Goal: Task Accomplishment & Management: Complete application form

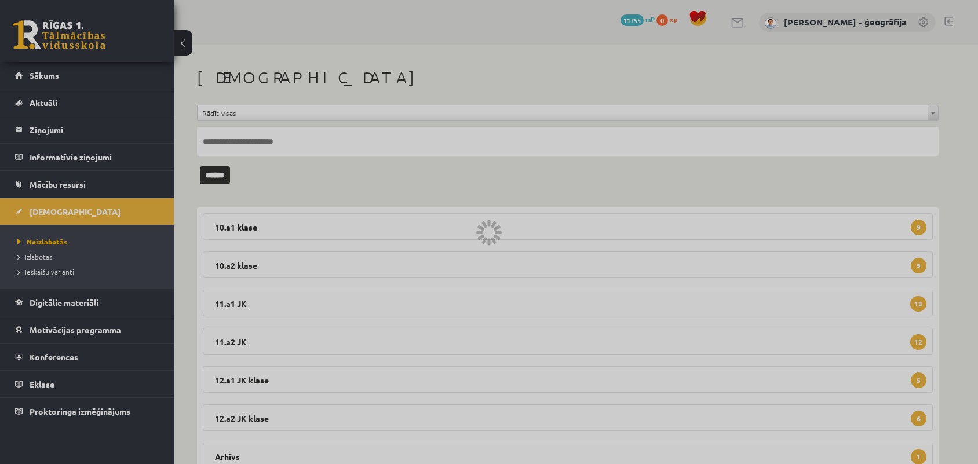
scroll to position [45, 0]
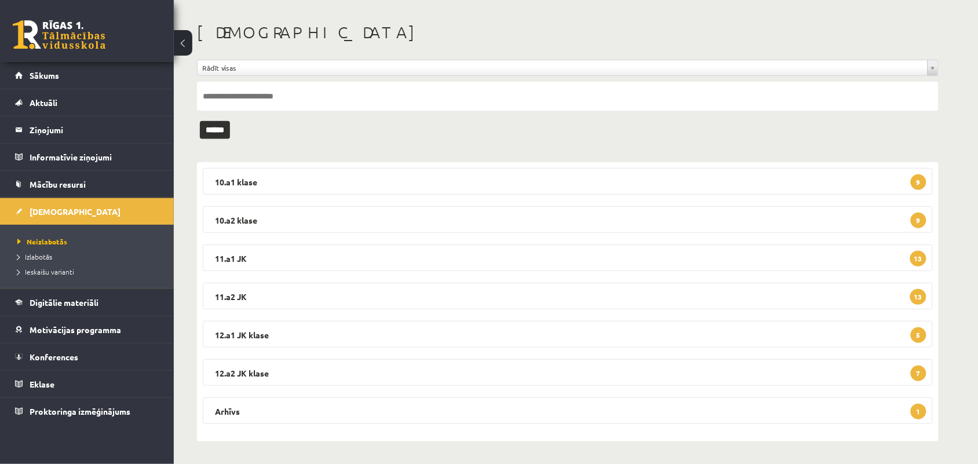
click at [39, 238] on span "Neizlabotās" at bounding box center [42, 241] width 50 height 9
click at [375, 256] on legend "11.a1 JK 13" at bounding box center [568, 258] width 730 height 27
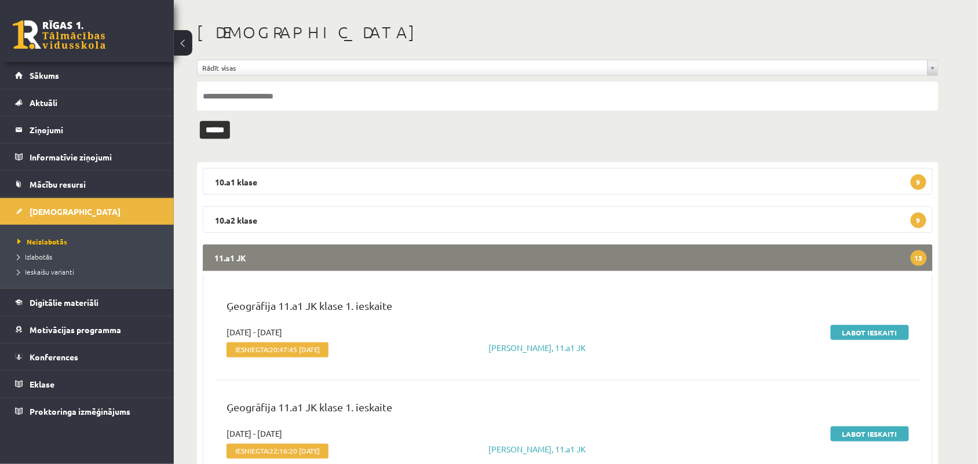
scroll to position [118, 0]
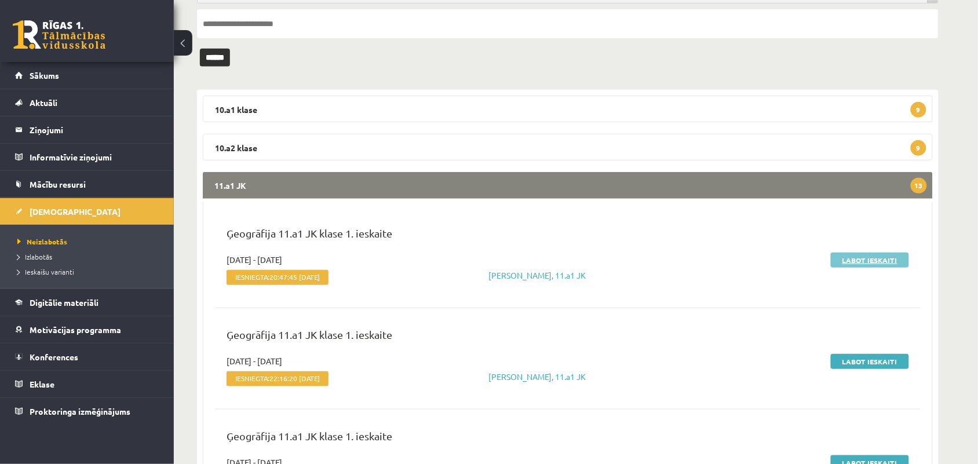
click at [843, 261] on link "Labot ieskaiti" at bounding box center [870, 260] width 78 height 15
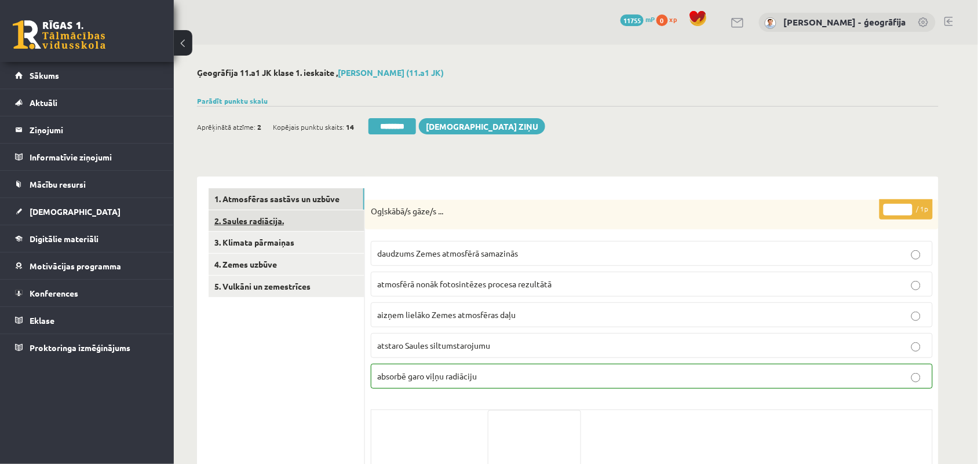
click at [284, 221] on link "2. Saules radiācija." at bounding box center [287, 220] width 156 height 21
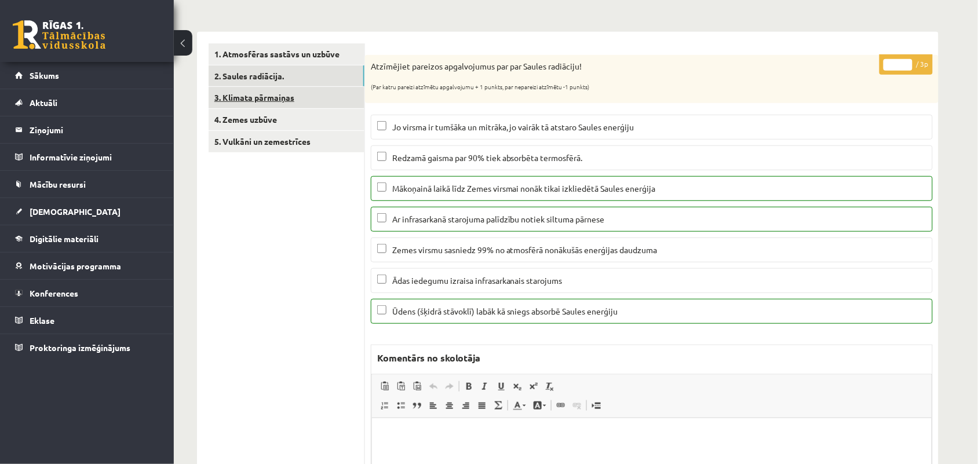
click at [270, 93] on link "3. Klimata pārmaiņas" at bounding box center [287, 97] width 156 height 21
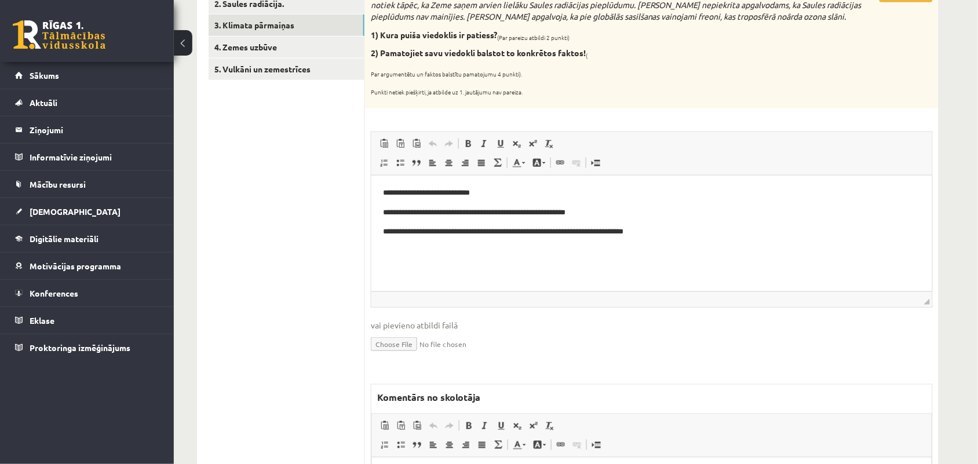
scroll to position [290, 0]
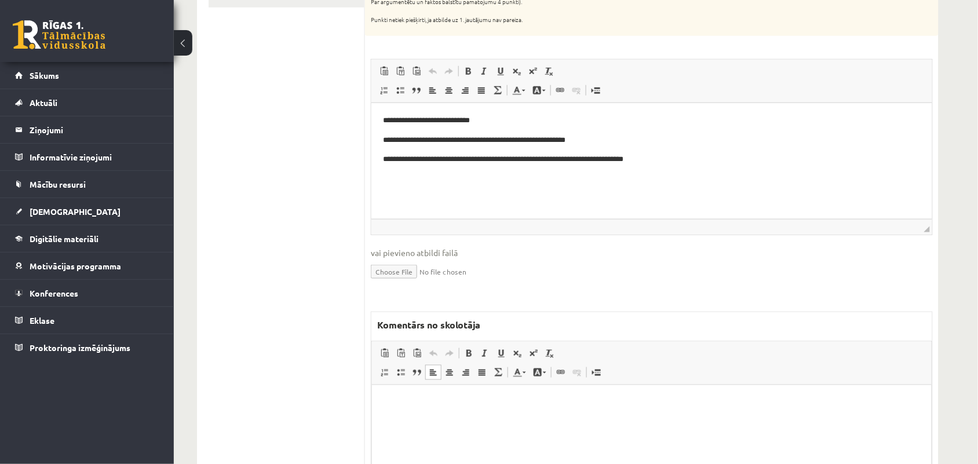
click at [442, 395] on html at bounding box center [652, 402] width 560 height 35
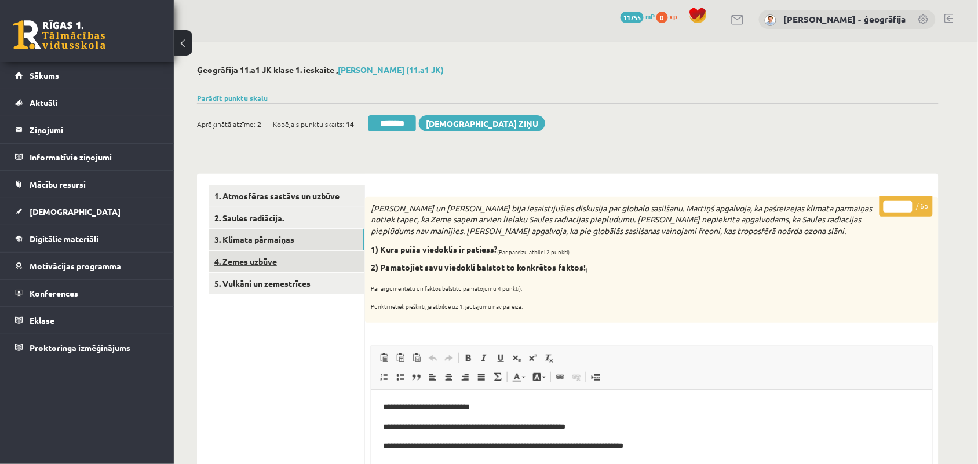
scroll to position [0, 0]
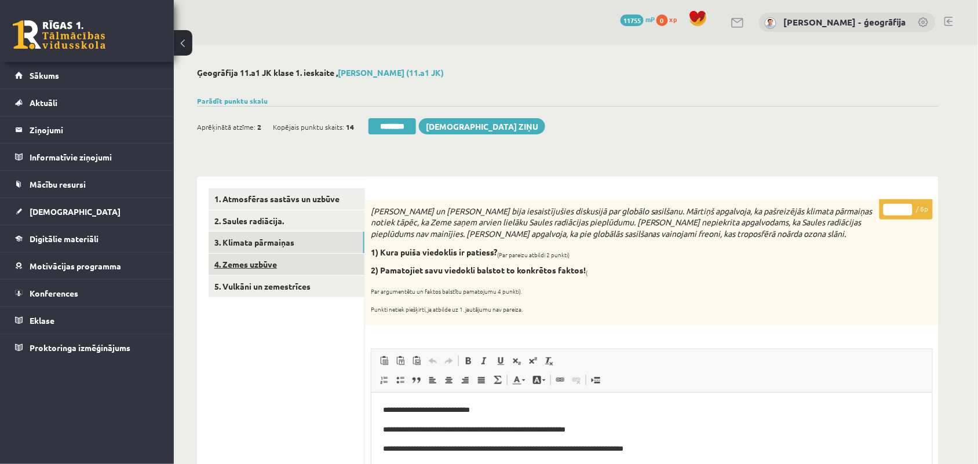
click at [259, 267] on link "4. Zemes uzbūve" at bounding box center [287, 264] width 156 height 21
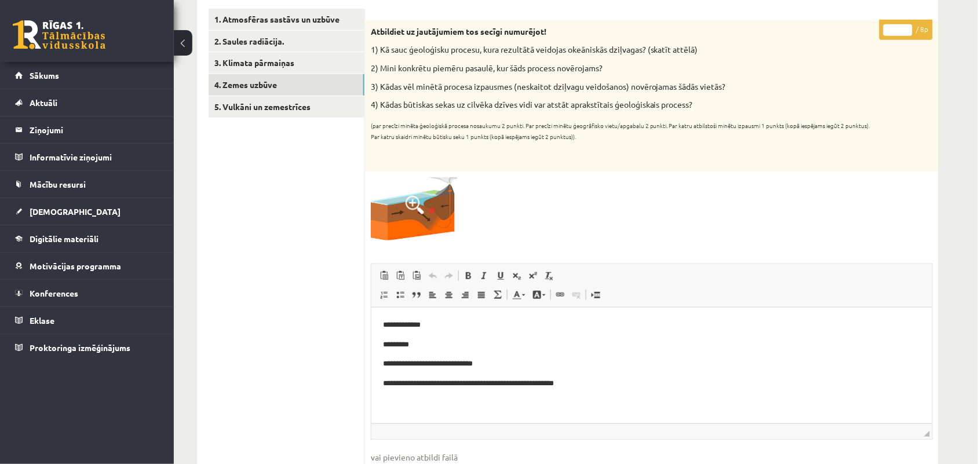
scroll to position [145, 0]
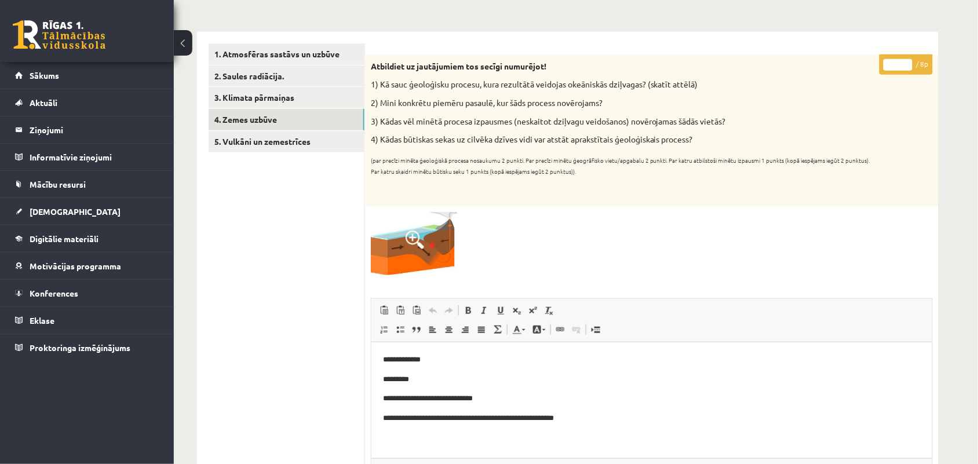
click at [905, 62] on input "*" at bounding box center [898, 65] width 29 height 12
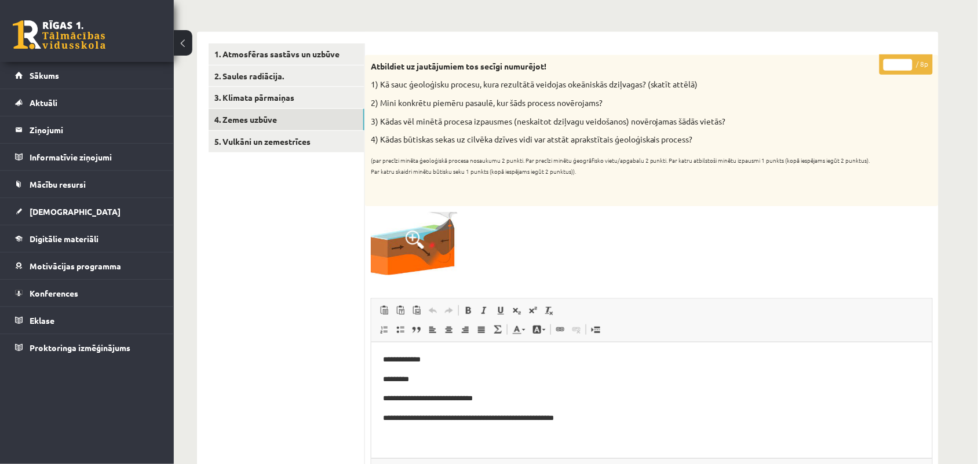
click at [905, 62] on input "*" at bounding box center [898, 65] width 29 height 12
type input "*"
click at [905, 62] on input "*" at bounding box center [898, 65] width 29 height 12
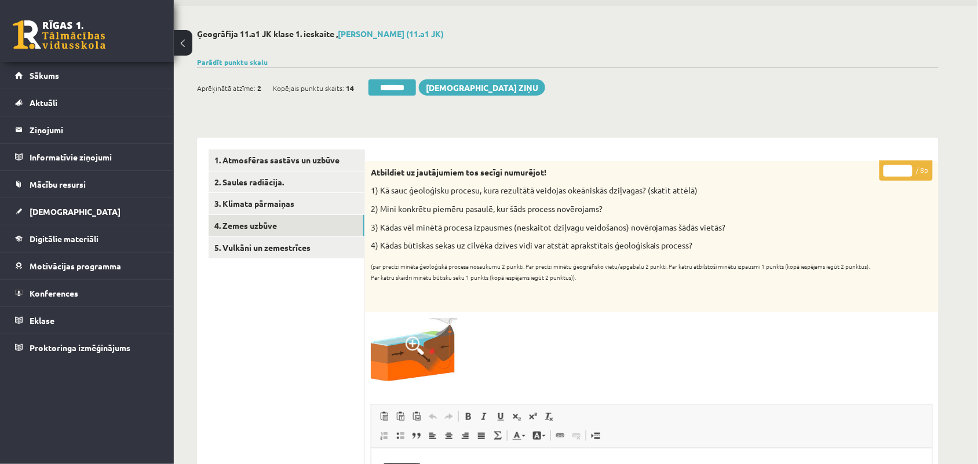
scroll to position [0, 0]
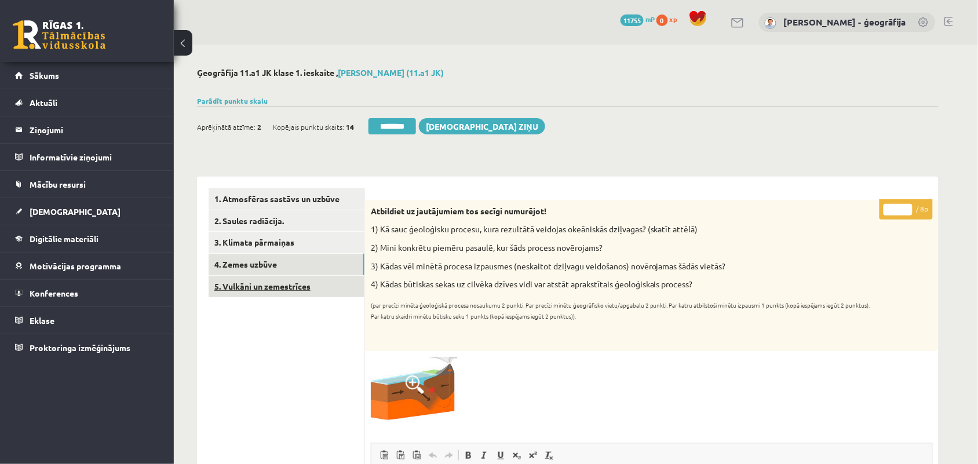
click at [258, 290] on link "5. Vulkāni un zemestrīces" at bounding box center [287, 286] width 156 height 21
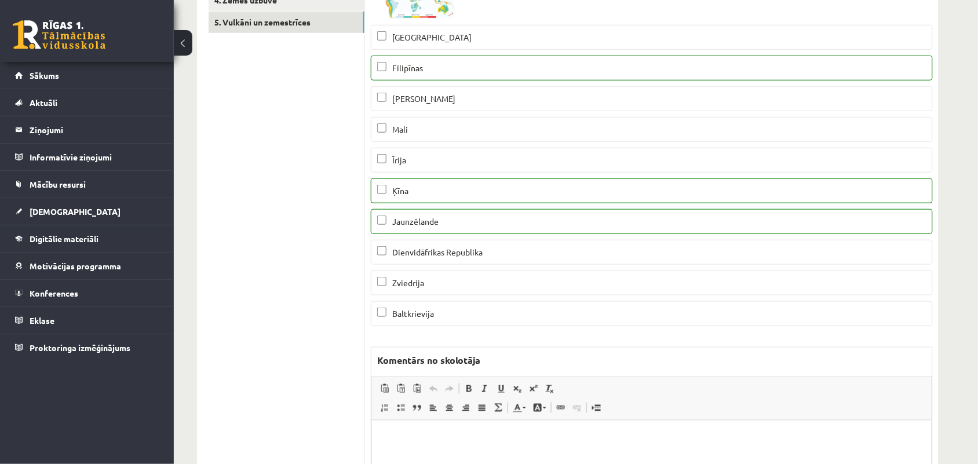
scroll to position [72, 0]
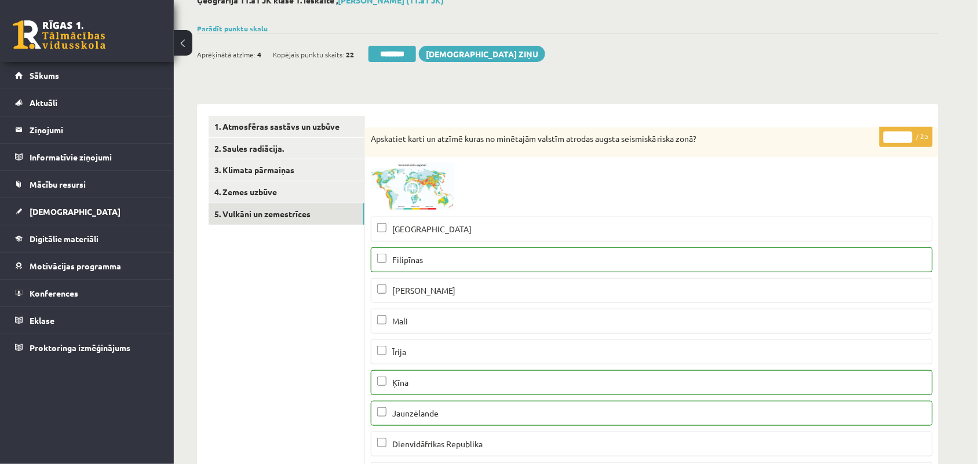
type input "*"
click at [908, 134] on input "*" at bounding box center [898, 138] width 29 height 12
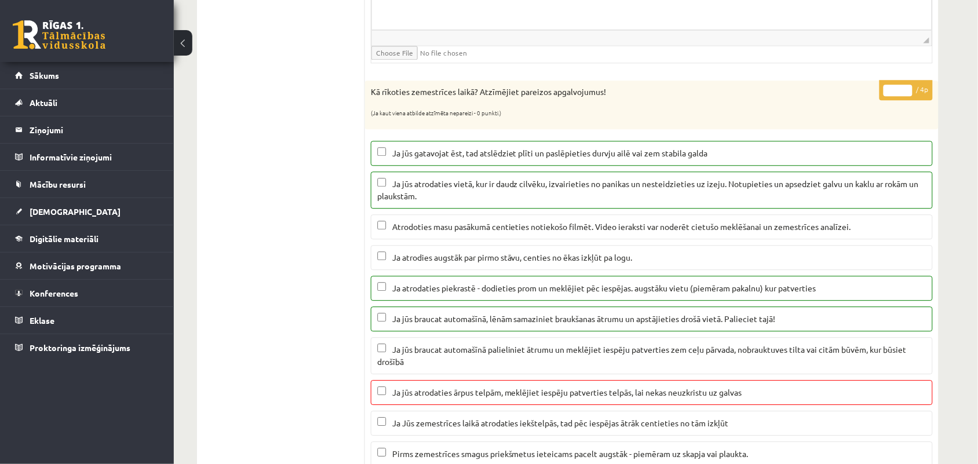
scroll to position [797, 0]
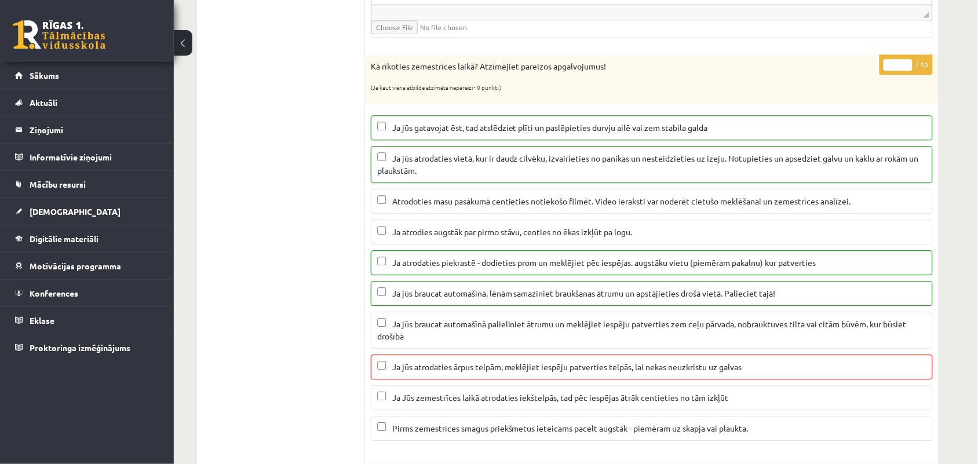
type input "*"
click at [907, 71] on input "*" at bounding box center [898, 65] width 29 height 12
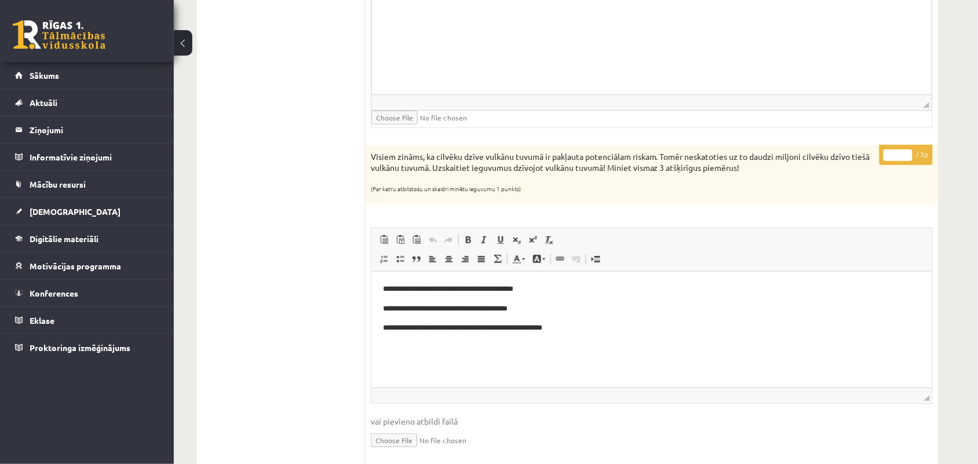
scroll to position [1376, 0]
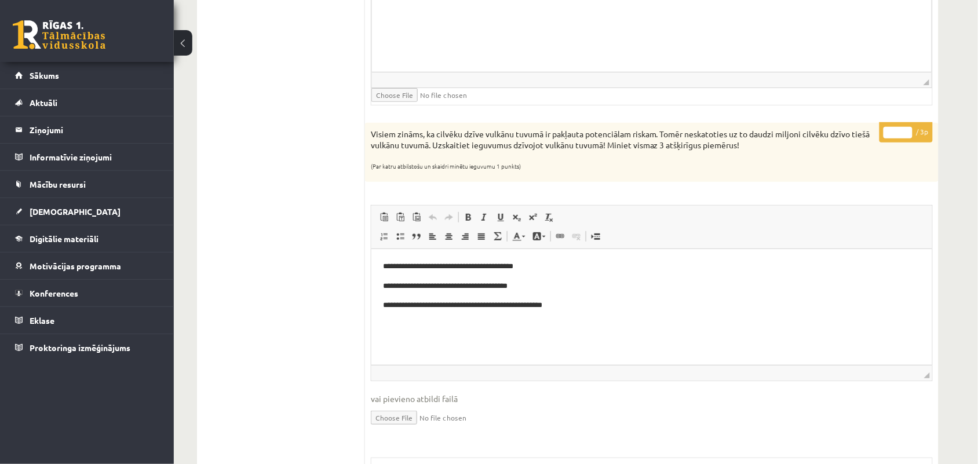
type input "*"
click at [910, 135] on input "*" at bounding box center [898, 133] width 29 height 12
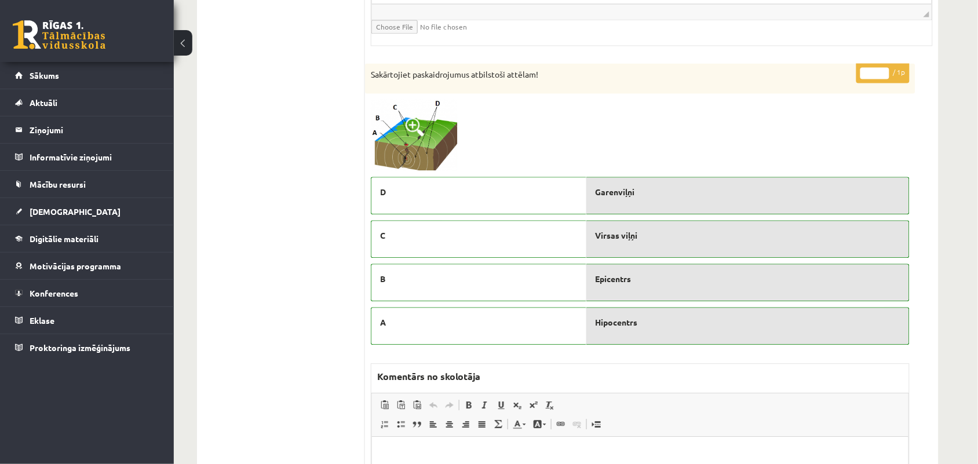
scroll to position [2028, 0]
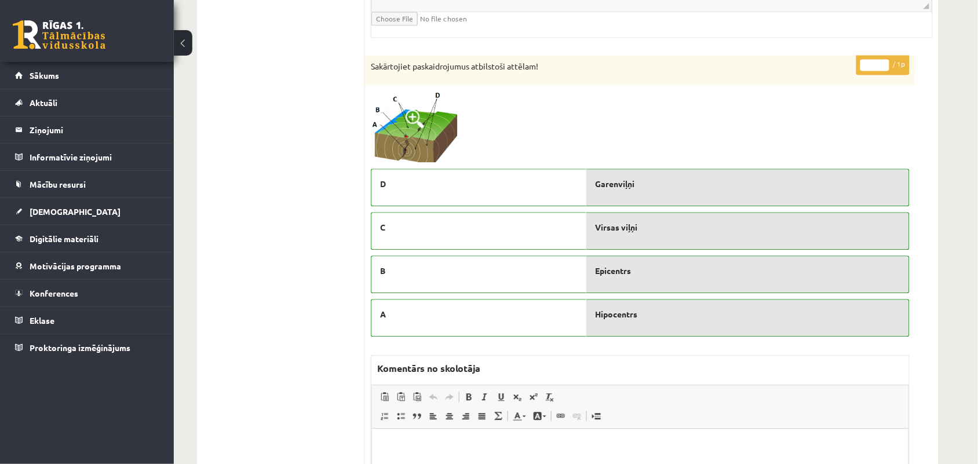
type input "*"
click at [885, 68] on input "*" at bounding box center [875, 65] width 29 height 12
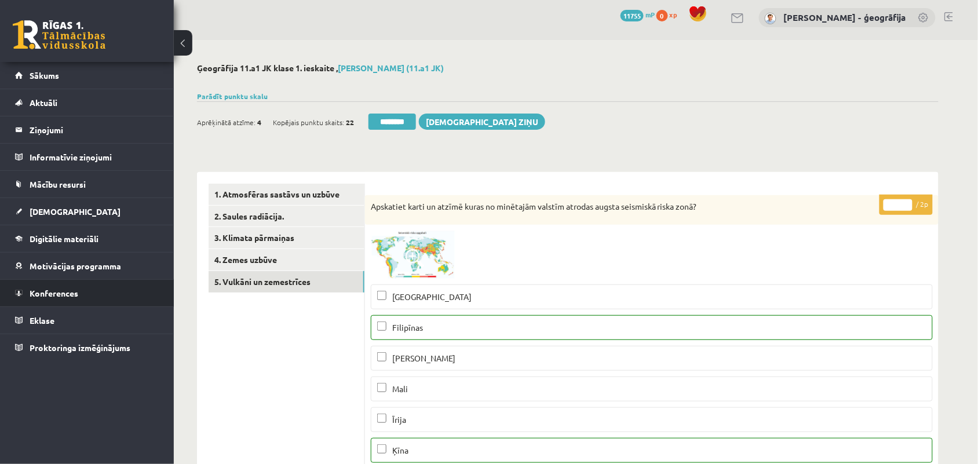
scroll to position [0, 0]
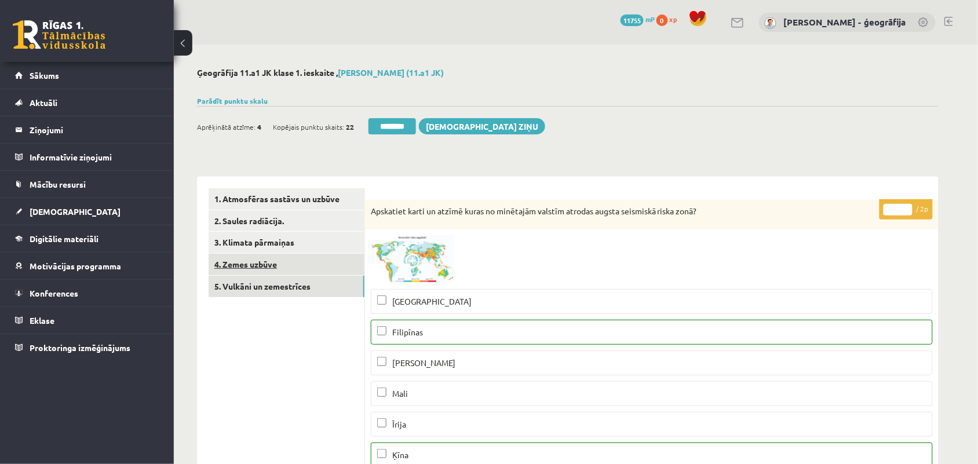
click at [249, 269] on link "4. Zemes uzbūve" at bounding box center [287, 264] width 156 height 21
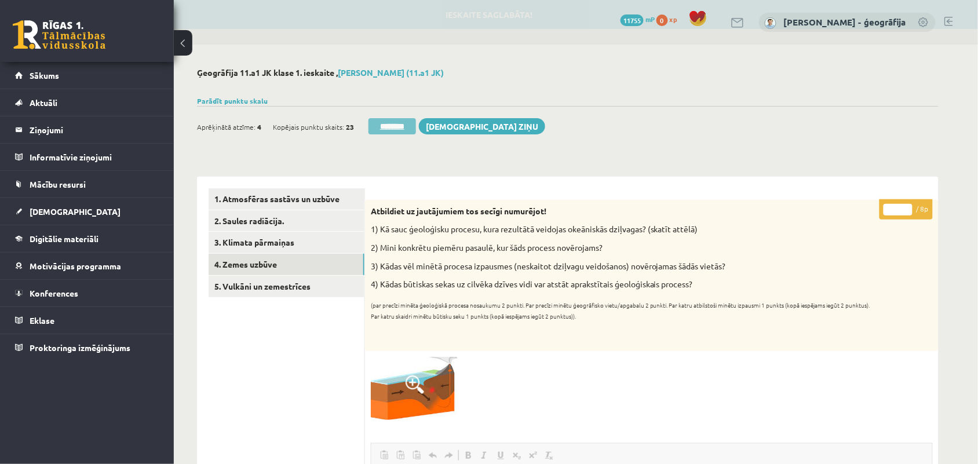
click at [393, 126] on input "********" at bounding box center [393, 126] width 48 height 16
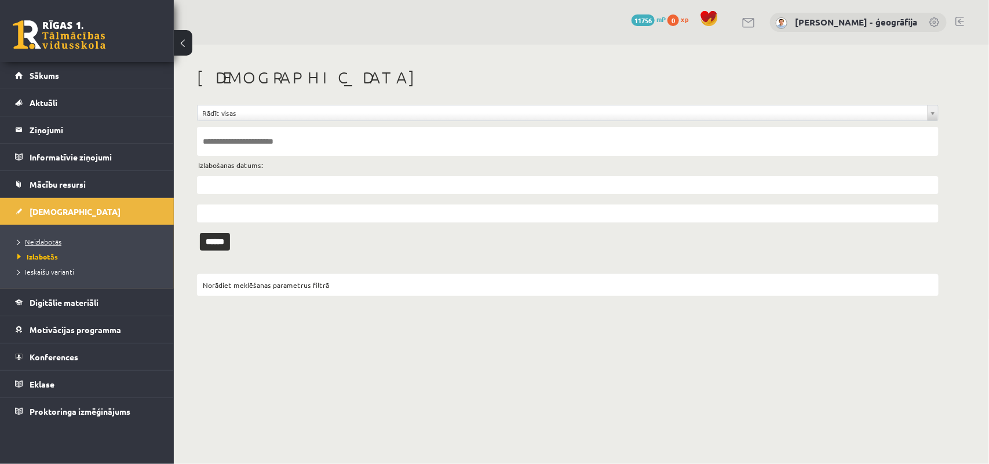
click at [61, 238] on span "Neizlabotās" at bounding box center [39, 241] width 44 height 9
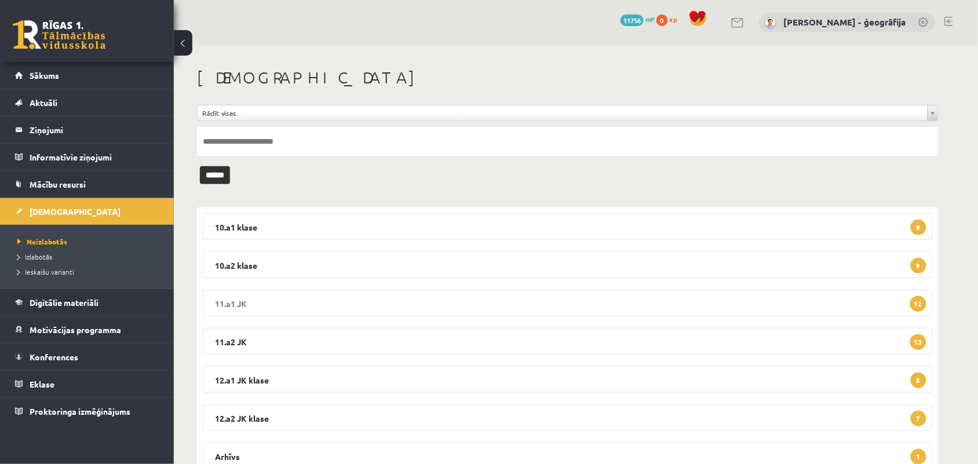
click at [411, 300] on legend "11.a1 JK 12" at bounding box center [568, 303] width 730 height 27
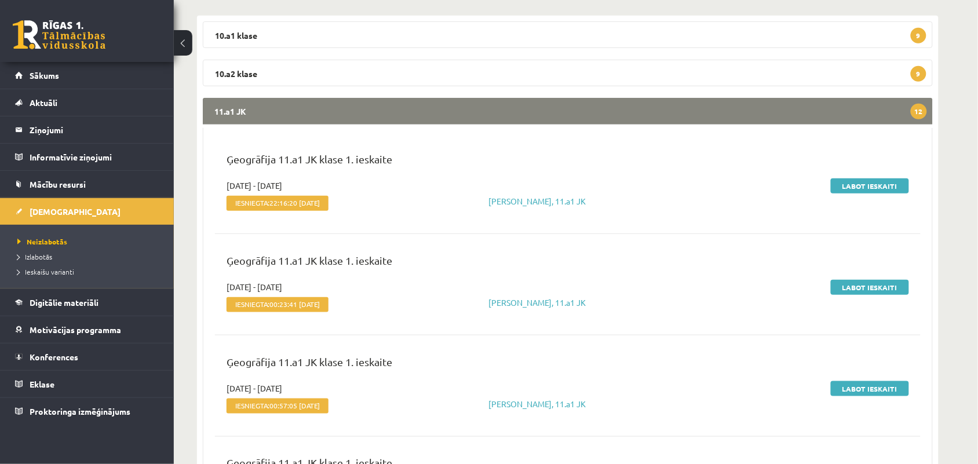
scroll to position [217, 0]
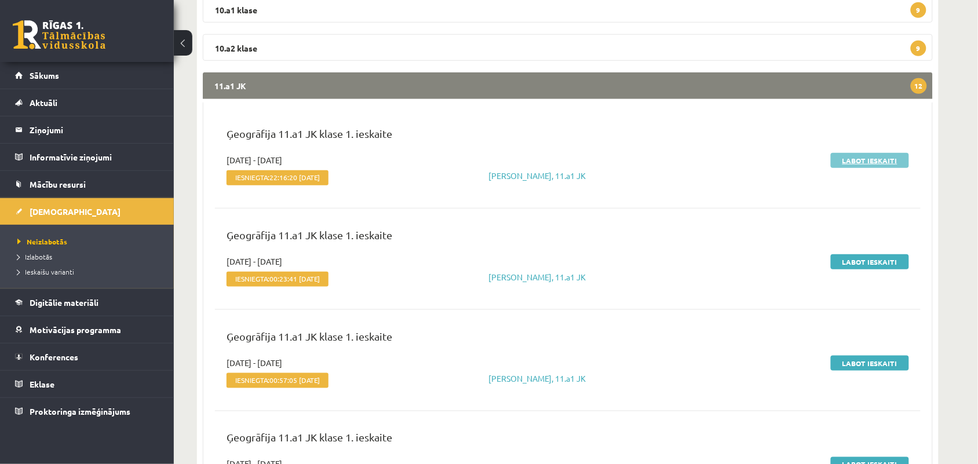
click at [862, 163] on link "Labot ieskaiti" at bounding box center [870, 160] width 78 height 15
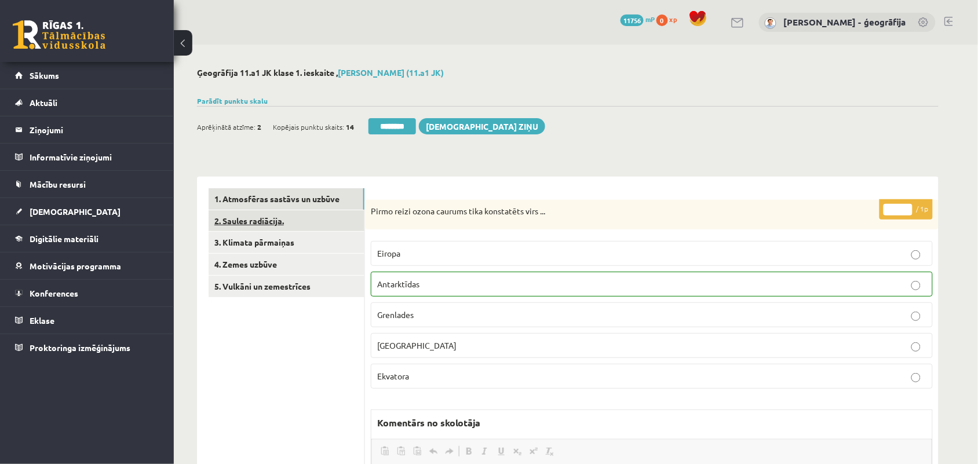
click at [238, 215] on link "2. Saules radiācija." at bounding box center [287, 220] width 156 height 21
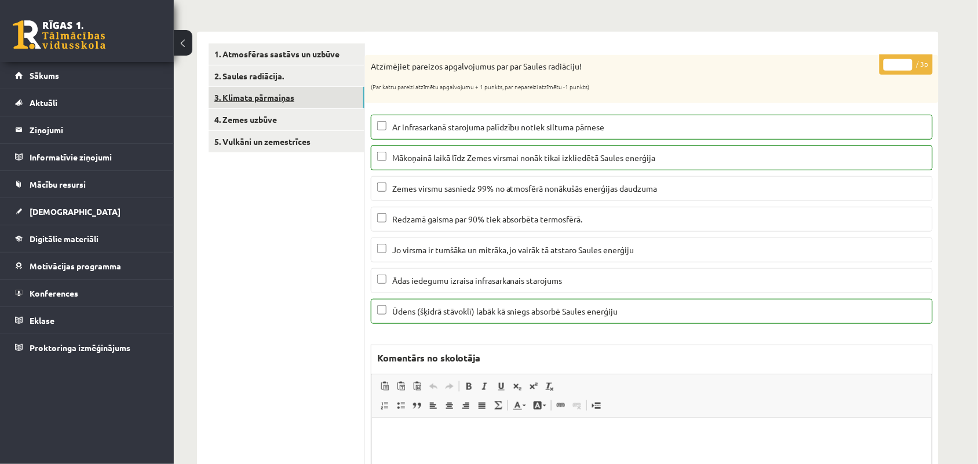
click at [243, 96] on link "3. Klimata pārmaiņas" at bounding box center [287, 97] width 156 height 21
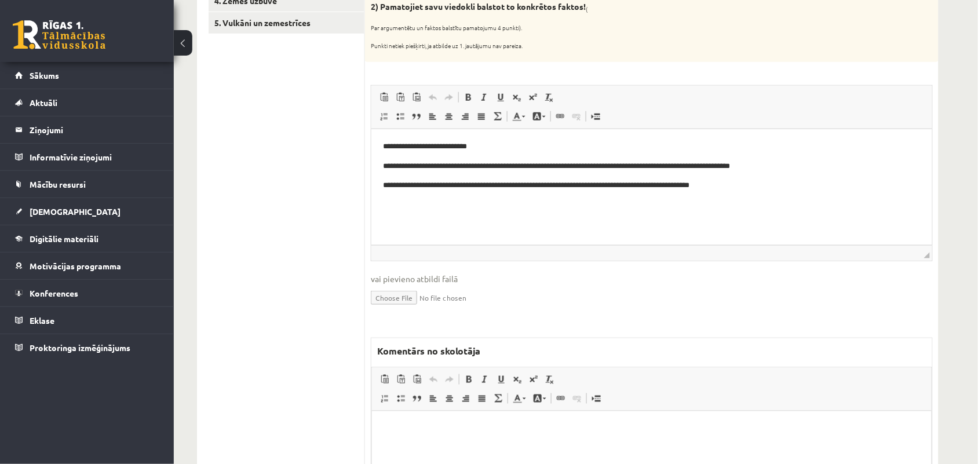
scroll to position [290, 0]
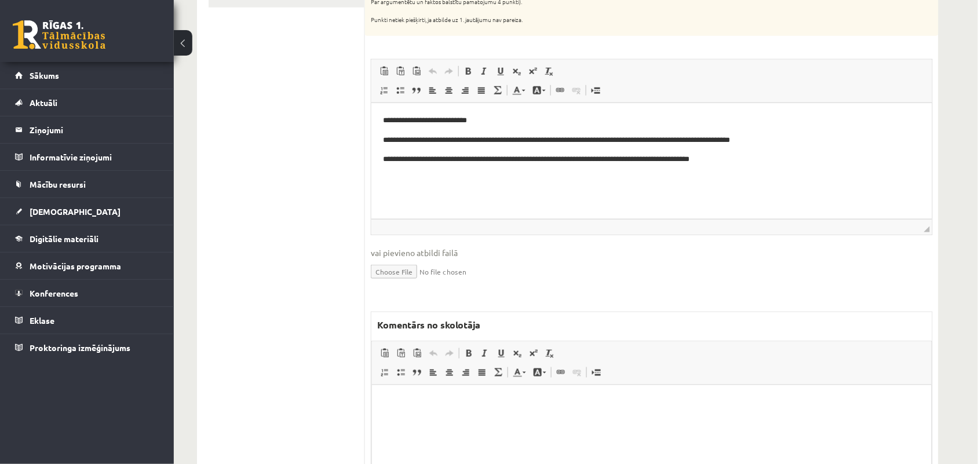
click at [402, 420] on html at bounding box center [652, 402] width 560 height 35
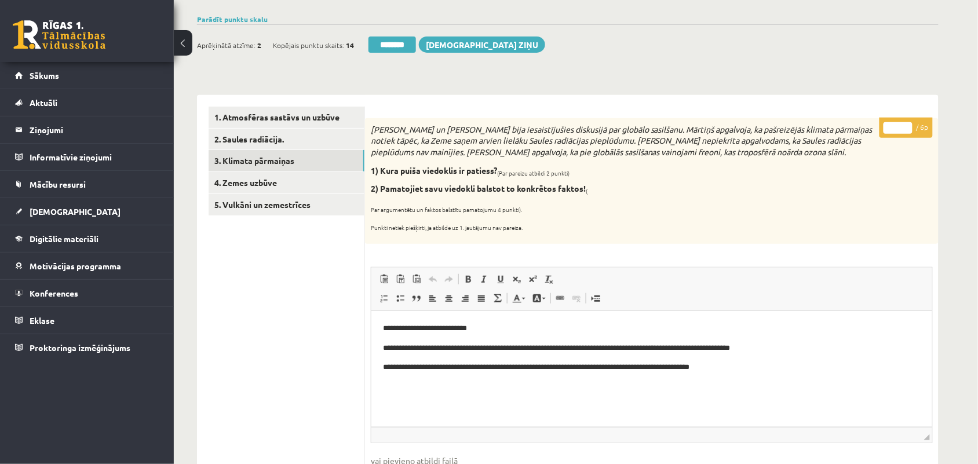
scroll to position [72, 0]
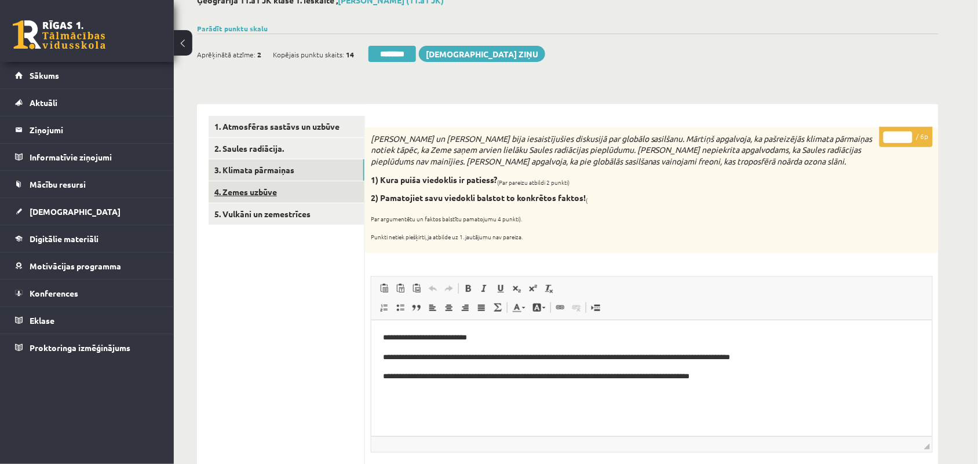
click at [268, 192] on link "4. Zemes uzbūve" at bounding box center [287, 191] width 156 height 21
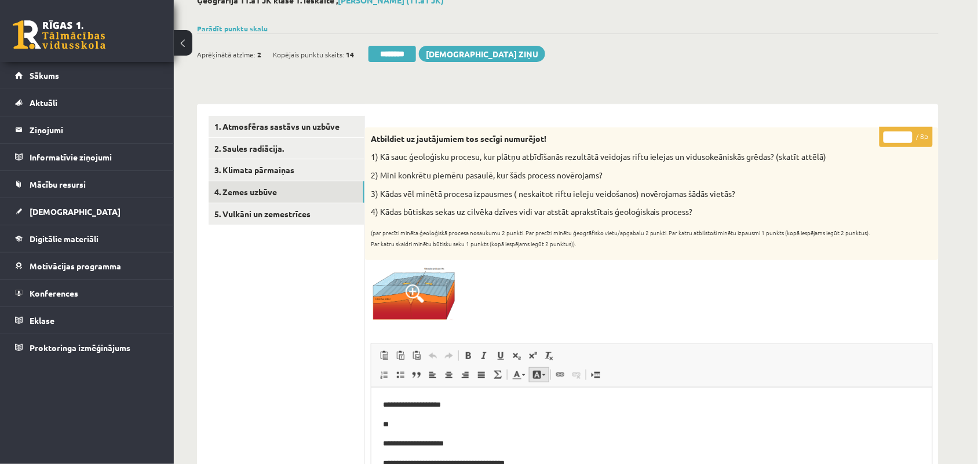
scroll to position [145, 0]
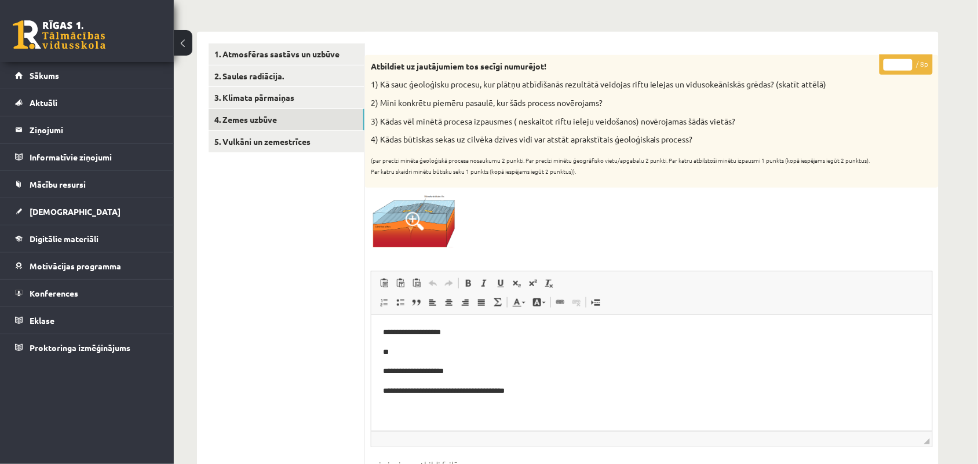
click at [908, 63] on input "*" at bounding box center [898, 65] width 29 height 12
type input "*"
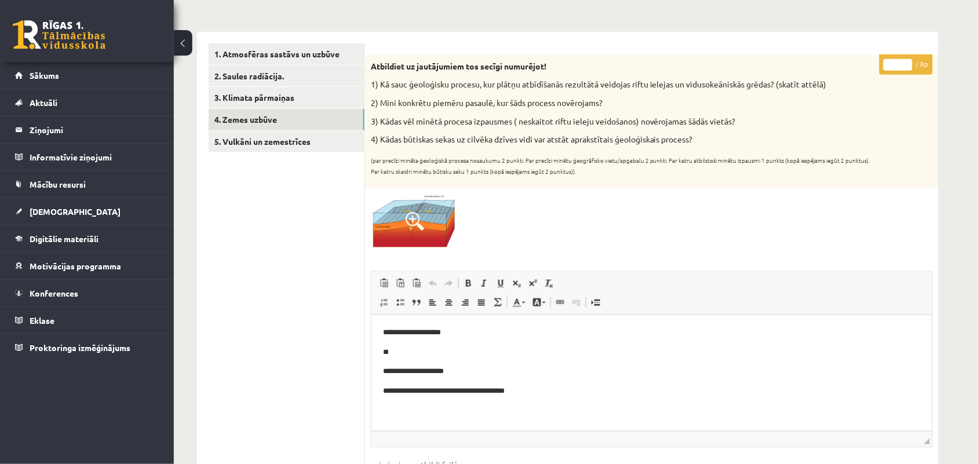
click at [907, 67] on input "*" at bounding box center [898, 65] width 29 height 12
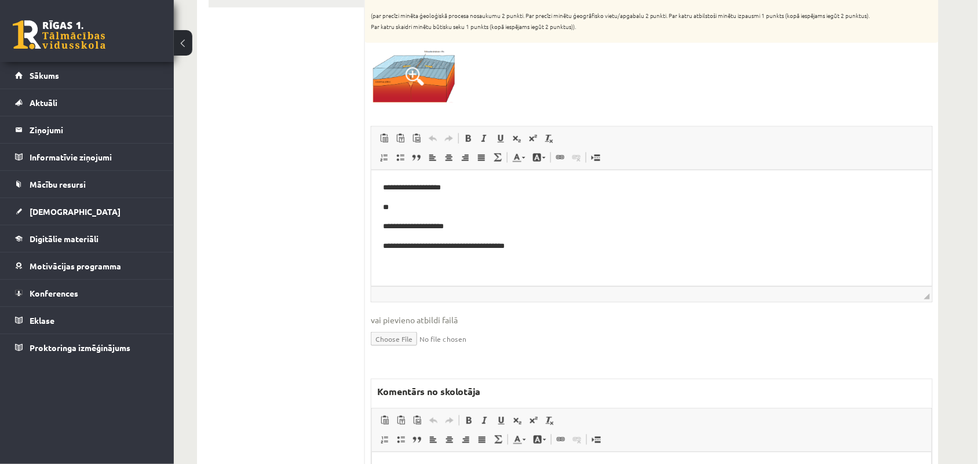
scroll to position [362, 0]
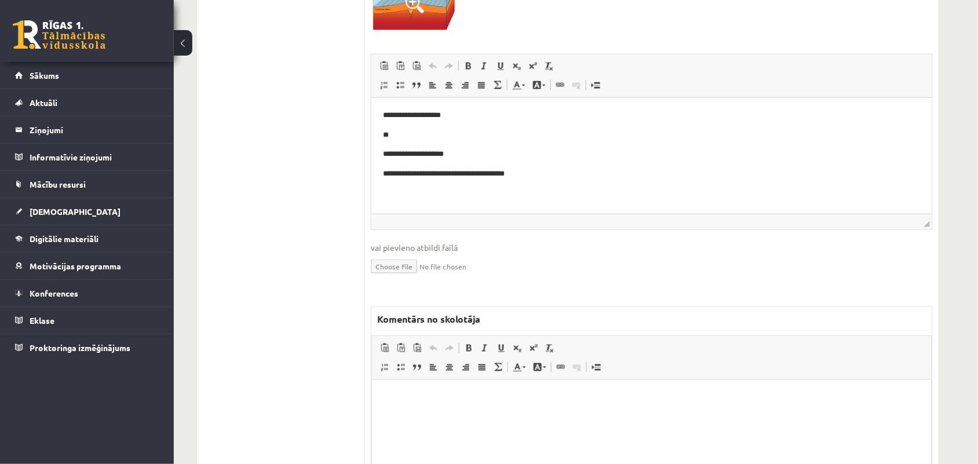
click at [404, 408] on html at bounding box center [652, 397] width 560 height 35
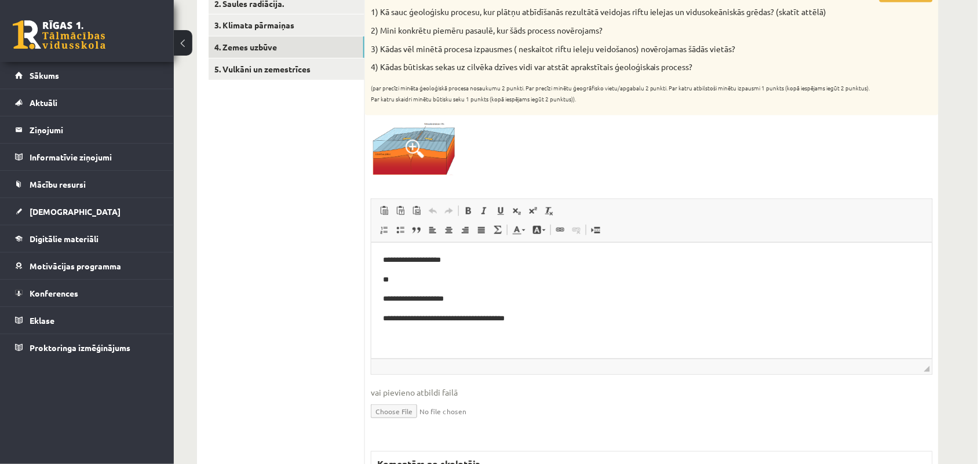
scroll to position [0, 0]
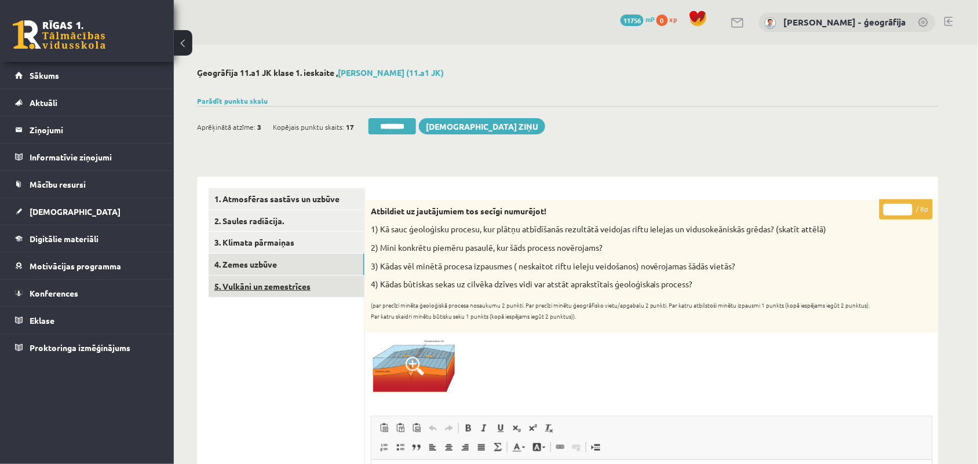
click at [233, 290] on link "5. Vulkāni un zemestrīces" at bounding box center [287, 286] width 156 height 21
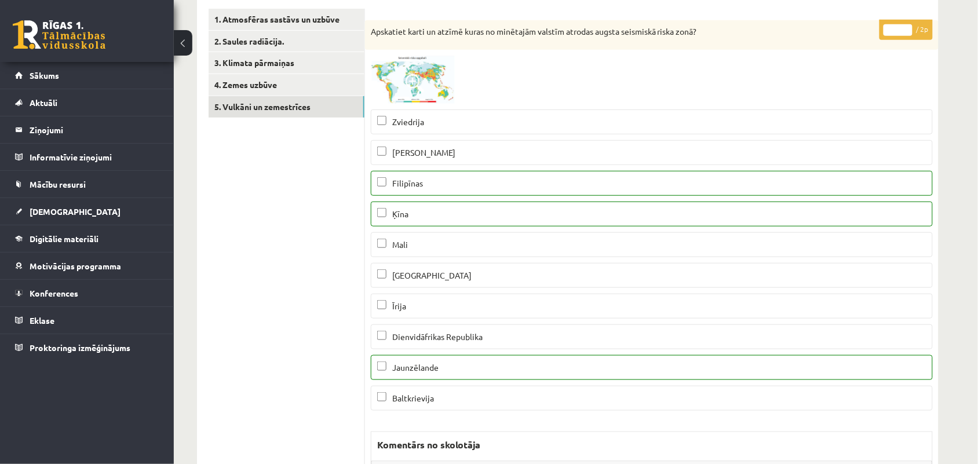
scroll to position [145, 0]
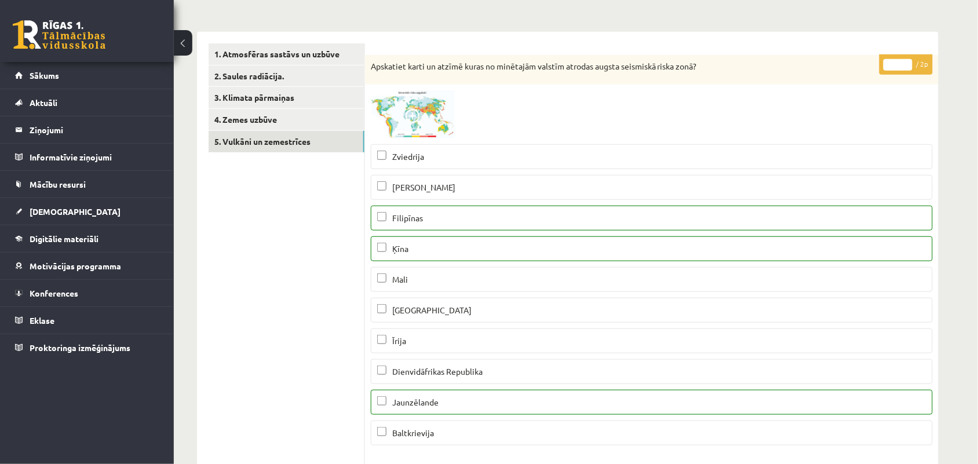
type input "*"
click at [908, 61] on input "*" at bounding box center [898, 65] width 29 height 12
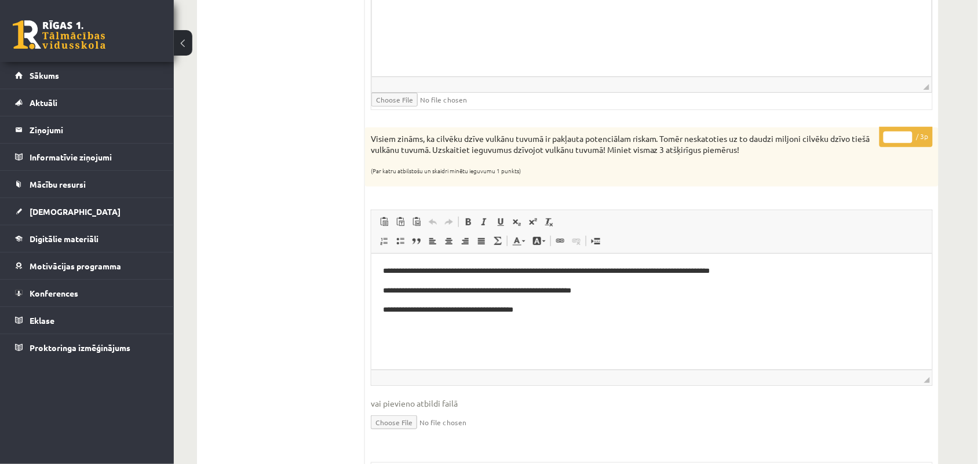
scroll to position [1376, 0]
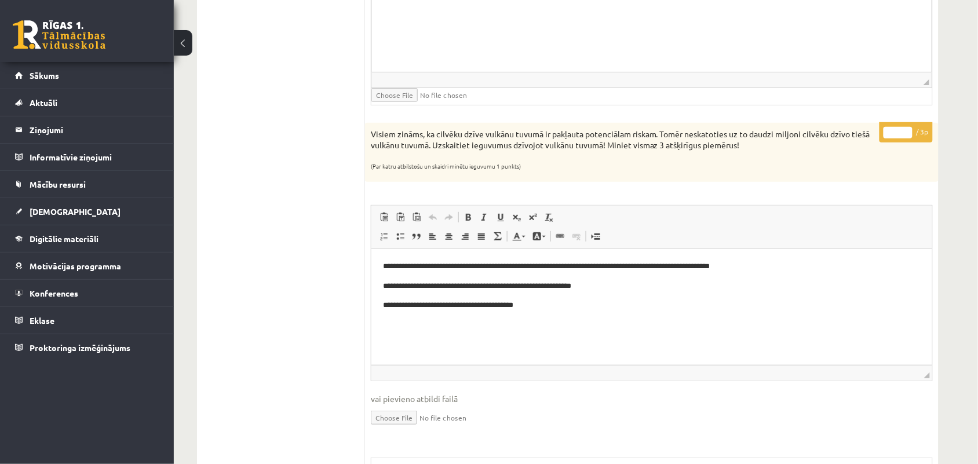
click at [907, 133] on input "*" at bounding box center [898, 133] width 29 height 12
type input "*"
click at [907, 133] on input "*" at bounding box center [898, 133] width 29 height 12
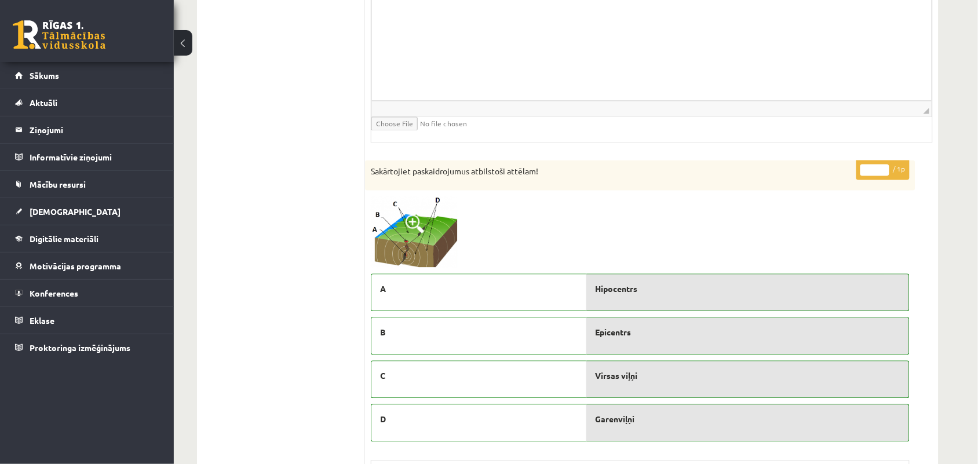
scroll to position [1956, 0]
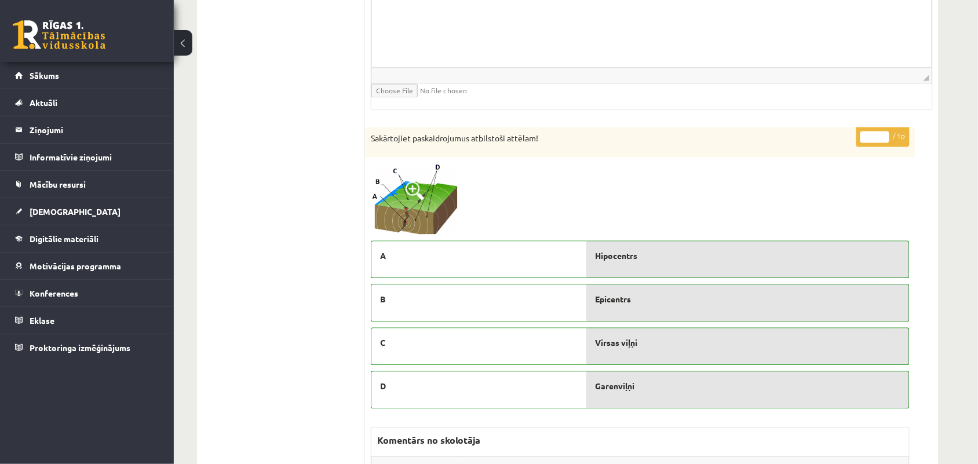
type input "*"
click at [881, 143] on input "*" at bounding box center [875, 138] width 29 height 12
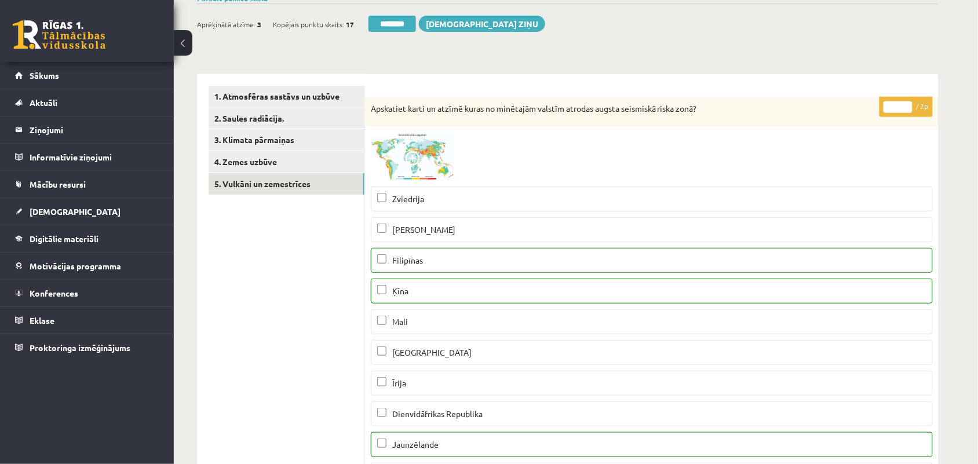
scroll to position [0, 0]
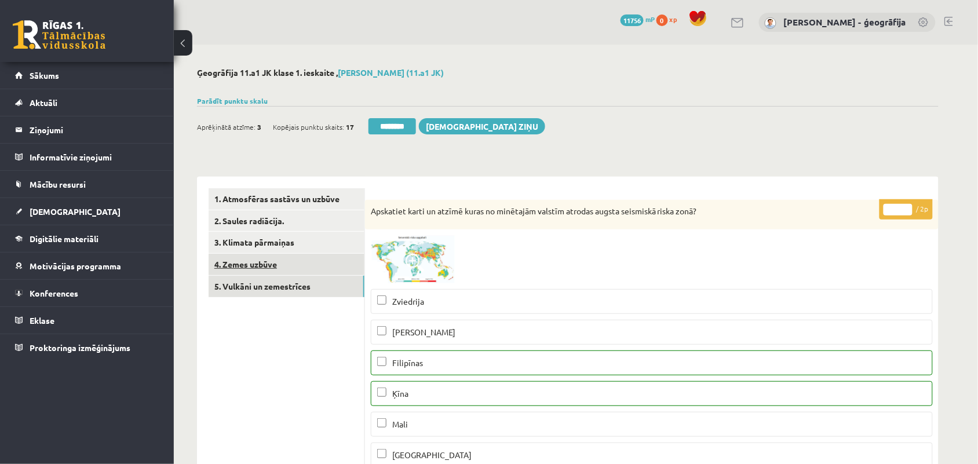
click at [267, 265] on link "4. Zemes uzbūve" at bounding box center [287, 264] width 156 height 21
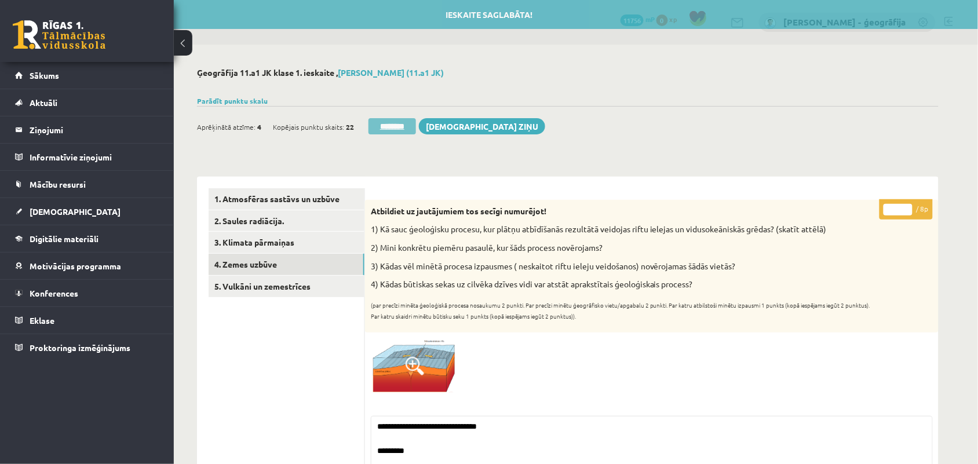
click at [399, 134] on input "********" at bounding box center [393, 126] width 48 height 16
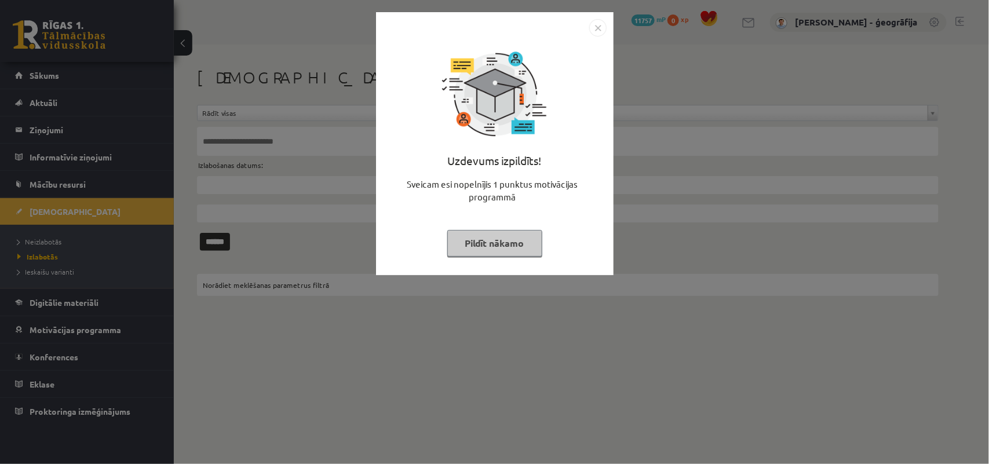
click at [482, 245] on button "Pildīt nākamo" at bounding box center [494, 243] width 95 height 27
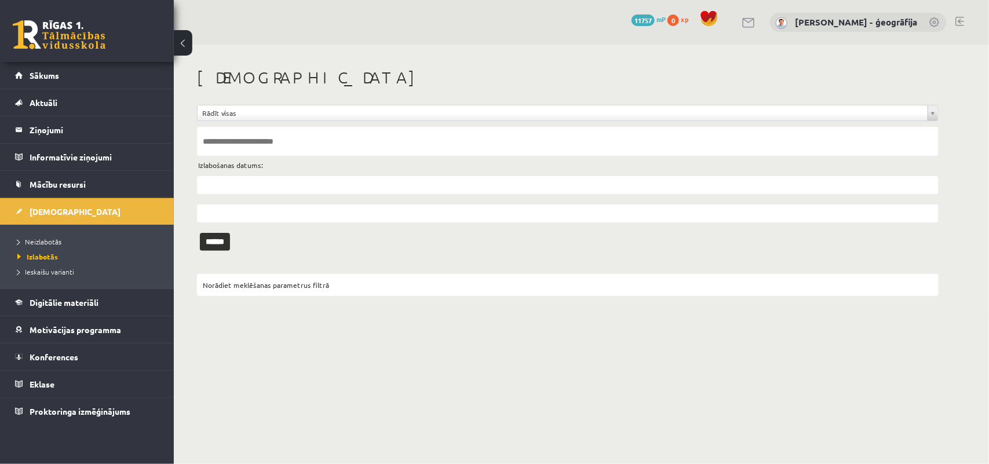
click at [41, 235] on li "Neizlabotās" at bounding box center [89, 241] width 145 height 15
click at [48, 241] on span "Neizlabotās" at bounding box center [42, 241] width 50 height 9
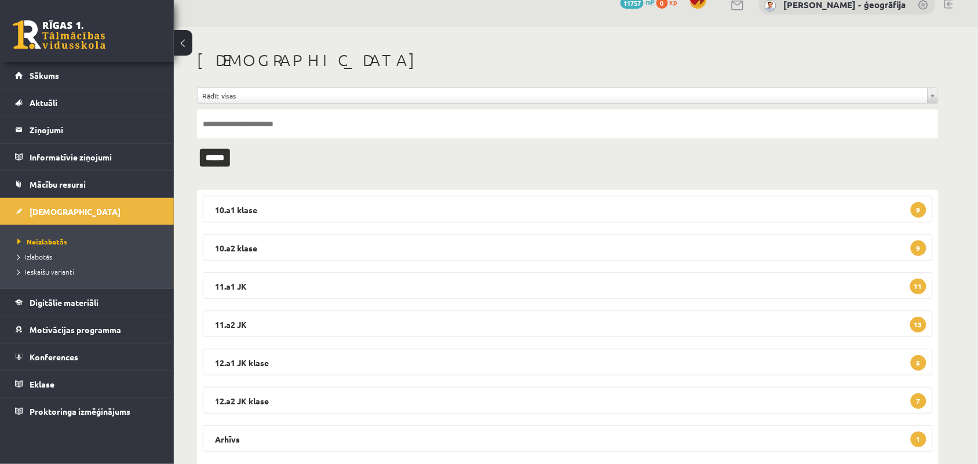
scroll to position [45, 0]
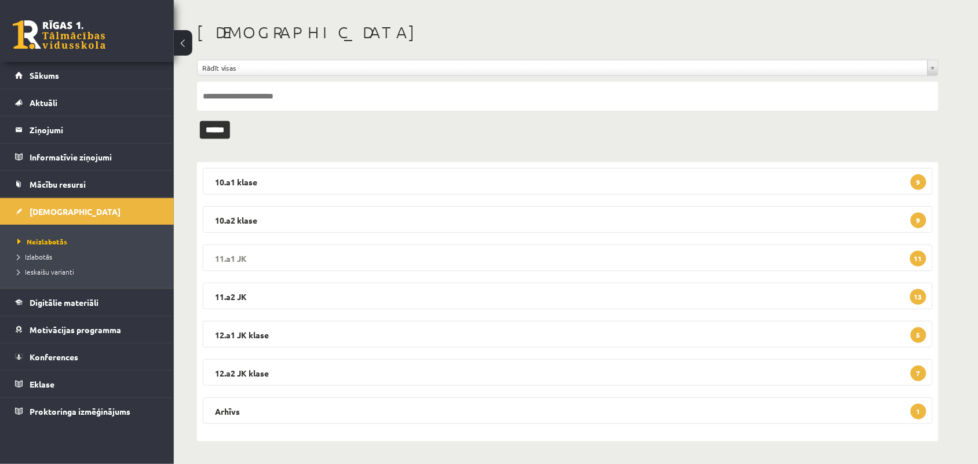
click at [352, 264] on legend "11.a1 JK 11" at bounding box center [568, 258] width 730 height 27
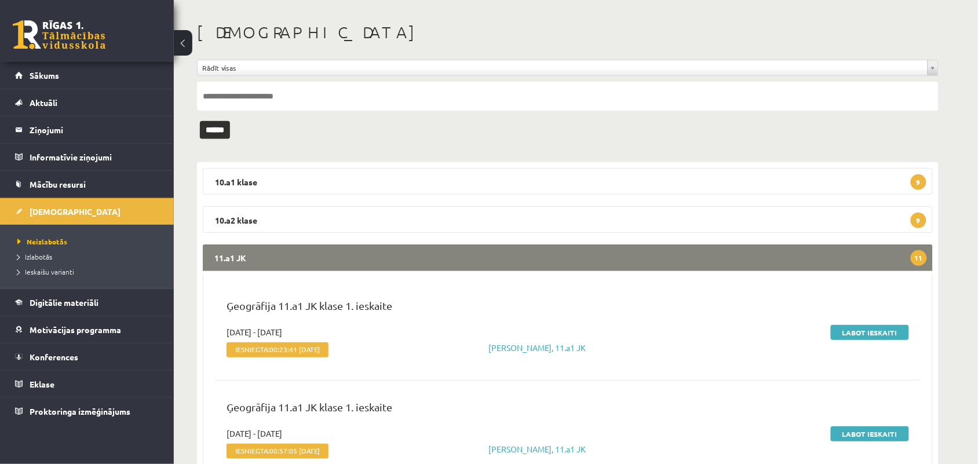
click at [844, 339] on div "Labot ieskaiti" at bounding box center [801, 343] width 234 height 35
click at [848, 337] on link "Labot ieskaiti" at bounding box center [870, 332] width 78 height 15
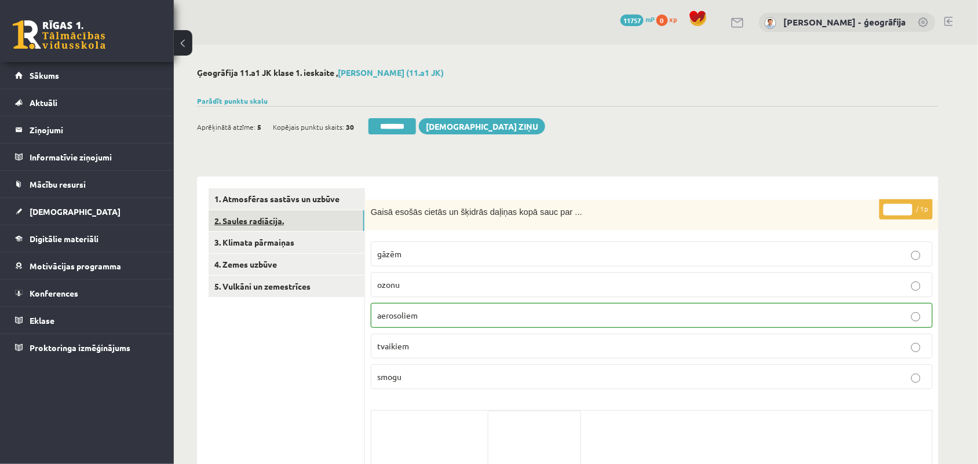
click at [280, 221] on link "2. Saules radiācija." at bounding box center [287, 220] width 156 height 21
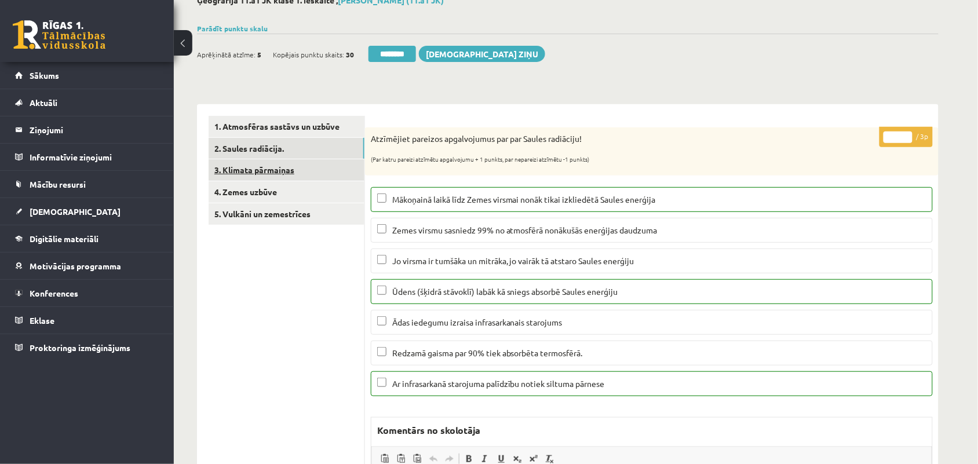
click at [285, 165] on link "3. Klimata pārmaiņas" at bounding box center [287, 169] width 156 height 21
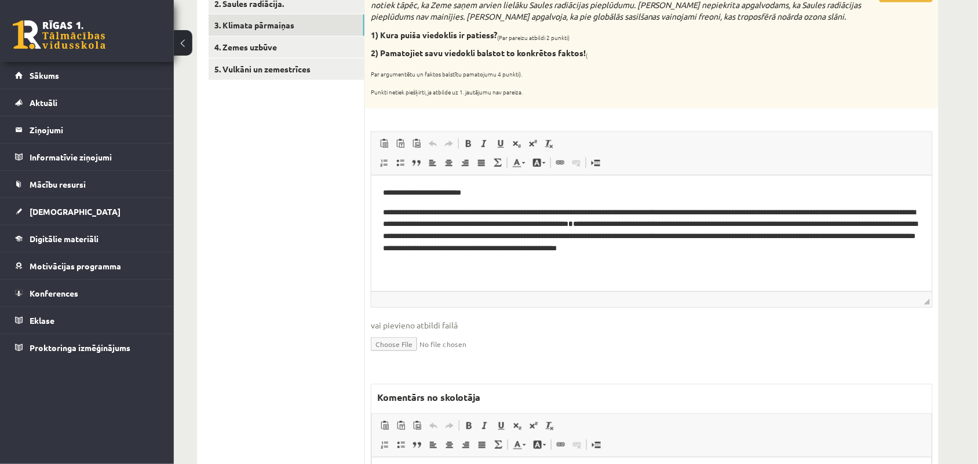
scroll to position [290, 0]
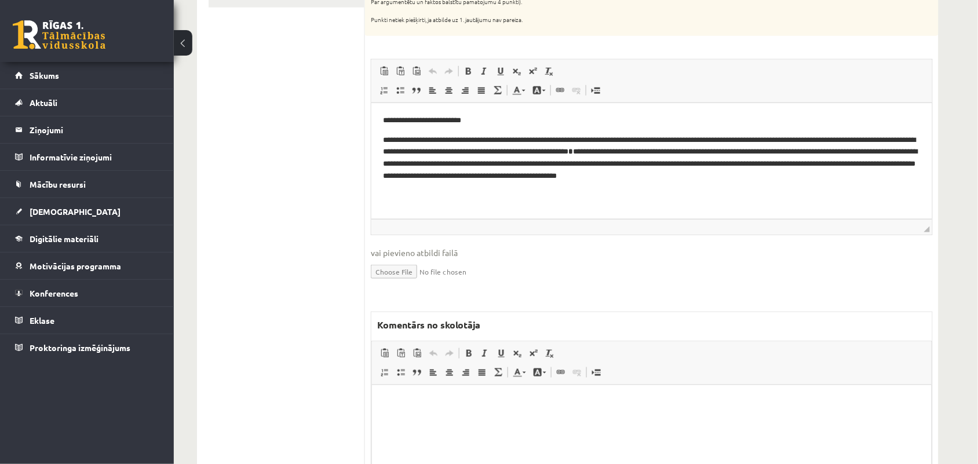
click at [449, 419] on html at bounding box center [652, 402] width 560 height 35
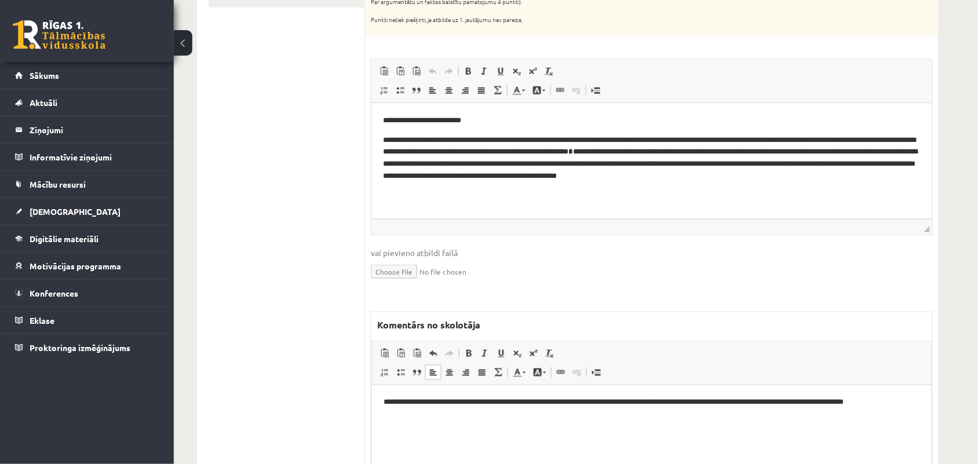
scroll to position [362, 0]
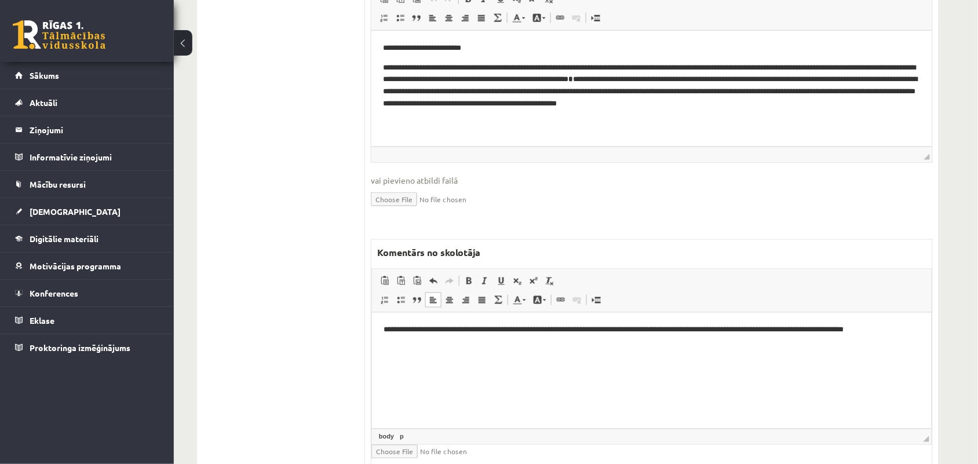
click at [902, 330] on p "**********" at bounding box center [651, 330] width 536 height 12
click at [384, 324] on p "**********" at bounding box center [651, 330] width 536 height 12
click at [472, 329] on p "**********" at bounding box center [651, 336] width 536 height 24
click at [527, 341] on p "**********" at bounding box center [651, 336] width 536 height 24
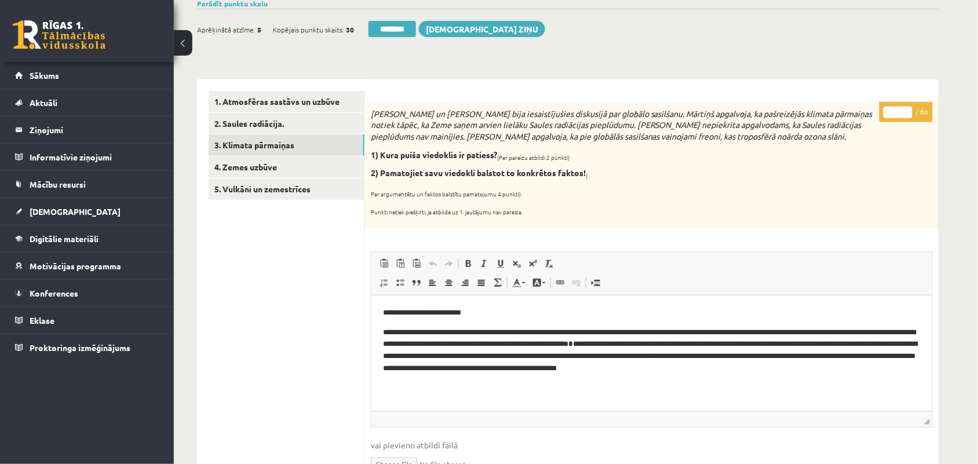
scroll to position [72, 0]
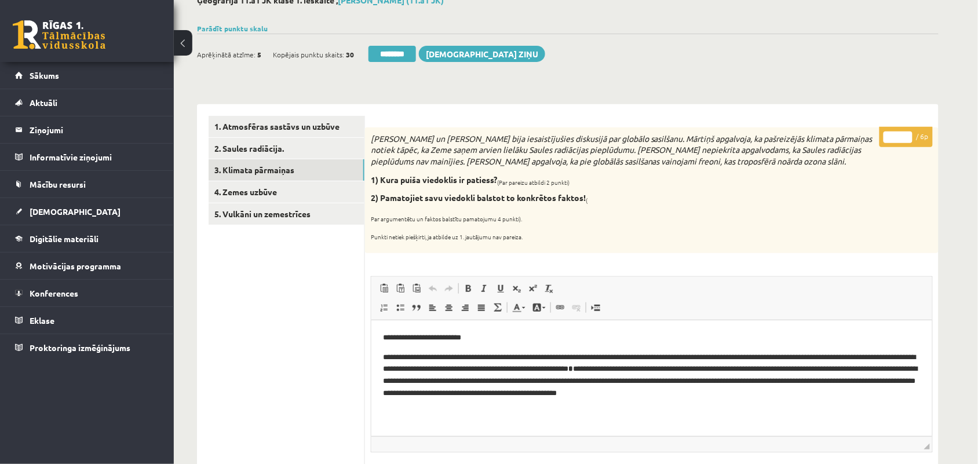
click at [905, 137] on input "*" at bounding box center [898, 138] width 29 height 12
type input "*"
click at [905, 137] on input "*" at bounding box center [898, 138] width 29 height 12
click at [272, 192] on link "4. Zemes uzbūve" at bounding box center [287, 191] width 156 height 21
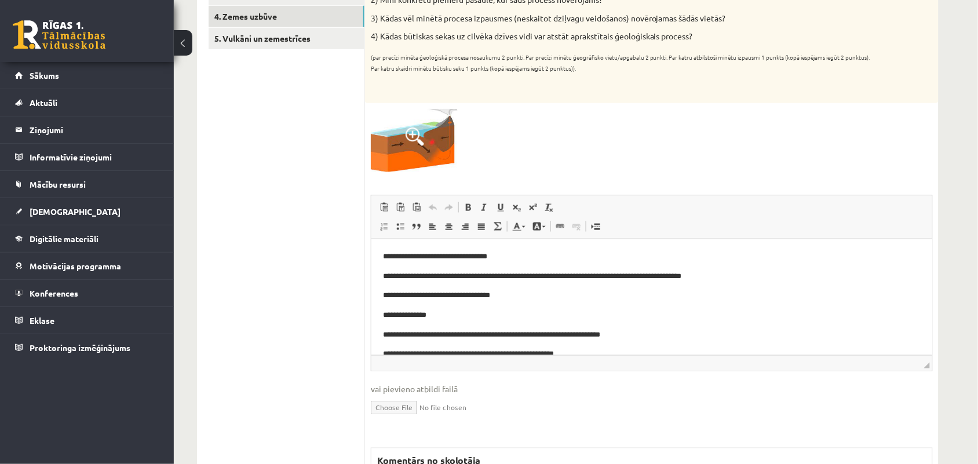
scroll to position [176, 0]
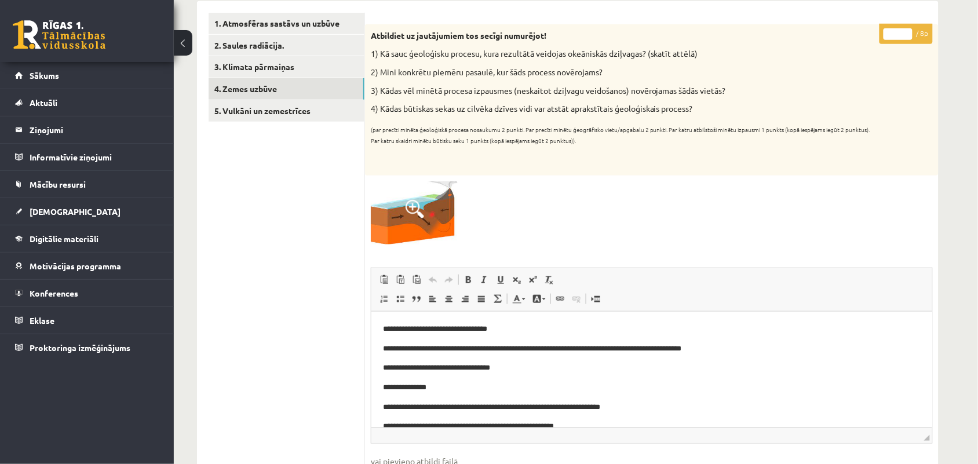
type input "*"
click at [904, 29] on input "*" at bounding box center [898, 34] width 29 height 12
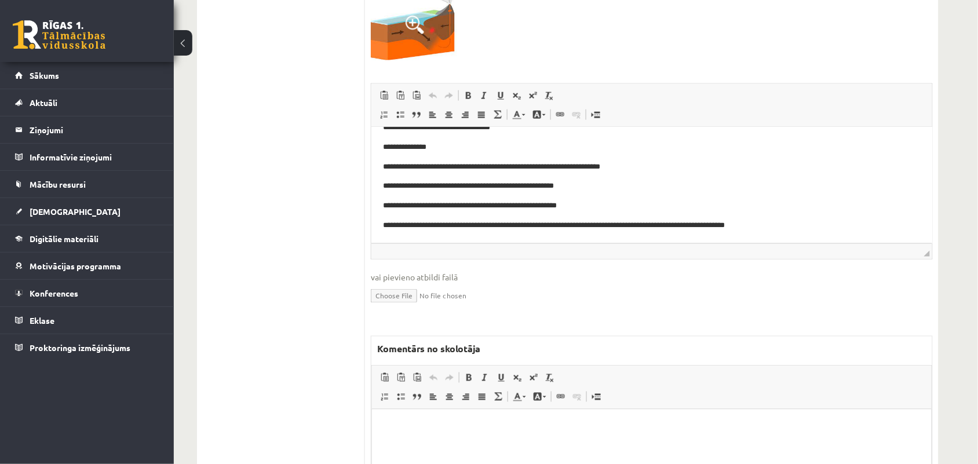
scroll to position [393, 0]
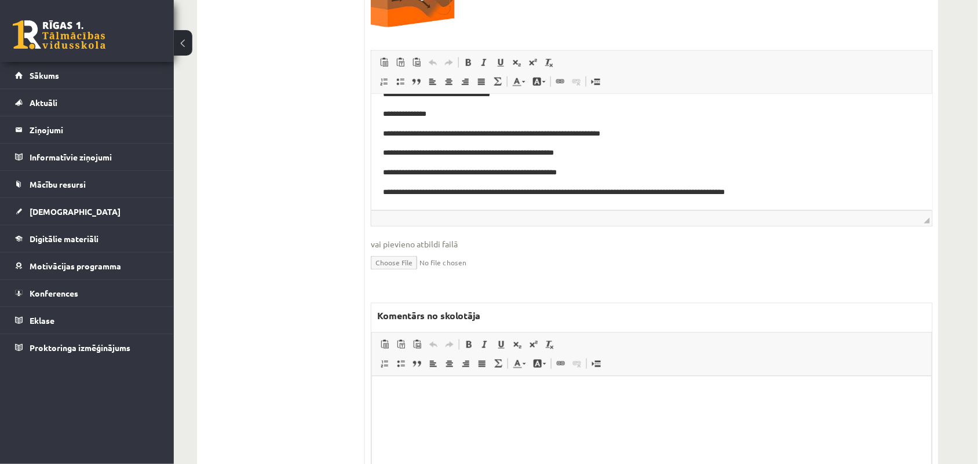
click at [432, 384] on html at bounding box center [652, 393] width 560 height 35
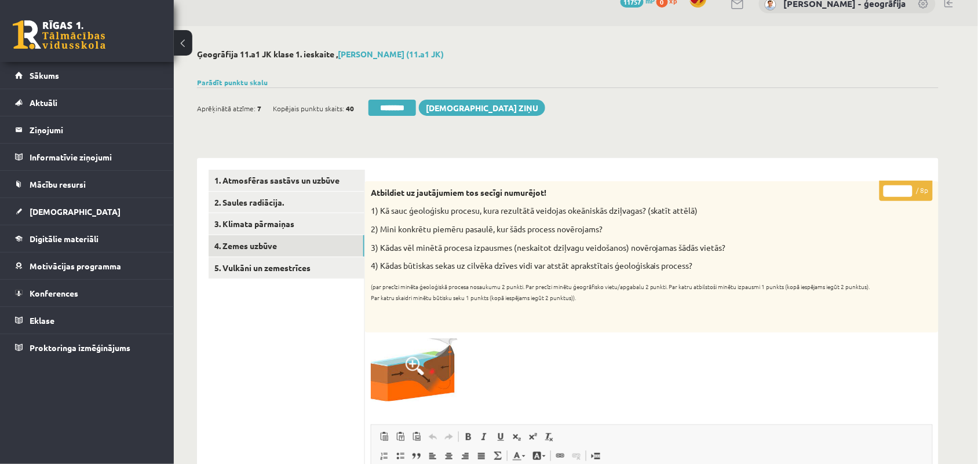
scroll to position [17, 0]
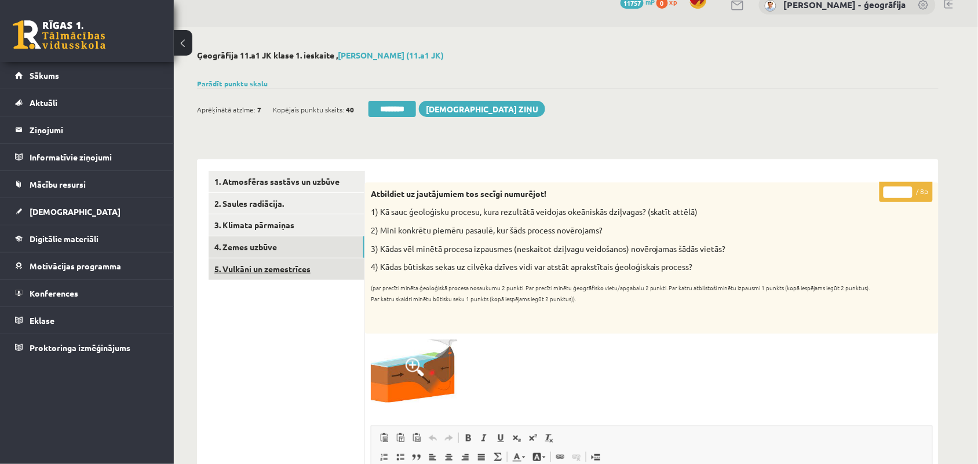
click at [278, 267] on link "5. Vulkāni un zemestrīces" at bounding box center [287, 268] width 156 height 21
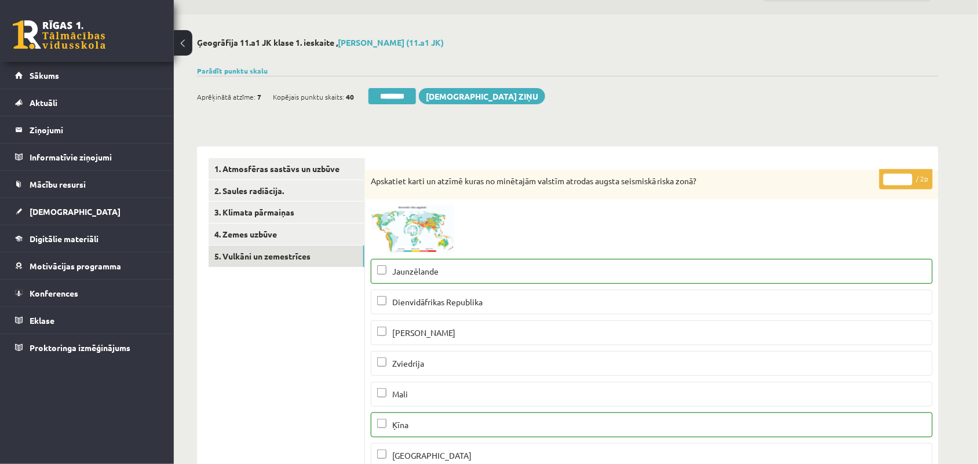
scroll to position [0, 0]
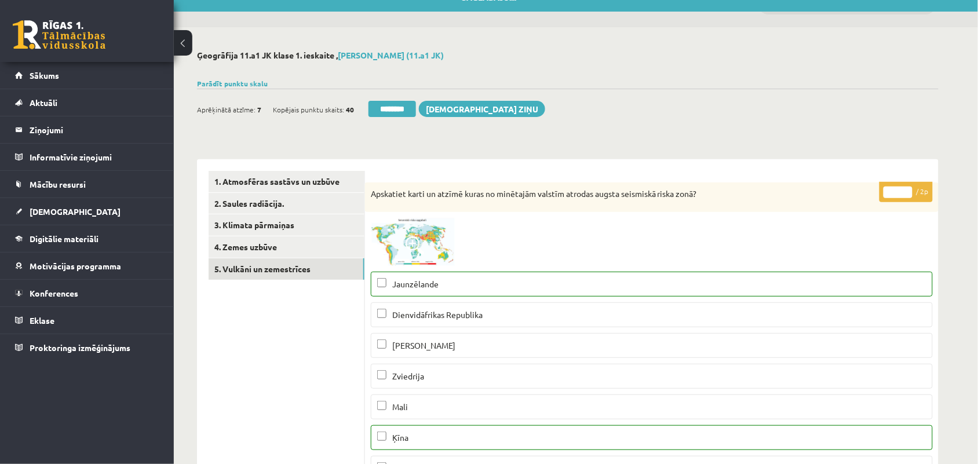
type input "*"
click at [906, 191] on input "*" at bounding box center [898, 193] width 29 height 12
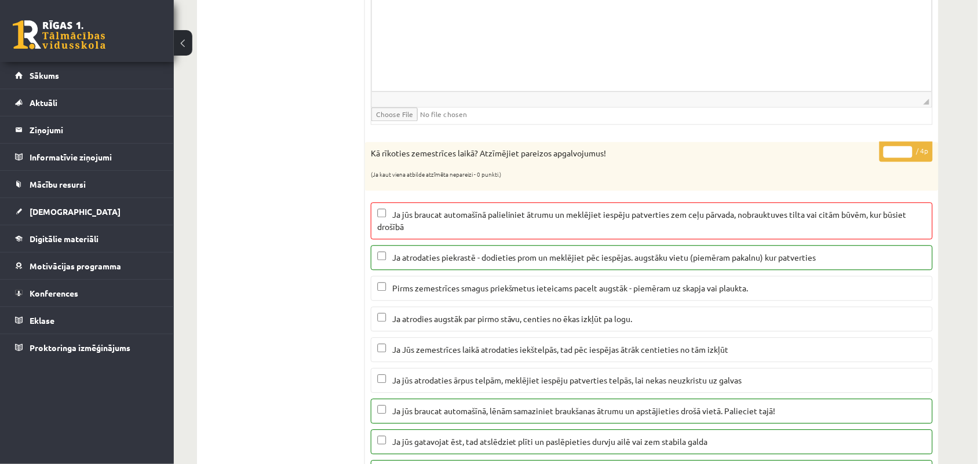
scroll to position [742, 0]
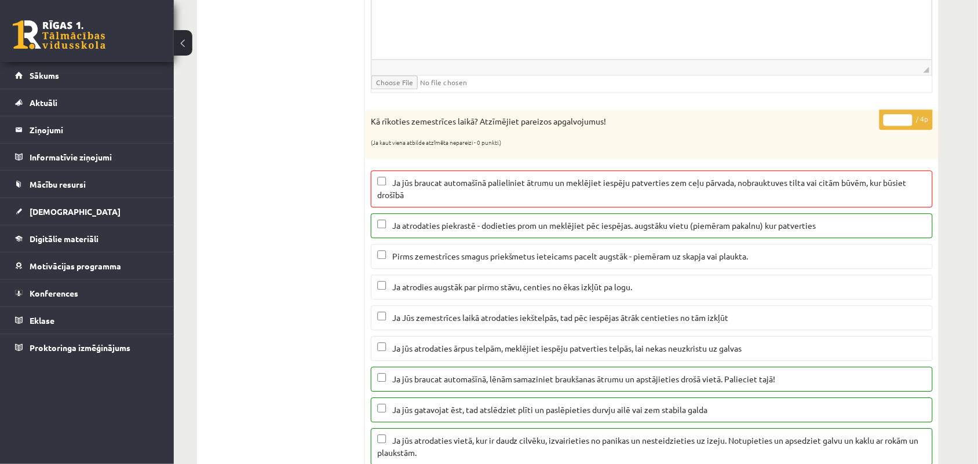
type input "*"
click at [905, 126] on input "*" at bounding box center [898, 120] width 29 height 12
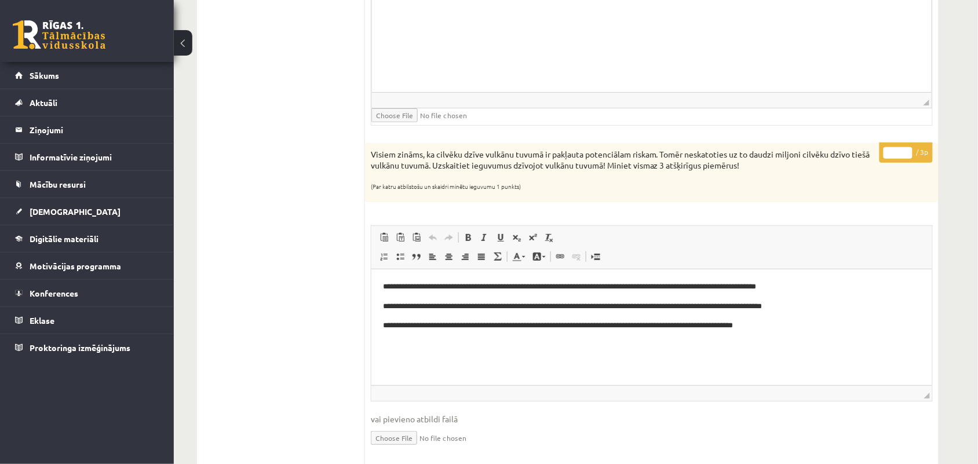
scroll to position [1394, 0]
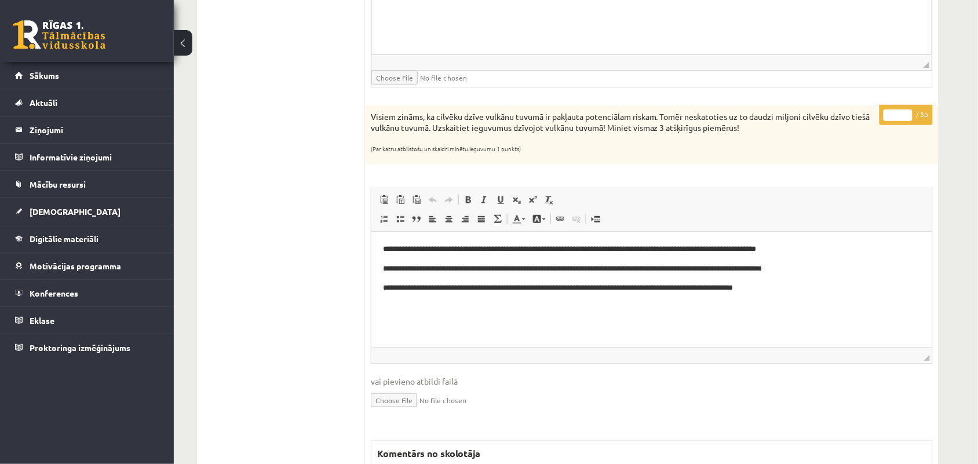
type input "*"
click at [908, 119] on input "*" at bounding box center [898, 116] width 29 height 12
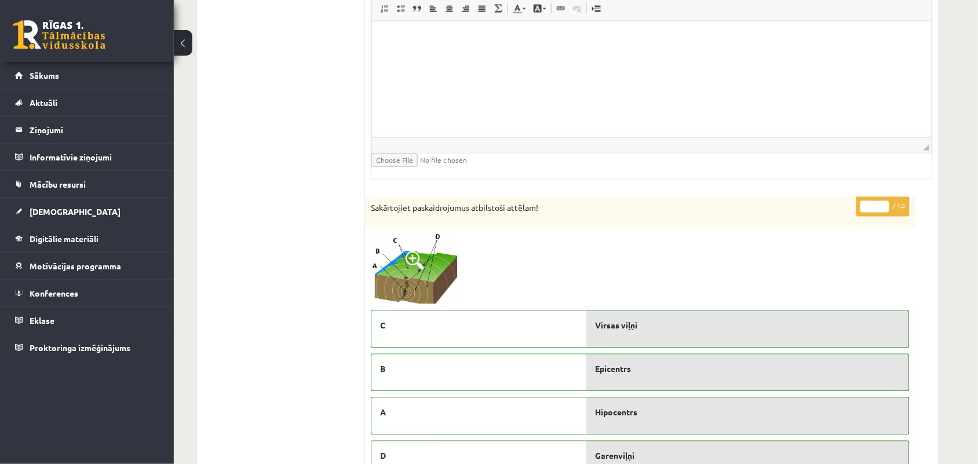
scroll to position [1973, 0]
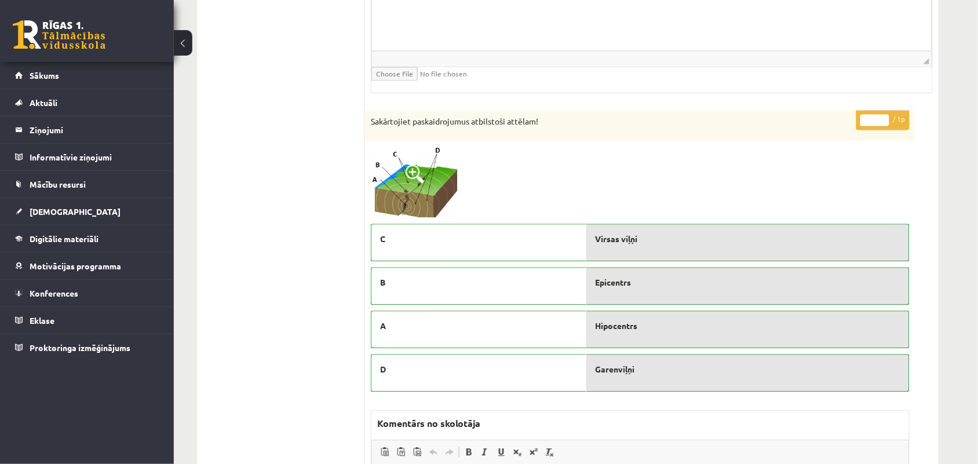
type input "*"
click at [885, 123] on input "*" at bounding box center [875, 120] width 29 height 12
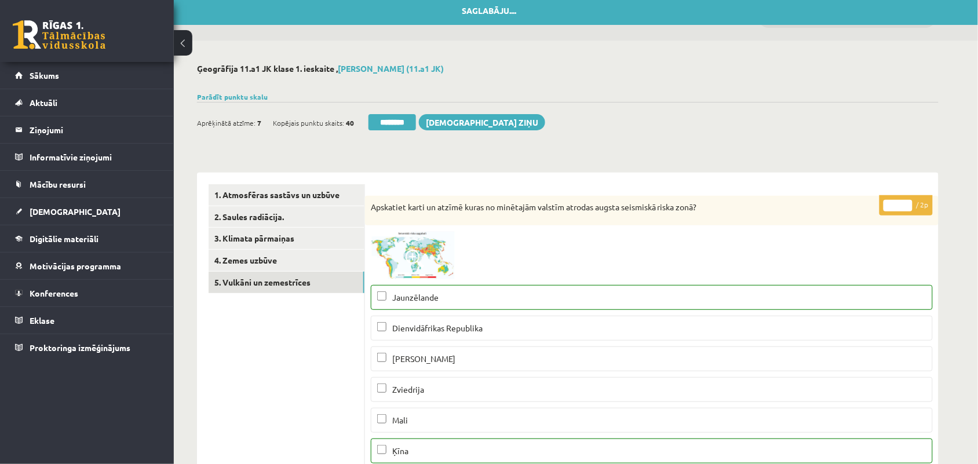
scroll to position [0, 0]
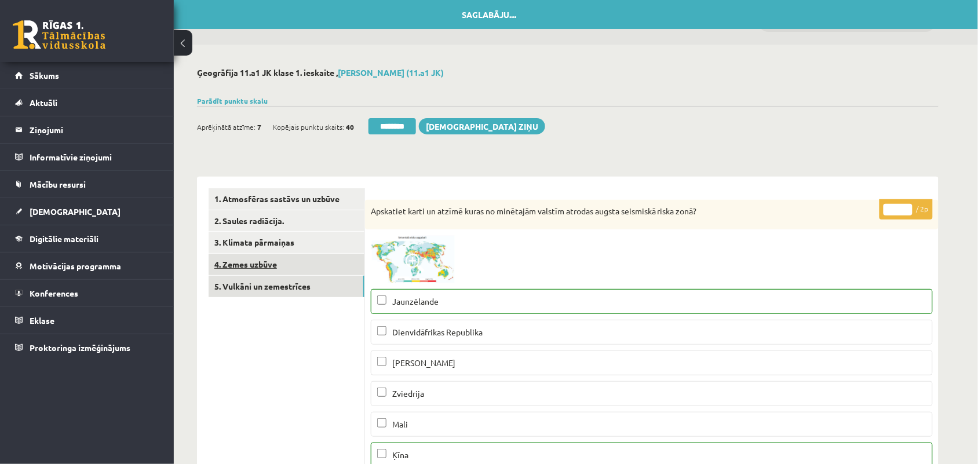
click at [256, 265] on link "4. Zemes uzbūve" at bounding box center [287, 264] width 156 height 21
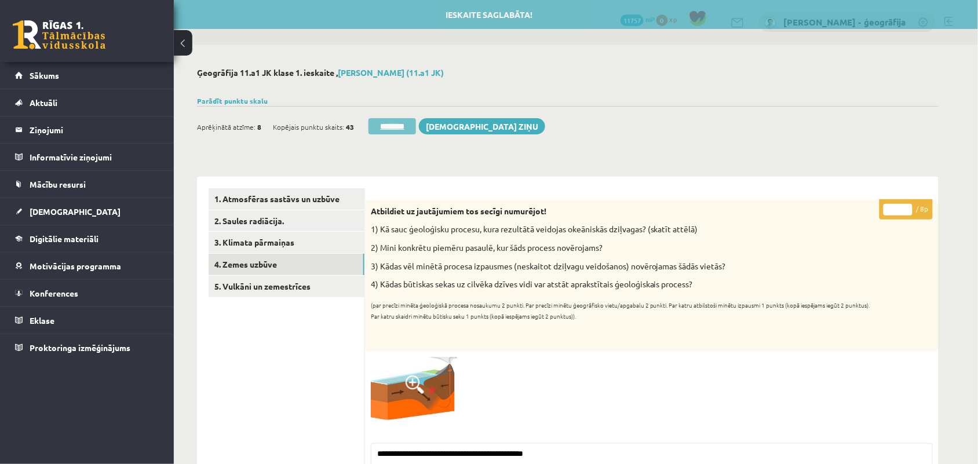
click at [393, 130] on input "********" at bounding box center [393, 126] width 48 height 16
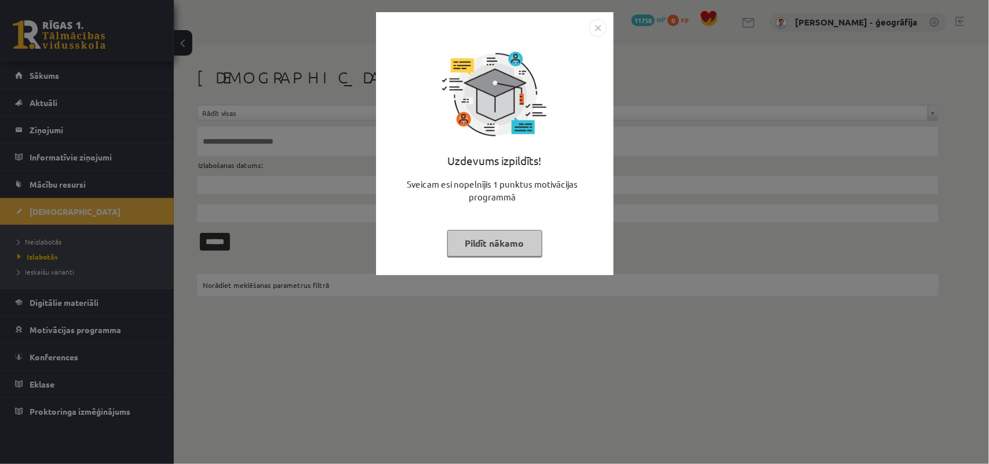
click at [467, 239] on button "Pildīt nākamo" at bounding box center [494, 243] width 95 height 27
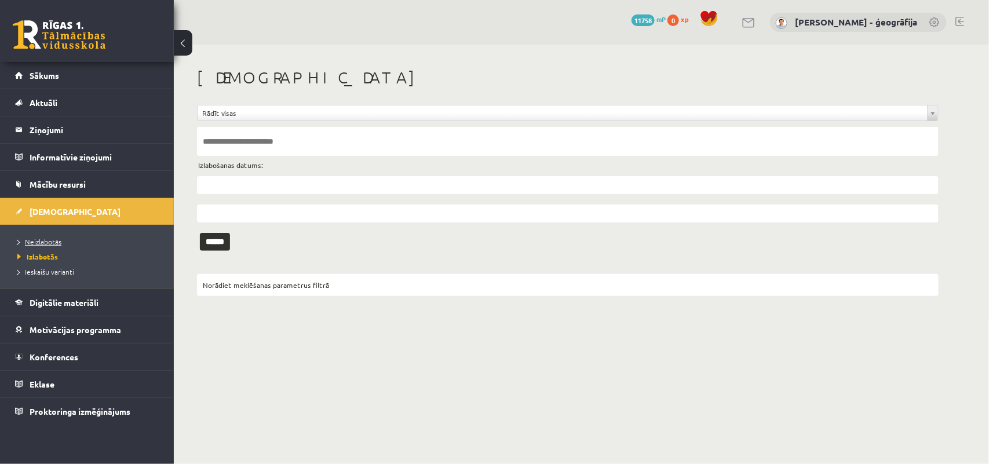
click at [43, 243] on span "Neizlabotās" at bounding box center [39, 241] width 44 height 9
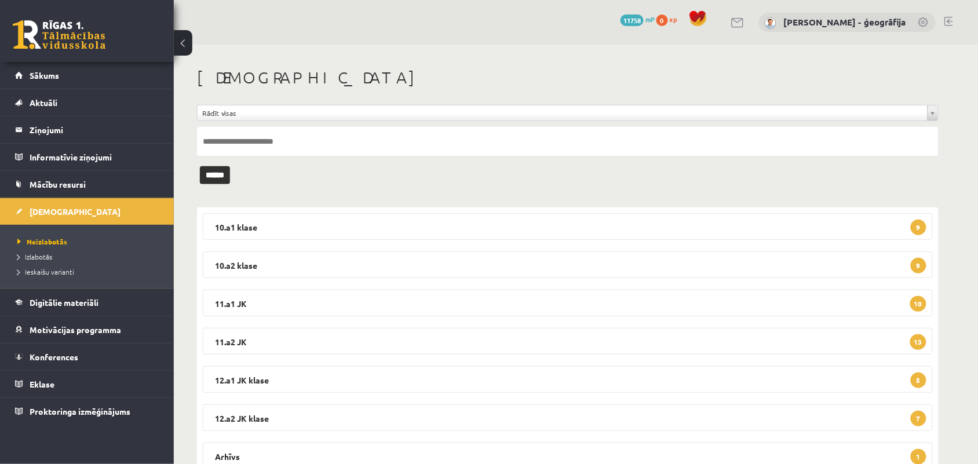
scroll to position [45, 0]
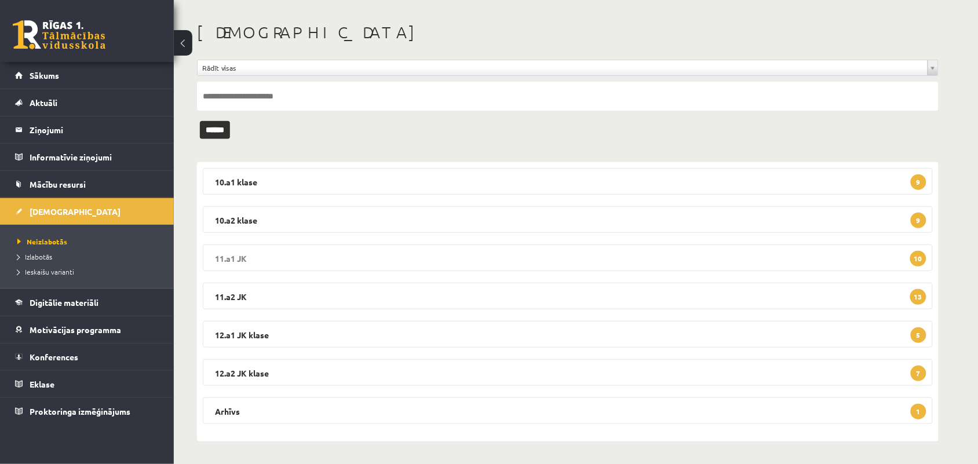
click at [349, 252] on legend "11.a1 JK 10" at bounding box center [568, 258] width 730 height 27
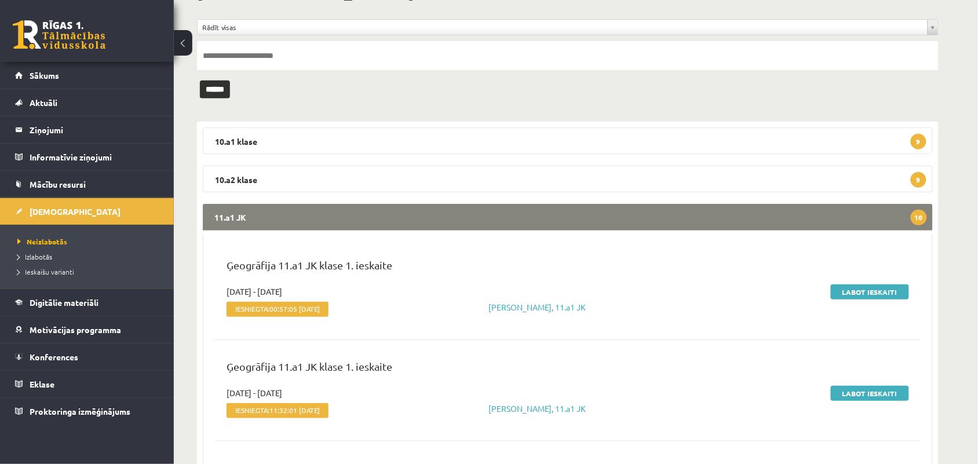
scroll to position [118, 0]
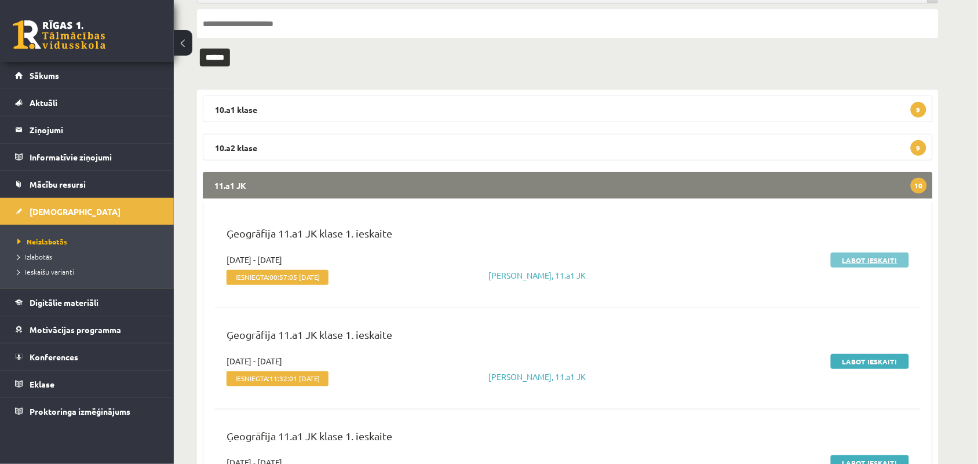
click at [868, 261] on link "Labot ieskaiti" at bounding box center [870, 260] width 78 height 15
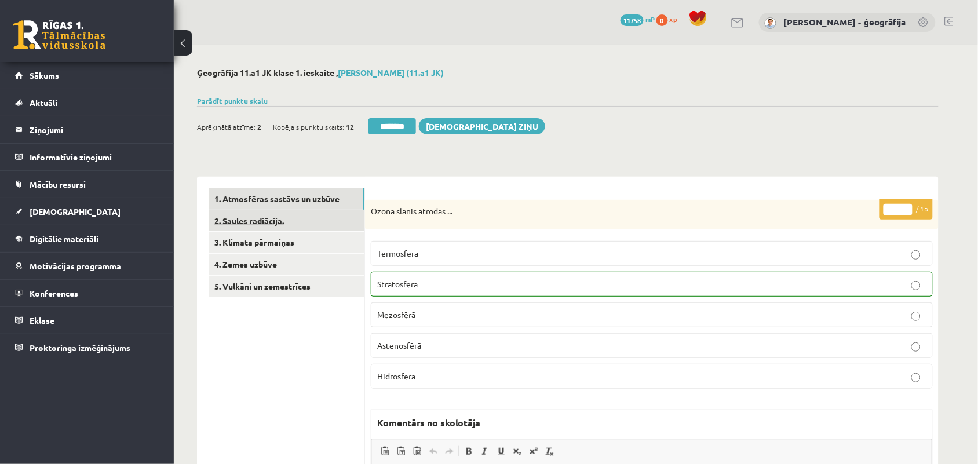
click at [273, 224] on link "2. Saules radiācija." at bounding box center [287, 220] width 156 height 21
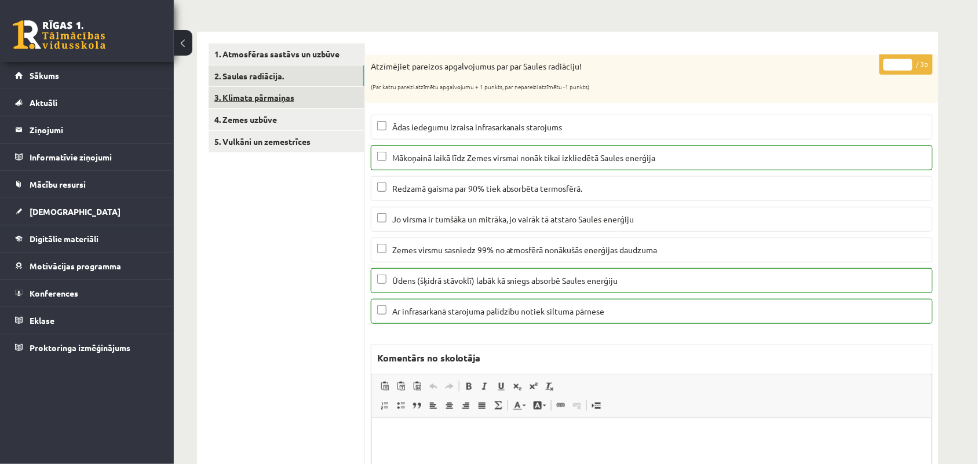
click at [290, 99] on link "3. Klimata pārmaiņas" at bounding box center [287, 97] width 156 height 21
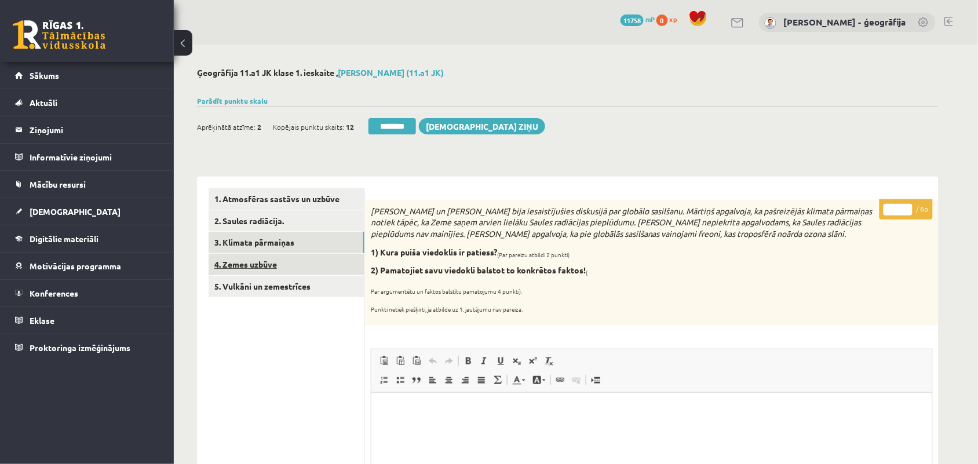
click at [274, 262] on link "4. Zemes uzbūve" at bounding box center [287, 264] width 156 height 21
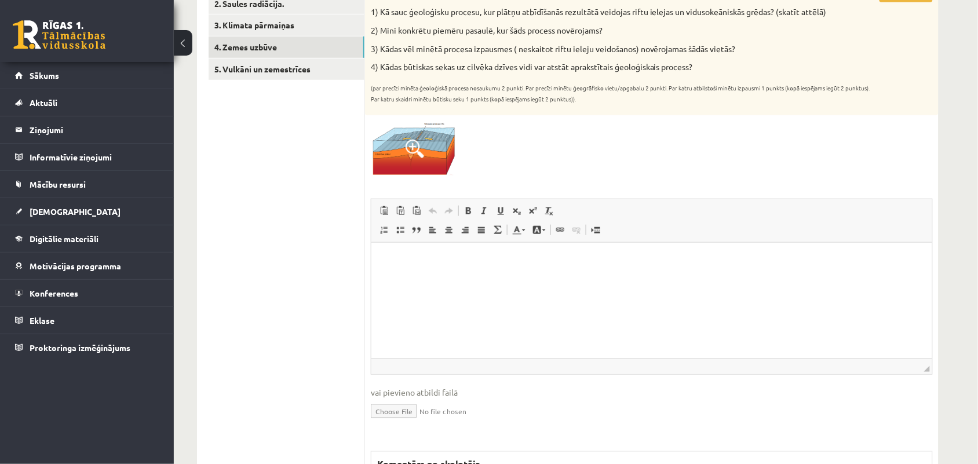
scroll to position [145, 0]
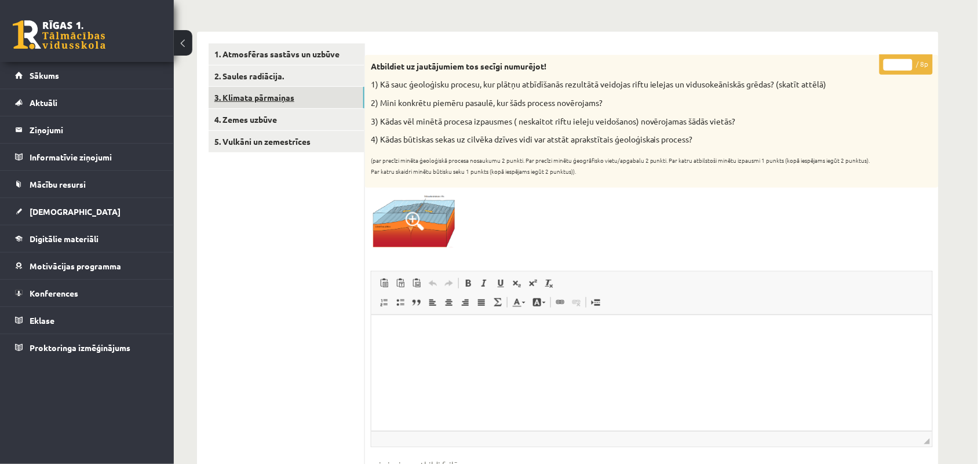
click at [275, 105] on link "3. Klimata pārmaiņas" at bounding box center [287, 97] width 156 height 21
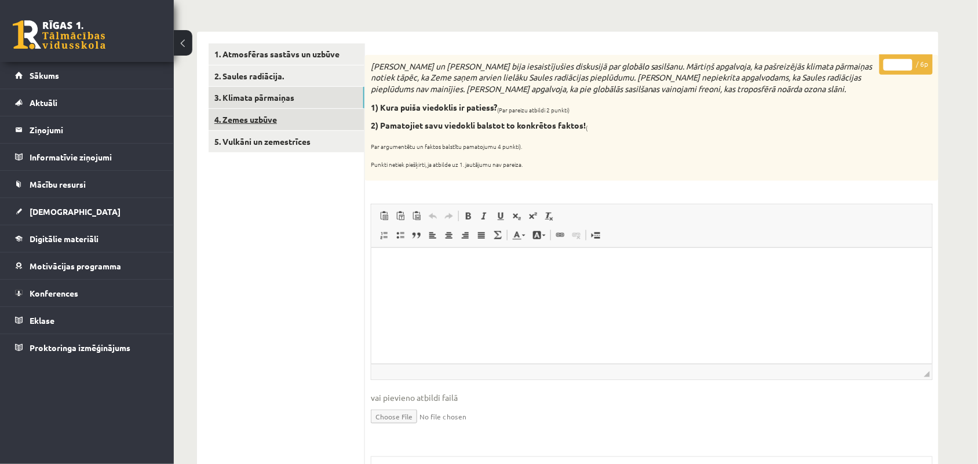
click at [265, 117] on link "4. Zemes uzbūve" at bounding box center [287, 119] width 156 height 21
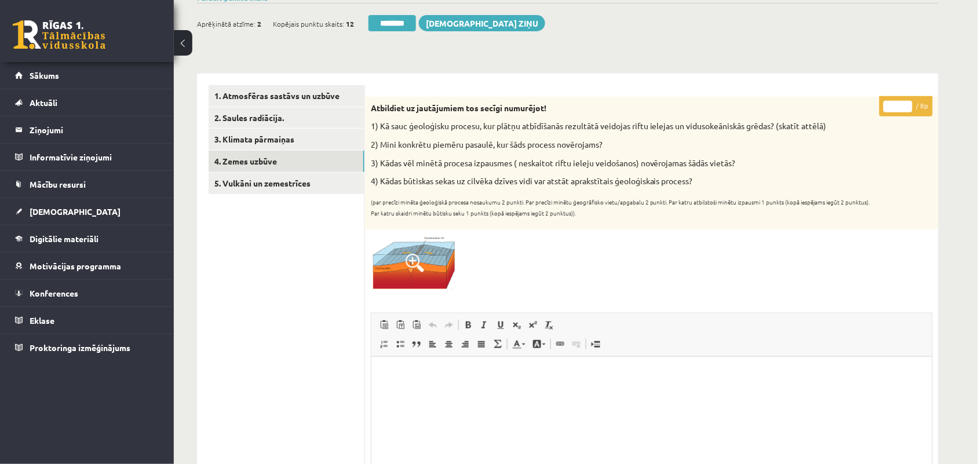
scroll to position [0, 0]
click at [277, 184] on link "5. Vulkāni un zemestrīces" at bounding box center [287, 183] width 156 height 21
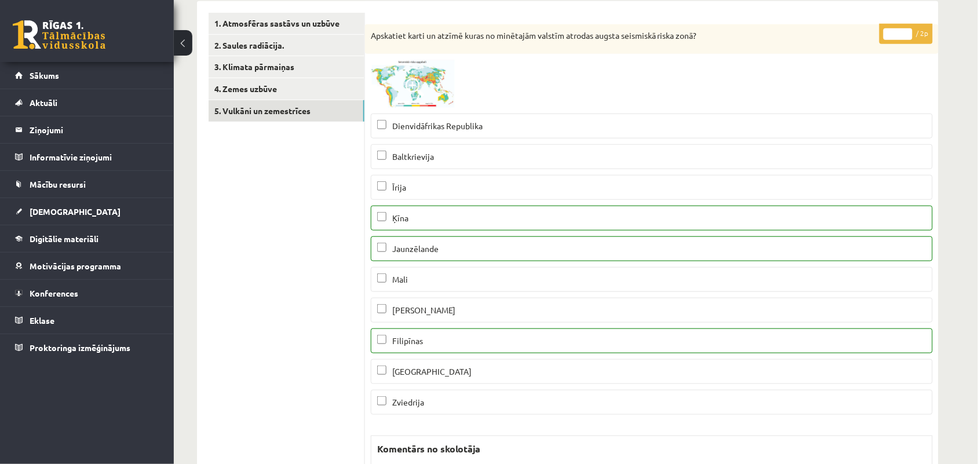
click at [905, 30] on input "*" at bounding box center [898, 34] width 29 height 12
type input "*"
click at [905, 30] on input "*" at bounding box center [898, 34] width 29 height 12
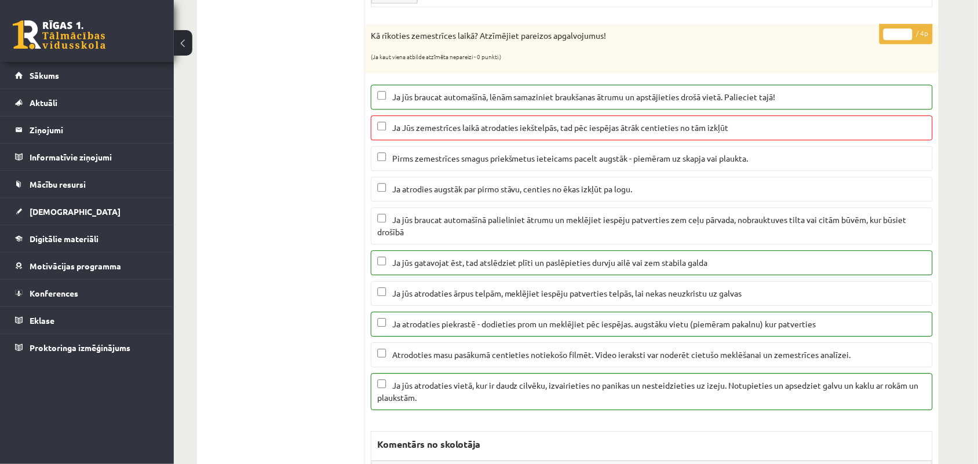
type input "*"
click at [904, 39] on input "*" at bounding box center [898, 34] width 29 height 12
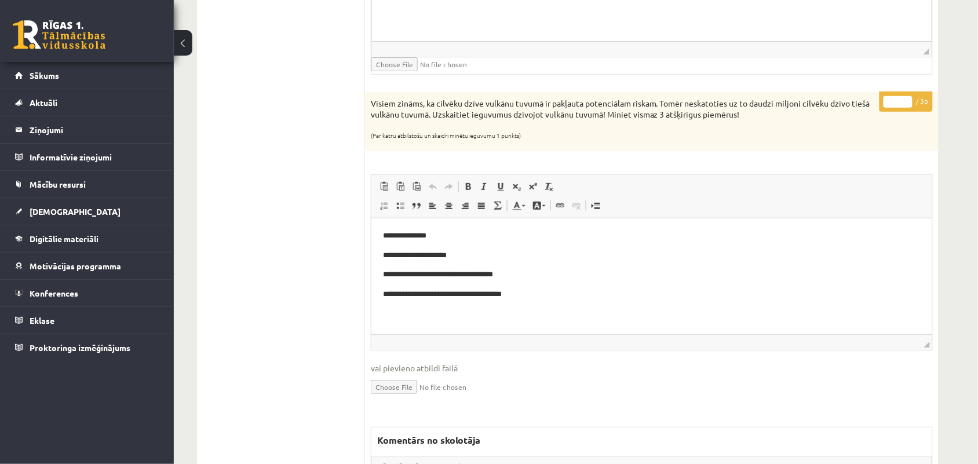
type input "*"
click at [904, 103] on input "*" at bounding box center [898, 102] width 29 height 12
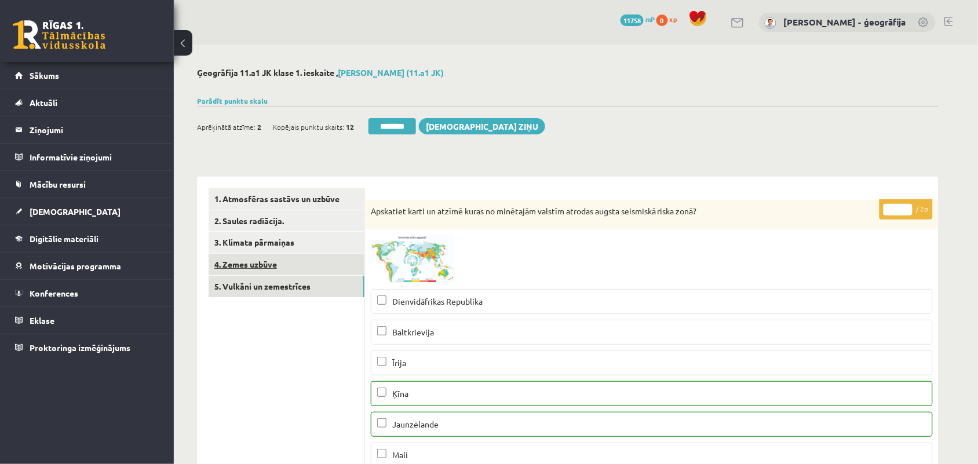
click at [317, 268] on link "4. Zemes uzbūve" at bounding box center [287, 264] width 156 height 21
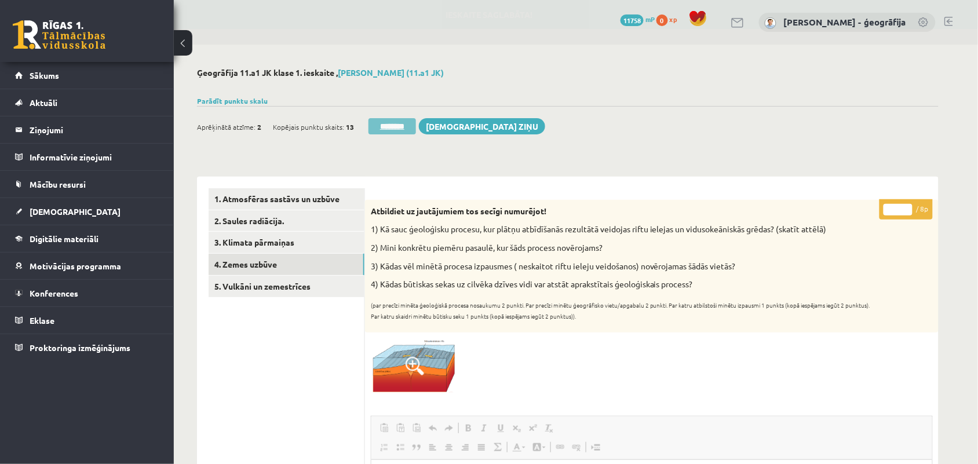
click at [395, 128] on input "********" at bounding box center [393, 126] width 48 height 16
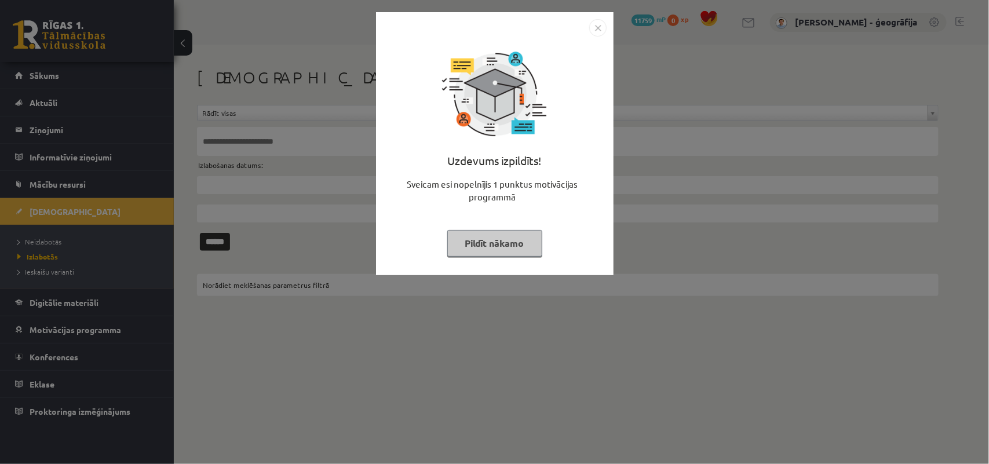
click at [497, 249] on button "Pildīt nākamo" at bounding box center [494, 243] width 95 height 27
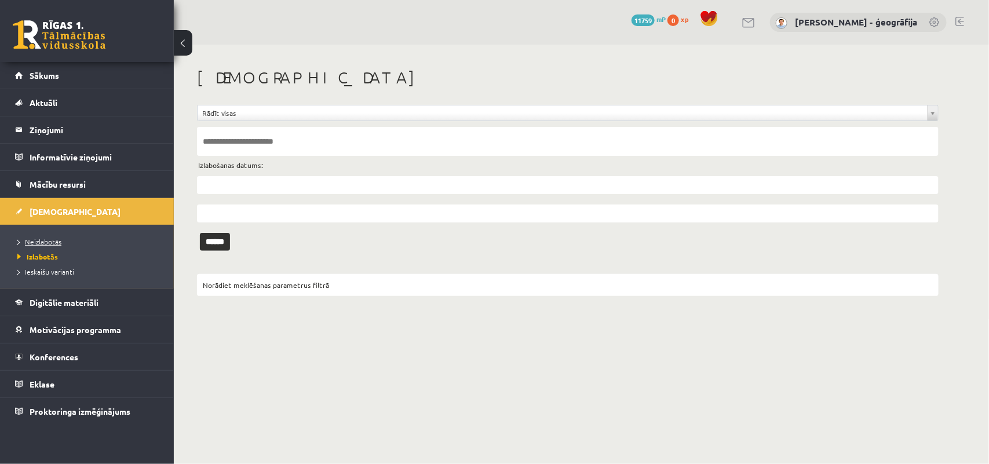
click at [39, 245] on link "Neizlabotās" at bounding box center [89, 241] width 145 height 10
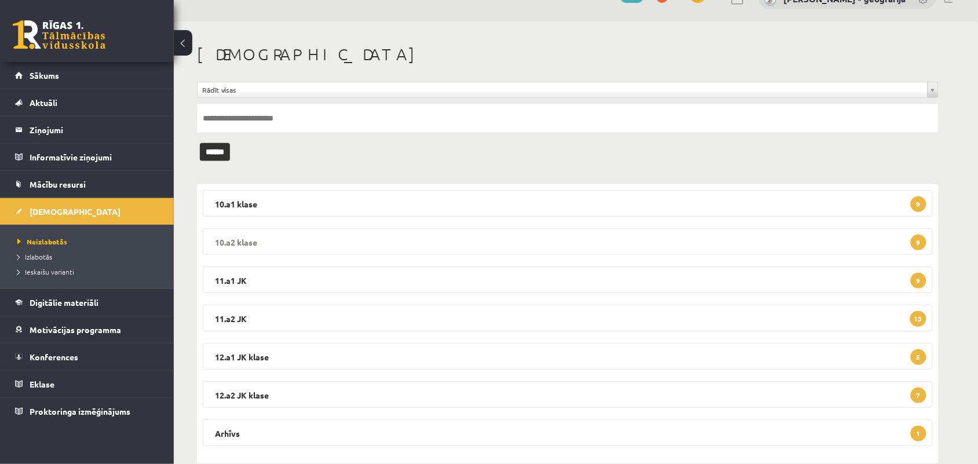
scroll to position [45, 0]
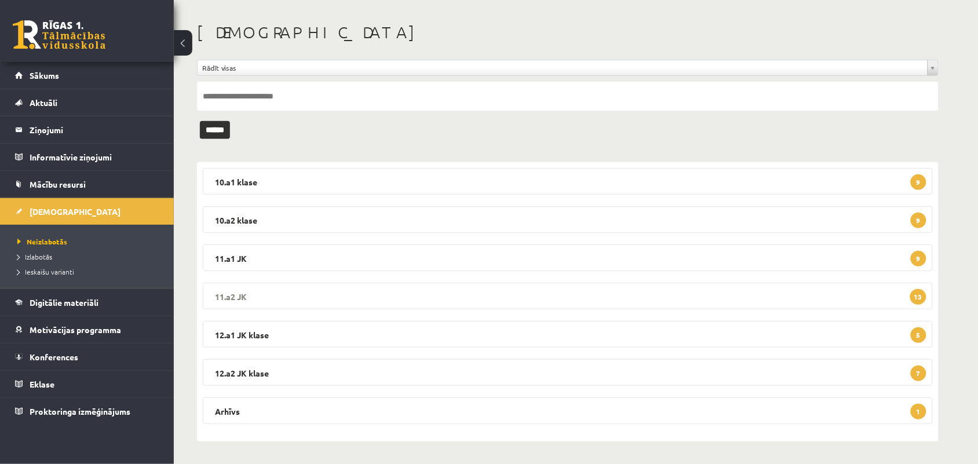
click at [343, 293] on legend "11.a2 JK 13" at bounding box center [568, 296] width 730 height 27
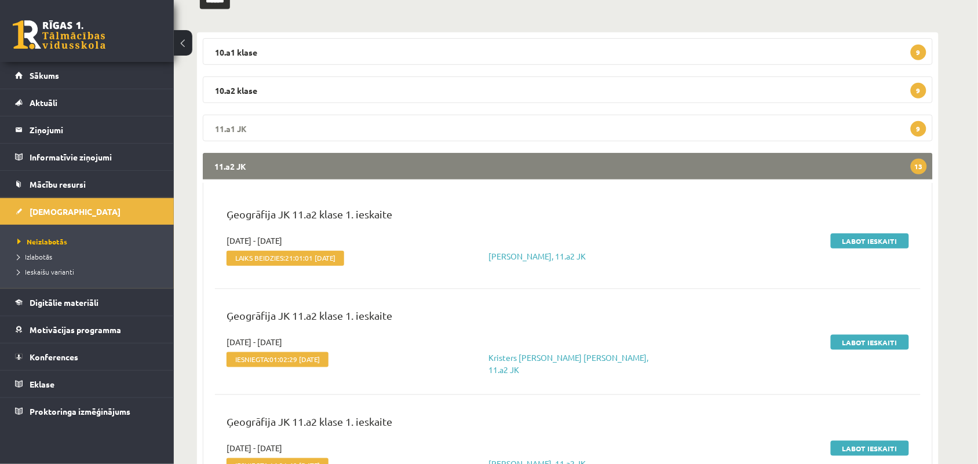
scroll to position [190, 0]
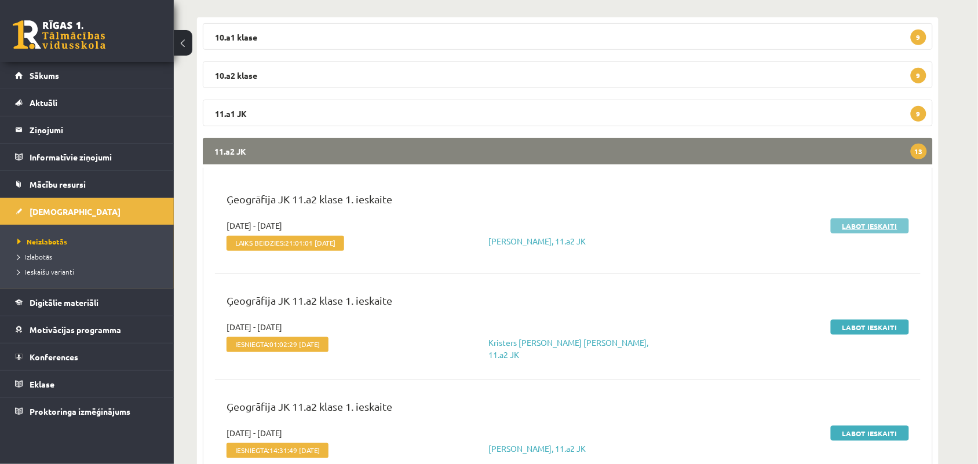
click at [855, 224] on link "Labot ieskaiti" at bounding box center [870, 225] width 78 height 15
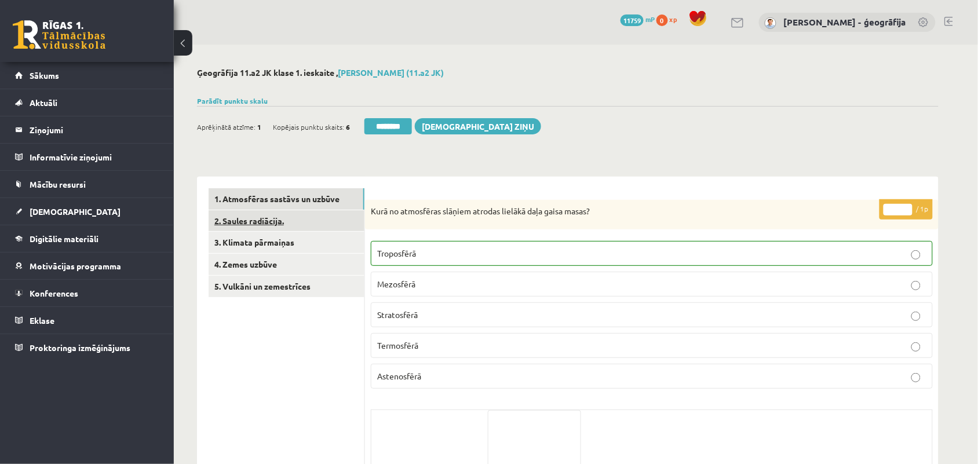
click at [276, 224] on link "2. Saules radiācija." at bounding box center [287, 220] width 156 height 21
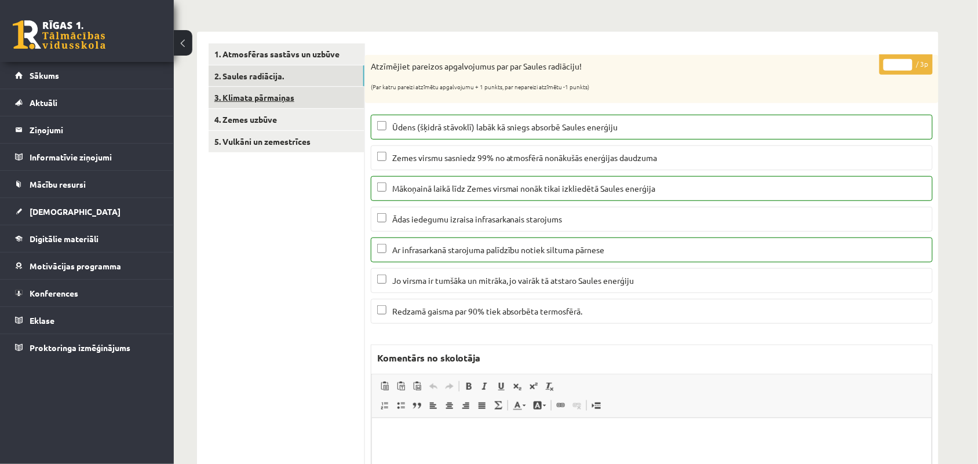
click at [258, 101] on link "3. Klimata pārmaiņas" at bounding box center [287, 97] width 156 height 21
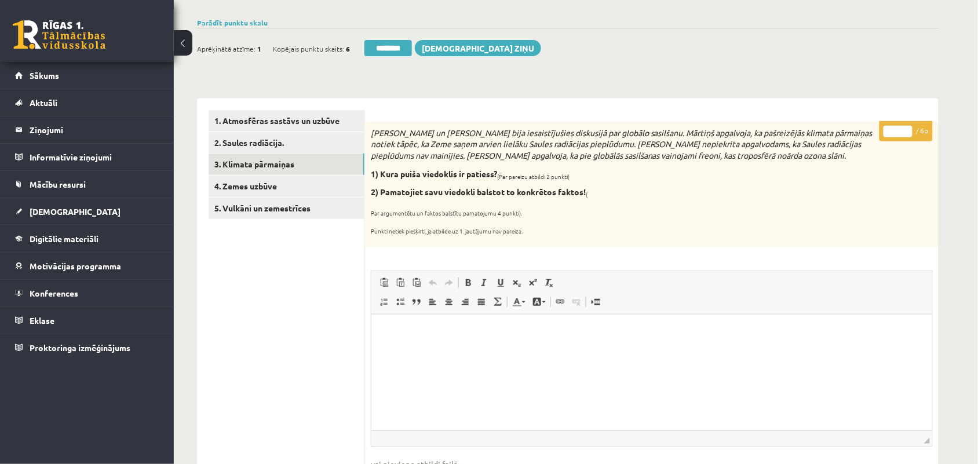
scroll to position [72, 0]
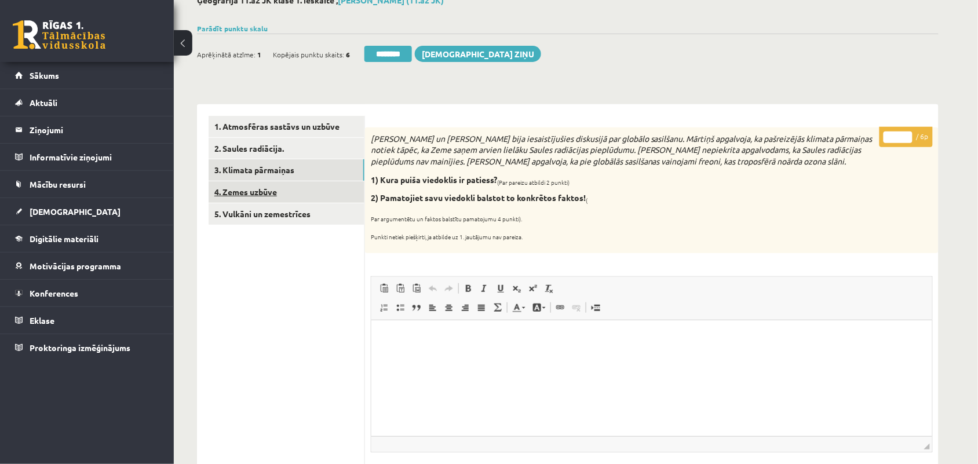
click at [268, 193] on link "4. Zemes uzbūve" at bounding box center [287, 191] width 156 height 21
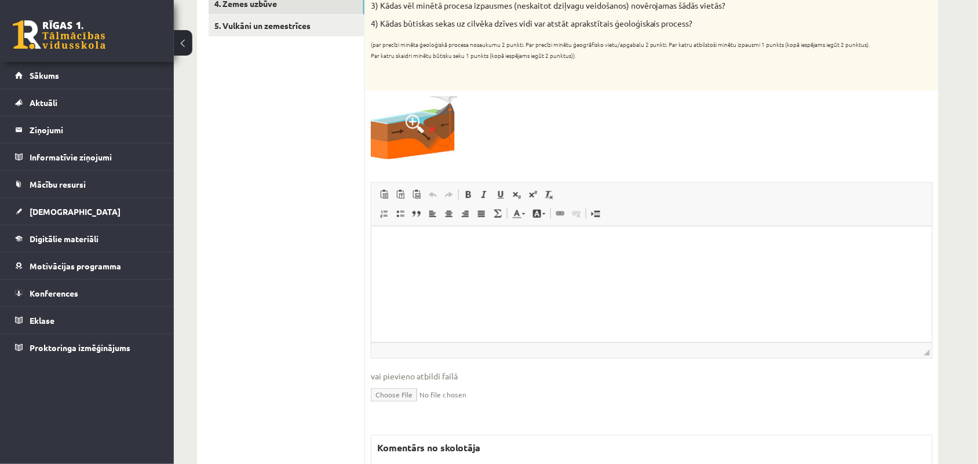
scroll to position [0, 0]
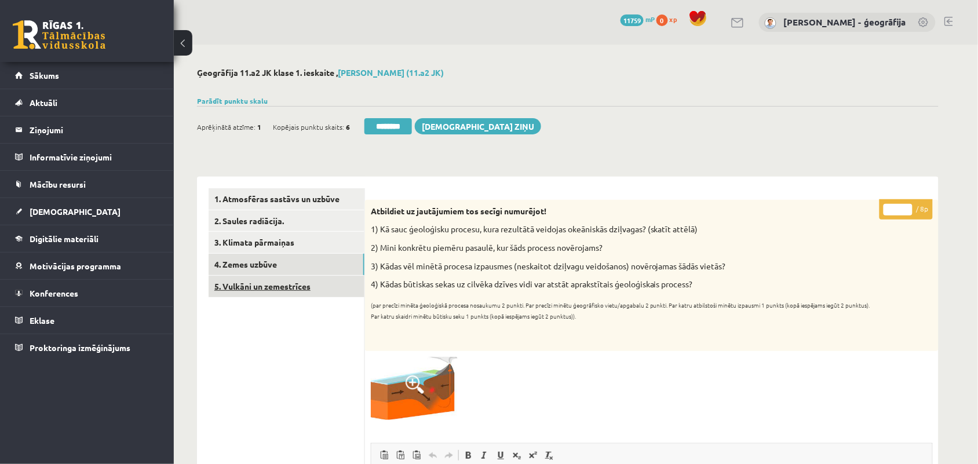
click at [271, 280] on link "5. Vulkāni un zemestrīces" at bounding box center [287, 286] width 156 height 21
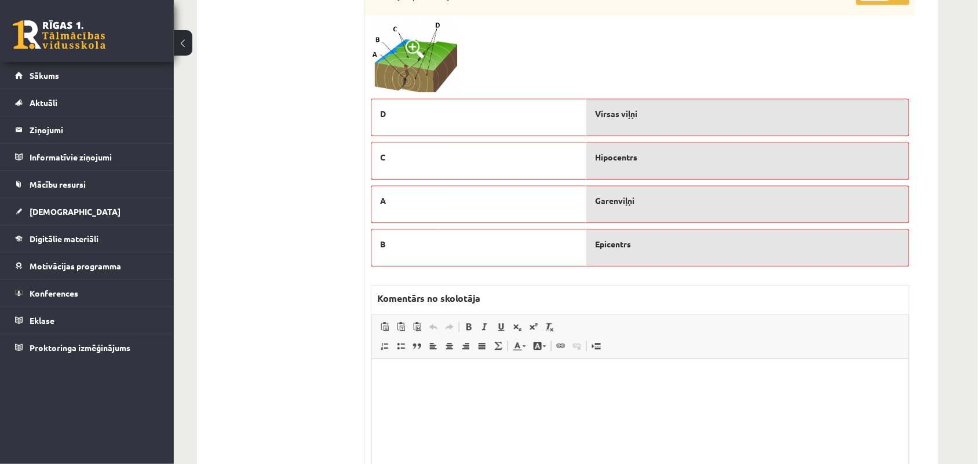
scroll to position [2191, 0]
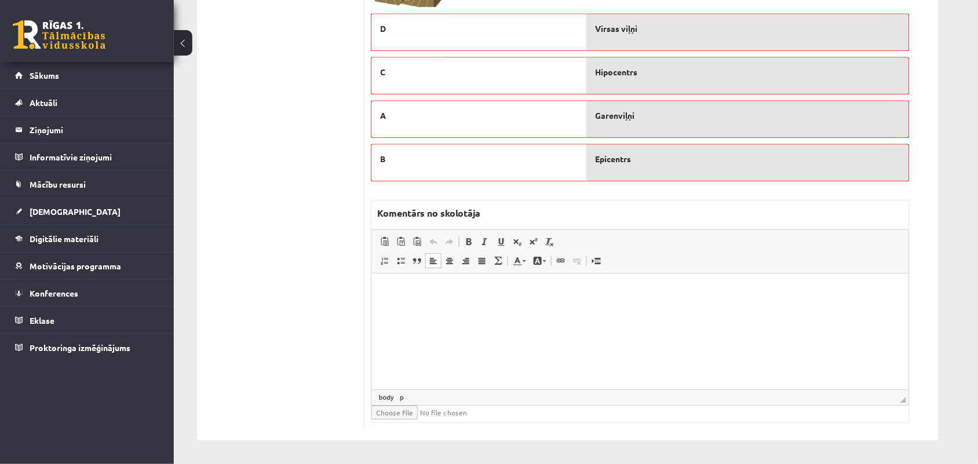
click at [404, 303] on html at bounding box center [640, 291] width 537 height 35
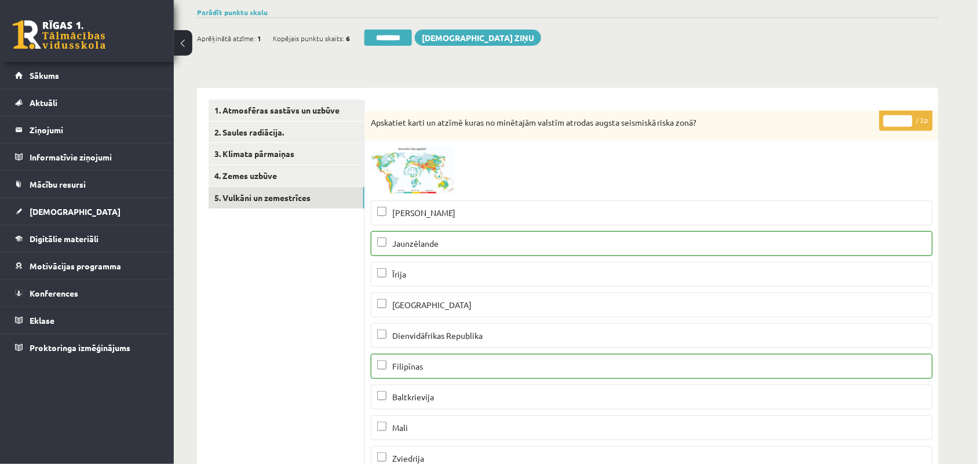
scroll to position [0, 0]
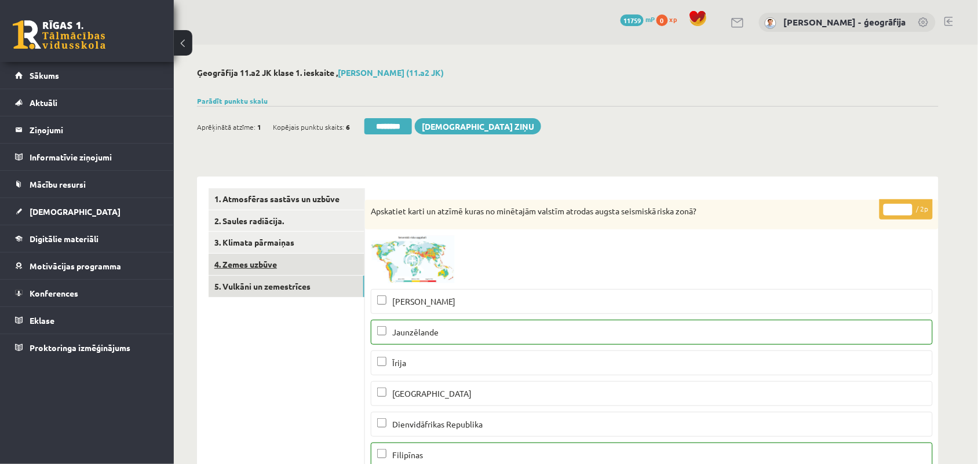
click at [276, 267] on link "4. Zemes uzbūve" at bounding box center [287, 264] width 156 height 21
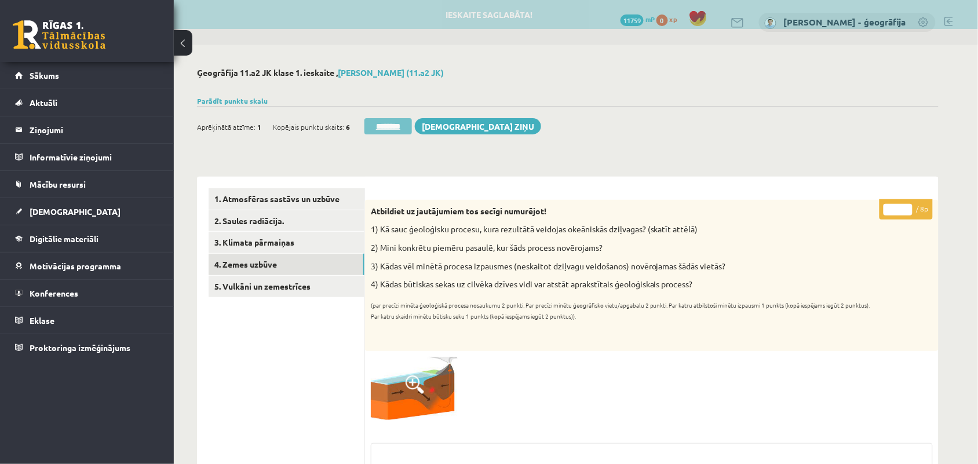
click at [407, 125] on input "********" at bounding box center [389, 126] width 48 height 16
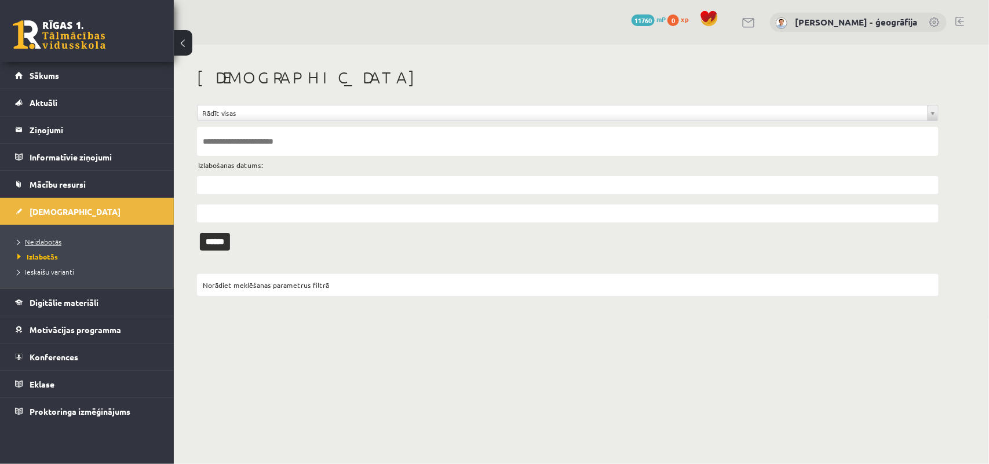
click at [47, 245] on span "Neizlabotās" at bounding box center [39, 241] width 44 height 9
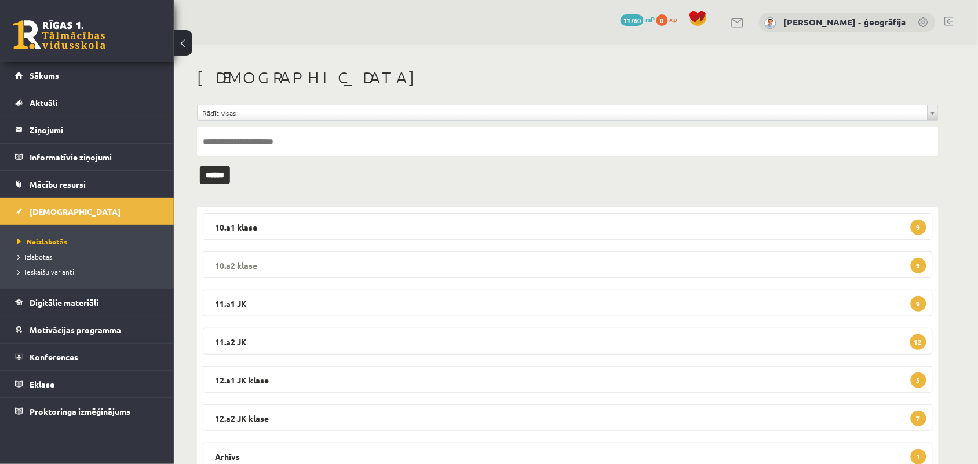
scroll to position [45, 0]
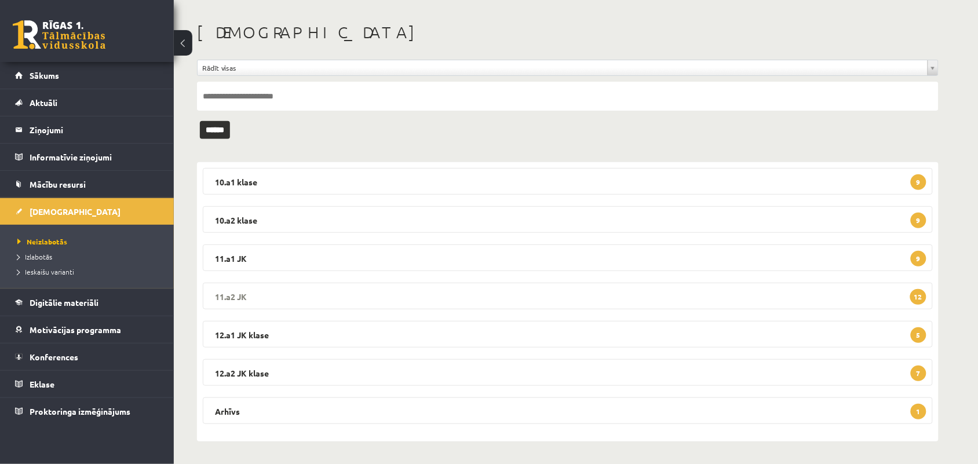
click at [368, 293] on legend "11.a2 JK 12" at bounding box center [568, 296] width 730 height 27
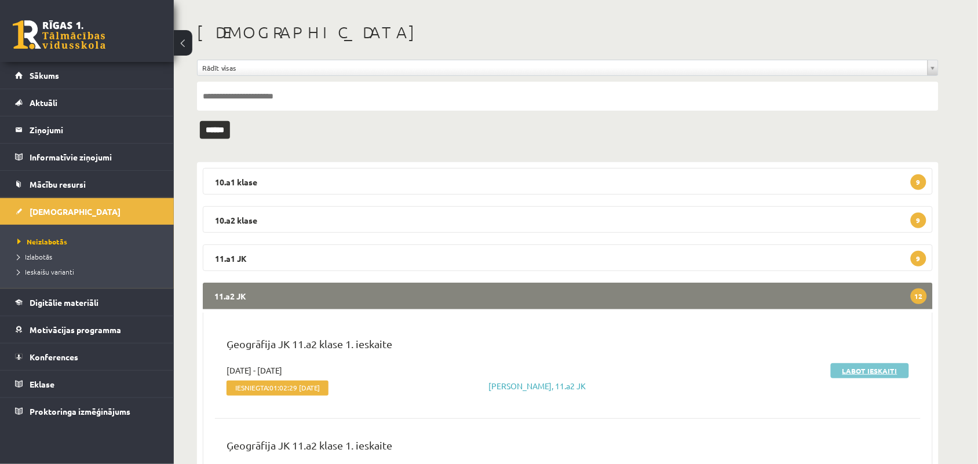
click at [846, 369] on link "Labot ieskaiti" at bounding box center [870, 370] width 78 height 15
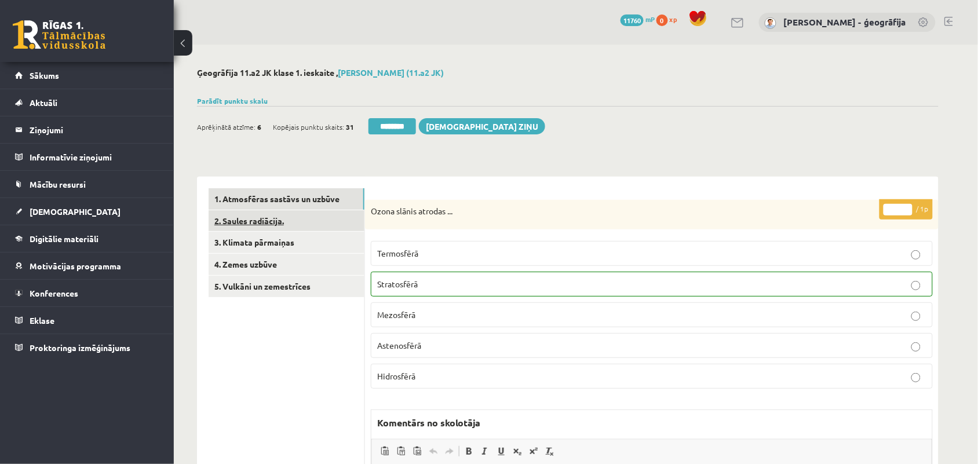
click at [260, 222] on link "2. Saules radiācija." at bounding box center [287, 220] width 156 height 21
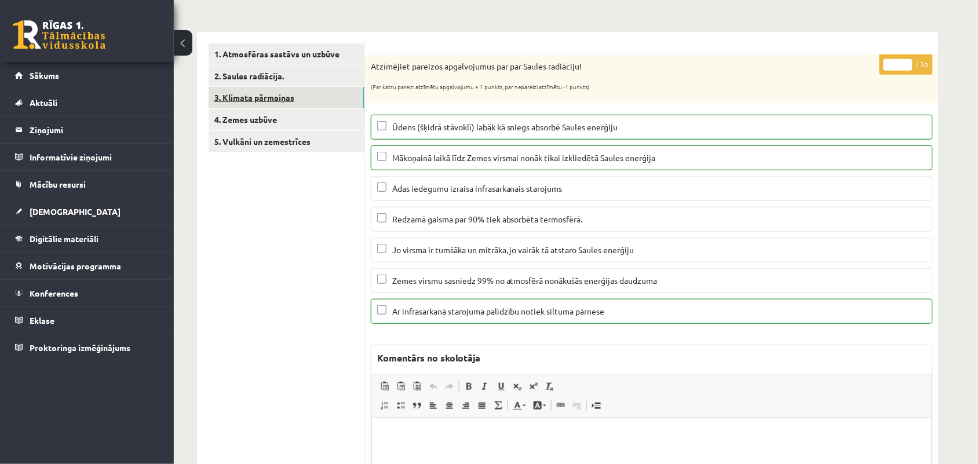
click at [273, 90] on link "3. Klimata pārmaiņas" at bounding box center [287, 97] width 156 height 21
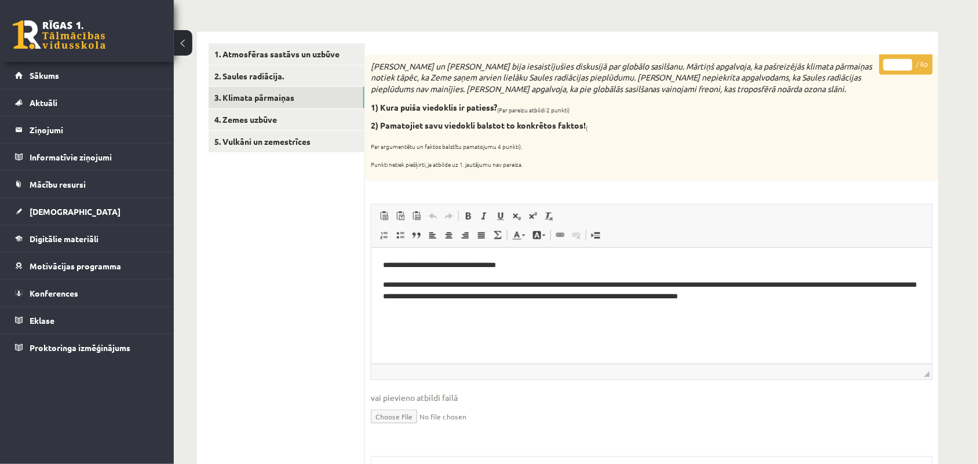
click at [907, 59] on input "*" at bounding box center [898, 65] width 29 height 12
type input "*"
click at [906, 59] on input "*" at bounding box center [898, 65] width 29 height 12
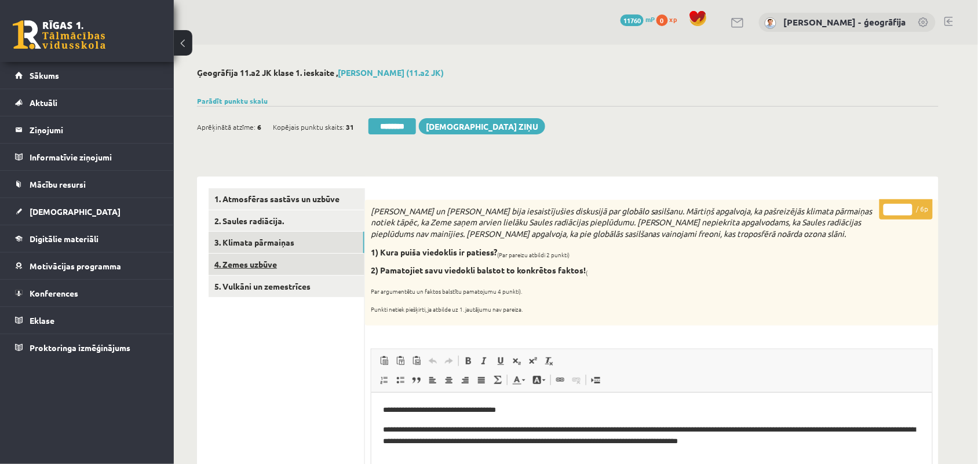
click at [224, 269] on link "4. Zemes uzbūve" at bounding box center [287, 264] width 156 height 21
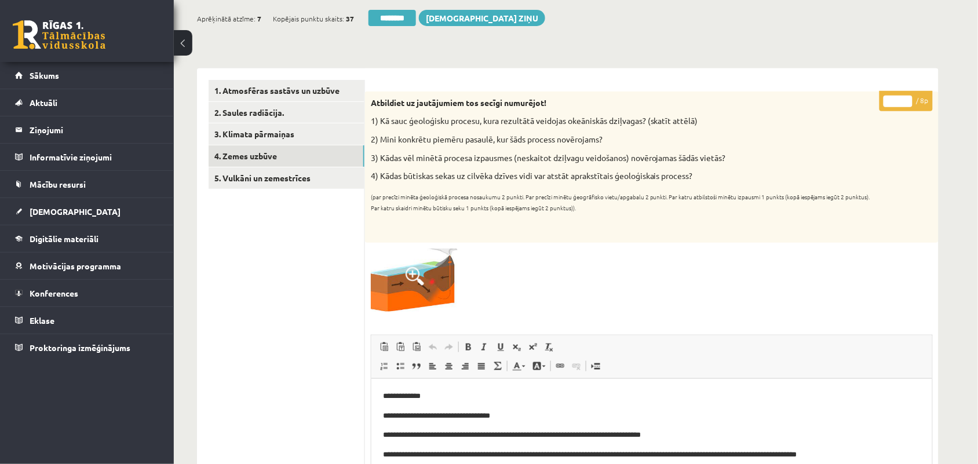
scroll to position [72, 0]
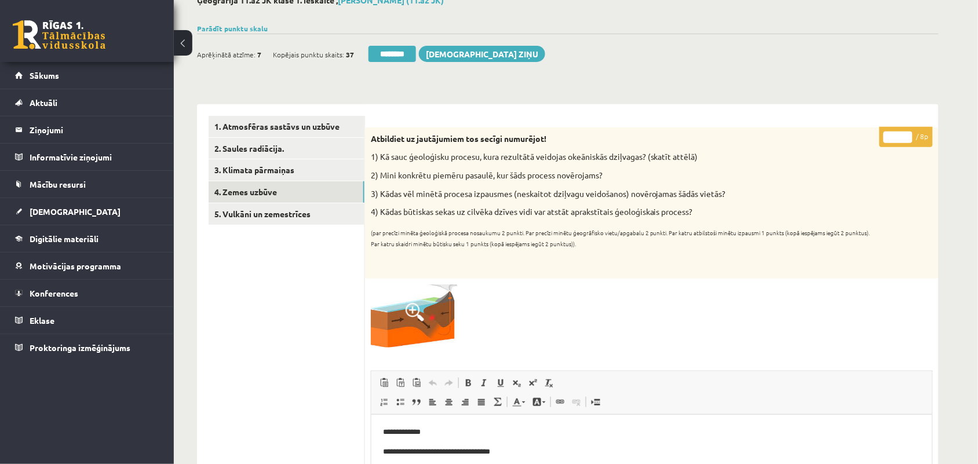
type input "*"
click at [906, 133] on input "*" at bounding box center [898, 138] width 29 height 12
click at [248, 213] on link "5. Vulkāni un zemestrīces" at bounding box center [287, 213] width 156 height 21
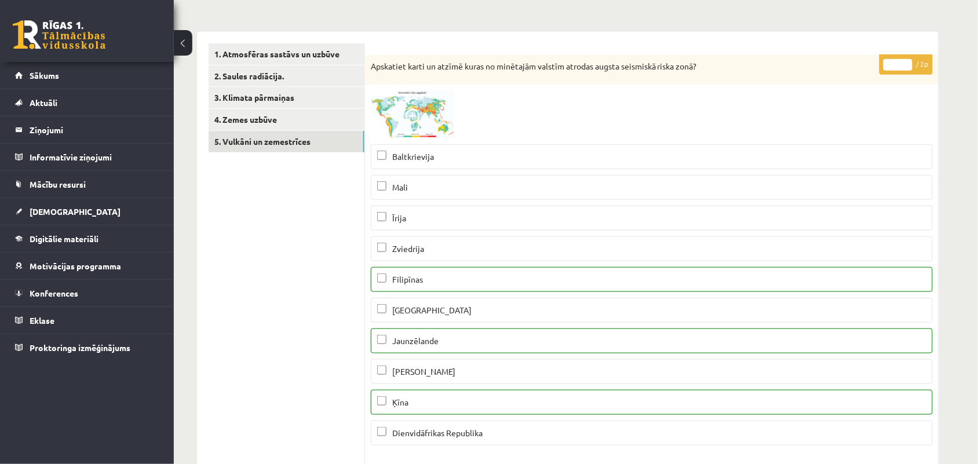
scroll to position [0, 0]
click at [906, 62] on input "*" at bounding box center [898, 65] width 29 height 12
type input "*"
click at [905, 61] on input "*" at bounding box center [898, 65] width 29 height 12
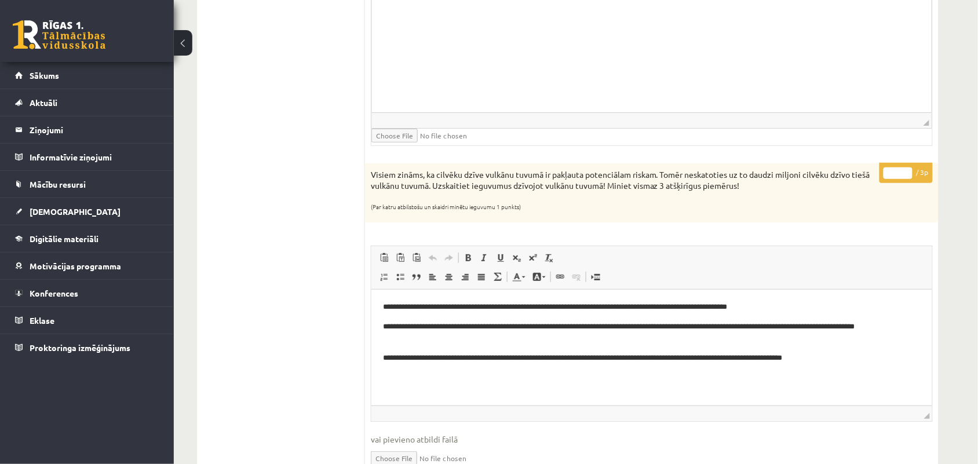
scroll to position [1449, 0]
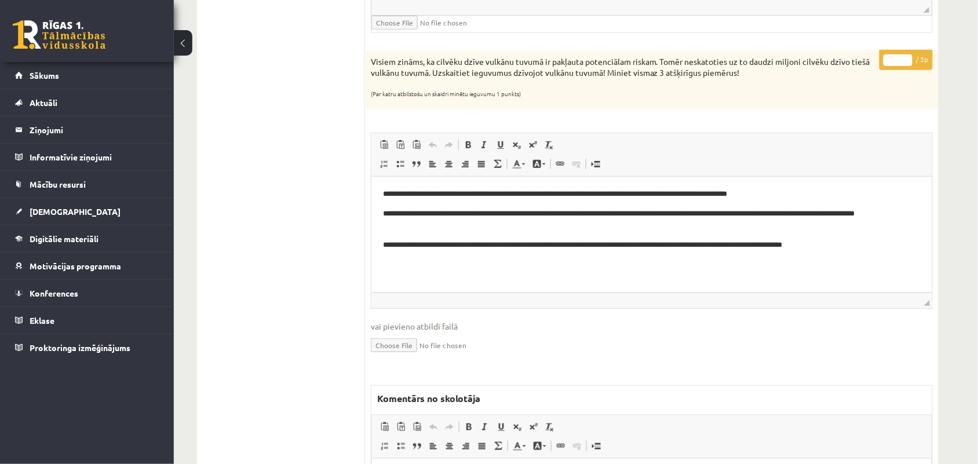
click at [911, 62] on input "*" at bounding box center [898, 60] width 29 height 12
click at [911, 63] on input "*" at bounding box center [898, 60] width 29 height 12
type input "*"
click at [911, 63] on input "*" at bounding box center [898, 60] width 29 height 12
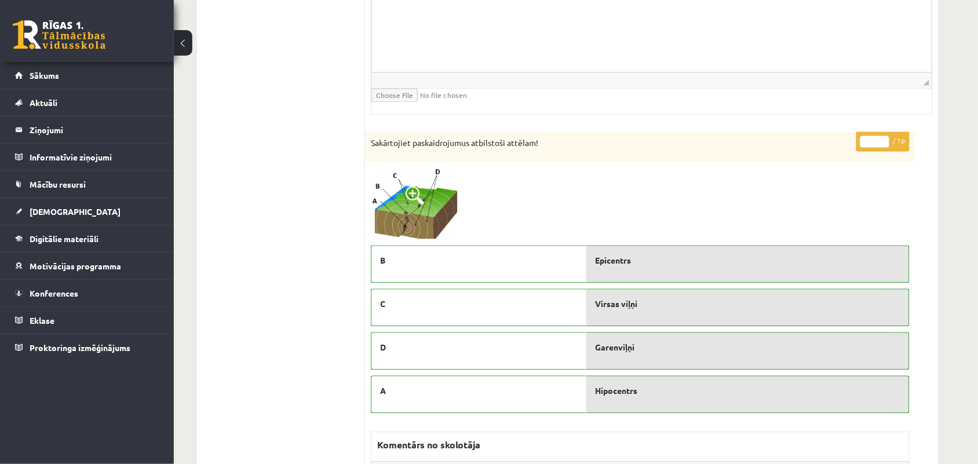
scroll to position [1956, 0]
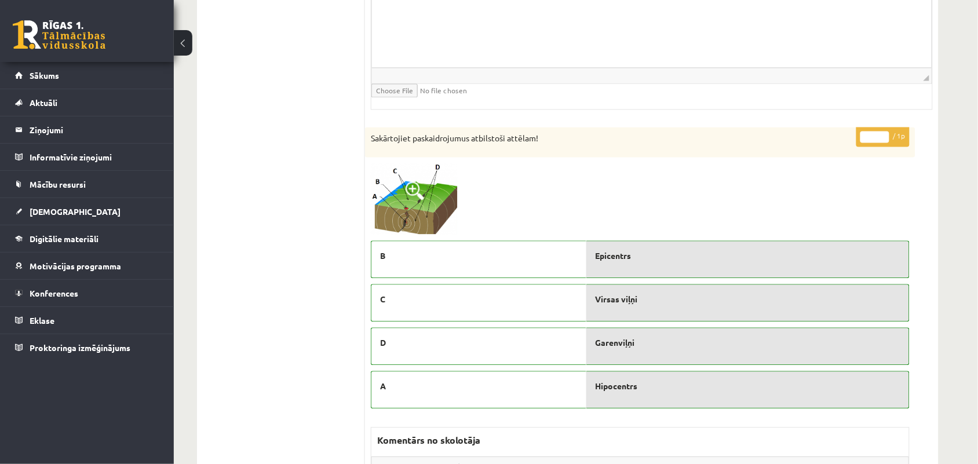
type input "*"
click at [884, 143] on input "*" at bounding box center [875, 138] width 29 height 12
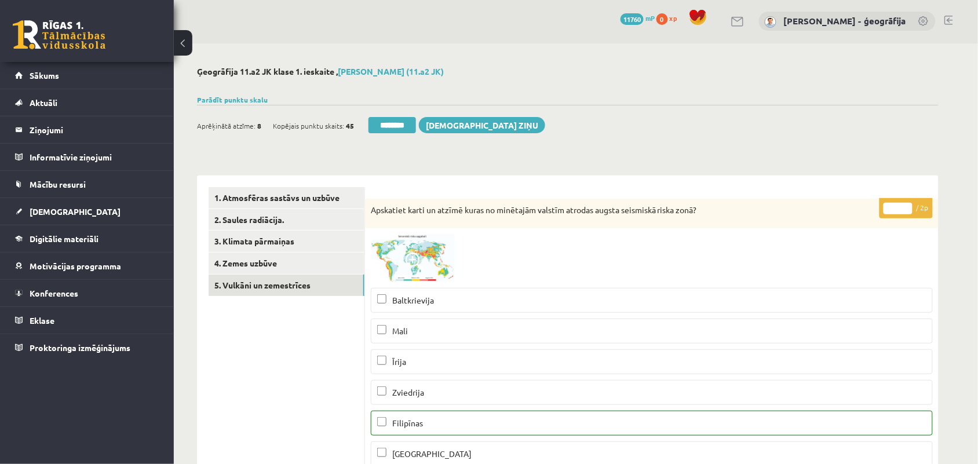
scroll to position [0, 0]
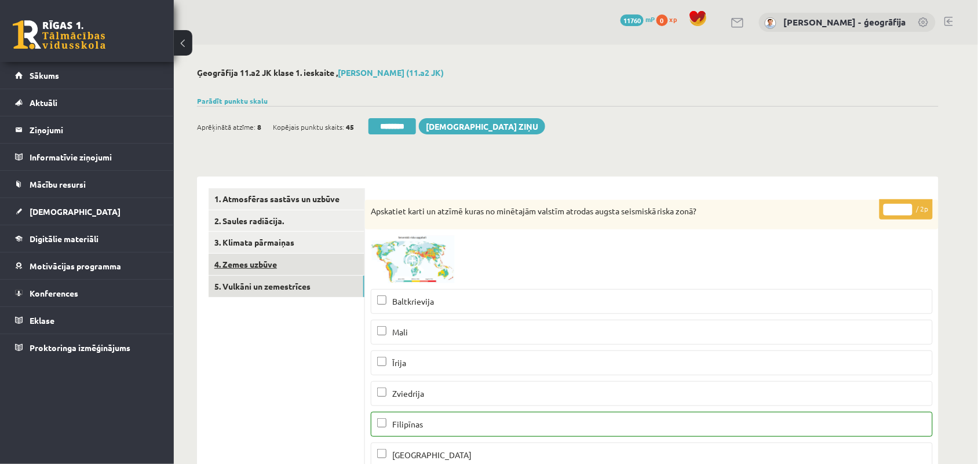
click at [294, 261] on link "4. Zemes uzbūve" at bounding box center [287, 264] width 156 height 21
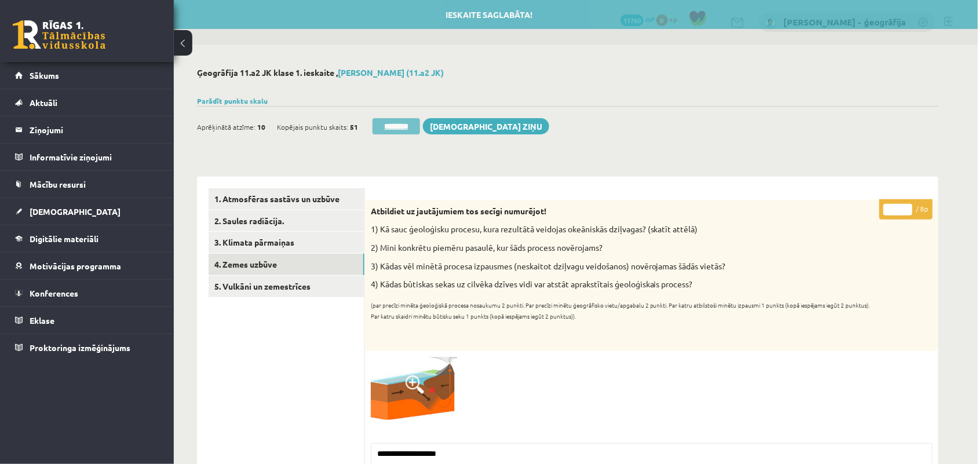
click at [392, 122] on input "********" at bounding box center [397, 126] width 48 height 16
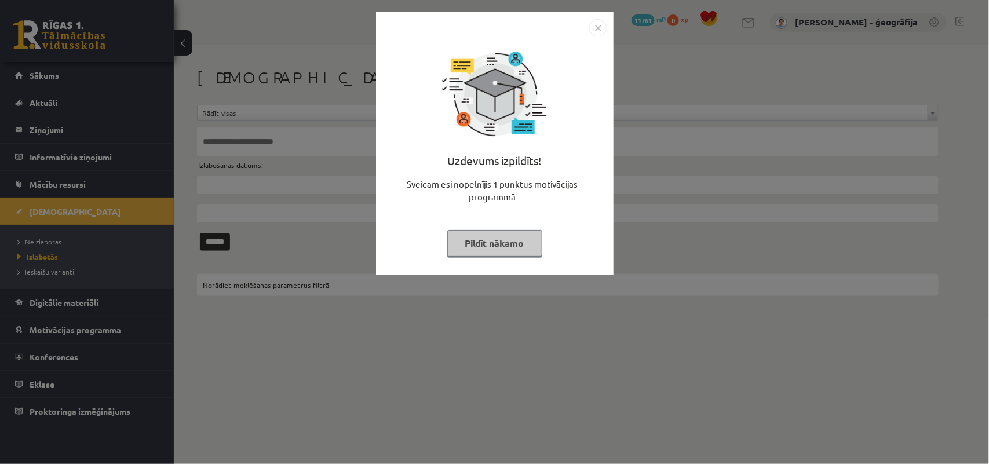
drag, startPoint x: 517, startPoint y: 238, endPoint x: 373, endPoint y: 239, distance: 144.3
click at [516, 238] on button "Pildīt nākamo" at bounding box center [494, 243] width 95 height 27
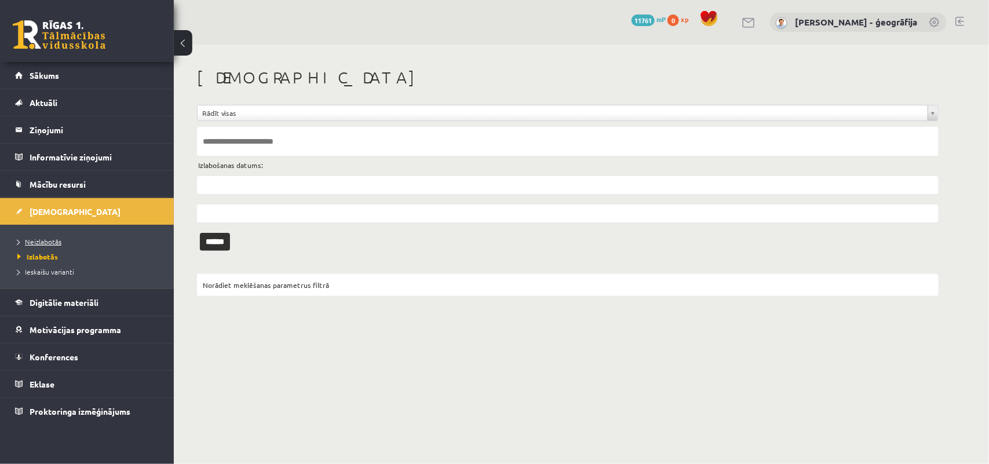
click at [55, 242] on span "Neizlabotās" at bounding box center [39, 241] width 44 height 9
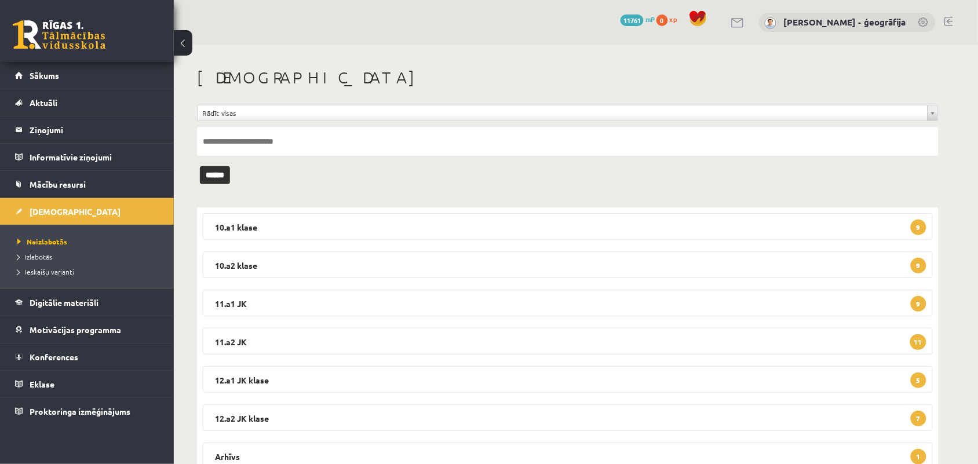
scroll to position [45, 0]
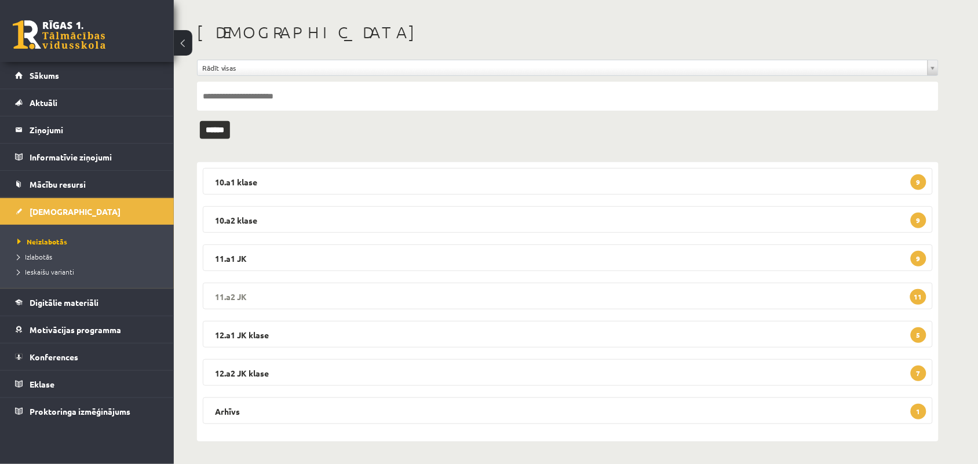
click at [339, 300] on legend "11.a2 JK 11" at bounding box center [568, 296] width 730 height 27
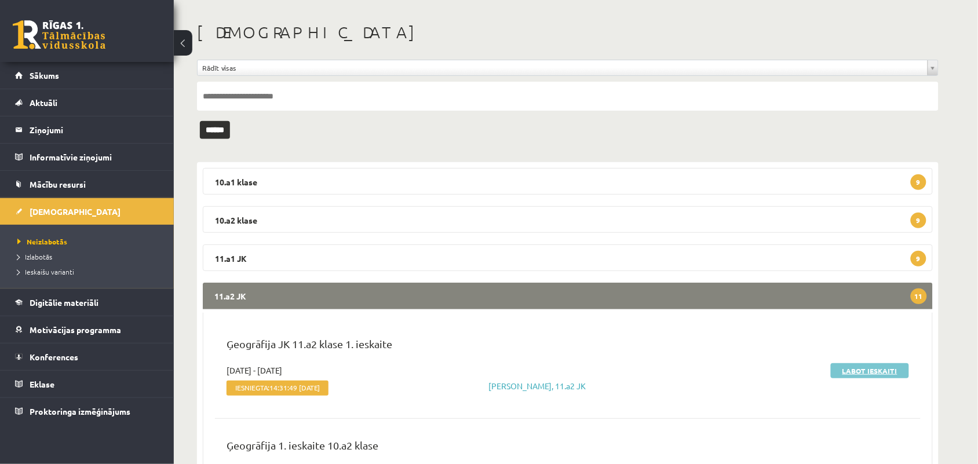
click at [851, 374] on link "Labot ieskaiti" at bounding box center [870, 370] width 78 height 15
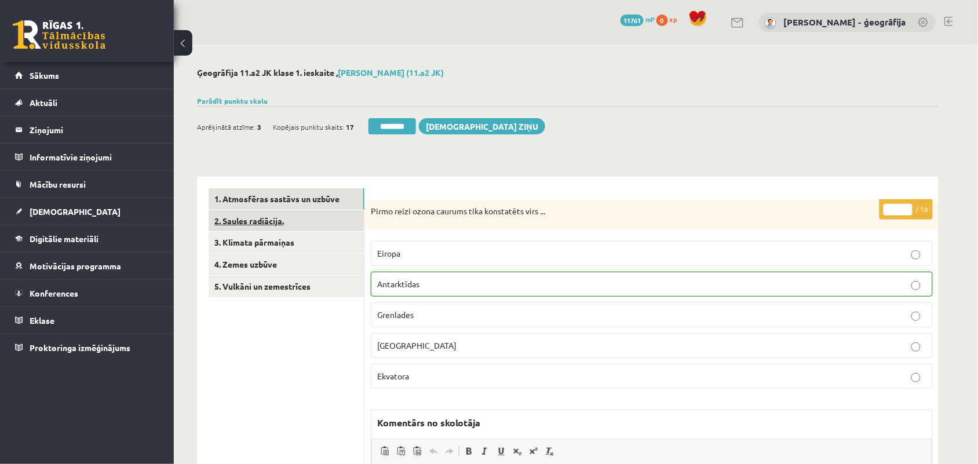
click at [306, 222] on link "2. Saules radiācija." at bounding box center [287, 220] width 156 height 21
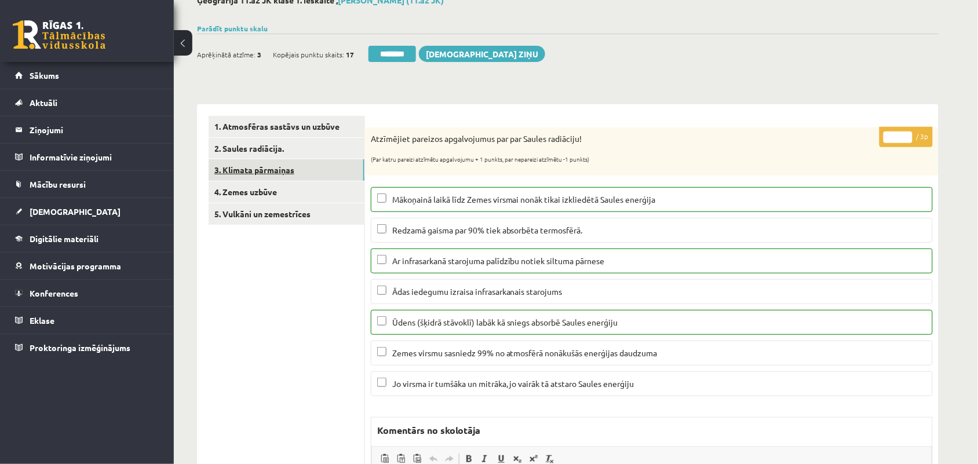
click at [274, 163] on link "3. Klimata pārmaiņas" at bounding box center [287, 169] width 156 height 21
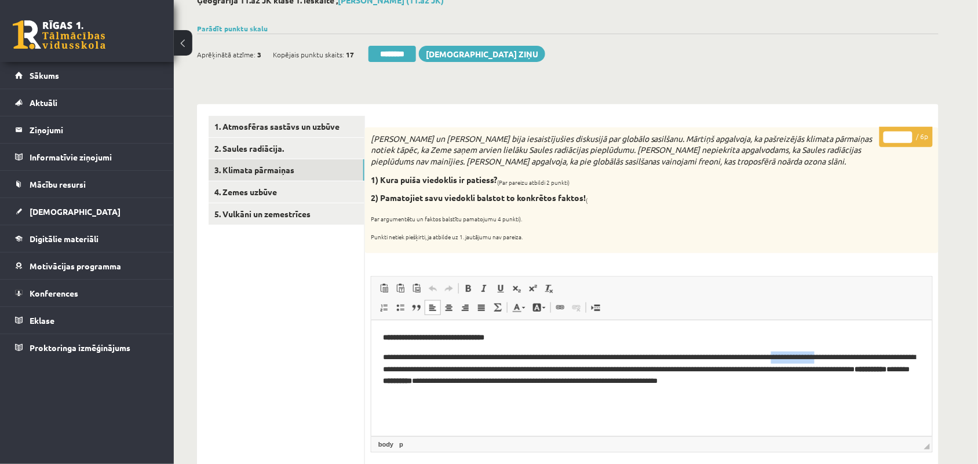
drag, startPoint x: 840, startPoint y: 356, endPoint x: 894, endPoint y: 360, distance: 53.4
click at [894, 360] on p "**********" at bounding box center [652, 369] width 538 height 36
drag, startPoint x: 395, startPoint y: 366, endPoint x: 644, endPoint y: 363, distance: 249.8
click at [644, 363] on p "**********" at bounding box center [652, 369] width 538 height 36
drag, startPoint x: 589, startPoint y: 384, endPoint x: 854, endPoint y: 383, distance: 264.9
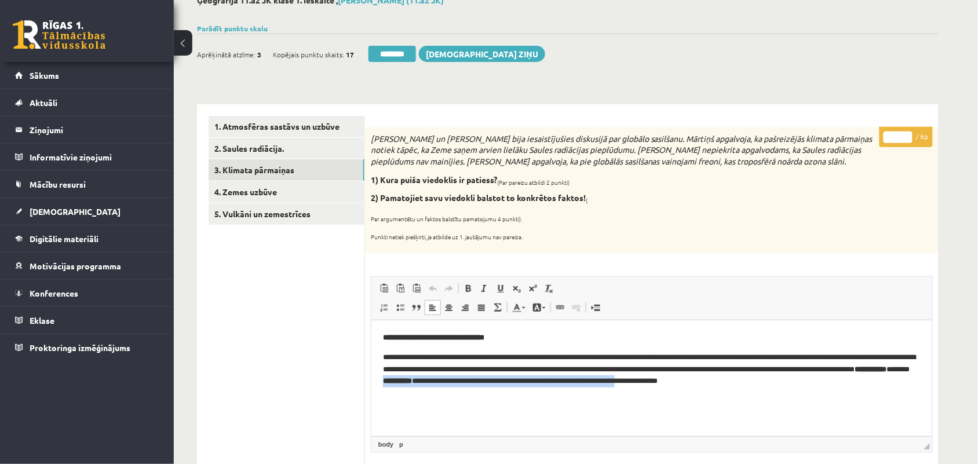
click at [854, 383] on p "**********" at bounding box center [652, 369] width 538 height 36
drag, startPoint x: 397, startPoint y: 382, endPoint x: 730, endPoint y: 387, distance: 333.3
click at [730, 387] on p "**********" at bounding box center [652, 369] width 538 height 36
click at [660, 399] on html "**********" at bounding box center [651, 359] width 561 height 79
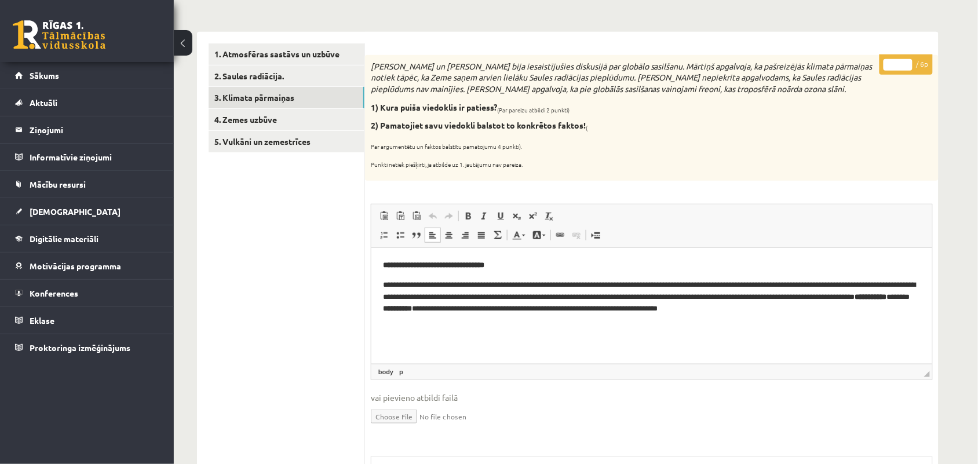
click at [906, 60] on input "*" at bounding box center [898, 65] width 29 height 12
click at [907, 65] on input "*" at bounding box center [898, 65] width 29 height 12
type input "*"
click at [909, 60] on input "*" at bounding box center [898, 65] width 29 height 12
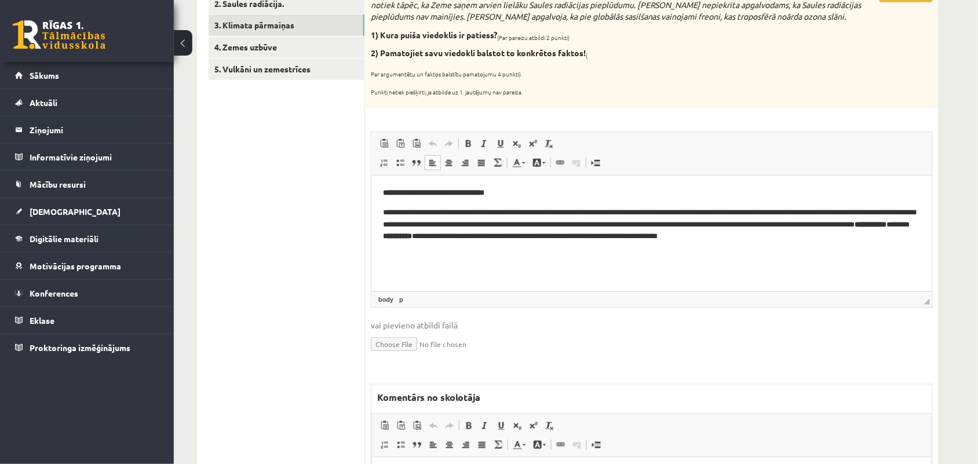
scroll to position [362, 0]
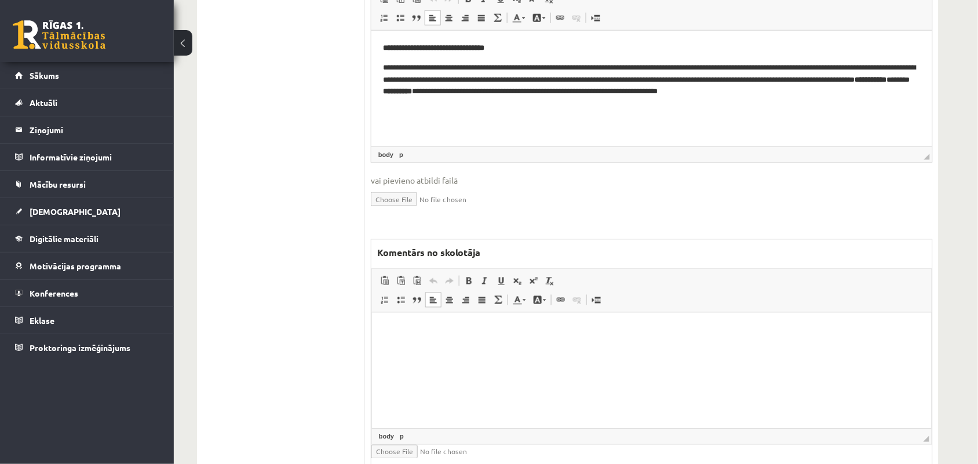
click at [412, 336] on p "Bagātinātā teksta redaktors, wiswyg-editor-47433850452460-1758270185-190" at bounding box center [651, 330] width 537 height 12
drag, startPoint x: 508, startPoint y: 332, endPoint x: 526, endPoint y: 338, distance: 18.7
click at [526, 338] on html "**********" at bounding box center [652, 329] width 560 height 35
click at [465, 276] on link "Treknraksts Klaviatūras saīsne vadīšanas taustiņš+B" at bounding box center [469, 281] width 16 height 15
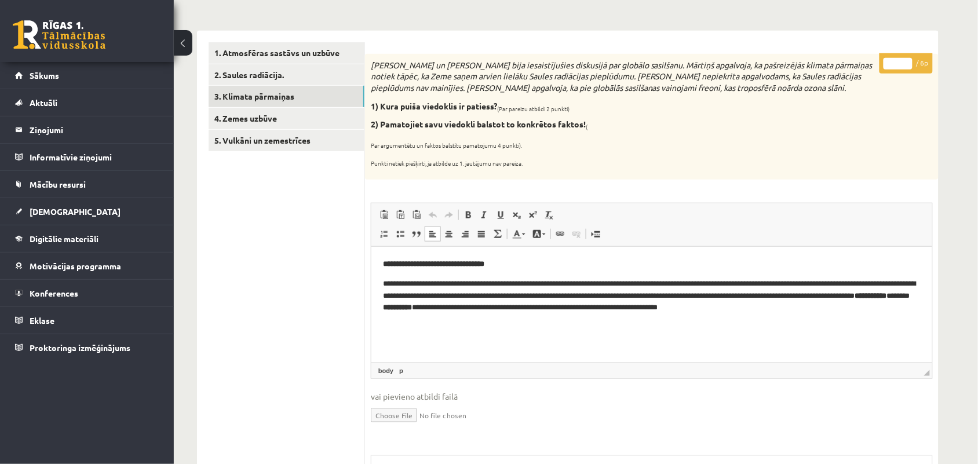
scroll to position [145, 0]
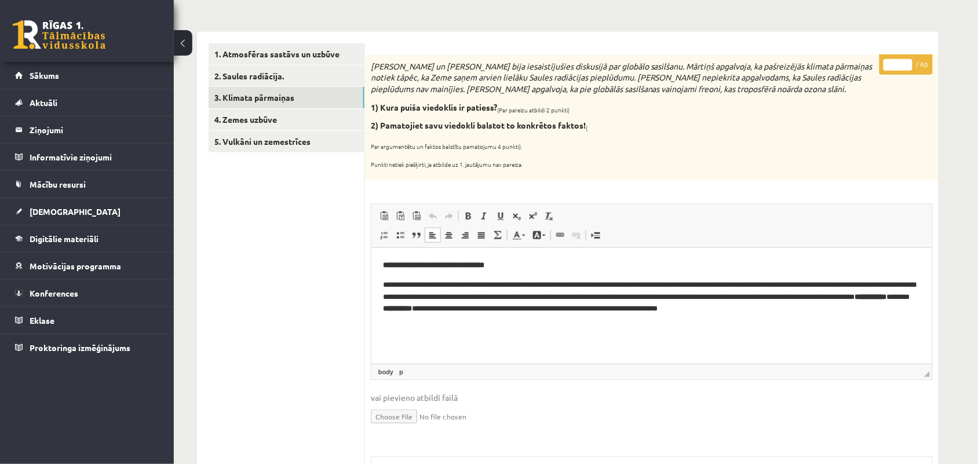
type input "*"
click at [904, 65] on input "*" at bounding box center [898, 65] width 29 height 12
click at [537, 300] on p "**********" at bounding box center [652, 297] width 538 height 36
click at [477, 314] on p "**********" at bounding box center [652, 297] width 538 height 36
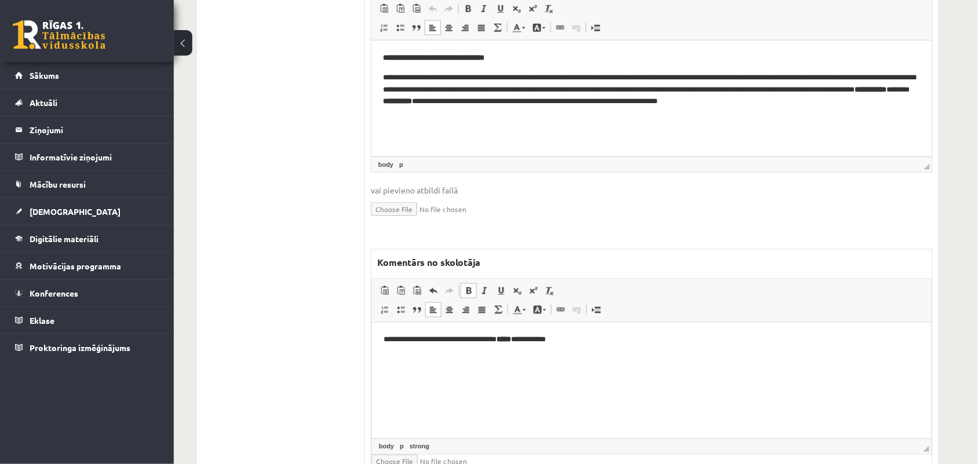
scroll to position [362, 0]
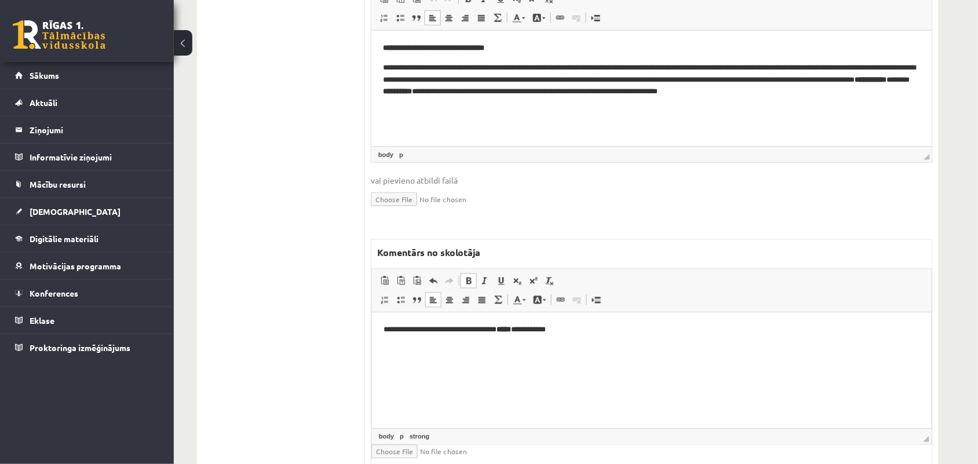
click at [474, 330] on p "**********" at bounding box center [651, 330] width 536 height 12
click at [587, 337] on html "**********" at bounding box center [652, 329] width 560 height 35
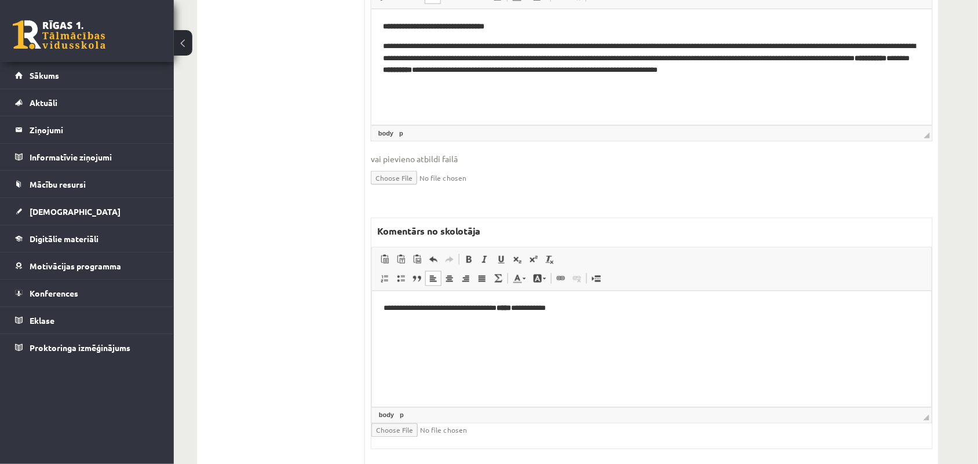
scroll to position [435, 0]
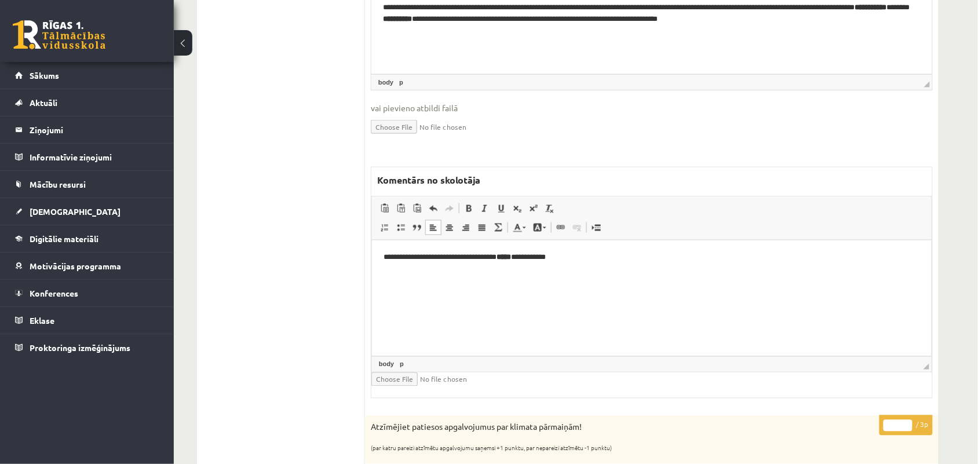
click at [381, 258] on html "**********" at bounding box center [652, 257] width 560 height 35
click at [576, 253] on p "**********" at bounding box center [651, 258] width 536 height 12
click at [698, 253] on p "**********" at bounding box center [651, 258] width 536 height 12
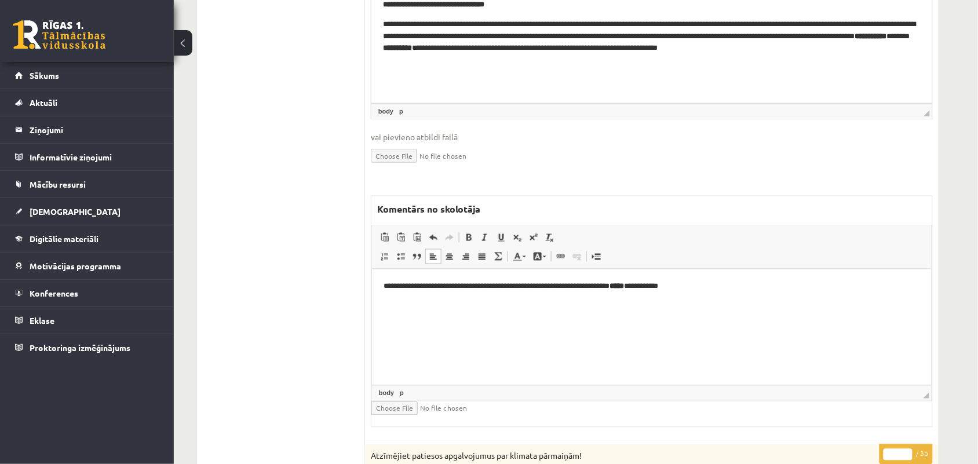
scroll to position [0, 0]
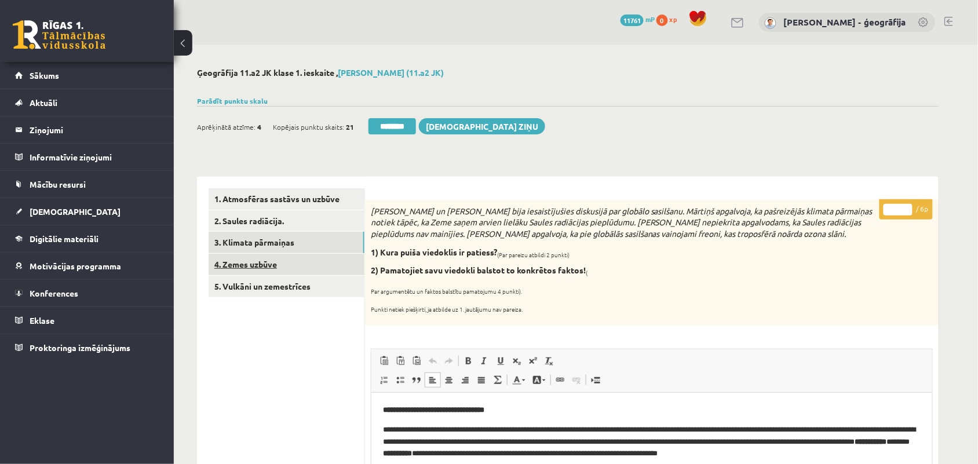
click at [244, 258] on link "4. Zemes uzbūve" at bounding box center [287, 264] width 156 height 21
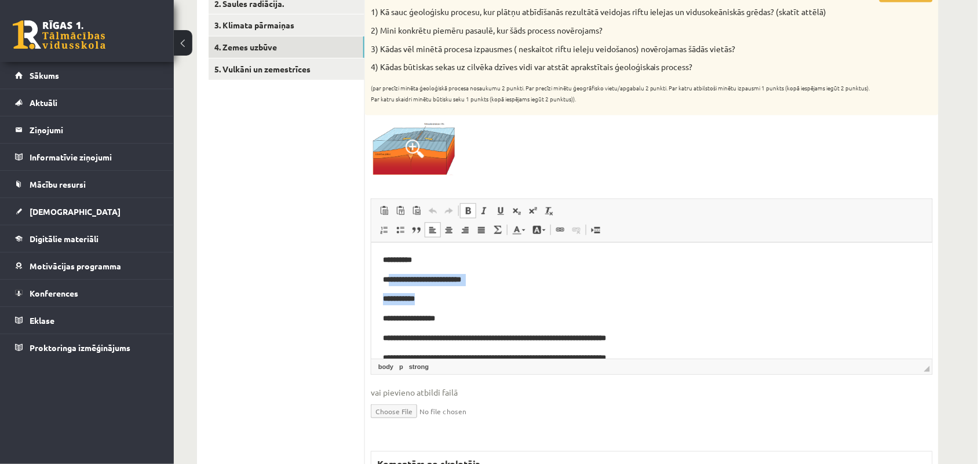
drag, startPoint x: 393, startPoint y: 279, endPoint x: 448, endPoint y: 291, distance: 56.4
click at [448, 291] on body "**********" at bounding box center [652, 309] width 538 height 110
click at [453, 305] on p "**********" at bounding box center [652, 299] width 538 height 12
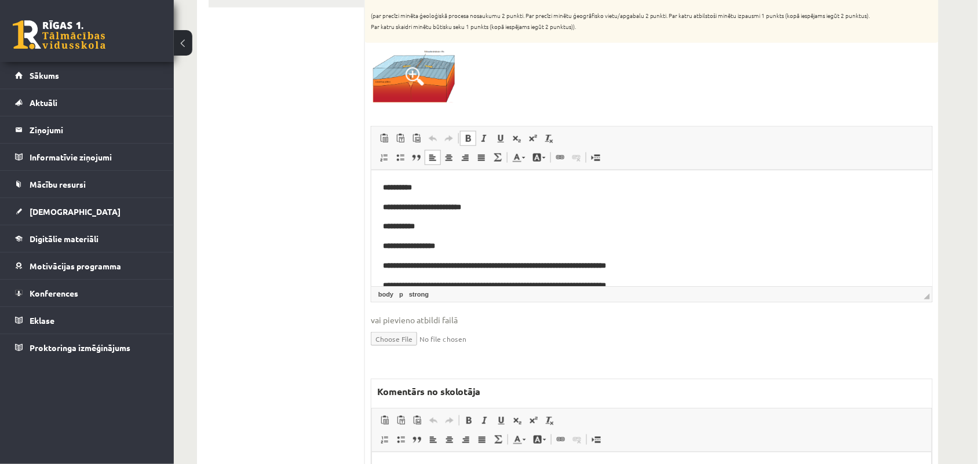
scroll to position [362, 0]
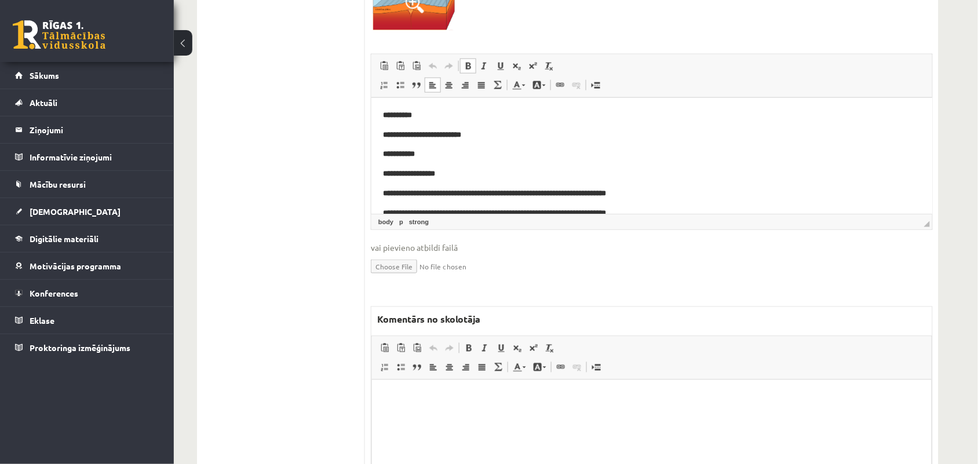
click at [390, 396] on p "Bagātinātā teksta redaktors, wiswyg-editor-47433962783380-1758270416-555" at bounding box center [651, 397] width 537 height 12
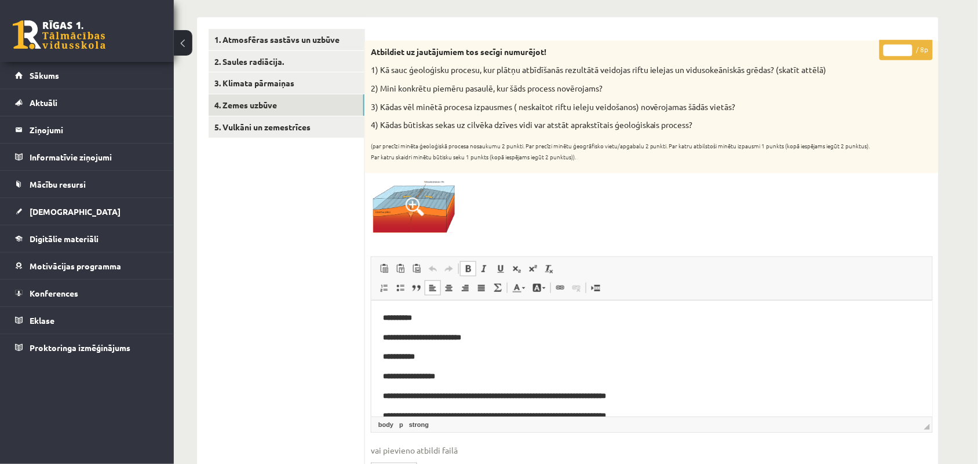
scroll to position [72, 0]
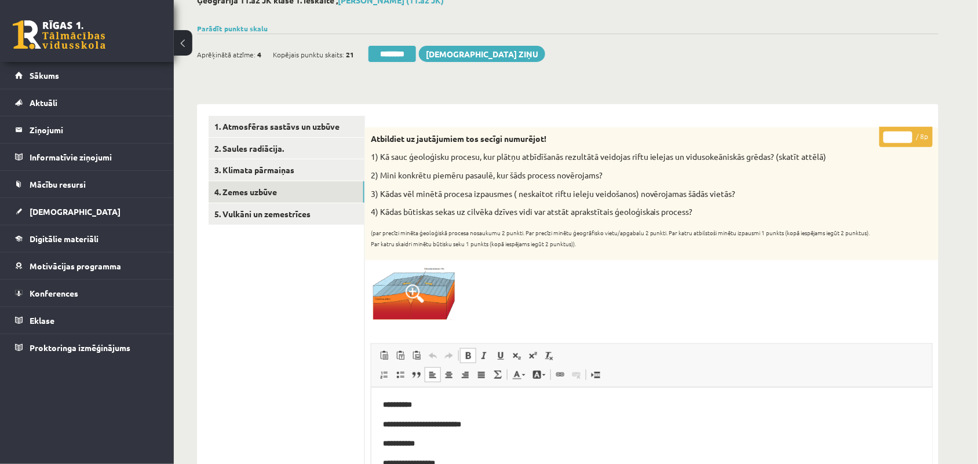
click at [906, 135] on input "*" at bounding box center [898, 138] width 29 height 12
click at [906, 140] on input "*" at bounding box center [898, 138] width 29 height 12
type input "*"
click at [906, 140] on input "*" at bounding box center [898, 138] width 29 height 12
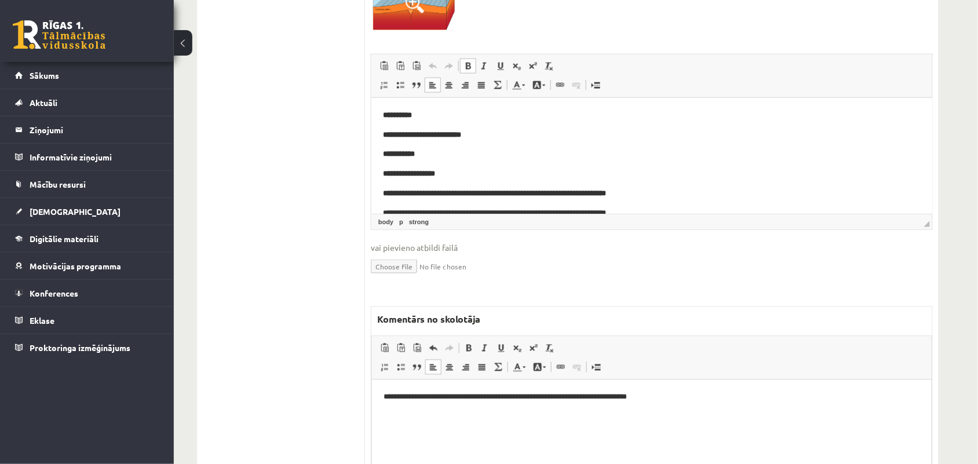
scroll to position [435, 0]
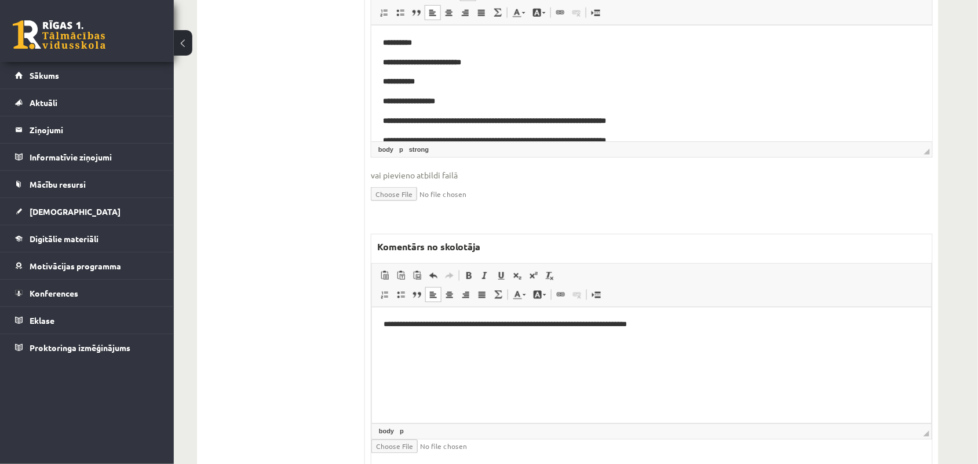
click at [380, 319] on html "**********" at bounding box center [652, 324] width 560 height 35
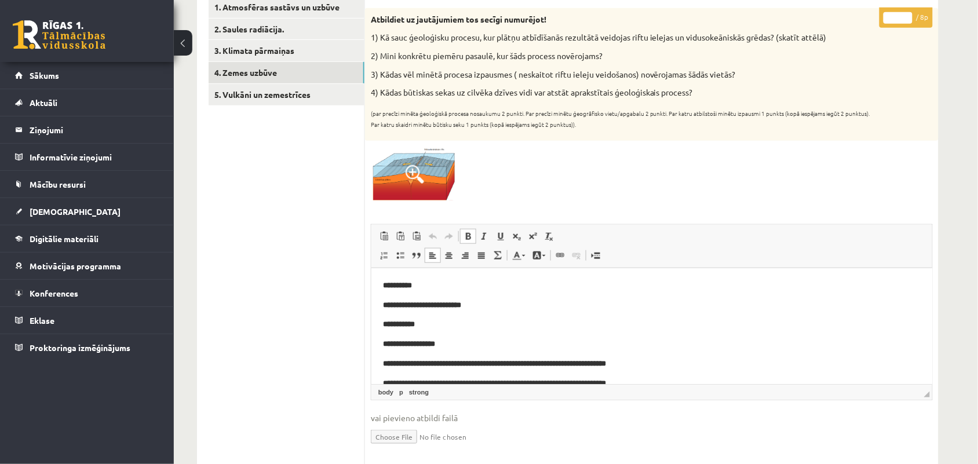
scroll to position [0, 0]
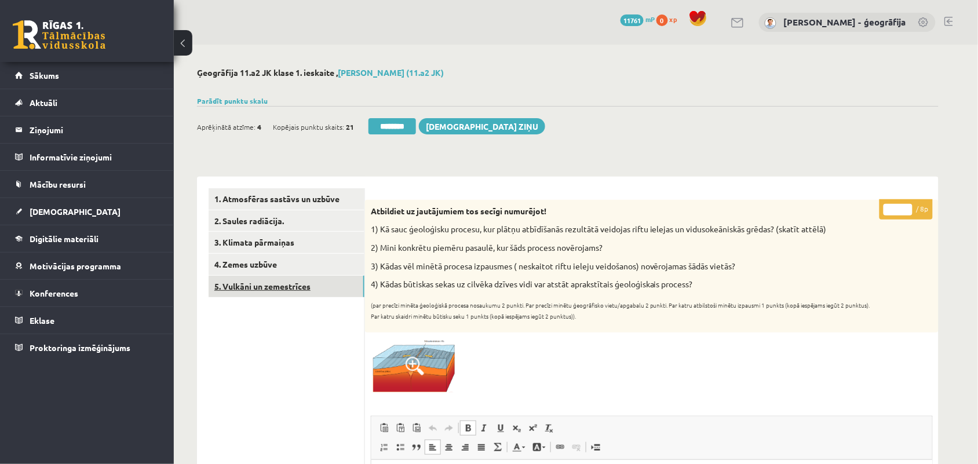
click at [260, 287] on link "5. Vulkāni un zemestrīces" at bounding box center [287, 286] width 156 height 21
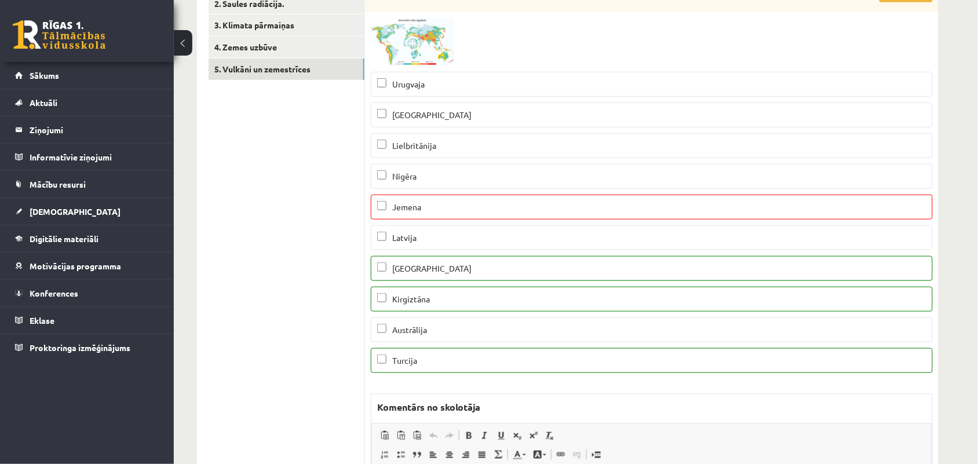
scroll to position [145, 0]
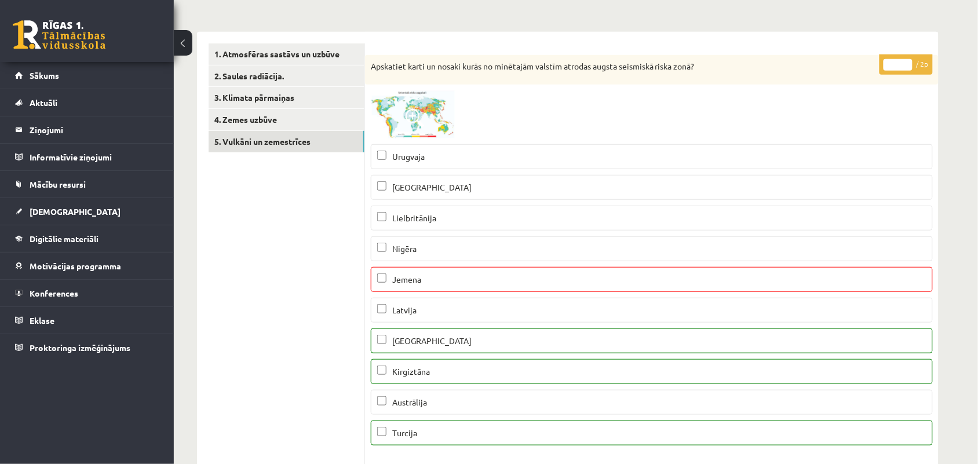
type input "*"
click at [907, 63] on input "*" at bounding box center [898, 65] width 29 height 12
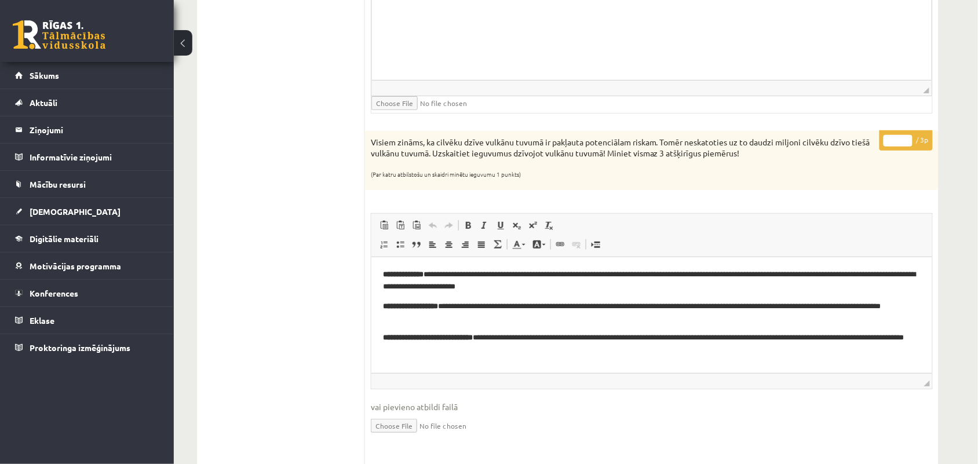
scroll to position [1376, 0]
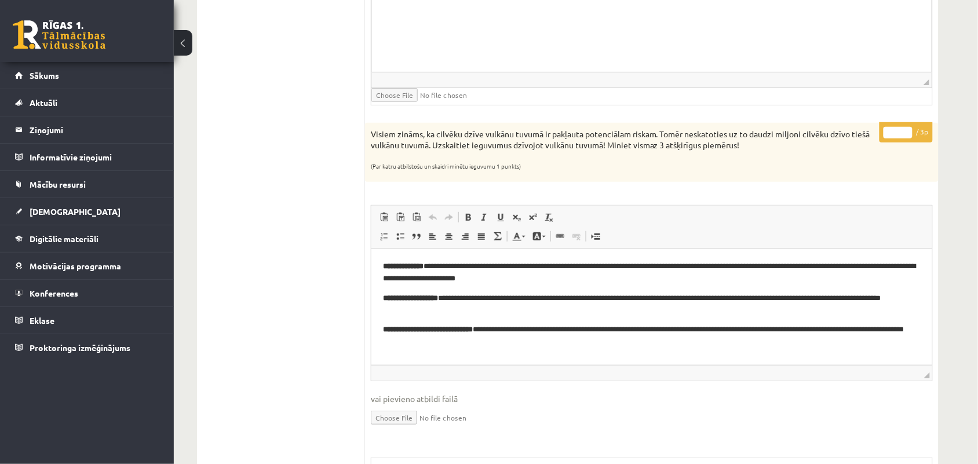
type input "*"
click at [909, 137] on input "*" at bounding box center [898, 133] width 29 height 12
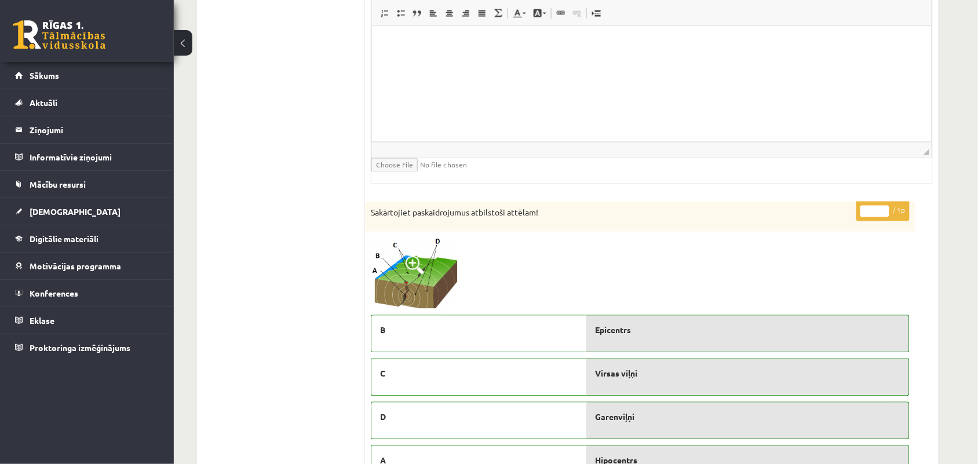
scroll to position [1884, 0]
type input "*"
click at [882, 213] on input "*" at bounding box center [875, 210] width 29 height 12
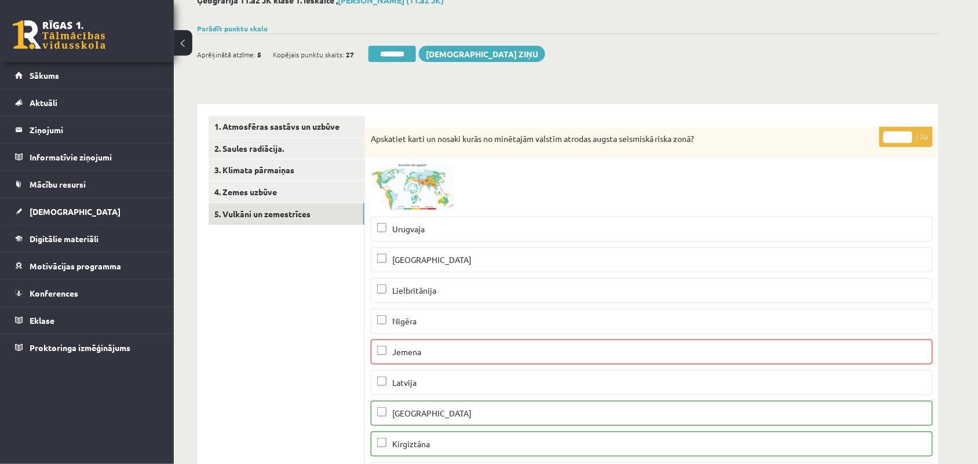
scroll to position [0, 0]
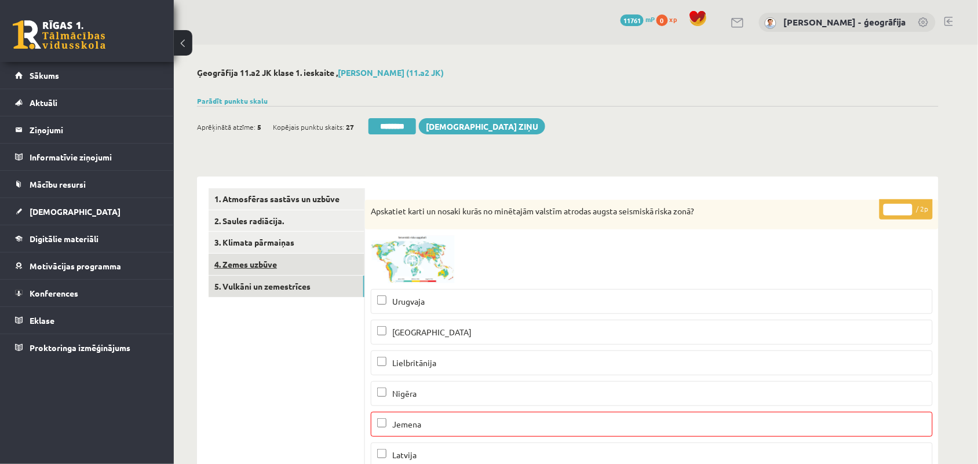
click at [276, 271] on link "4. Zemes uzbūve" at bounding box center [287, 264] width 156 height 21
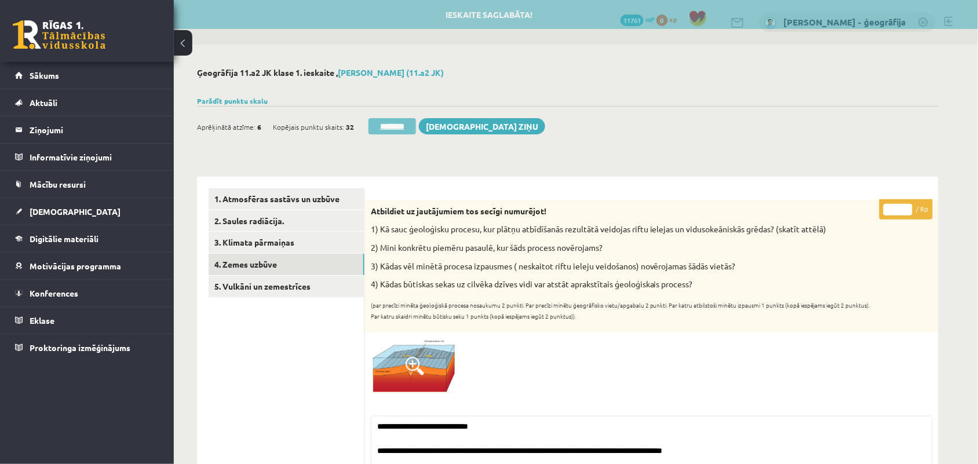
click at [399, 123] on input "********" at bounding box center [393, 126] width 48 height 16
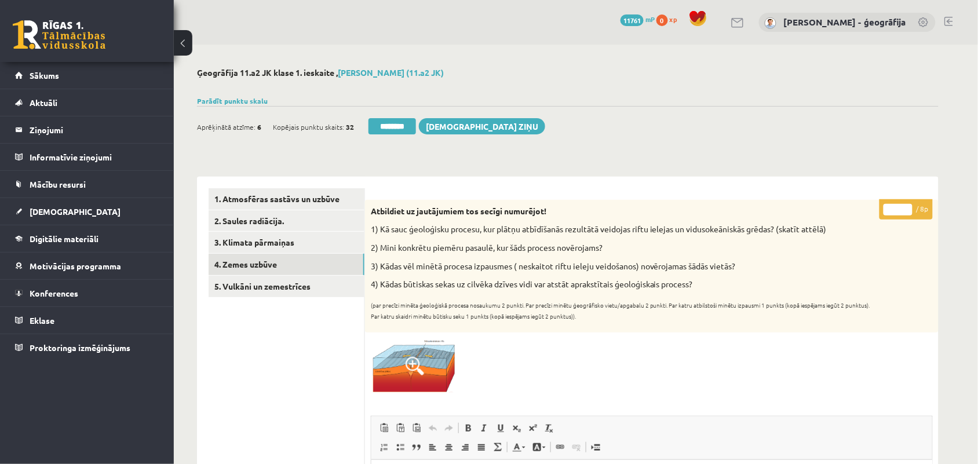
drag, startPoint x: 393, startPoint y: 126, endPoint x: 565, endPoint y: 75, distance: 179.4
click at [395, 126] on input "********" at bounding box center [393, 126] width 48 height 16
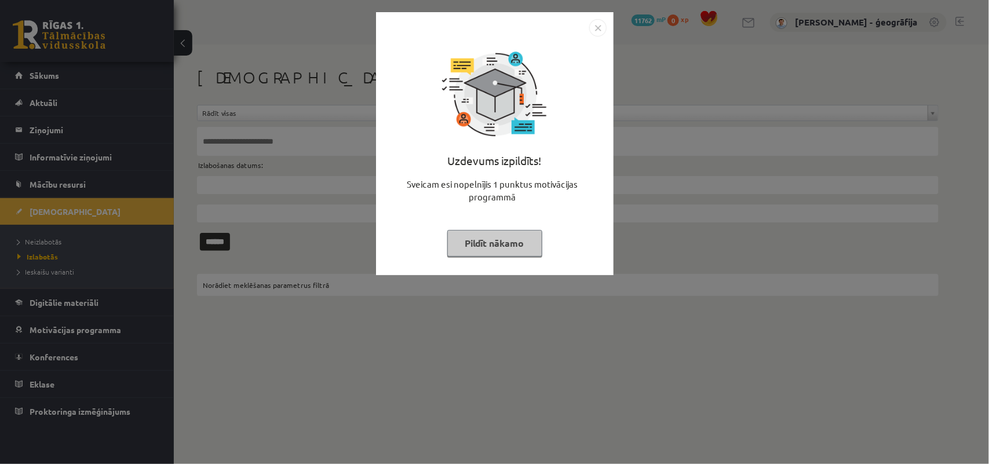
click at [526, 249] on button "Pildīt nākamo" at bounding box center [494, 243] width 95 height 27
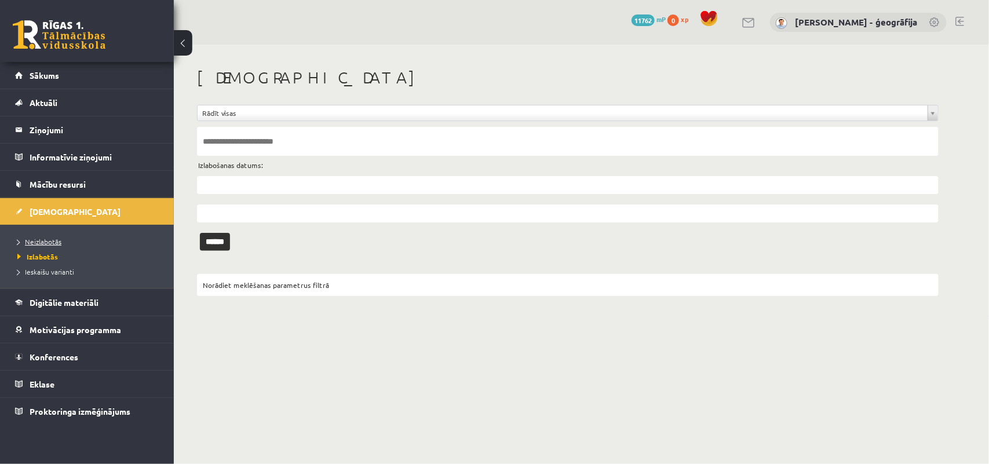
click at [45, 244] on span "Neizlabotās" at bounding box center [39, 241] width 44 height 9
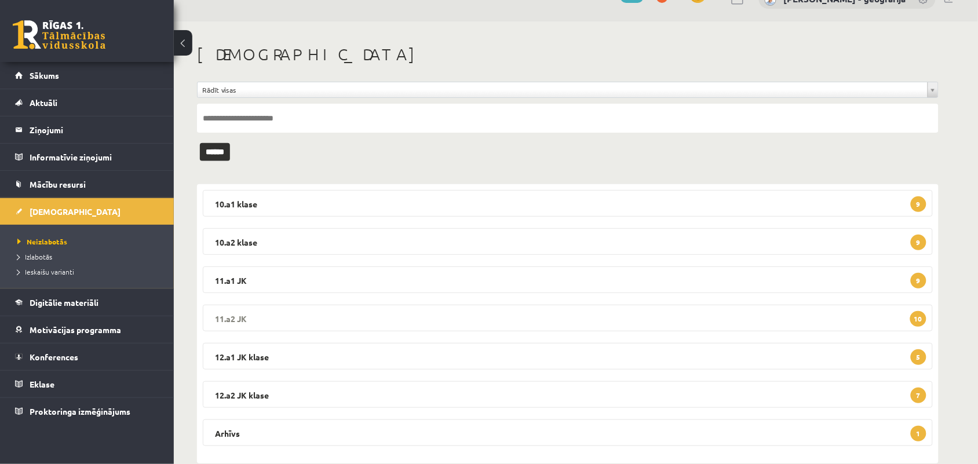
scroll to position [45, 0]
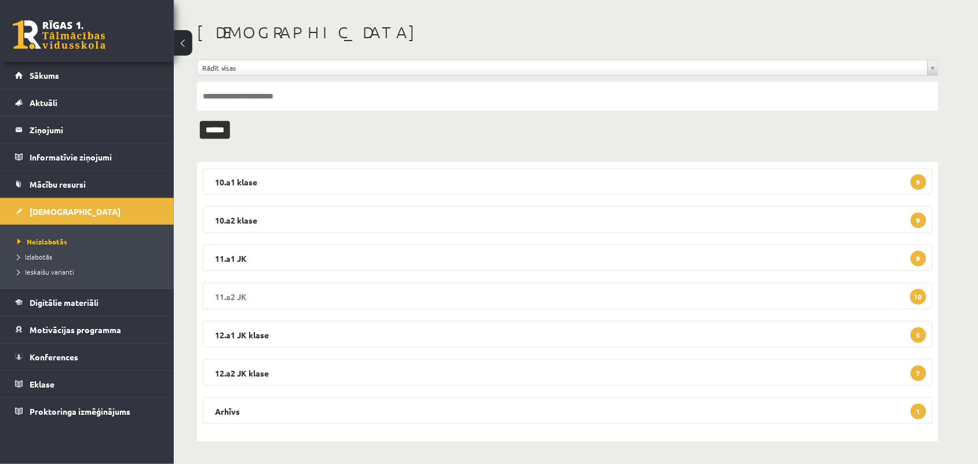
click at [522, 292] on legend "11.a2 JK 10" at bounding box center [568, 296] width 730 height 27
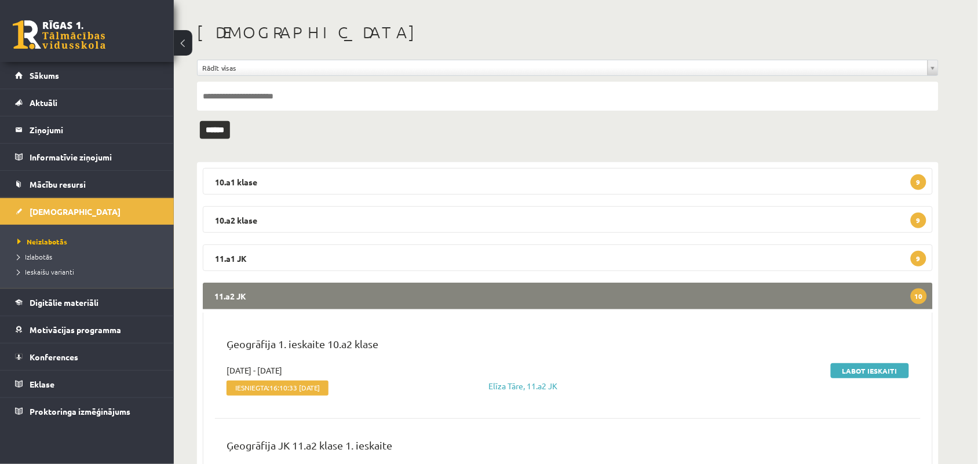
scroll to position [118, 0]
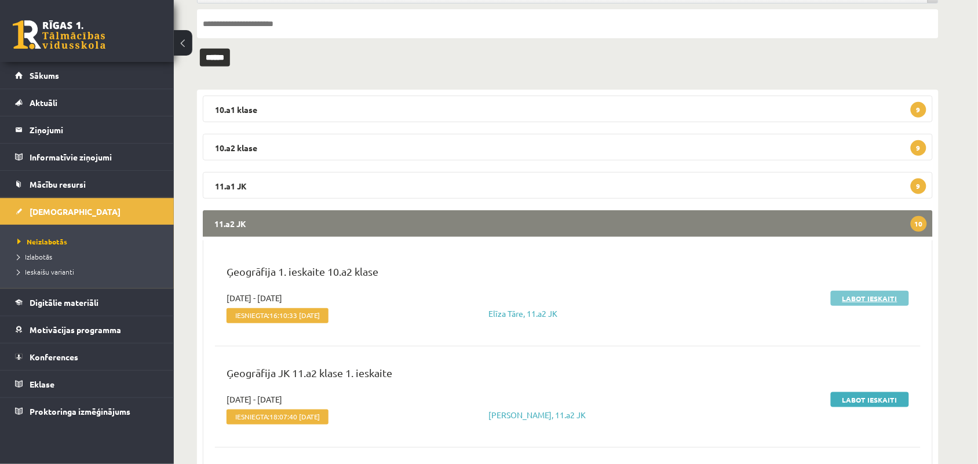
click at [850, 296] on link "Labot ieskaiti" at bounding box center [870, 298] width 78 height 15
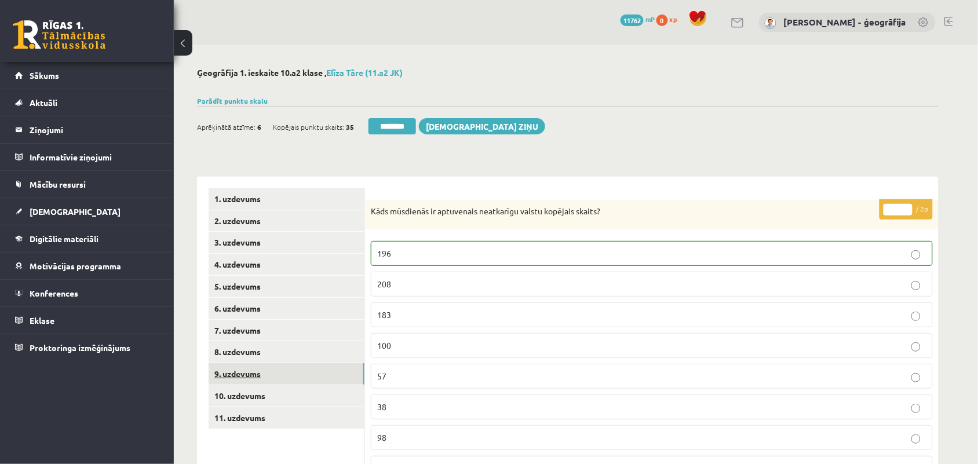
click at [243, 375] on link "9. uzdevums" at bounding box center [287, 373] width 156 height 21
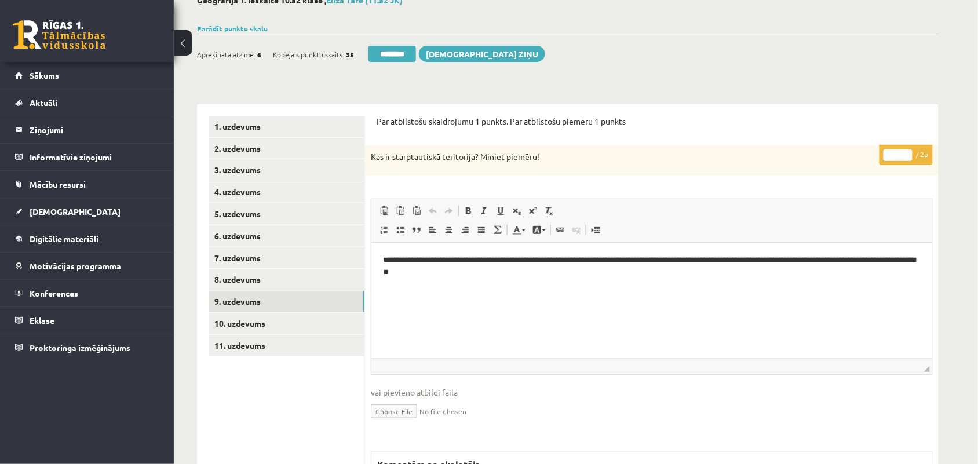
type input "*"
click at [903, 154] on input "*" at bounding box center [898, 156] width 29 height 12
click at [248, 326] on link "10. uzdevums" at bounding box center [287, 323] width 156 height 21
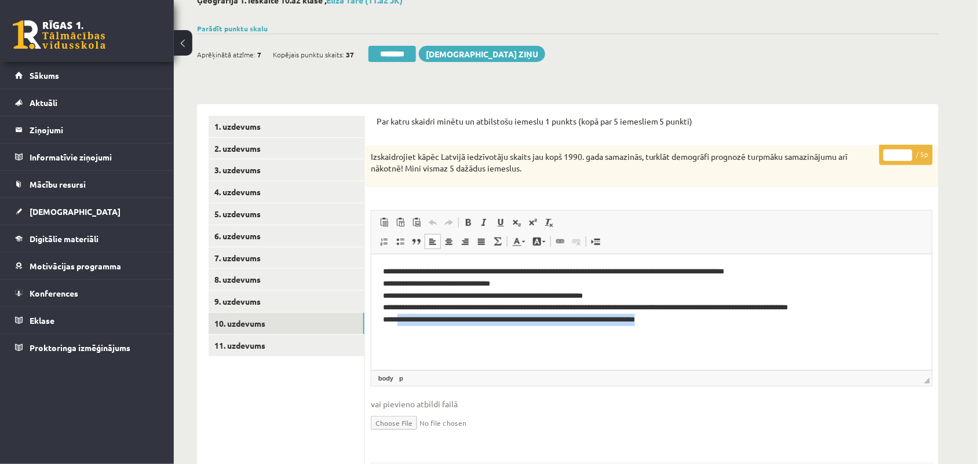
drag, startPoint x: 399, startPoint y: 319, endPoint x: 672, endPoint y: 315, distance: 273.6
click at [672, 315] on p "**********" at bounding box center [652, 295] width 538 height 60
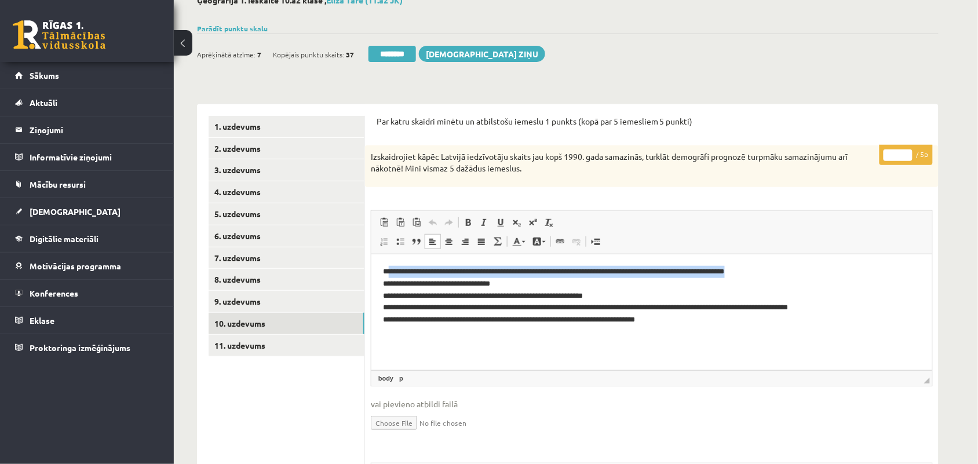
drag, startPoint x: 389, startPoint y: 272, endPoint x: 770, endPoint y: 259, distance: 381.0
click at [769, 257] on html "**********" at bounding box center [651, 295] width 561 height 83
click at [770, 267] on p "**********" at bounding box center [652, 295] width 538 height 60
drag, startPoint x: 390, startPoint y: 270, endPoint x: 768, endPoint y: 271, distance: 377.9
click at [768, 271] on p "**********" at bounding box center [652, 295] width 538 height 60
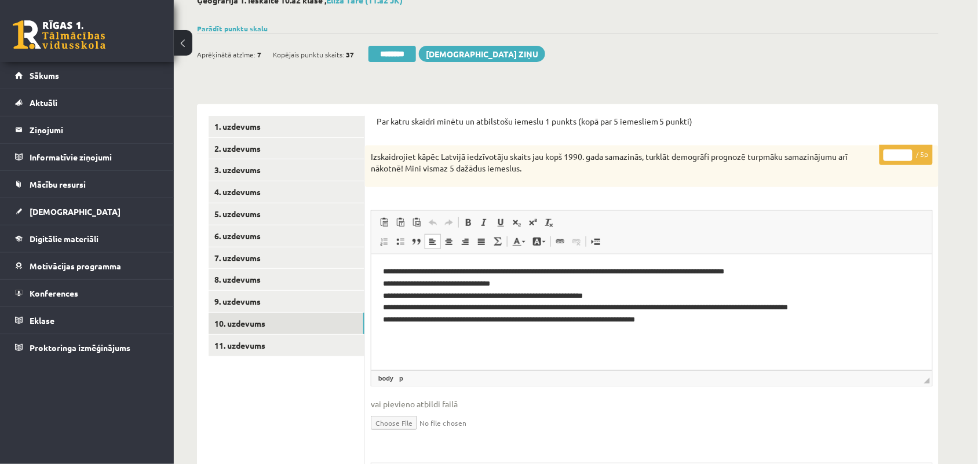
click at [525, 280] on p "**********" at bounding box center [652, 295] width 538 height 60
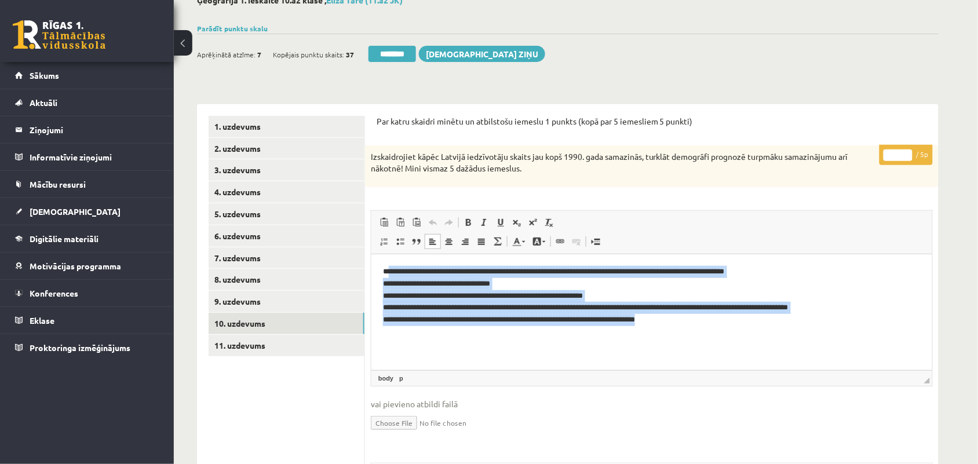
drag, startPoint x: 389, startPoint y: 274, endPoint x: 682, endPoint y: 334, distance: 299.4
click at [682, 334] on html "**********" at bounding box center [651, 295] width 561 height 83
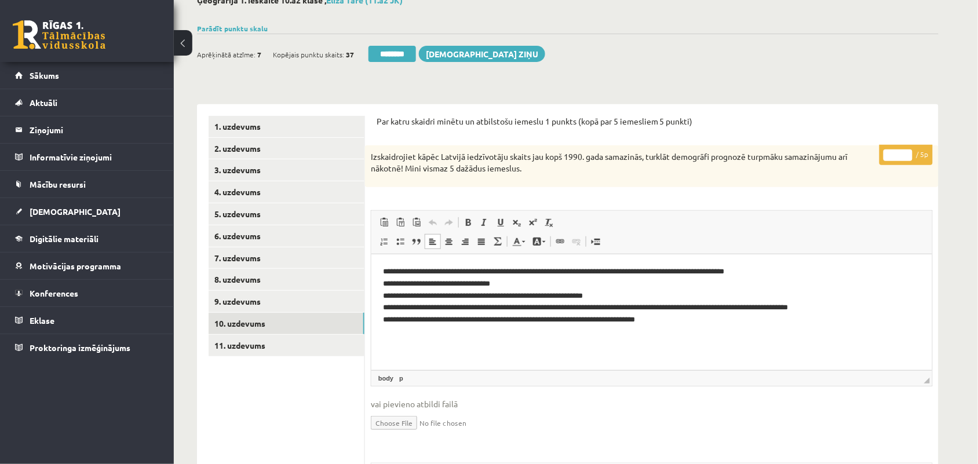
click at [389, 271] on p "**********" at bounding box center [652, 295] width 538 height 60
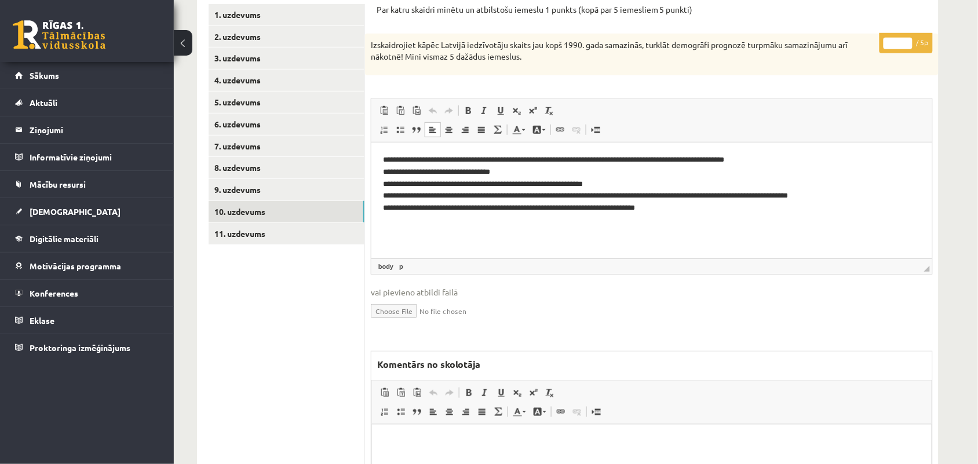
scroll to position [217, 0]
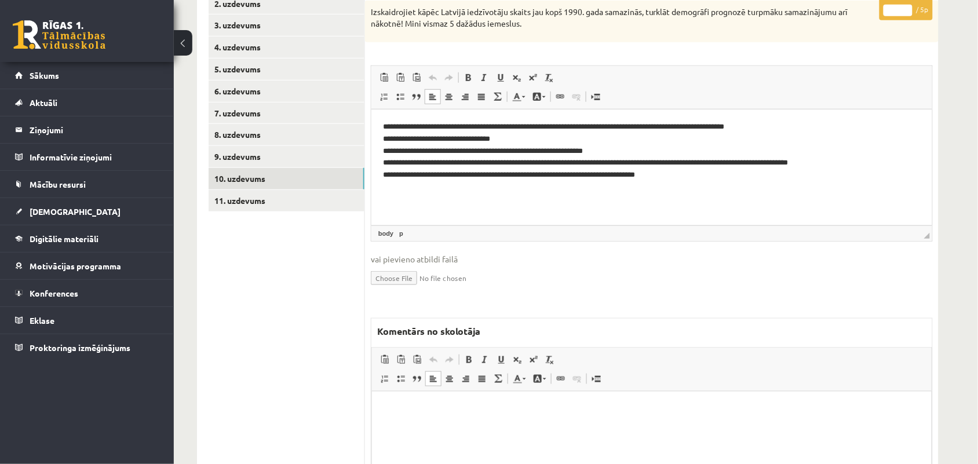
click at [448, 422] on html at bounding box center [652, 408] width 560 height 35
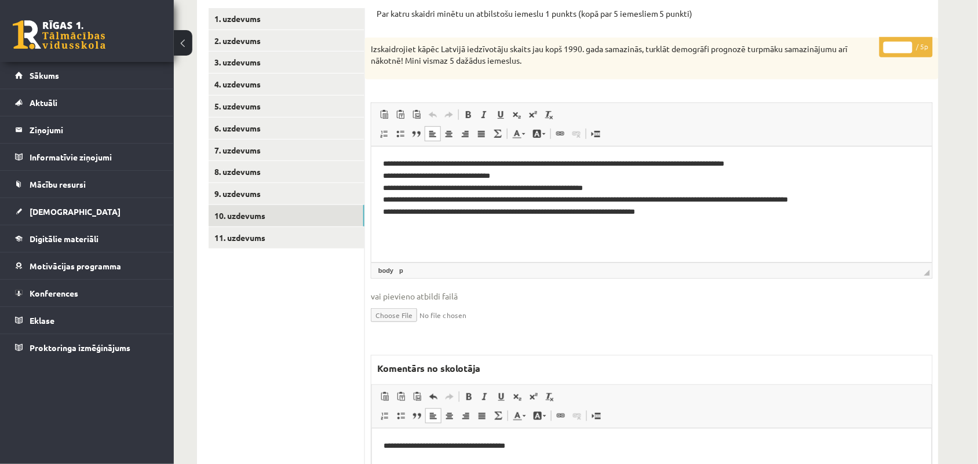
scroll to position [145, 0]
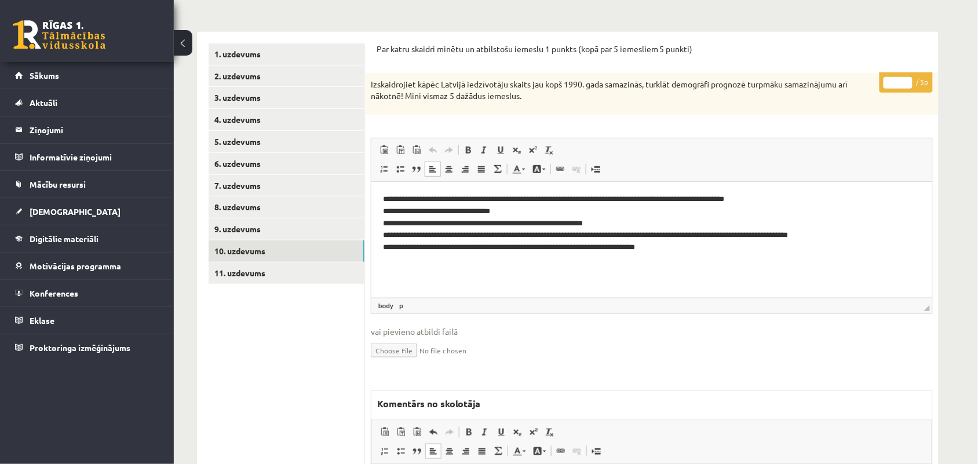
click at [904, 79] on input "*" at bounding box center [898, 83] width 29 height 12
type input "*"
click at [904, 79] on input "*" at bounding box center [898, 83] width 29 height 12
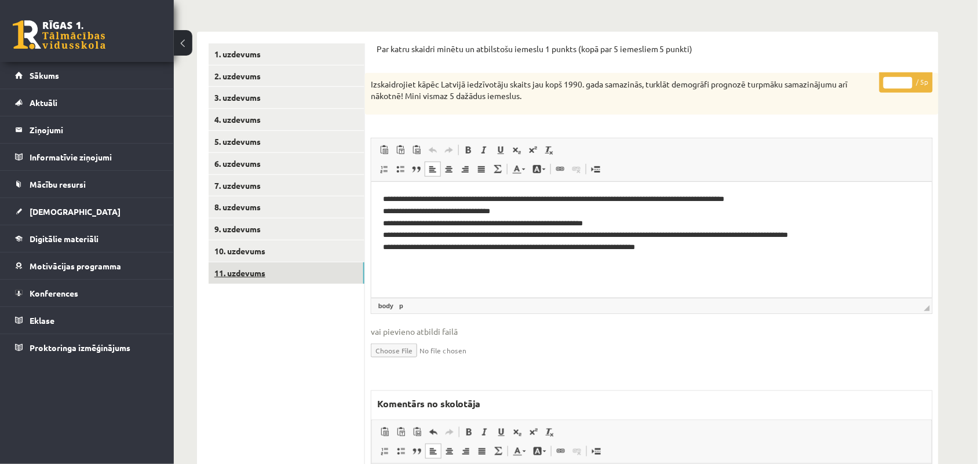
click at [247, 278] on link "11. uzdevums" at bounding box center [287, 273] width 156 height 21
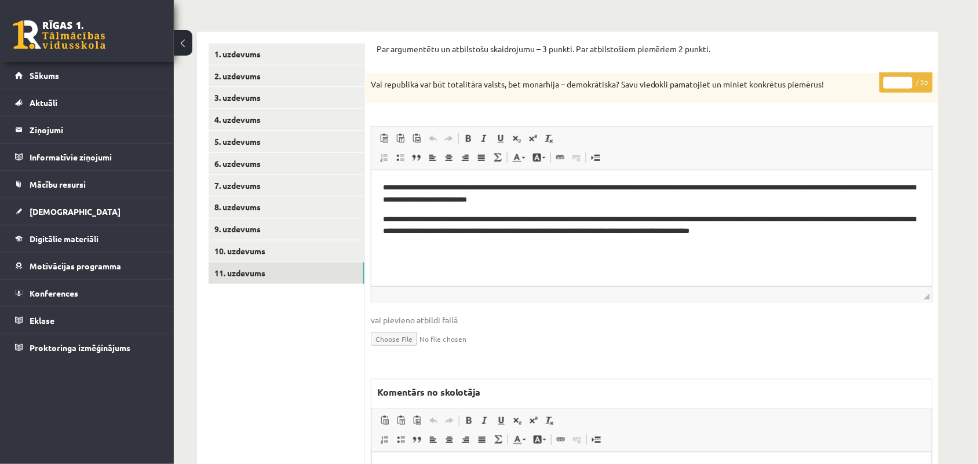
scroll to position [0, 0]
click at [908, 80] on input "*" at bounding box center [898, 83] width 29 height 12
click at [905, 86] on input "*" at bounding box center [898, 83] width 29 height 12
type input "*"
click at [910, 80] on input "*" at bounding box center [898, 83] width 29 height 12
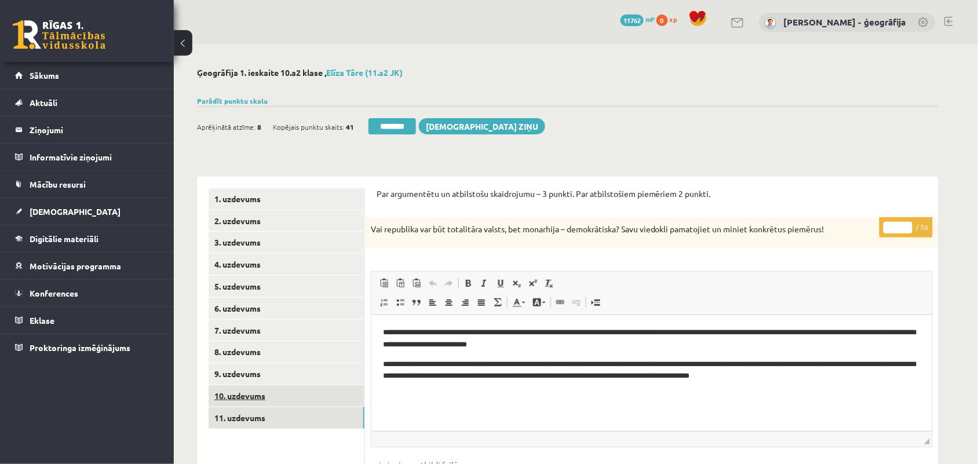
click at [249, 400] on link "10. uzdevums" at bounding box center [287, 395] width 156 height 21
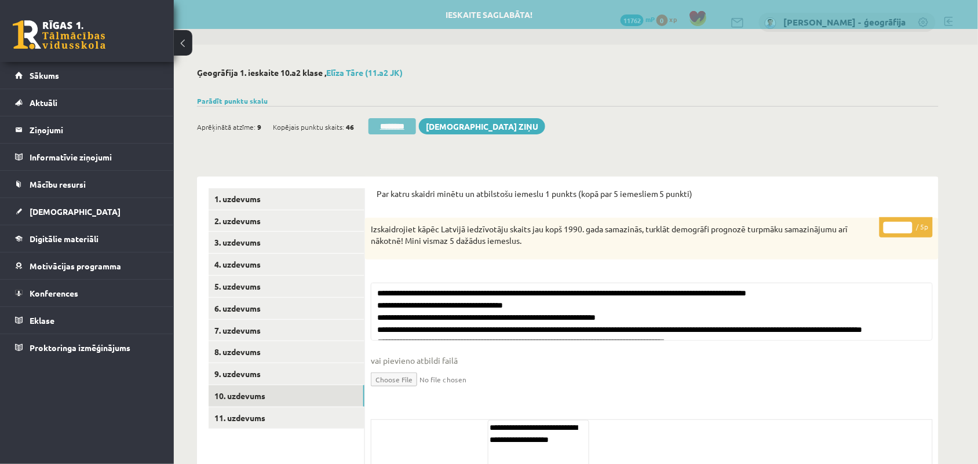
click at [410, 123] on input "********" at bounding box center [393, 126] width 48 height 16
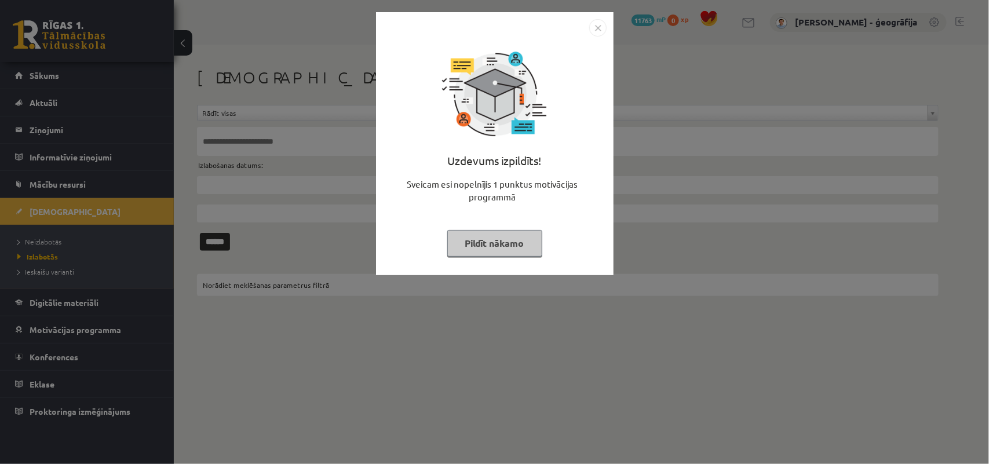
click at [456, 245] on button "Pildīt nākamo" at bounding box center [494, 243] width 95 height 27
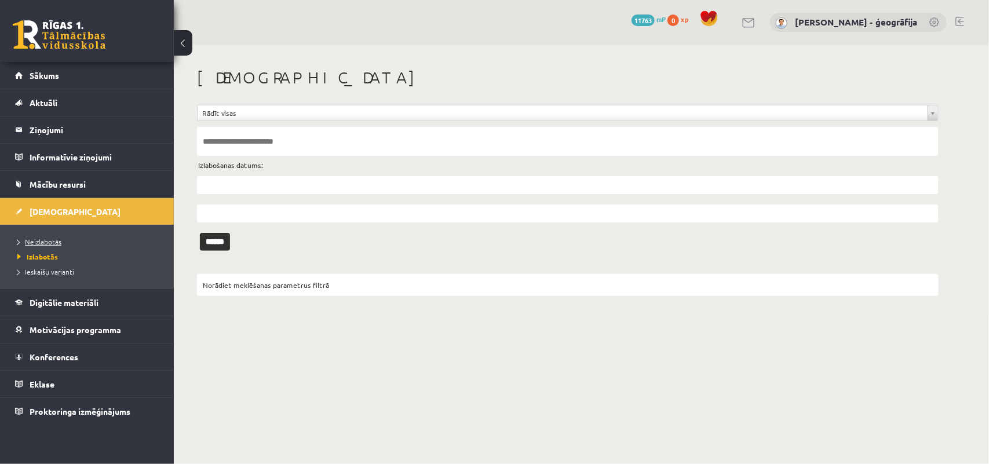
click at [55, 245] on link "Neizlabotās" at bounding box center [89, 241] width 145 height 10
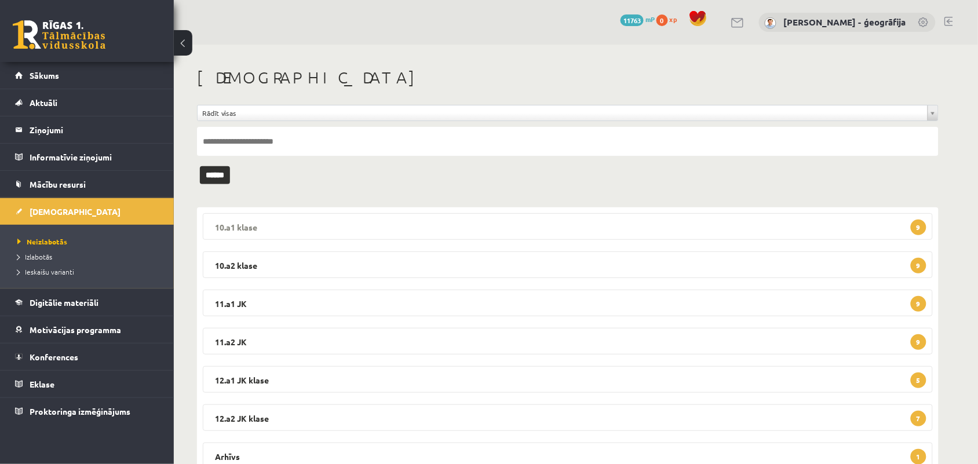
click at [422, 227] on legend "10.a1 klase 9" at bounding box center [568, 226] width 730 height 27
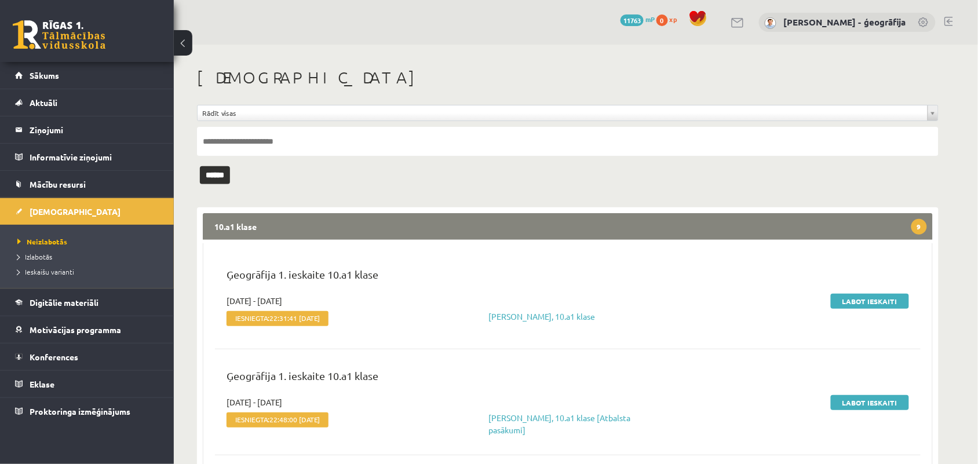
click at [259, 326] on span "Iesniegta: 22:31:41 [DATE]" at bounding box center [278, 318] width 102 height 15
click at [267, 323] on span "Iesniegta: 22:31:41 [DATE]" at bounding box center [278, 318] width 102 height 15
click at [273, 317] on span "22:31:41 [DATE]" at bounding box center [294, 318] width 50 height 8
click at [859, 292] on div "Ģeogrāfija 1. ieskaite 10.a1 klase" at bounding box center [568, 281] width 700 height 28
click at [859, 302] on link "Labot ieskaiti" at bounding box center [870, 301] width 78 height 15
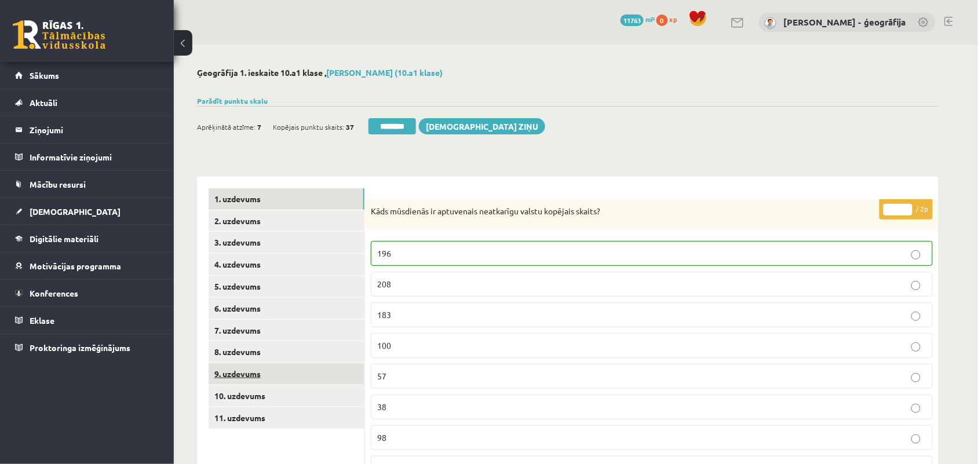
click at [229, 374] on link "9. uzdevums" at bounding box center [287, 373] width 156 height 21
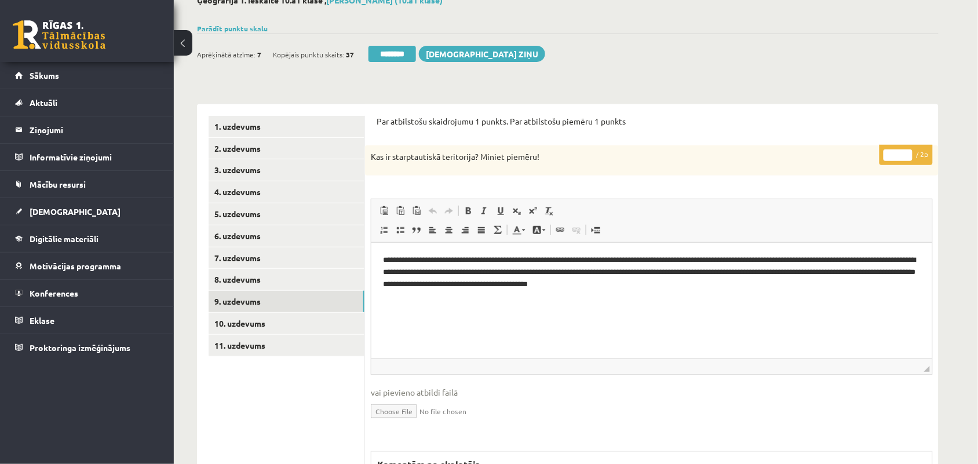
type input "*"
click at [907, 152] on input "*" at bounding box center [898, 156] width 29 height 12
click at [300, 323] on link "10. uzdevums" at bounding box center [287, 323] width 156 height 21
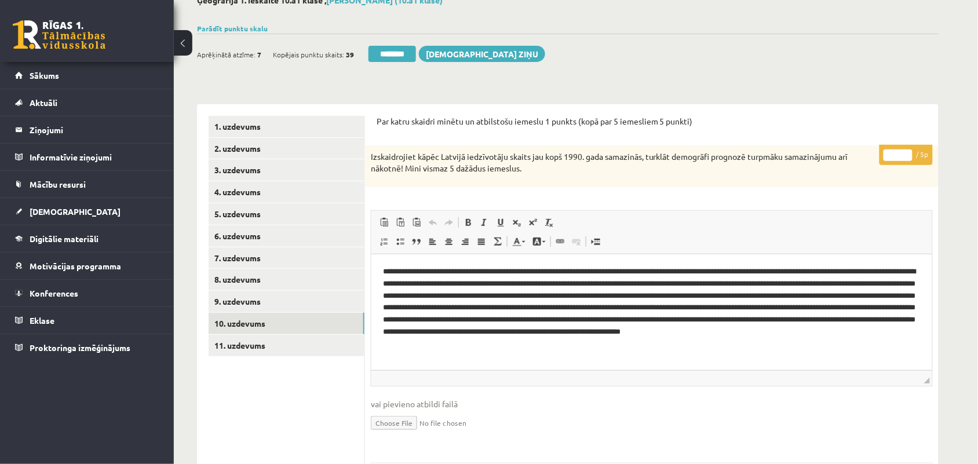
click at [909, 151] on input "*" at bounding box center [898, 156] width 29 height 12
type input "*"
click at [909, 151] on input "*" at bounding box center [898, 156] width 29 height 12
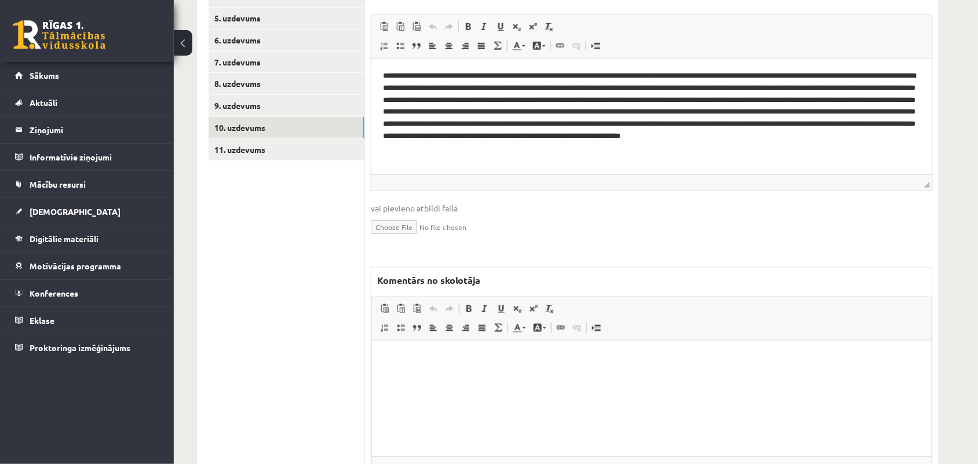
scroll to position [290, 0]
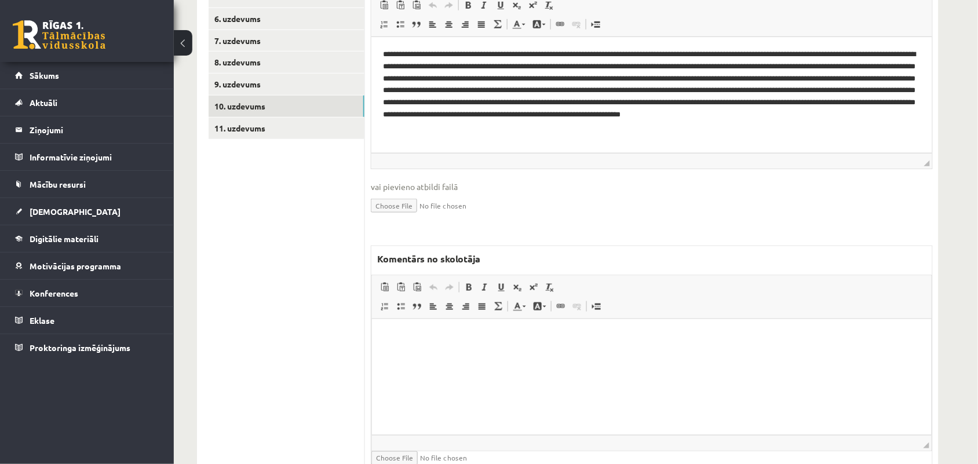
click at [433, 354] on html at bounding box center [652, 336] width 560 height 35
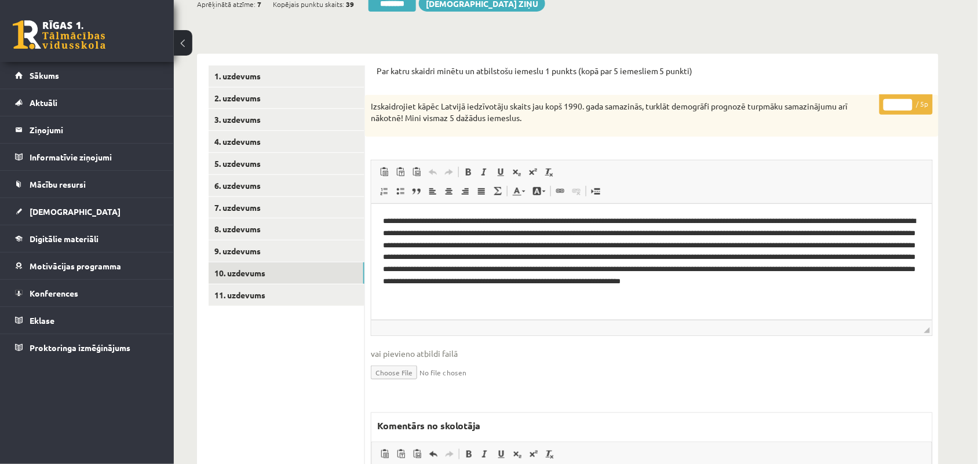
scroll to position [72, 0]
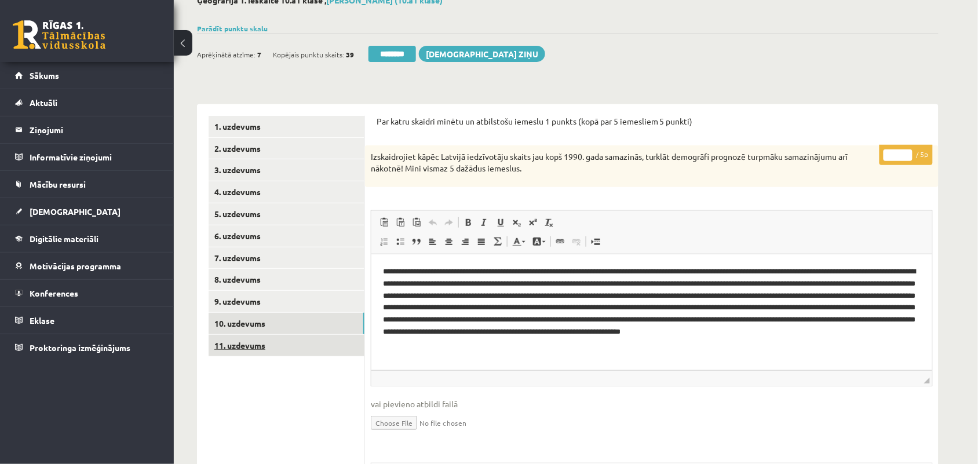
click at [238, 346] on link "11. uzdevums" at bounding box center [287, 345] width 156 height 21
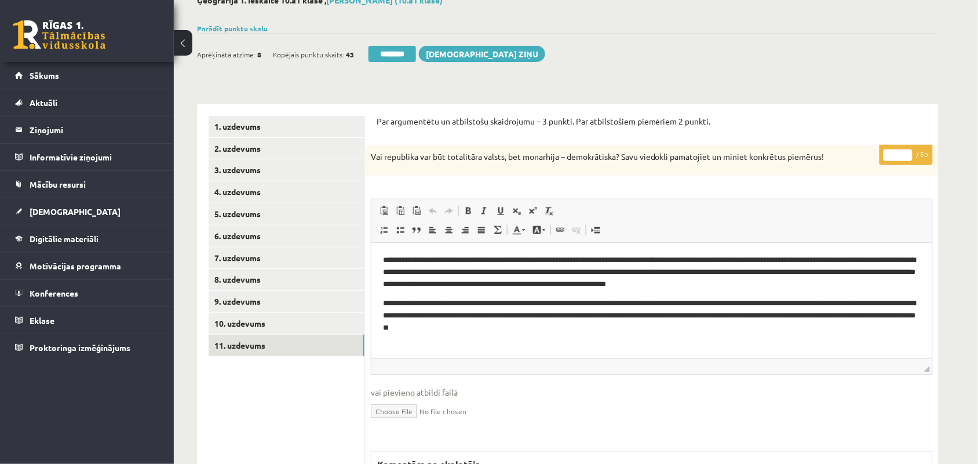
scroll to position [0, 0]
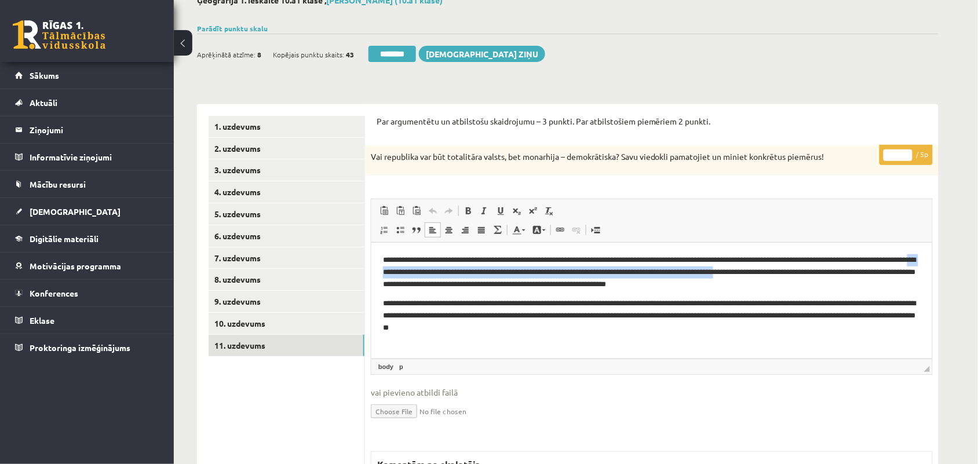
drag, startPoint x: 446, startPoint y: 272, endPoint x: 822, endPoint y: 266, distance: 375.6
click at [822, 266] on p "**********" at bounding box center [652, 272] width 538 height 36
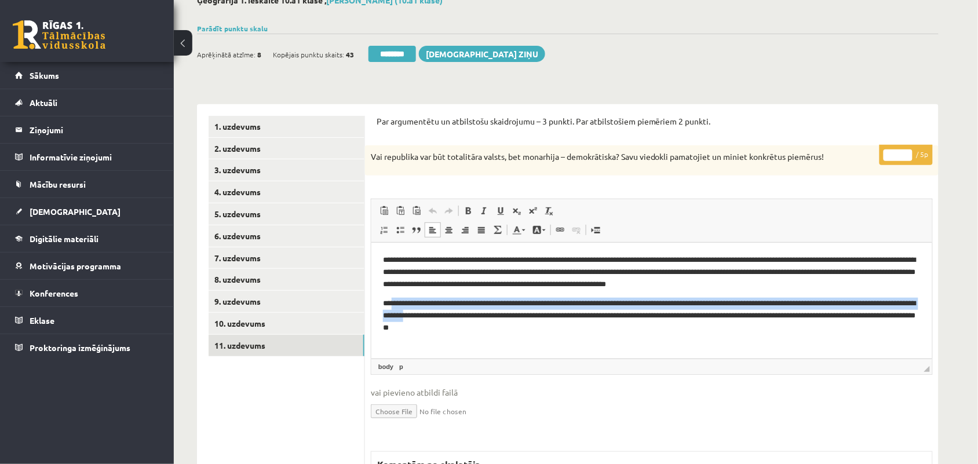
drag, startPoint x: 397, startPoint y: 307, endPoint x: 490, endPoint y: 320, distance: 94.2
click at [490, 320] on p "**********" at bounding box center [652, 315] width 538 height 36
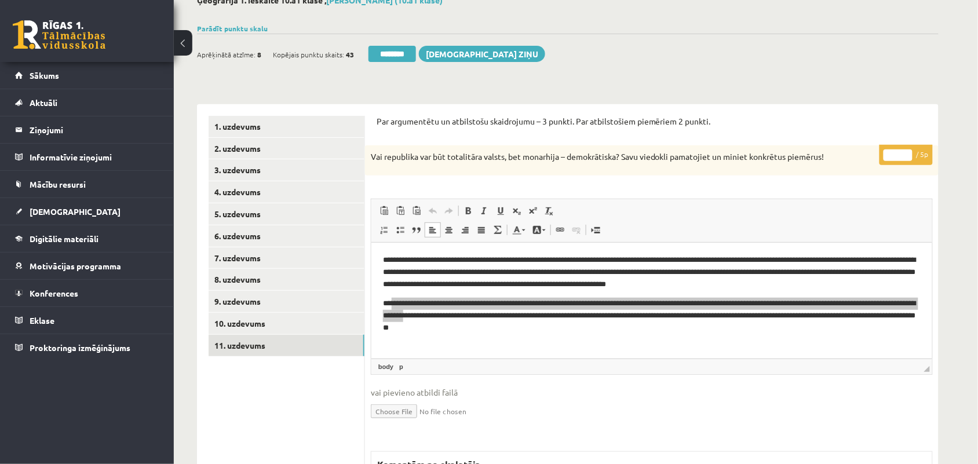
type input "*"
click at [906, 155] on input "*" at bounding box center [898, 156] width 29 height 12
click at [271, 294] on link "9. uzdevums" at bounding box center [287, 301] width 156 height 21
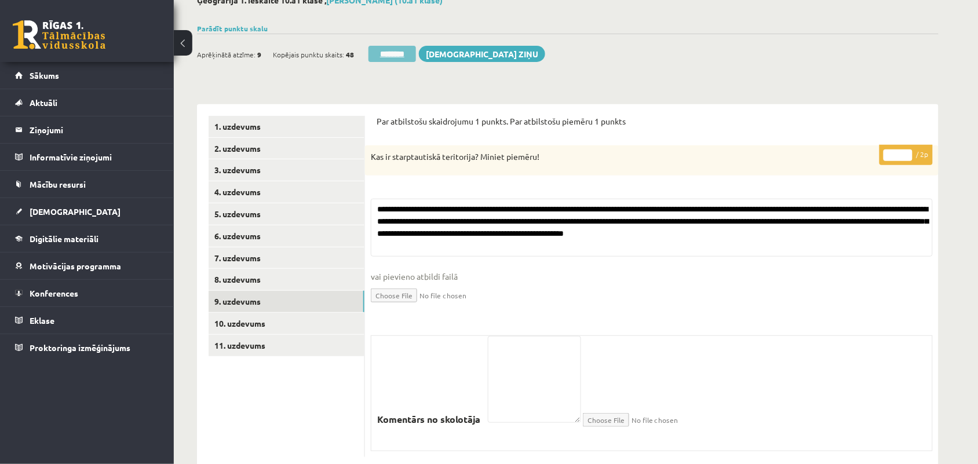
click at [392, 58] on input "********" at bounding box center [393, 54] width 48 height 16
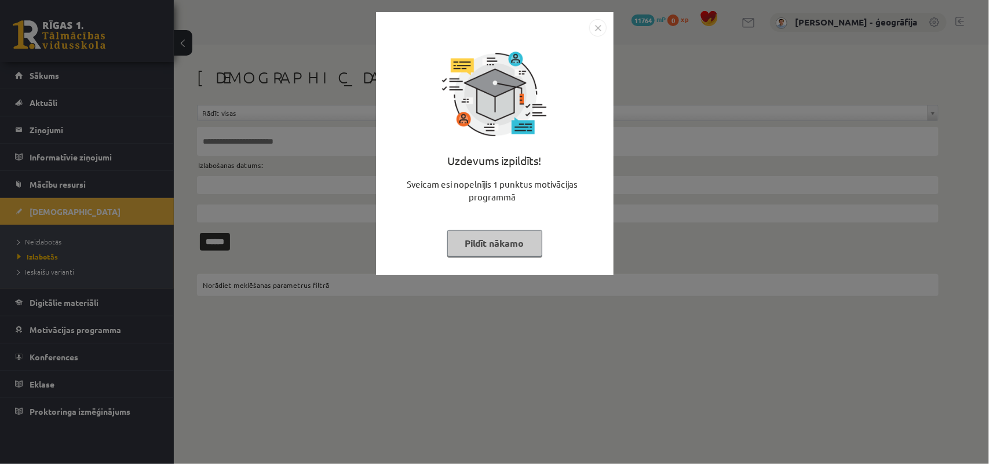
drag, startPoint x: 519, startPoint y: 236, endPoint x: 511, endPoint y: 238, distance: 9.0
click at [518, 238] on button "Pildīt nākamo" at bounding box center [494, 243] width 95 height 27
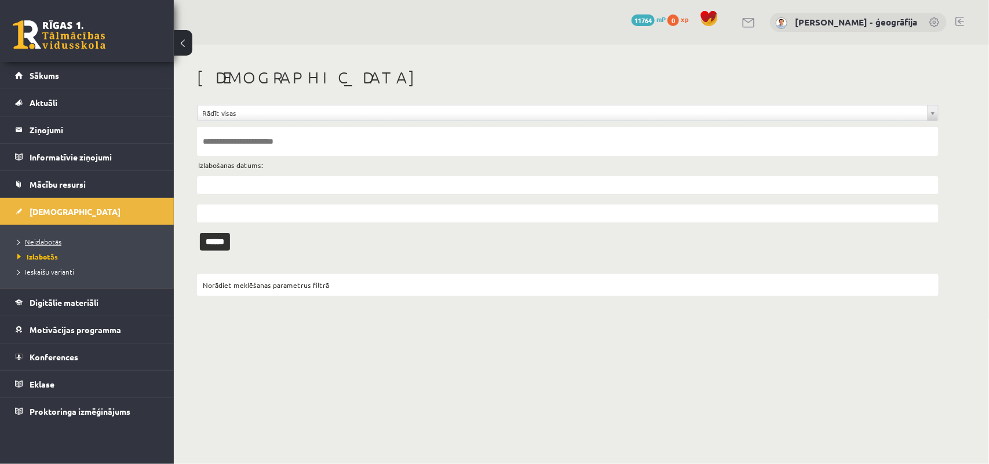
click at [48, 245] on link "Neizlabotās" at bounding box center [89, 241] width 145 height 10
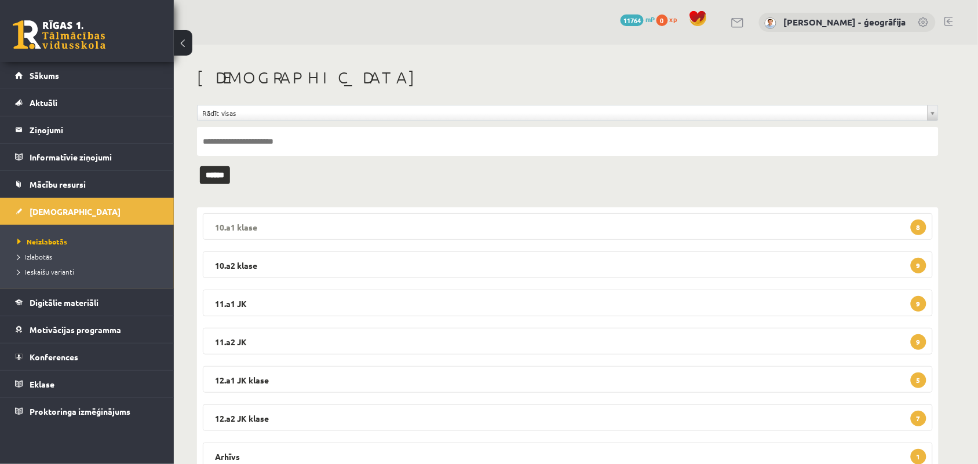
click at [349, 224] on legend "10.a1 klase 8" at bounding box center [568, 226] width 730 height 27
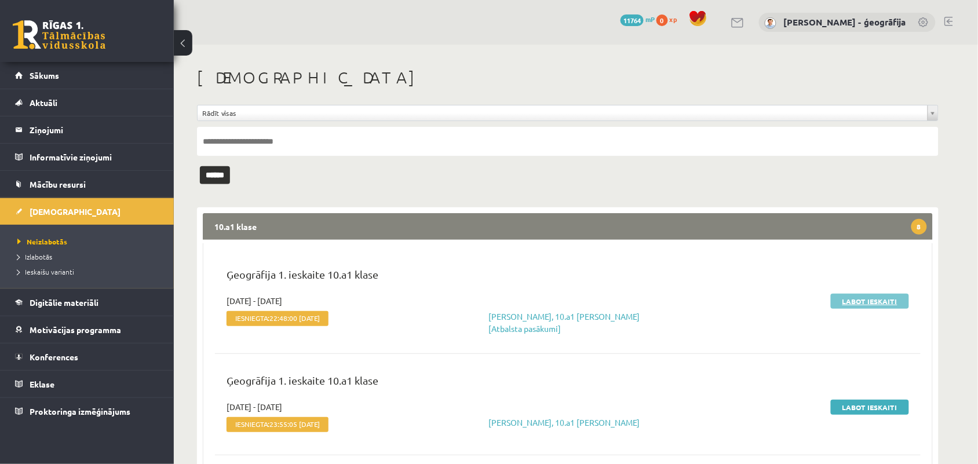
click at [864, 299] on link "Labot ieskaiti" at bounding box center [870, 301] width 78 height 15
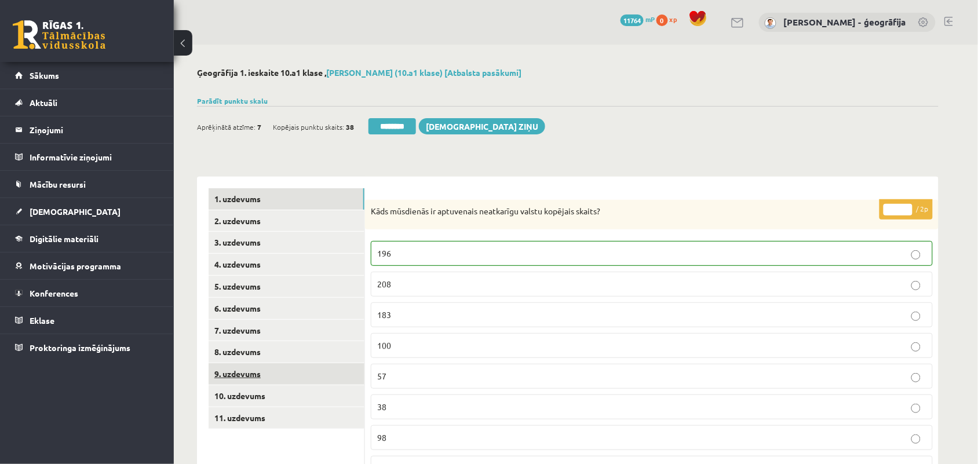
click at [227, 369] on link "9. uzdevums" at bounding box center [287, 373] width 156 height 21
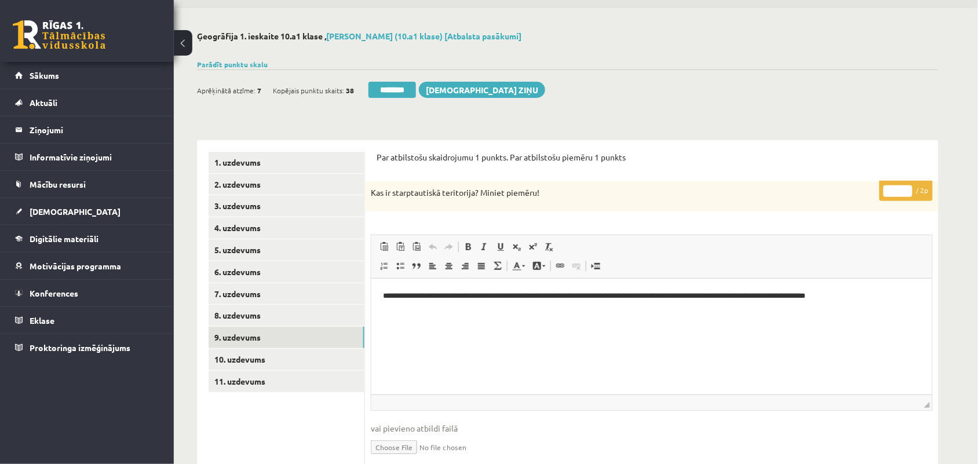
scroll to position [72, 0]
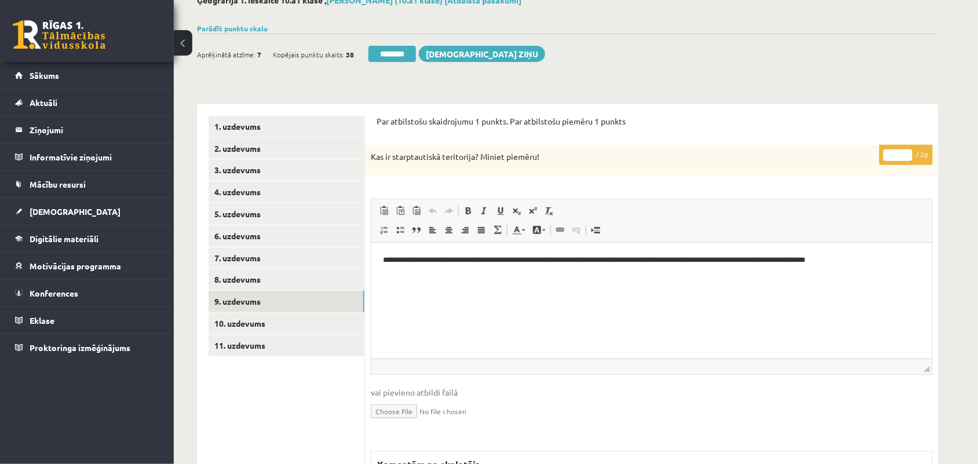
type input "*"
click at [905, 151] on input "*" at bounding box center [898, 156] width 29 height 12
click at [236, 325] on link "10. uzdevums" at bounding box center [287, 323] width 156 height 21
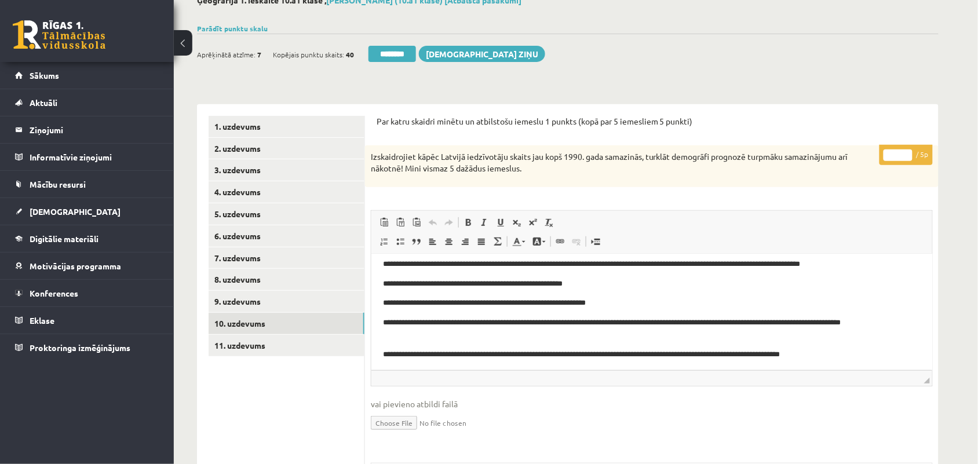
scroll to position [9, 0]
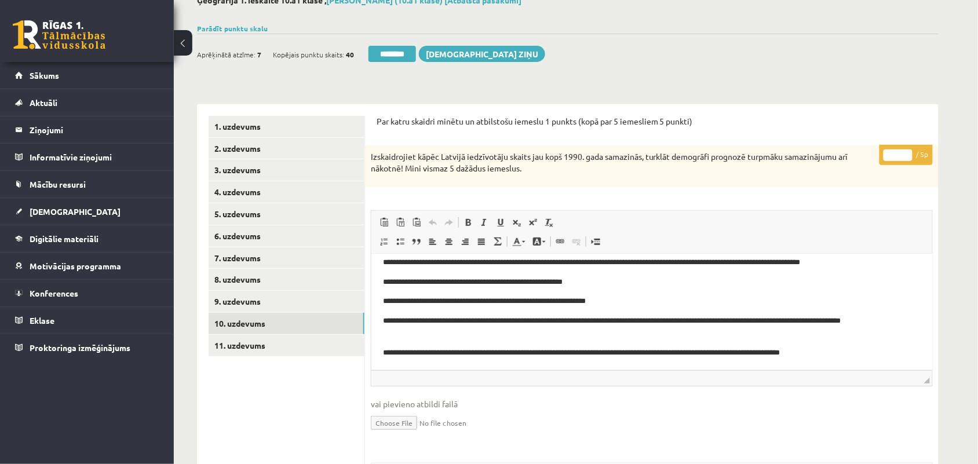
type input "*"
click at [908, 151] on input "*" at bounding box center [898, 156] width 29 height 12
click at [244, 346] on link "11. uzdevums" at bounding box center [287, 345] width 156 height 21
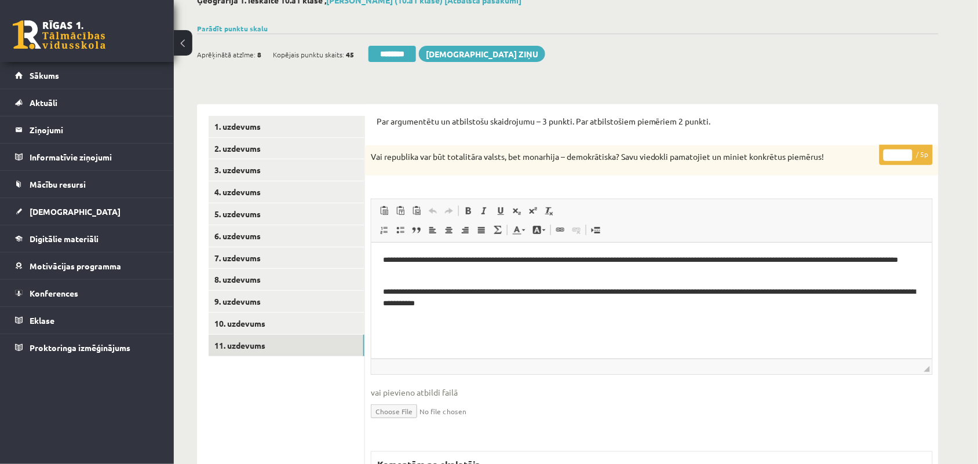
scroll to position [0, 0]
type input "*"
click at [908, 151] on input "*" at bounding box center [898, 156] width 29 height 12
click at [257, 323] on link "10. uzdevums" at bounding box center [287, 323] width 156 height 21
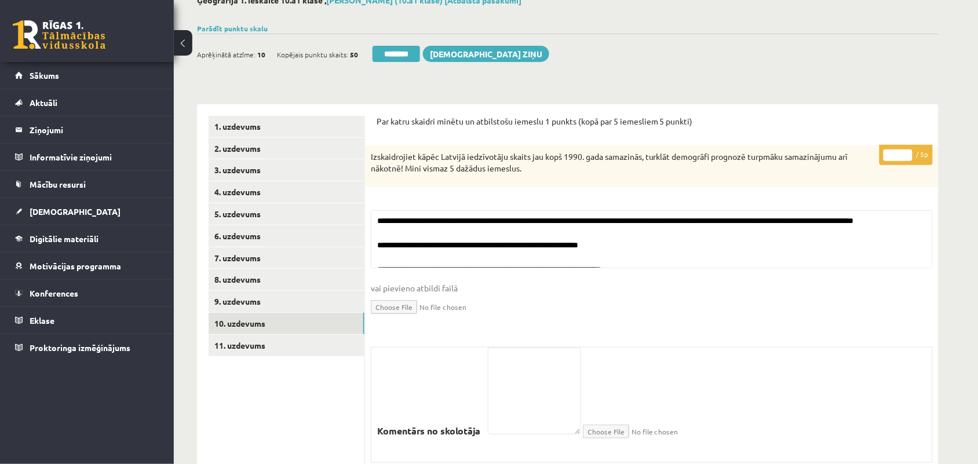
drag, startPoint x: 392, startPoint y: 57, endPoint x: 580, endPoint y: 78, distance: 189.0
click at [392, 57] on input "********" at bounding box center [397, 54] width 48 height 16
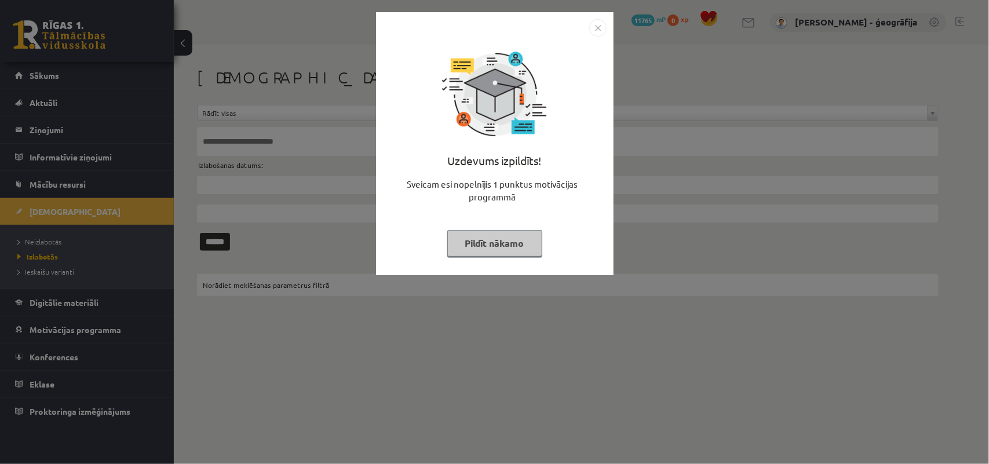
click at [494, 241] on button "Pildīt nākamo" at bounding box center [494, 243] width 95 height 27
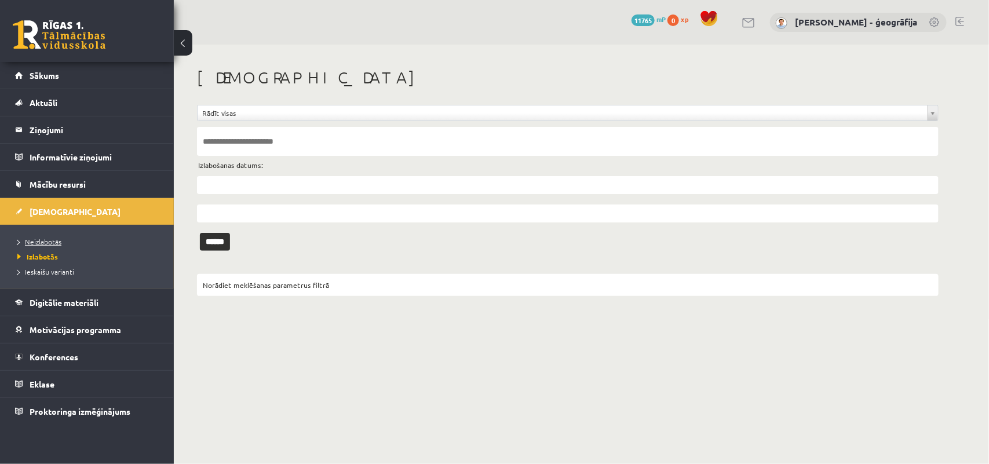
click at [27, 245] on link "Neizlabotās" at bounding box center [89, 241] width 145 height 10
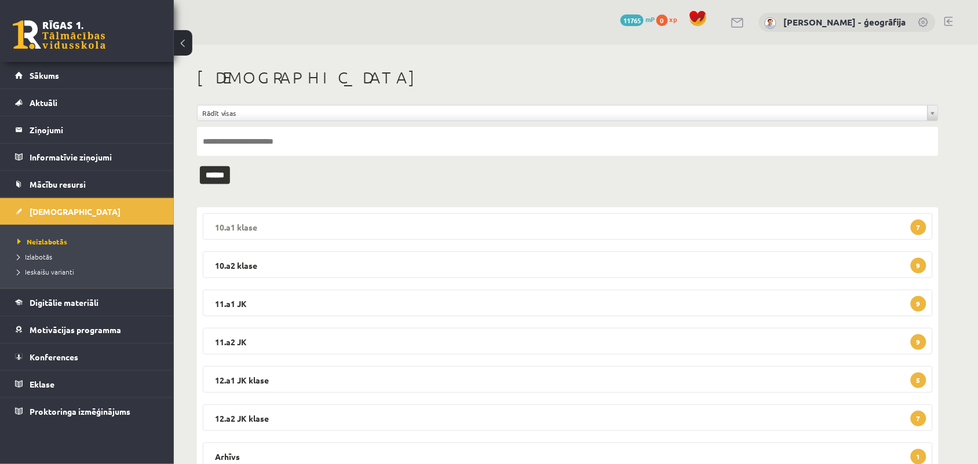
click at [296, 229] on legend "10.a1 klase 7" at bounding box center [568, 226] width 730 height 27
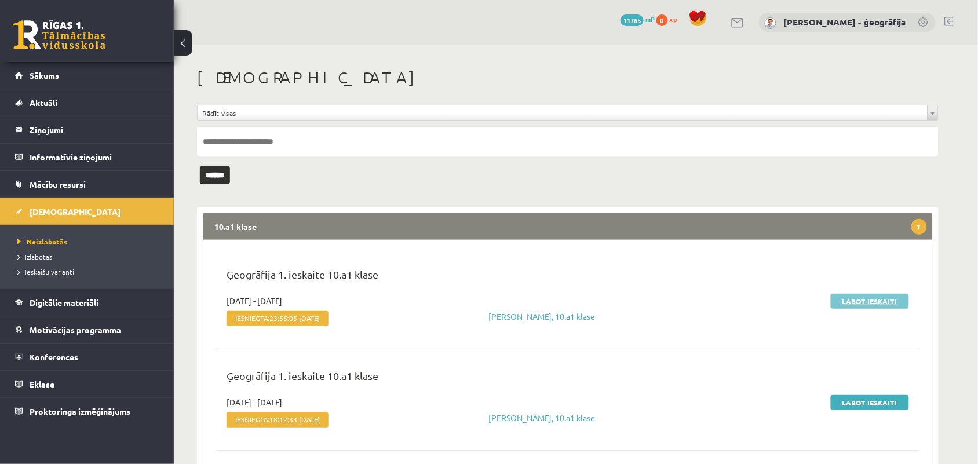
click at [888, 303] on link "Labot ieskaiti" at bounding box center [870, 301] width 78 height 15
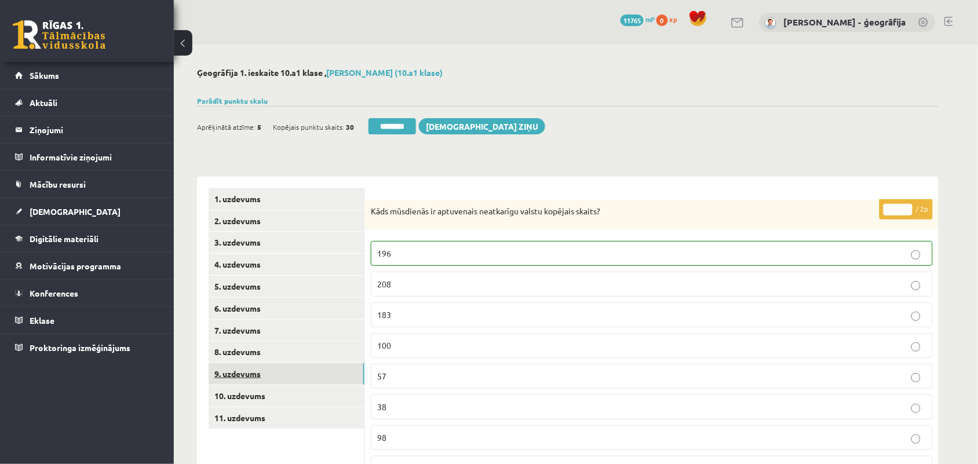
click at [235, 375] on link "9. uzdevums" at bounding box center [287, 373] width 156 height 21
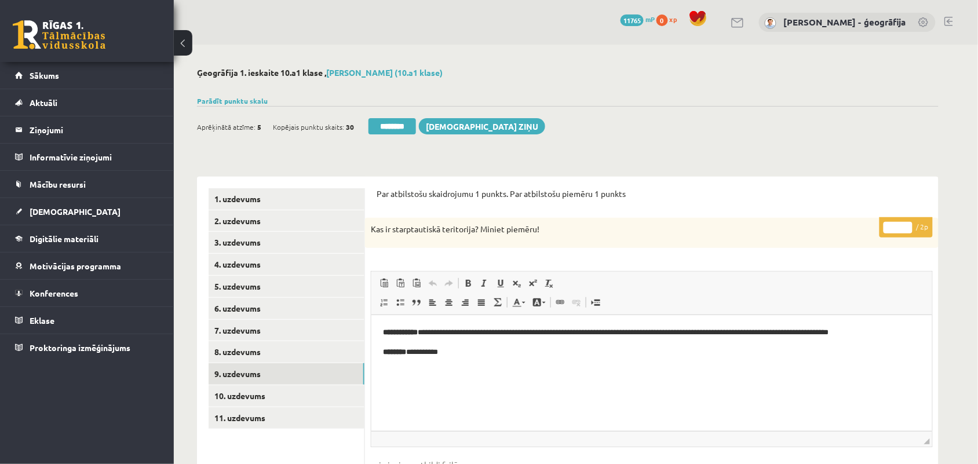
type input "*"
click at [910, 226] on input "*" at bounding box center [898, 228] width 29 height 12
click at [232, 400] on link "10. uzdevums" at bounding box center [287, 395] width 156 height 21
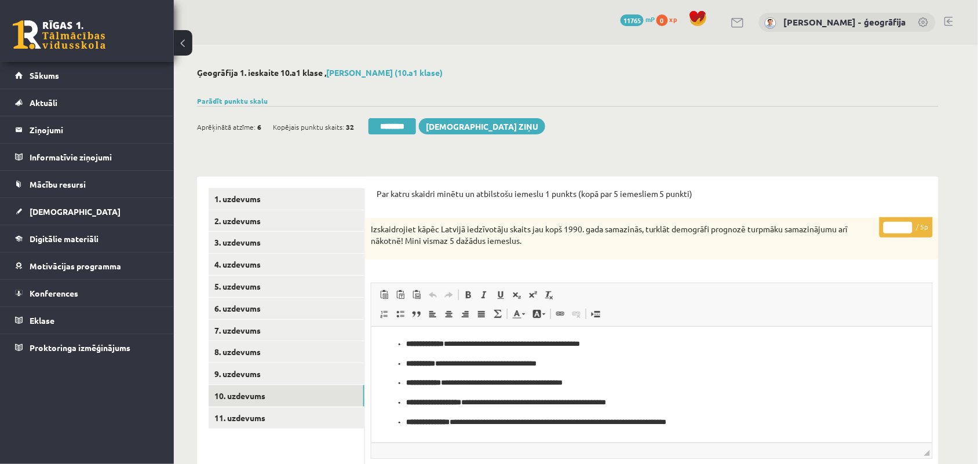
scroll to position [72, 0]
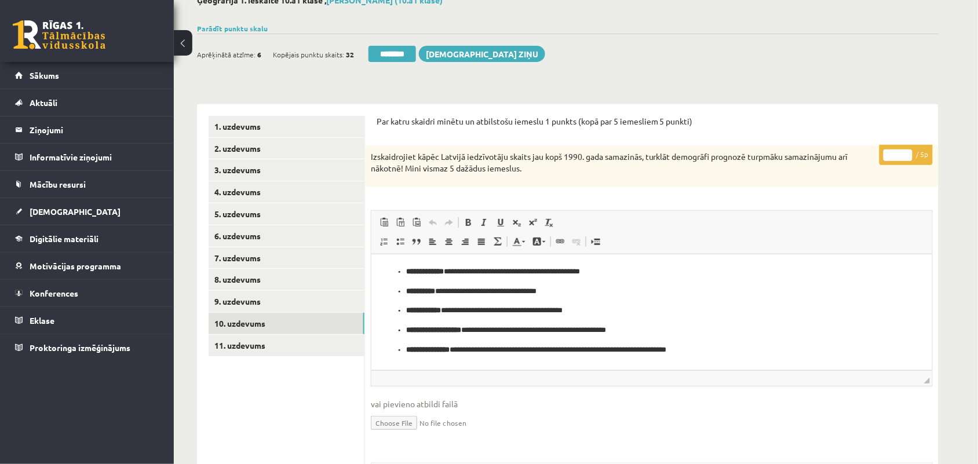
type input "*"
click at [905, 152] on input "*" at bounding box center [898, 156] width 29 height 12
click at [264, 345] on link "11. uzdevums" at bounding box center [287, 345] width 156 height 21
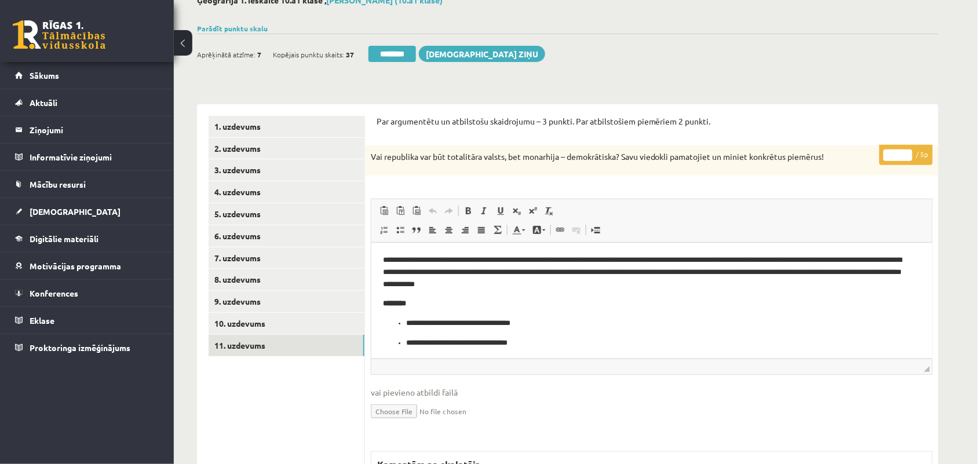
scroll to position [2, 0]
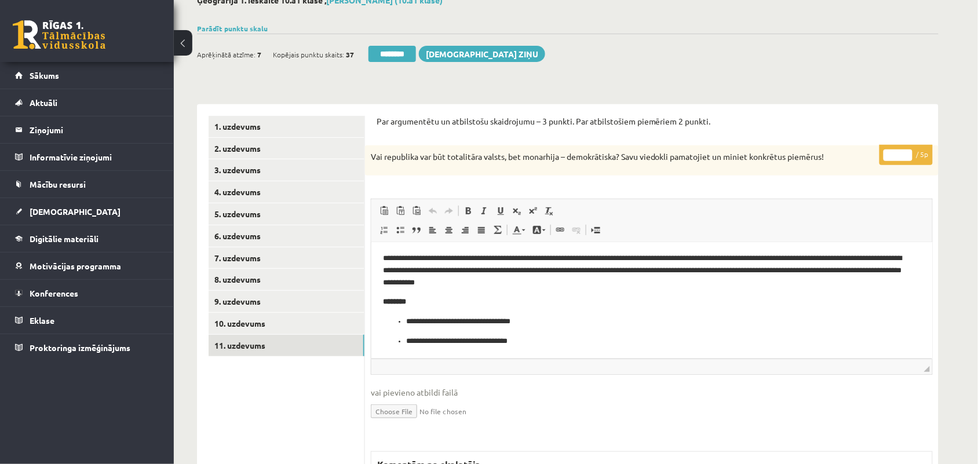
type input "*"
click at [908, 152] on input "*" at bounding box center [898, 156] width 29 height 12
click at [265, 296] on link "9. uzdevums" at bounding box center [287, 301] width 156 height 21
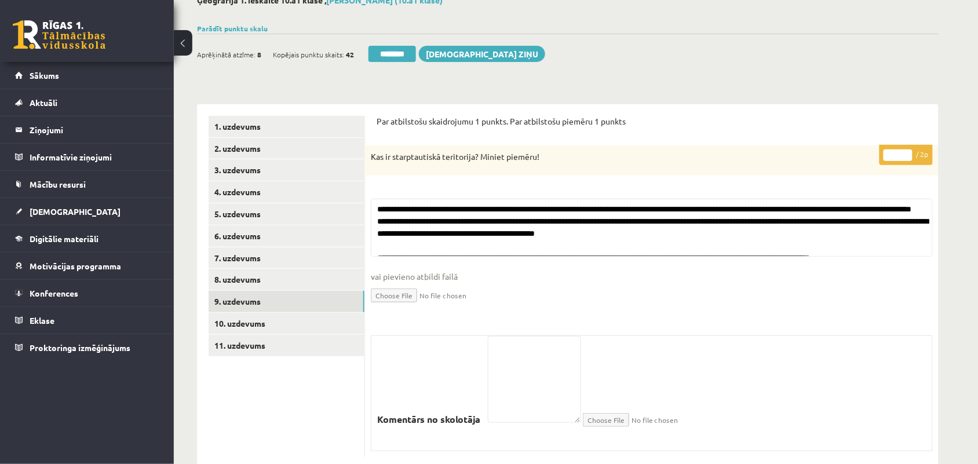
click at [387, 53] on input "********" at bounding box center [393, 54] width 48 height 16
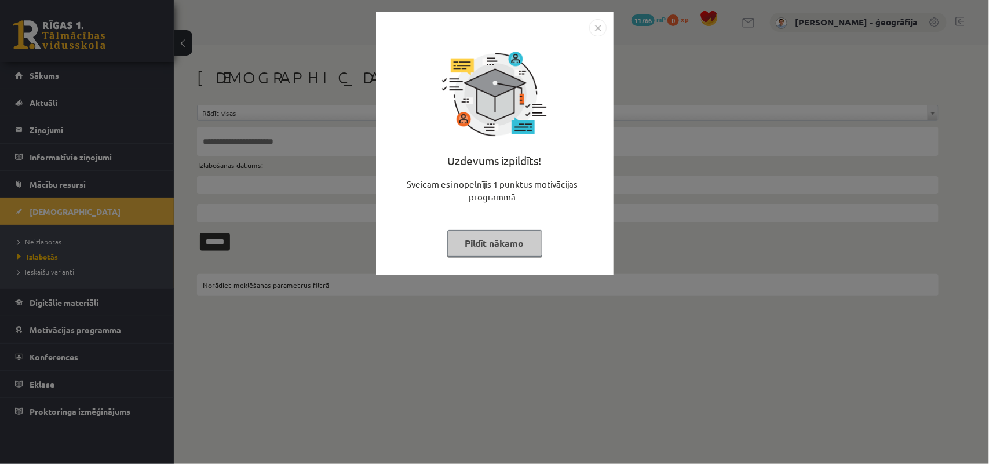
click at [530, 243] on button "Pildīt nākamo" at bounding box center [494, 243] width 95 height 27
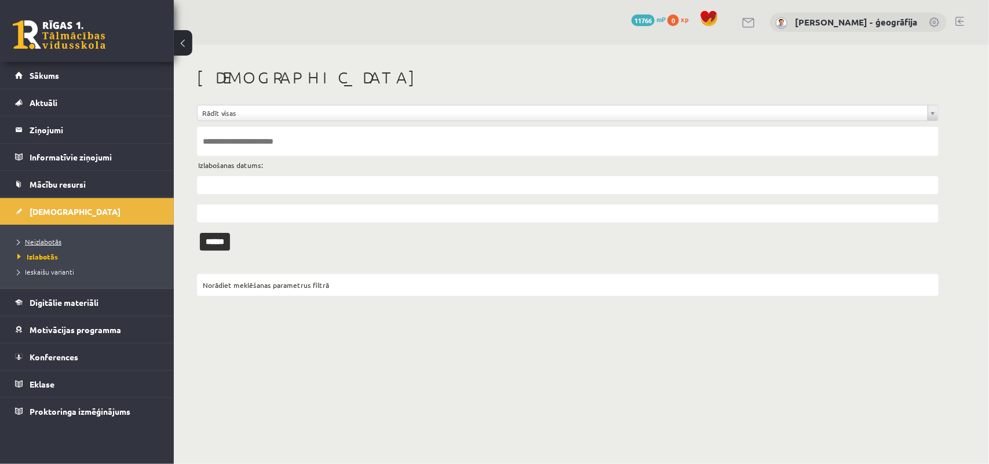
click at [41, 241] on span "Neizlabotās" at bounding box center [39, 241] width 44 height 9
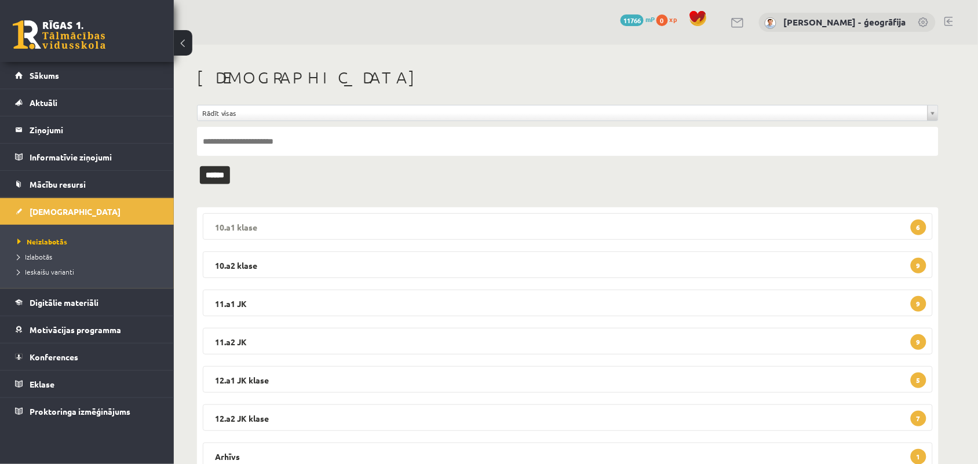
click at [332, 224] on legend "10.a1 klase 6" at bounding box center [568, 226] width 730 height 27
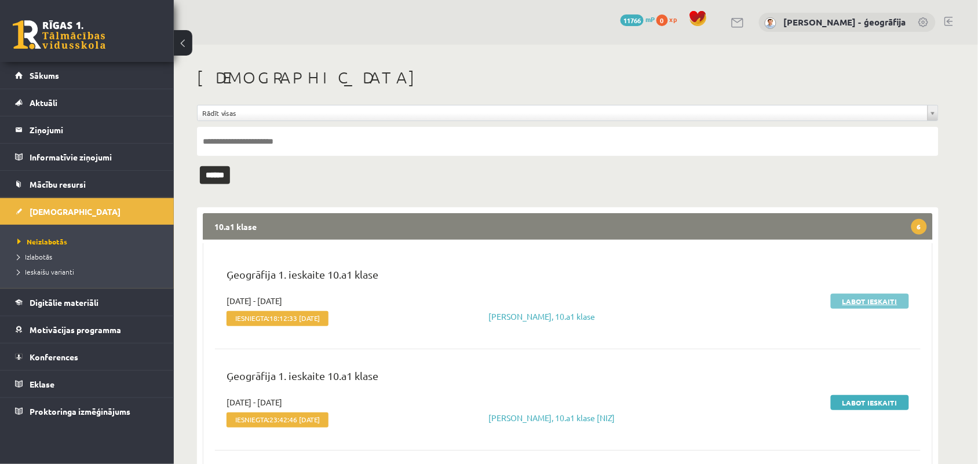
click at [865, 297] on link "Labot ieskaiti" at bounding box center [870, 301] width 78 height 15
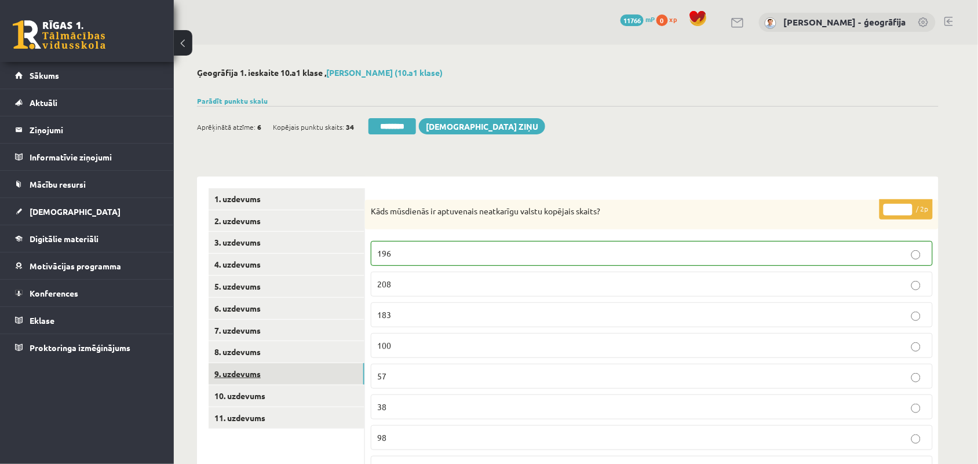
click at [233, 372] on link "9. uzdevums" at bounding box center [287, 373] width 156 height 21
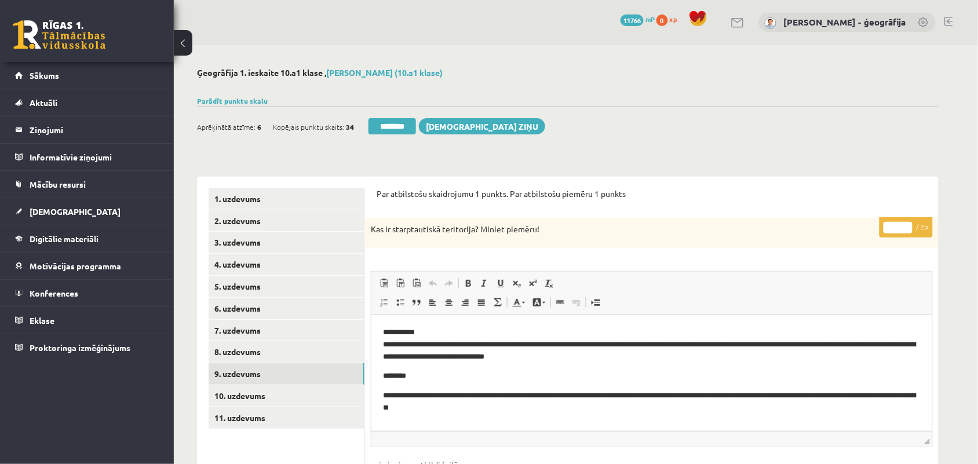
type input "*"
click at [905, 224] on input "*" at bounding box center [898, 228] width 29 height 12
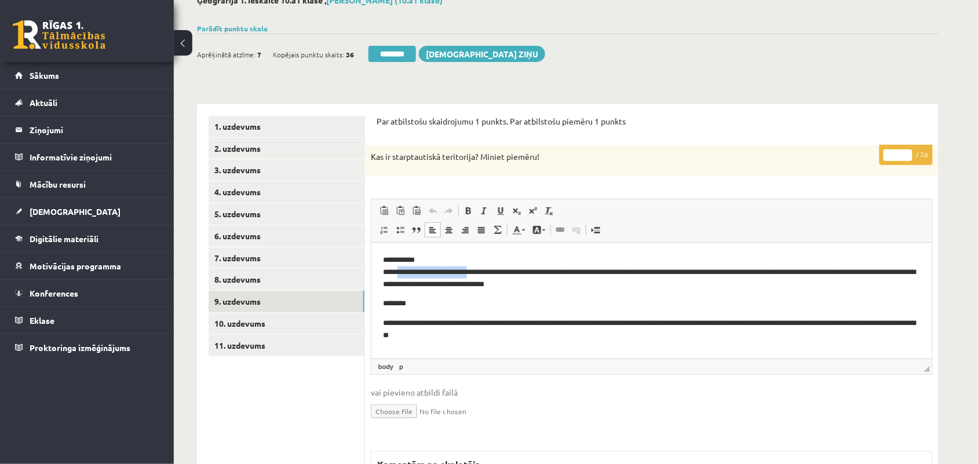
drag, startPoint x: 401, startPoint y: 267, endPoint x: 467, endPoint y: 269, distance: 66.1
click at [467, 269] on p "**********" at bounding box center [652, 272] width 538 height 36
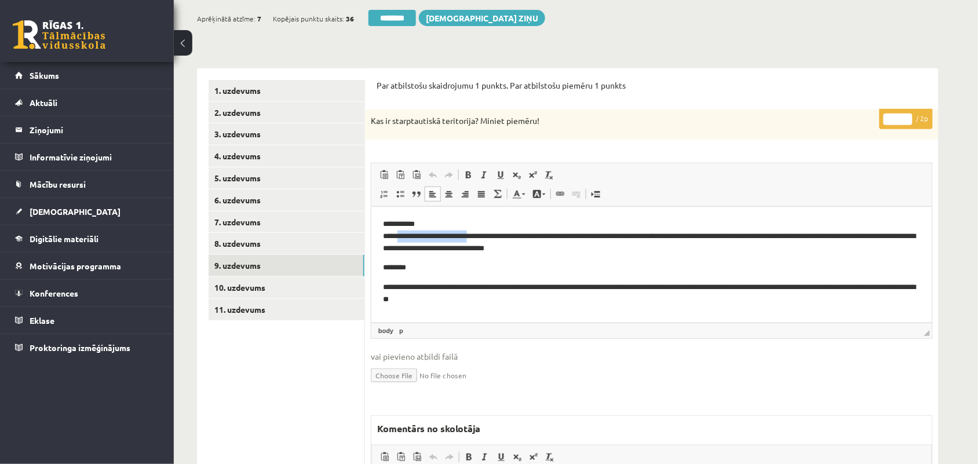
scroll to position [145, 0]
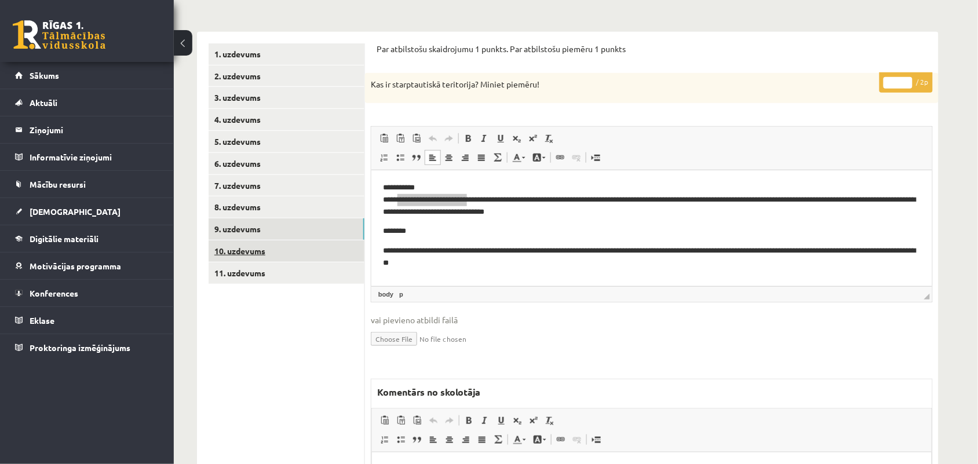
click at [276, 251] on link "10. uzdevums" at bounding box center [287, 251] width 156 height 21
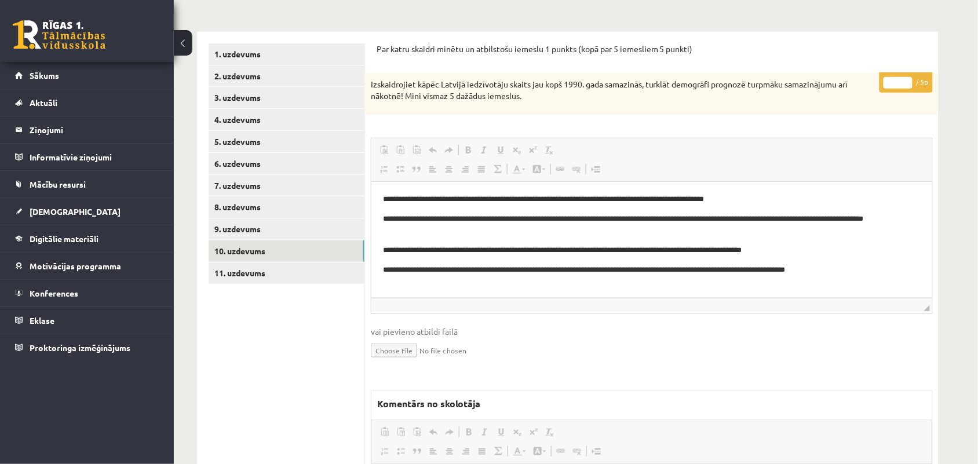
scroll to position [0, 0]
click at [907, 80] on input "*" at bounding box center [898, 83] width 29 height 12
type input "*"
click at [905, 84] on input "*" at bounding box center [898, 83] width 29 height 12
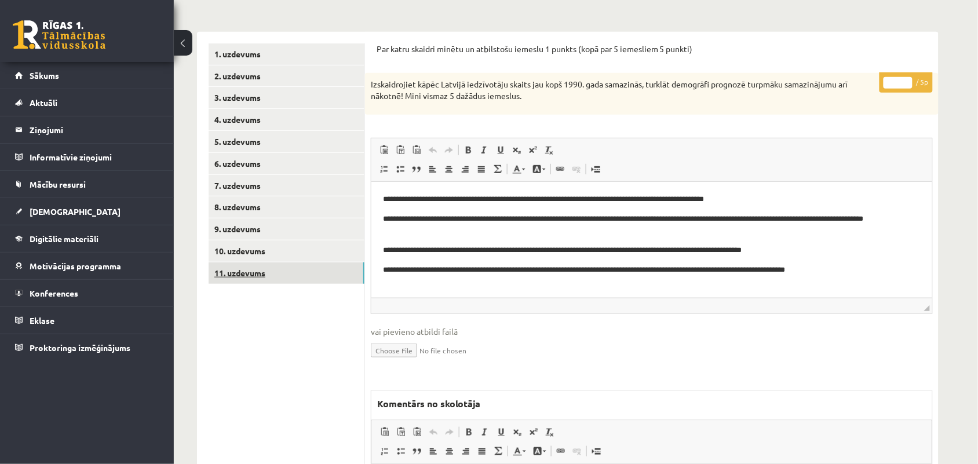
click at [242, 271] on link "11. uzdevums" at bounding box center [287, 273] width 156 height 21
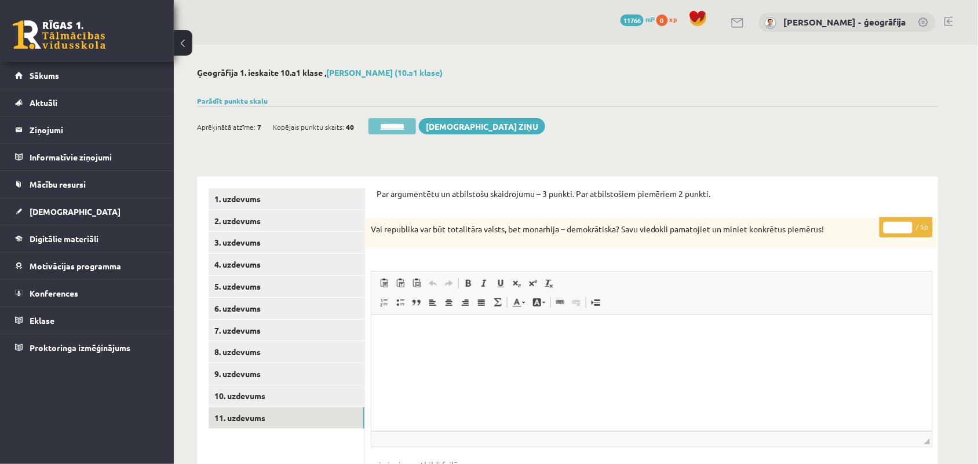
click at [389, 122] on input "********" at bounding box center [393, 126] width 48 height 16
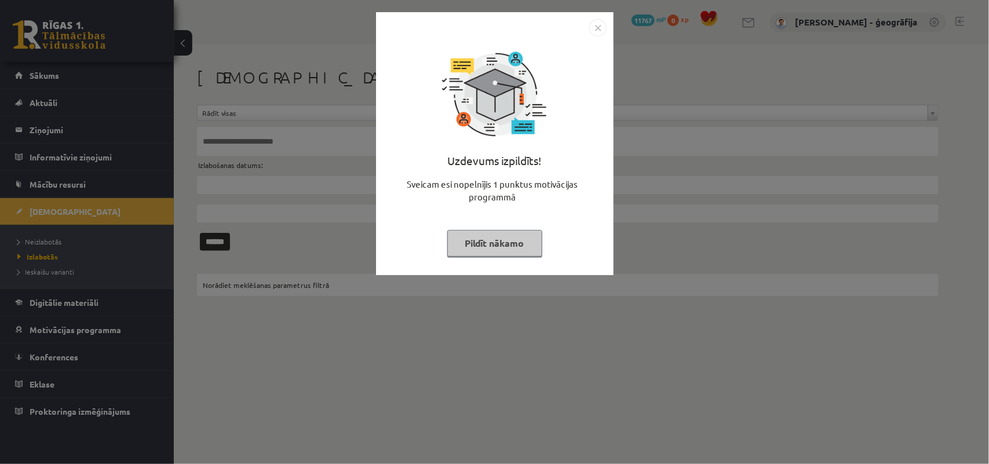
click at [491, 235] on button "Pildīt nākamo" at bounding box center [494, 243] width 95 height 27
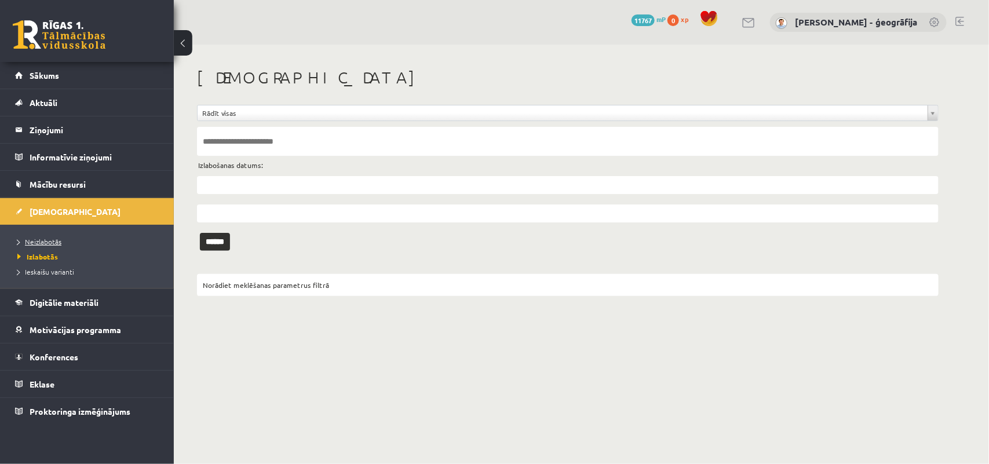
click at [28, 246] on link "Neizlabotās" at bounding box center [89, 241] width 145 height 10
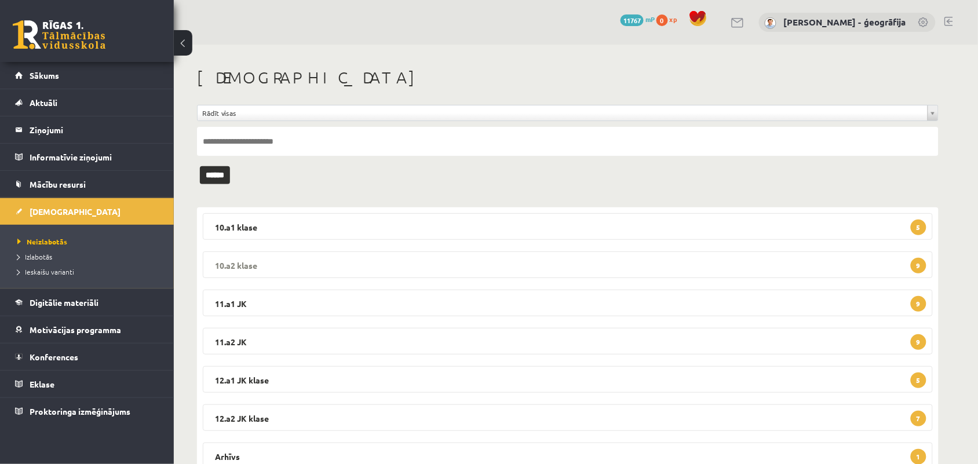
click at [517, 265] on legend "10.a2 klase 9" at bounding box center [568, 265] width 730 height 27
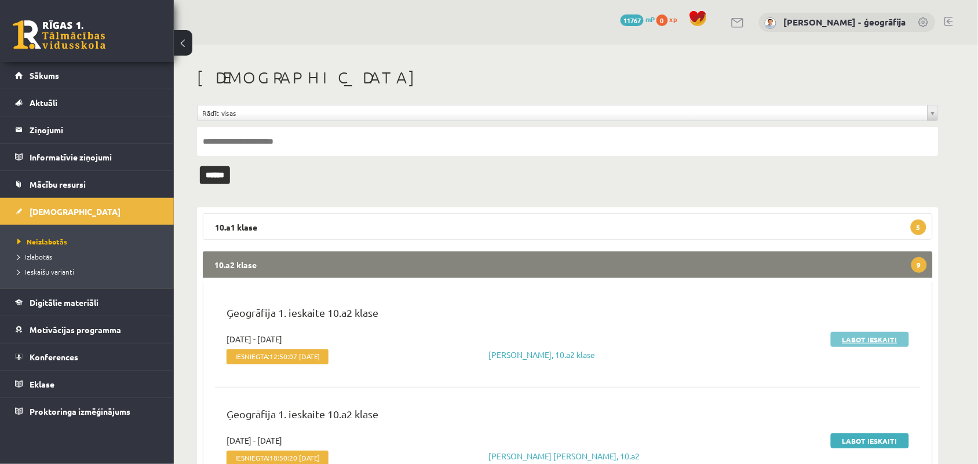
click at [859, 342] on link "Labot ieskaiti" at bounding box center [870, 339] width 78 height 15
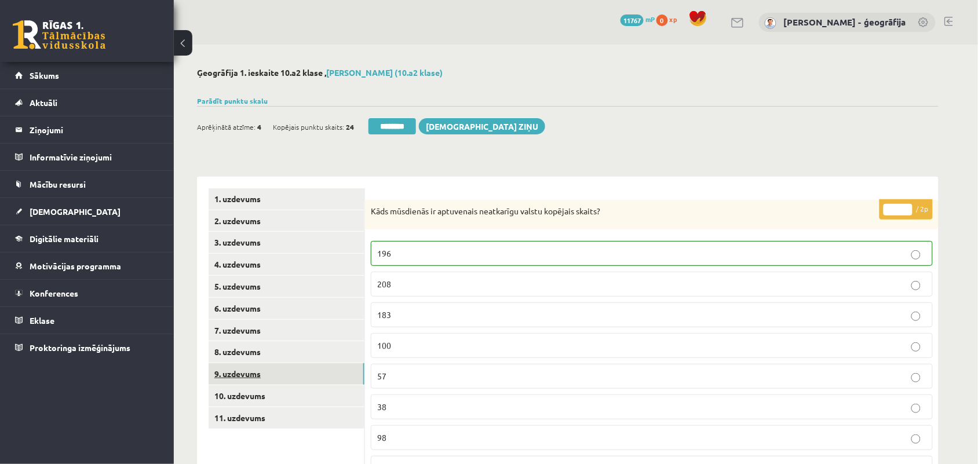
click at [255, 377] on link "9. uzdevums" at bounding box center [287, 373] width 156 height 21
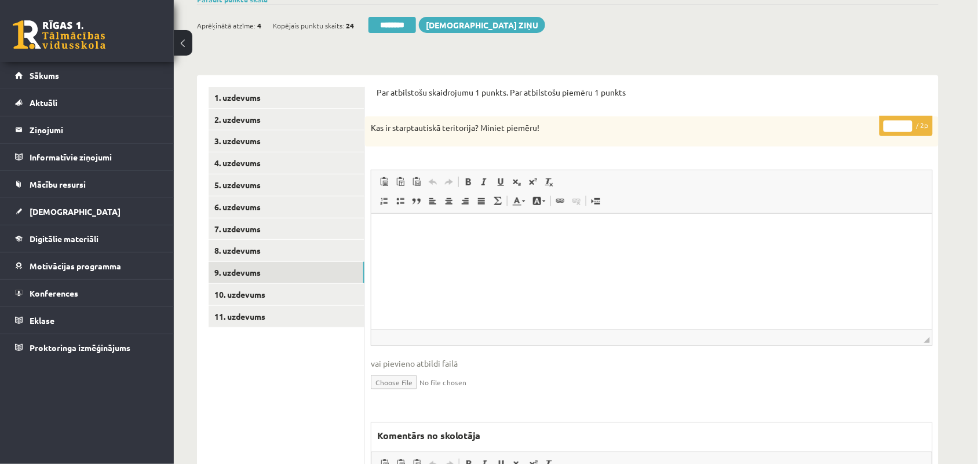
scroll to position [145, 0]
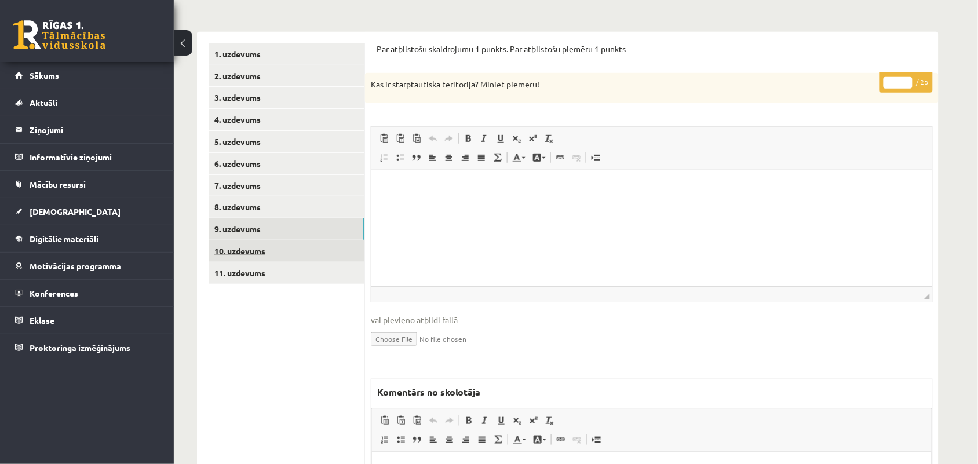
click at [241, 253] on link "10. uzdevums" at bounding box center [287, 251] width 156 height 21
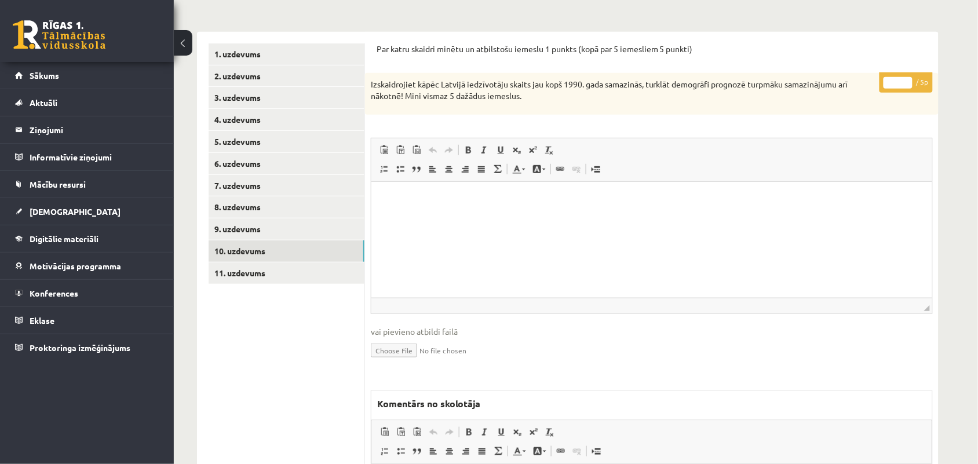
scroll to position [0, 0]
click at [257, 268] on link "11. uzdevums" at bounding box center [287, 273] width 156 height 21
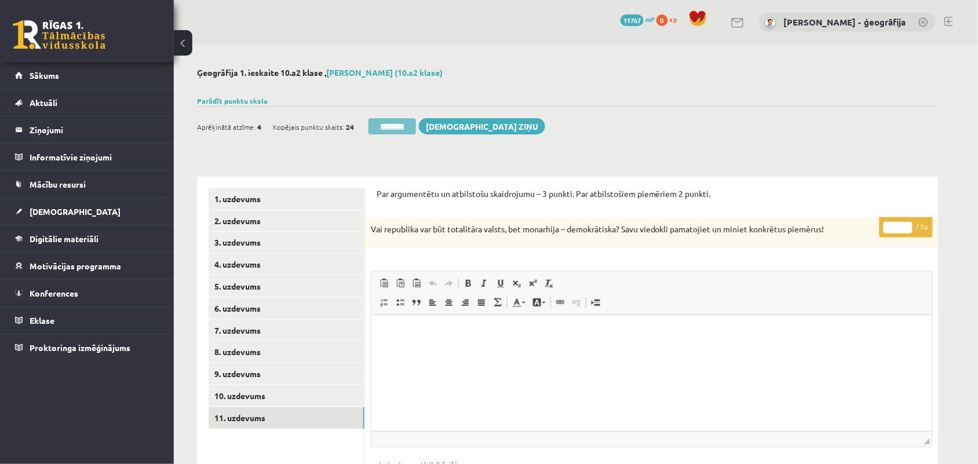
click at [400, 132] on input "********" at bounding box center [393, 126] width 48 height 16
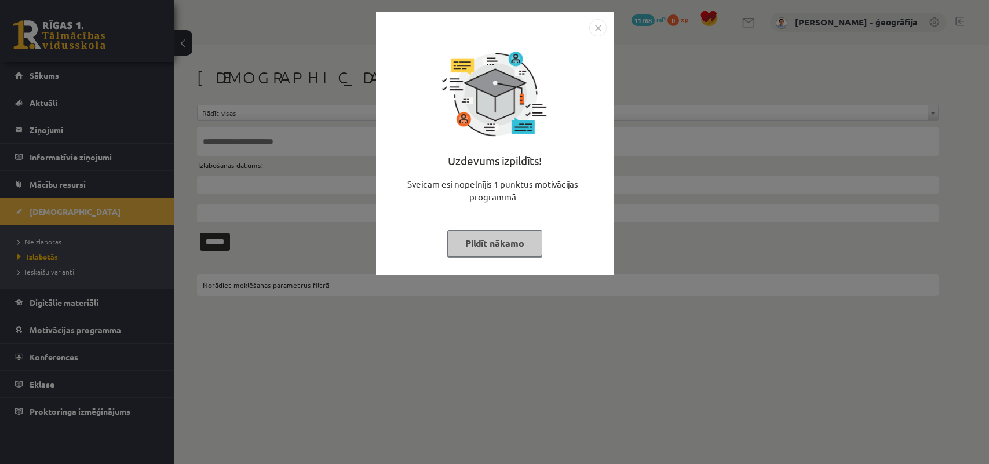
click at [498, 238] on button "Pildīt nākamo" at bounding box center [494, 243] width 95 height 27
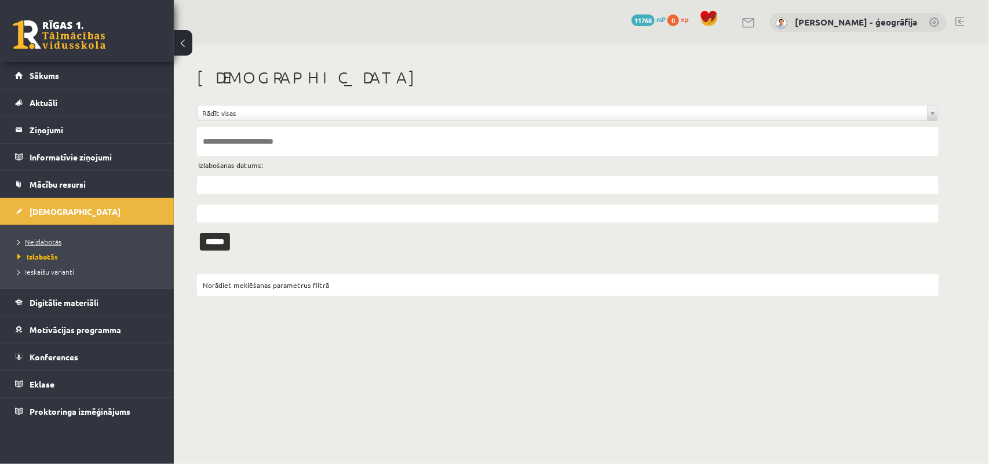
click at [65, 238] on link "Neizlabotās" at bounding box center [89, 241] width 145 height 10
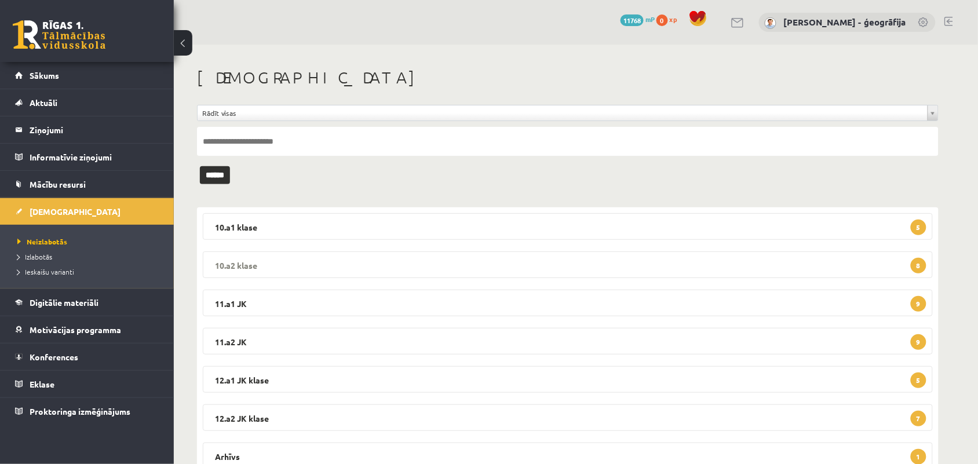
click at [278, 260] on legend "10.a2 [PERSON_NAME] 8" at bounding box center [568, 265] width 730 height 27
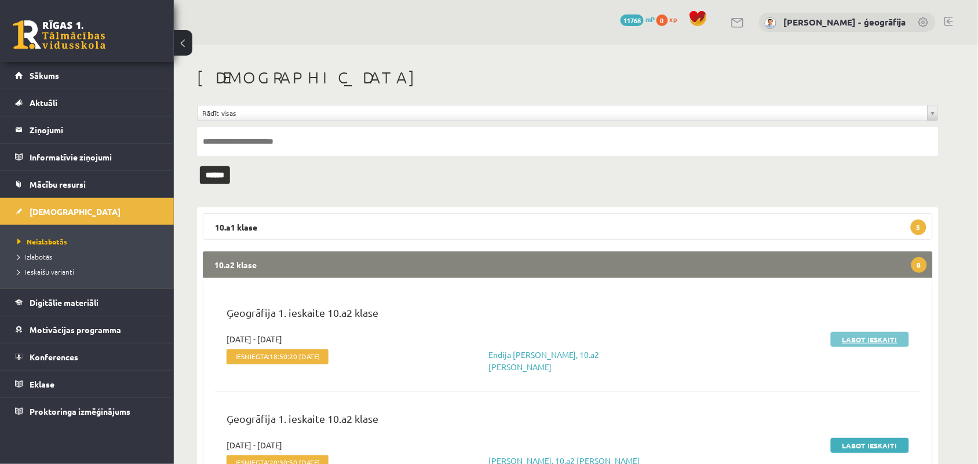
click at [850, 334] on link "Labot ieskaiti" at bounding box center [870, 339] width 78 height 15
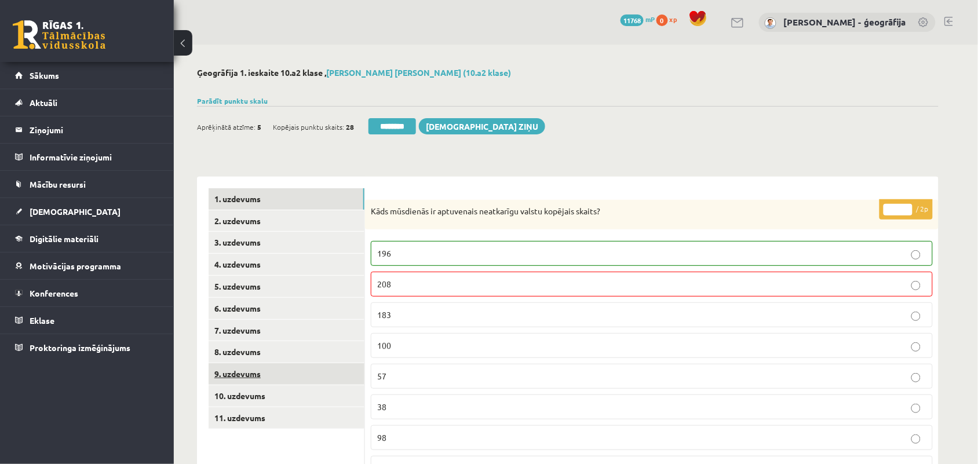
click at [239, 374] on link "9. uzdevums" at bounding box center [287, 373] width 156 height 21
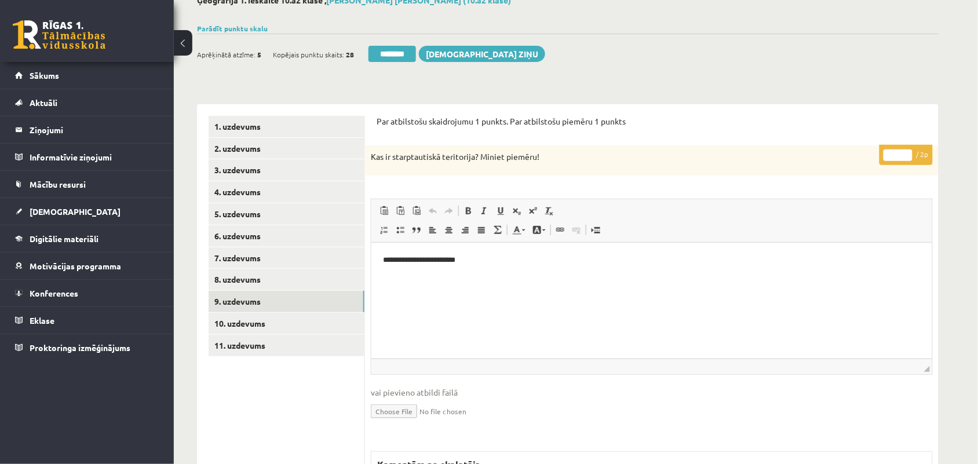
type input "*"
click at [906, 151] on input "*" at bounding box center [898, 156] width 29 height 12
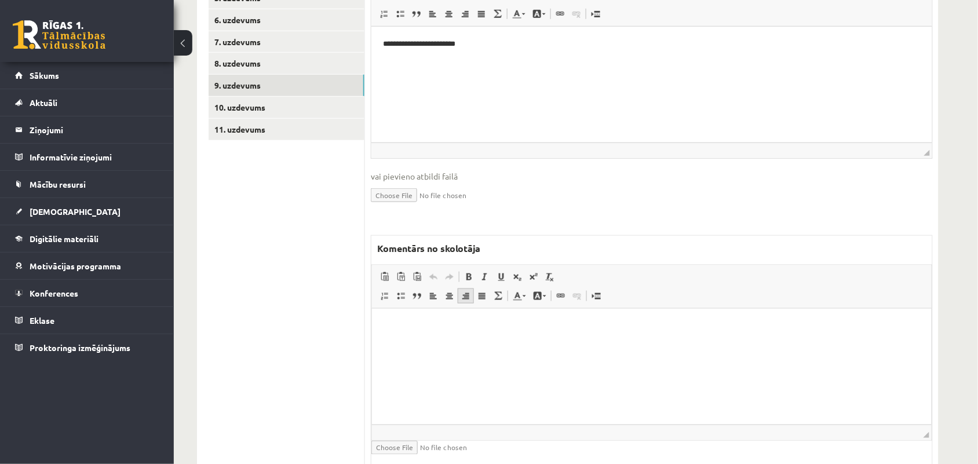
scroll to position [290, 0]
click at [457, 340] on html at bounding box center [652, 324] width 560 height 35
click at [252, 101] on link "10. uzdevums" at bounding box center [287, 106] width 156 height 21
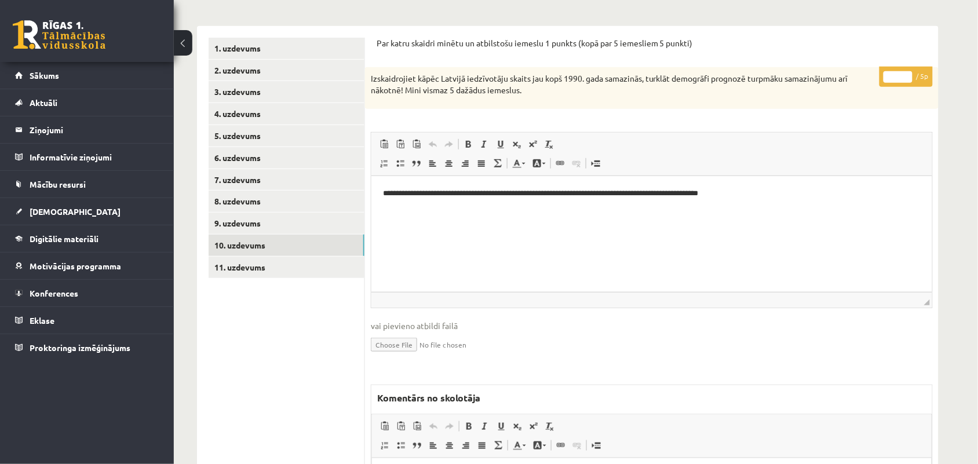
scroll to position [145, 0]
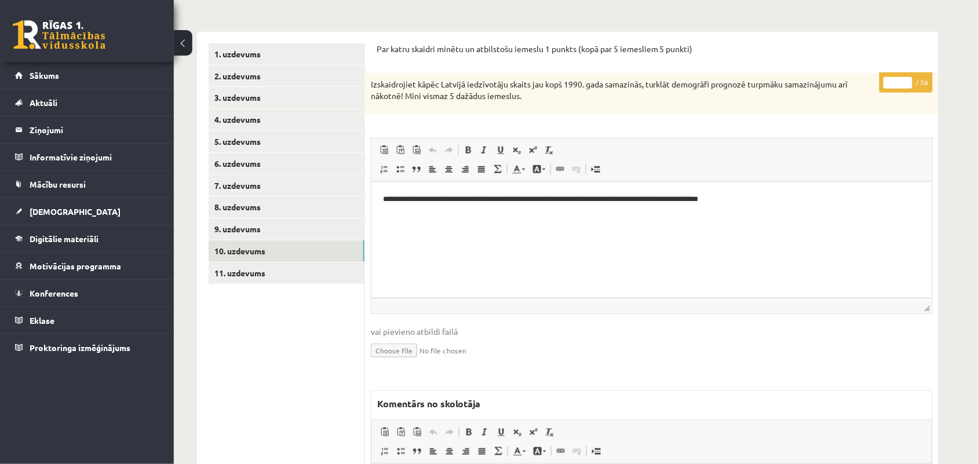
type input "*"
click at [910, 80] on input "*" at bounding box center [898, 83] width 29 height 12
click at [256, 269] on link "11. uzdevums" at bounding box center [287, 273] width 156 height 21
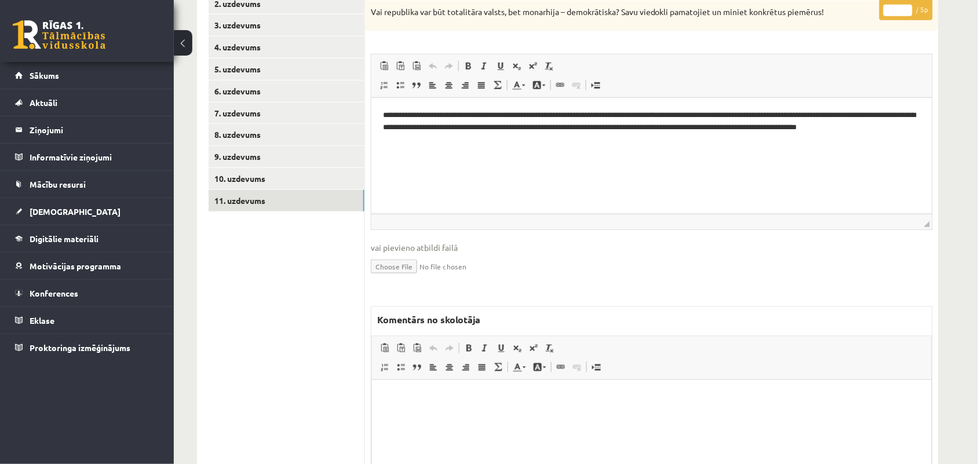
scroll to position [290, 0]
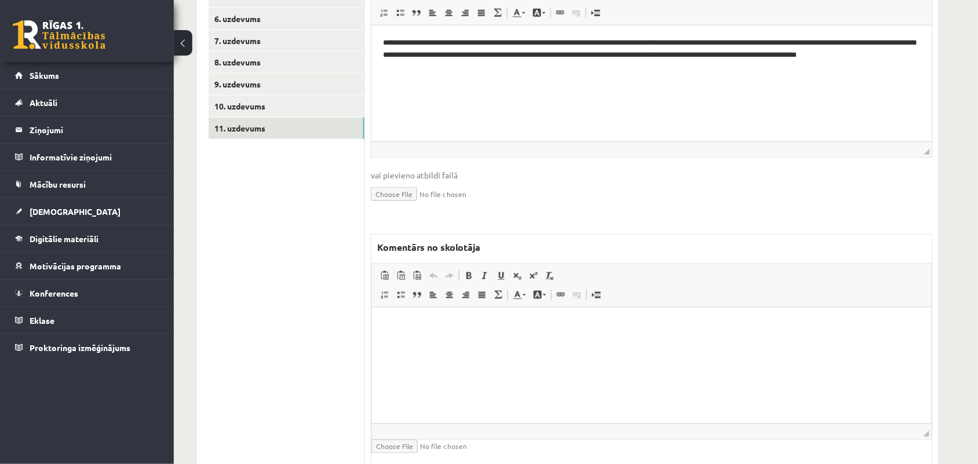
click at [489, 339] on html at bounding box center [652, 324] width 560 height 35
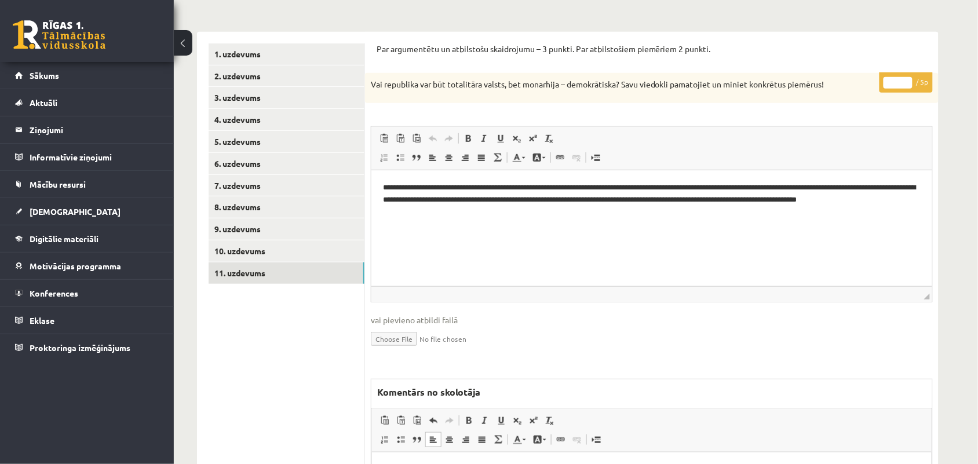
scroll to position [72, 0]
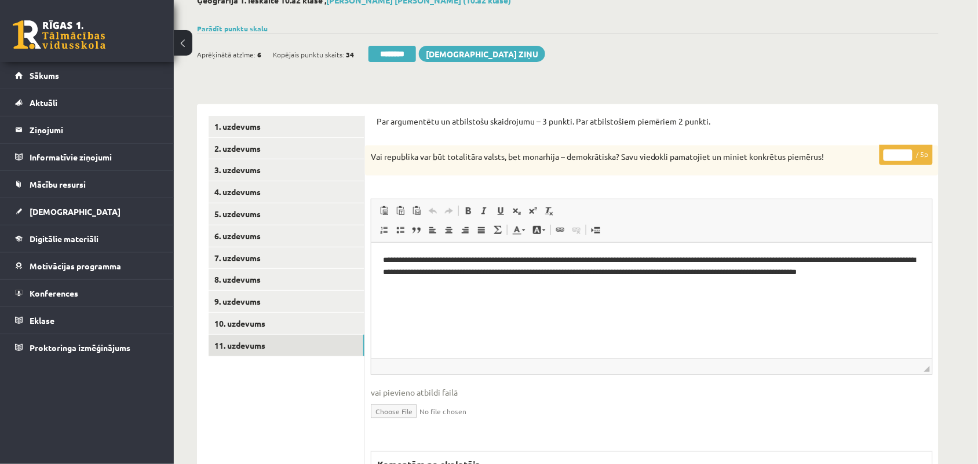
click at [905, 152] on input "*" at bounding box center [898, 156] width 29 height 12
click at [907, 152] on input "*" at bounding box center [898, 156] width 29 height 12
type input "*"
click at [907, 152] on input "*" at bounding box center [898, 156] width 29 height 12
click at [226, 331] on link "10. uzdevums" at bounding box center [287, 323] width 156 height 21
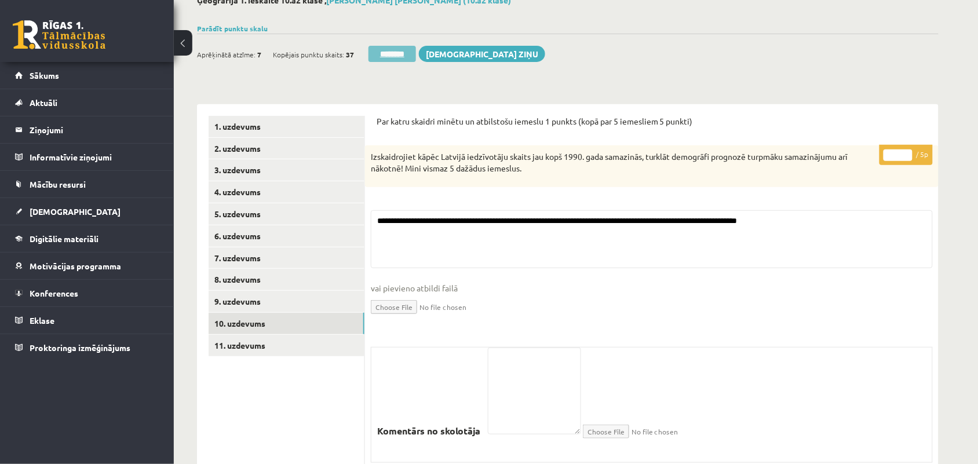
click at [380, 55] on input "********" at bounding box center [393, 54] width 48 height 16
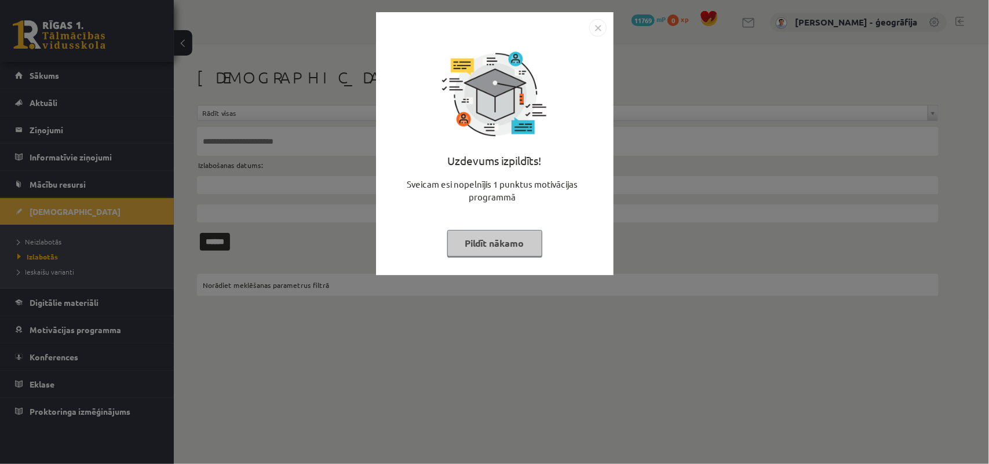
click at [475, 247] on button "Pildīt nākamo" at bounding box center [494, 243] width 95 height 27
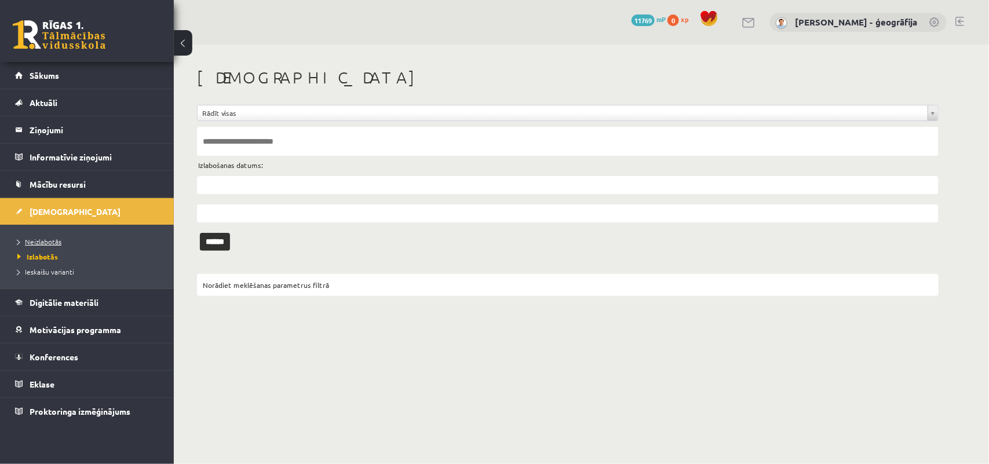
click at [54, 241] on span "Neizlabotās" at bounding box center [39, 241] width 44 height 9
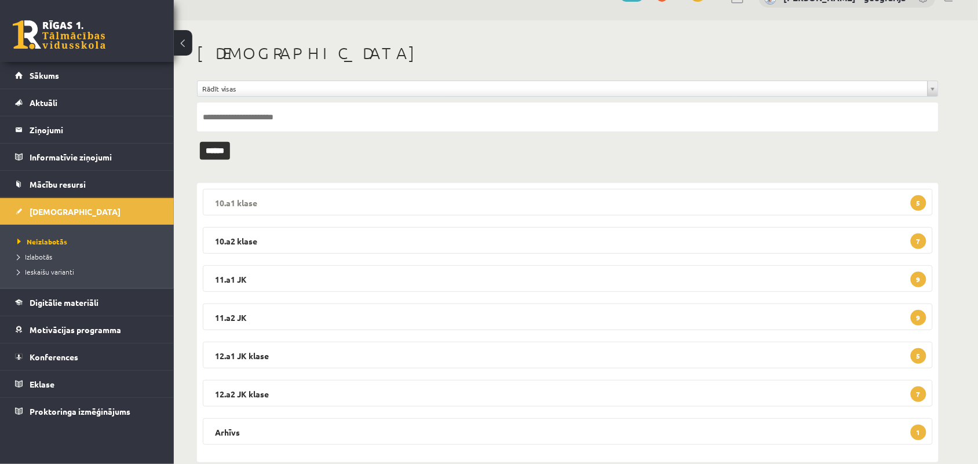
scroll to position [45, 0]
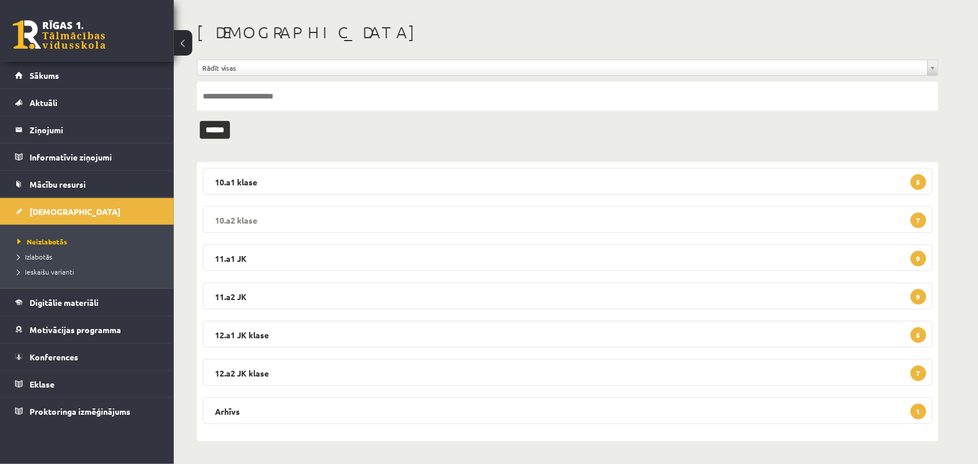
click at [367, 218] on legend "10.a2 klase 7" at bounding box center [568, 219] width 730 height 27
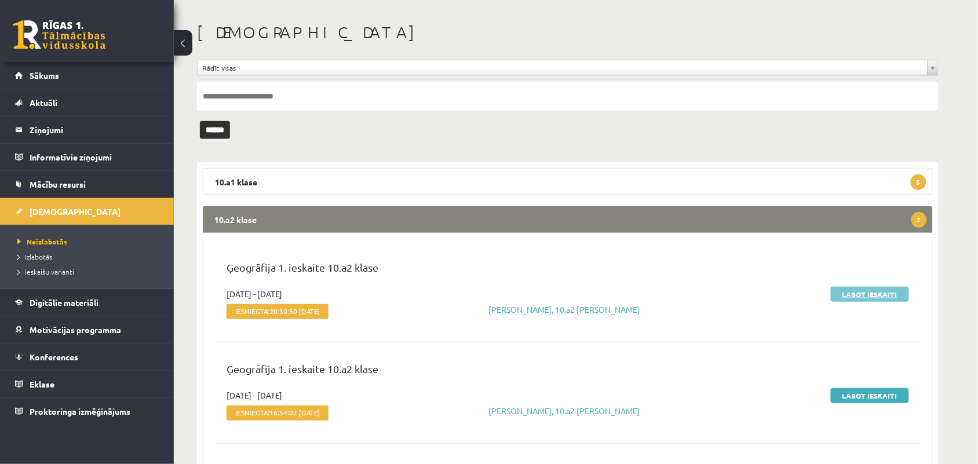
click at [858, 294] on link "Labot ieskaiti" at bounding box center [870, 294] width 78 height 15
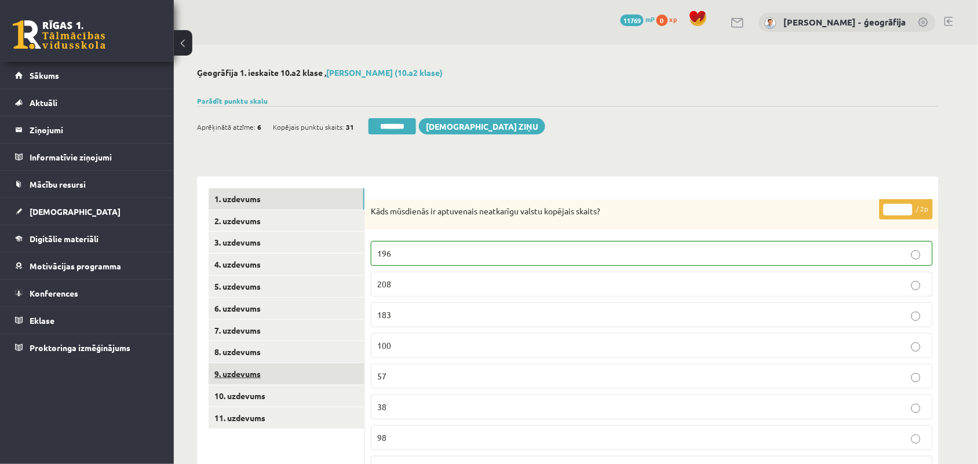
click at [224, 369] on link "9. uzdevums" at bounding box center [287, 373] width 156 height 21
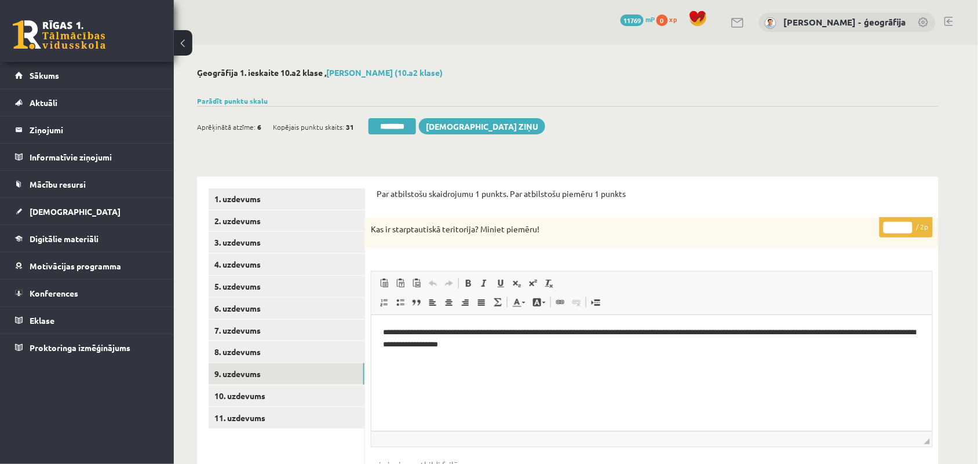
type input "*"
click at [911, 224] on input "*" at bounding box center [898, 228] width 29 height 12
click at [255, 401] on link "10. uzdevums" at bounding box center [287, 395] width 156 height 21
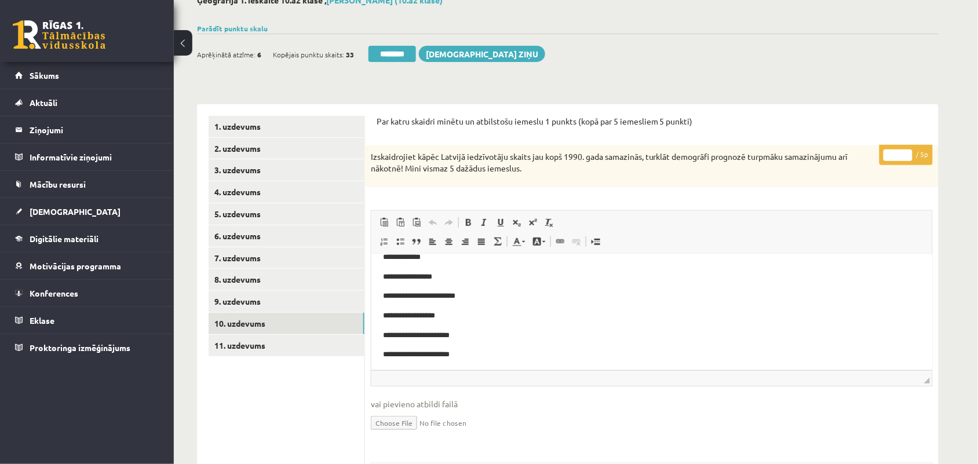
scroll to position [17, 0]
type input "*"
click at [907, 155] on input "*" at bounding box center [898, 156] width 29 height 12
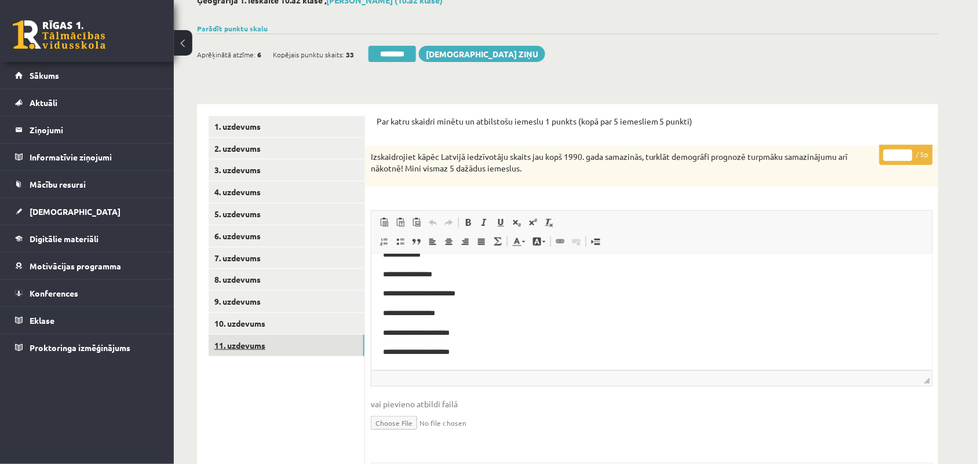
click at [278, 352] on link "11. uzdevums" at bounding box center [287, 345] width 156 height 21
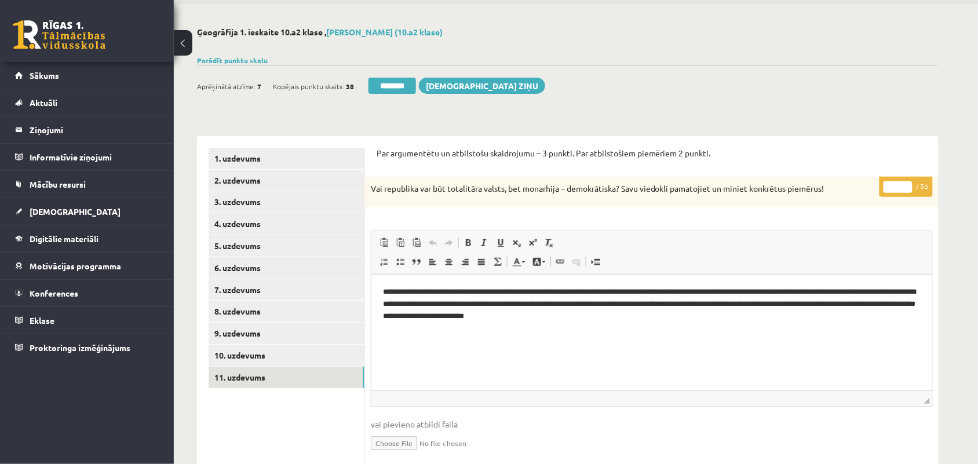
scroll to position [72, 0]
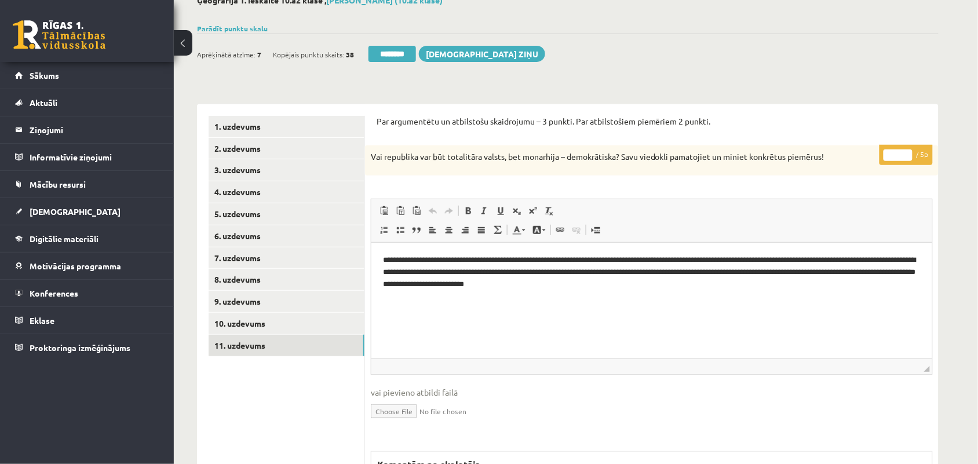
type input "*"
click at [911, 151] on input "*" at bounding box center [898, 156] width 29 height 12
click at [243, 322] on link "10. uzdevums" at bounding box center [287, 323] width 156 height 21
click at [393, 50] on input "********" at bounding box center [393, 54] width 48 height 16
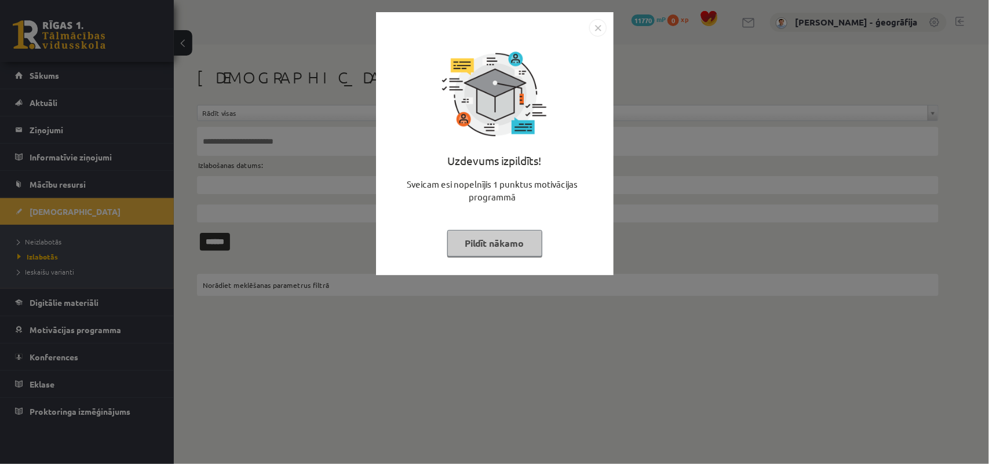
click at [467, 249] on button "Pildīt nākamo" at bounding box center [494, 243] width 95 height 27
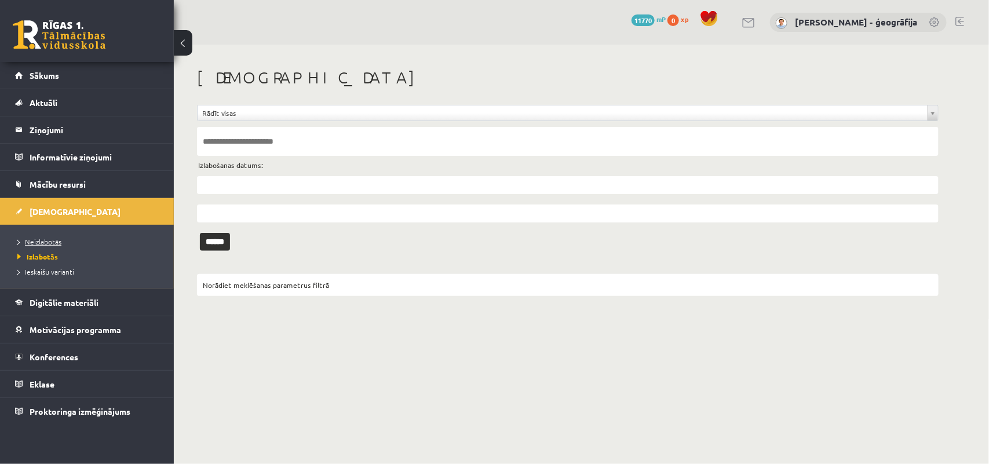
click at [25, 245] on span "Neizlabotās" at bounding box center [39, 241] width 44 height 9
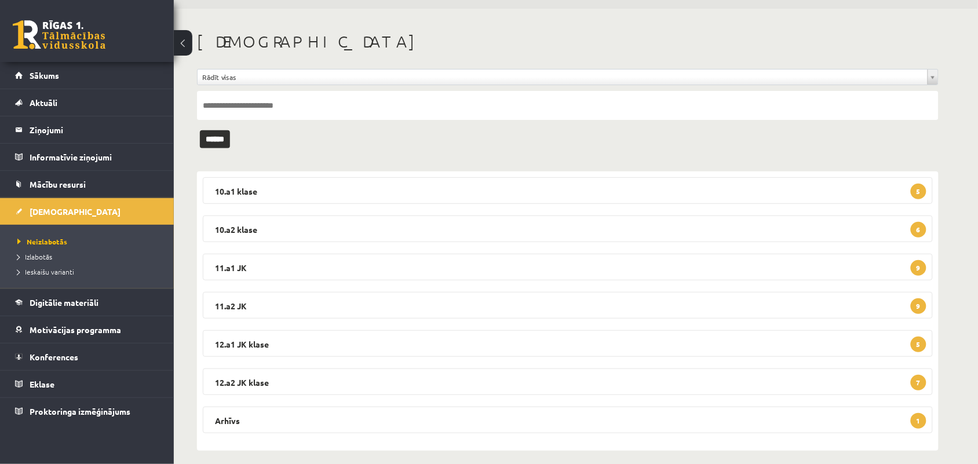
scroll to position [45, 0]
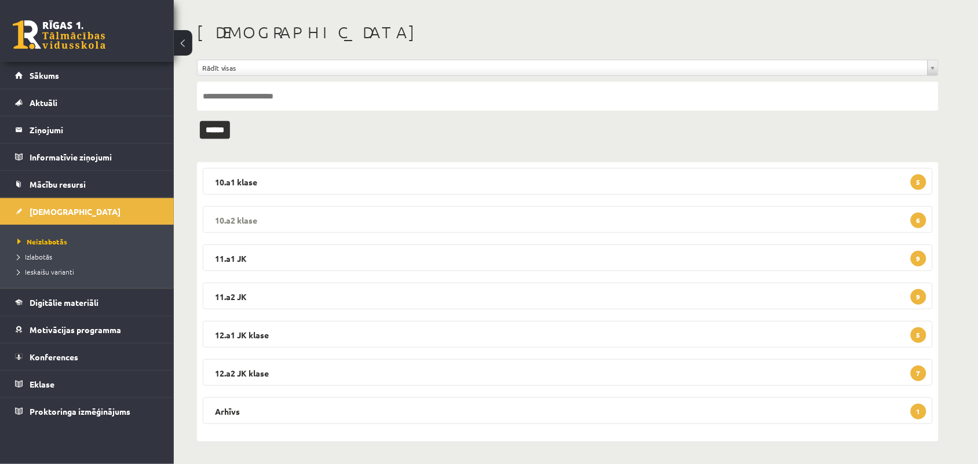
click at [442, 212] on legend "10.a2 klase 6" at bounding box center [568, 219] width 730 height 27
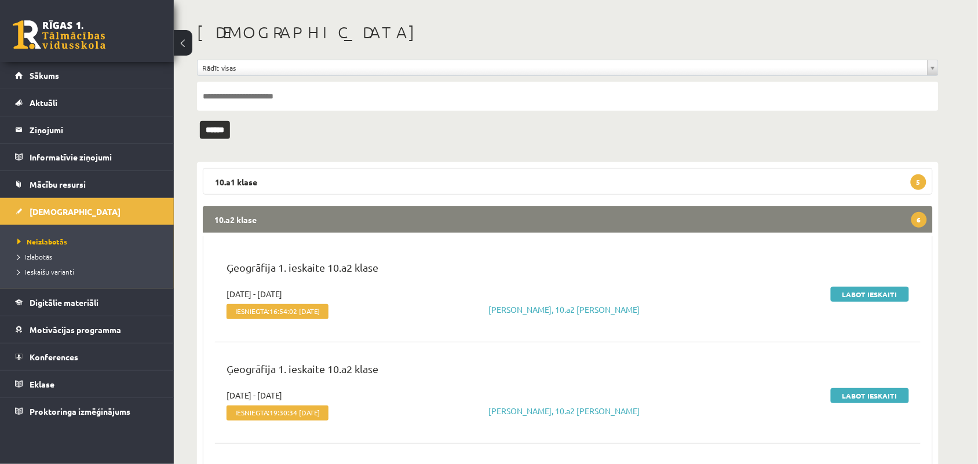
click at [865, 303] on div "Labot ieskaiti" at bounding box center [801, 305] width 234 height 35
click at [865, 296] on link "Labot ieskaiti" at bounding box center [870, 294] width 78 height 15
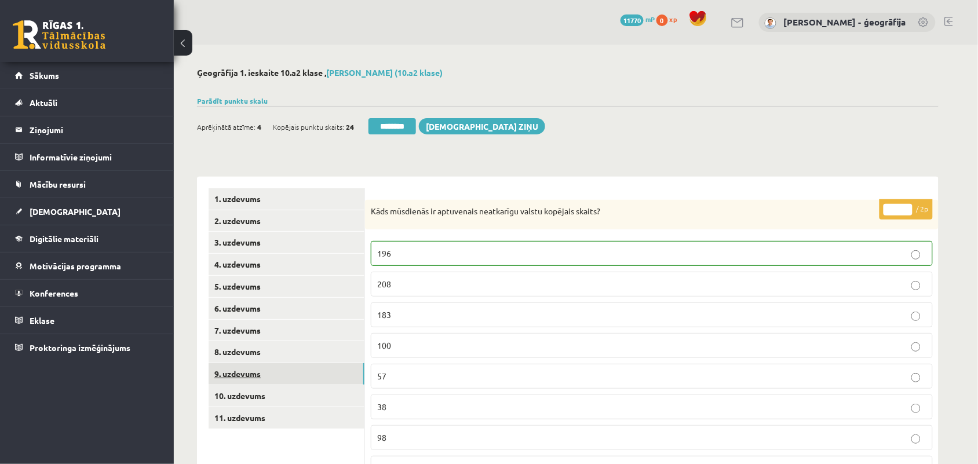
click at [253, 377] on link "9. uzdevums" at bounding box center [287, 373] width 156 height 21
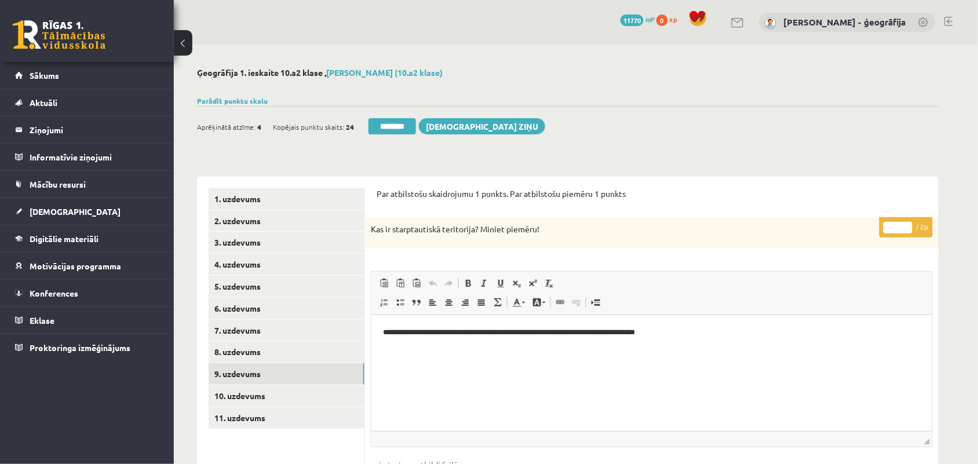
type input "*"
click at [910, 224] on input "*" at bounding box center [898, 228] width 29 height 12
click at [284, 392] on link "10. uzdevums" at bounding box center [287, 395] width 156 height 21
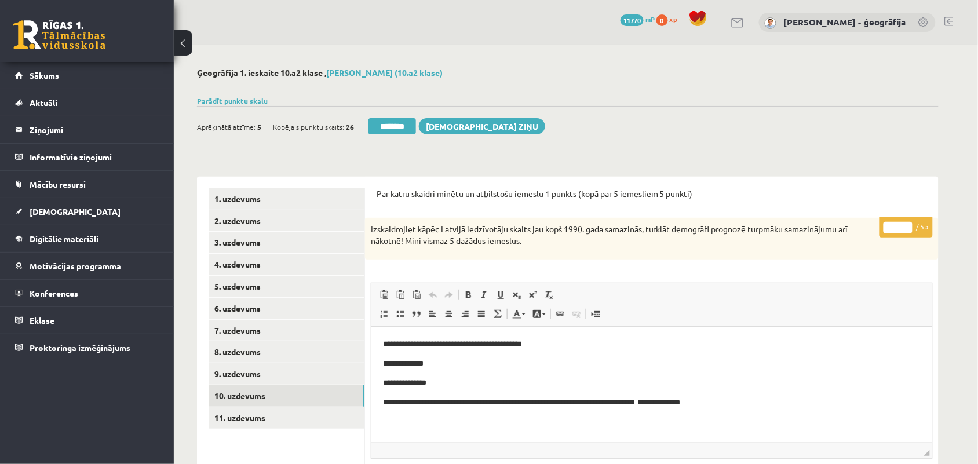
click at [906, 224] on input "*" at bounding box center [898, 228] width 29 height 12
type input "*"
click at [906, 224] on input "*" at bounding box center [898, 228] width 29 height 12
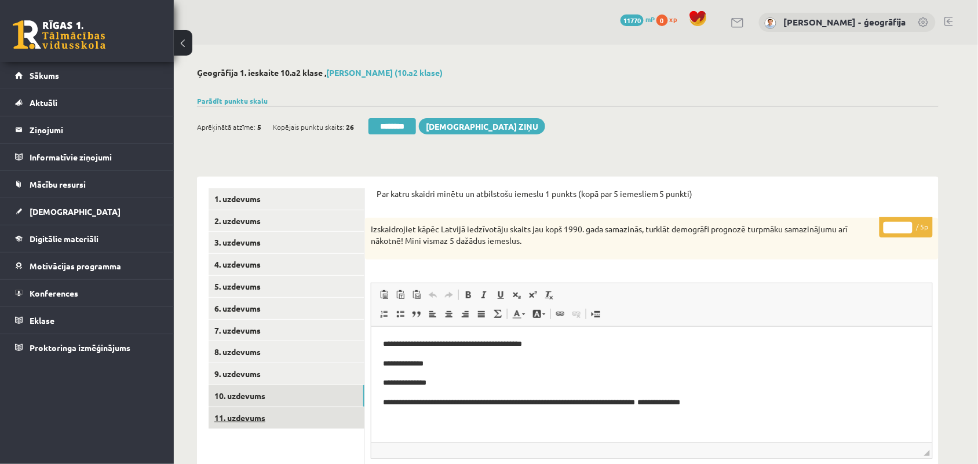
click at [279, 418] on link "11. uzdevums" at bounding box center [287, 417] width 156 height 21
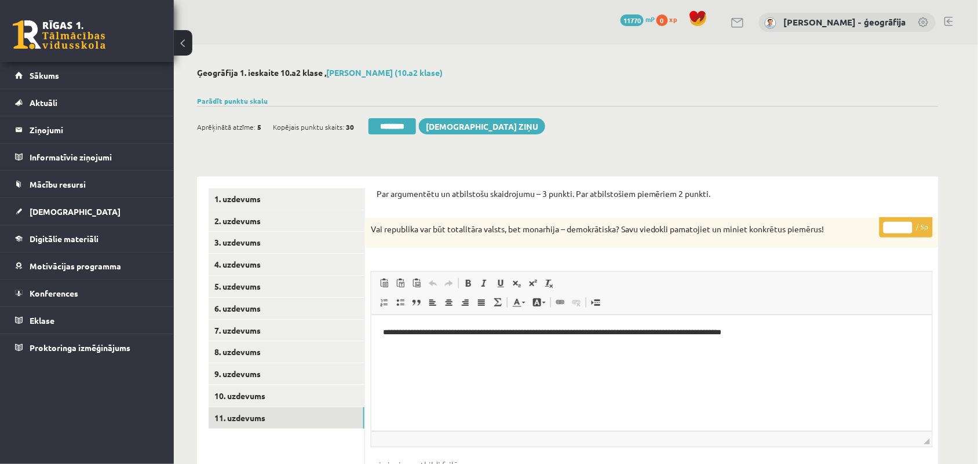
click at [905, 224] on input "*" at bounding box center [898, 228] width 29 height 12
type input "*"
click at [905, 224] on input "*" at bounding box center [898, 228] width 29 height 12
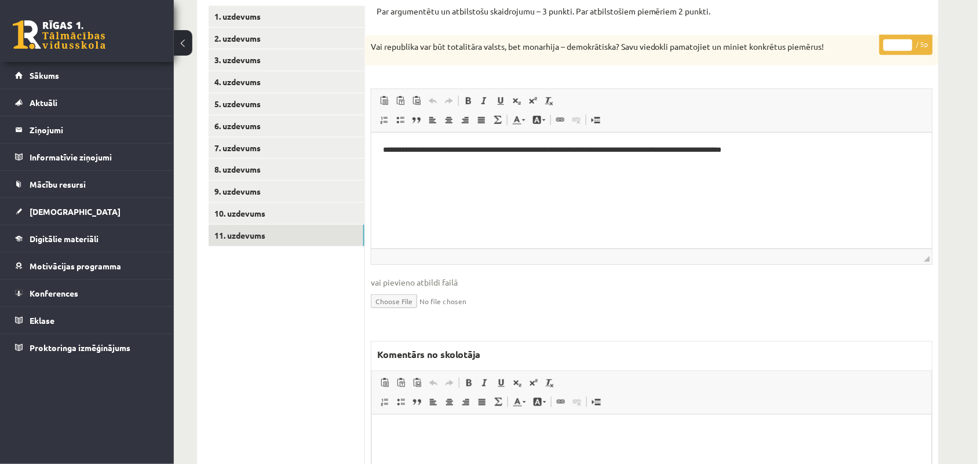
scroll to position [217, 0]
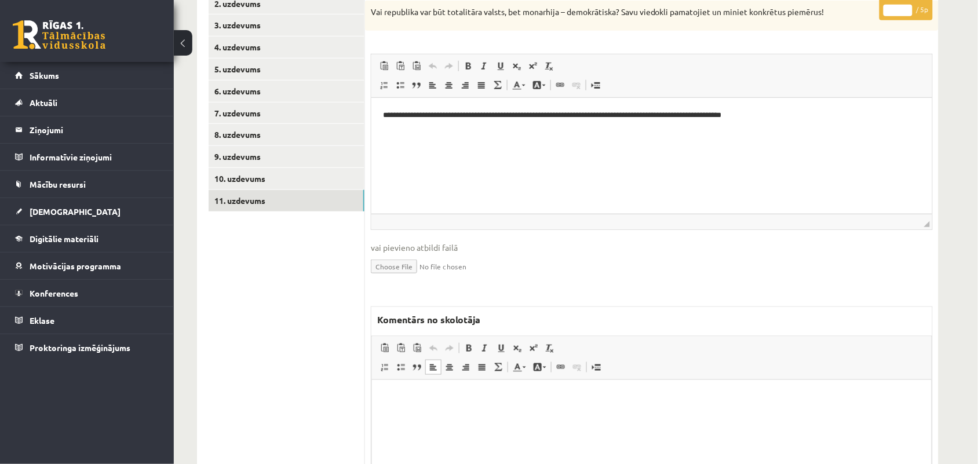
click at [433, 405] on html at bounding box center [652, 397] width 560 height 35
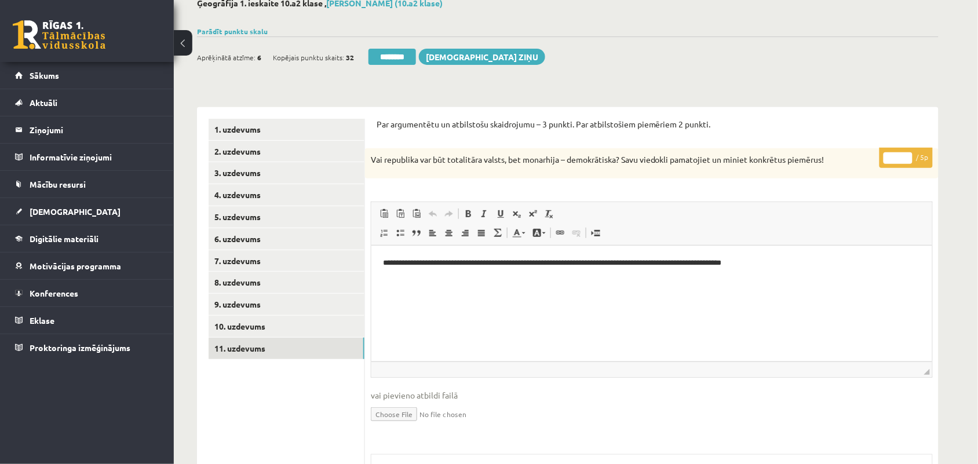
scroll to position [0, 0]
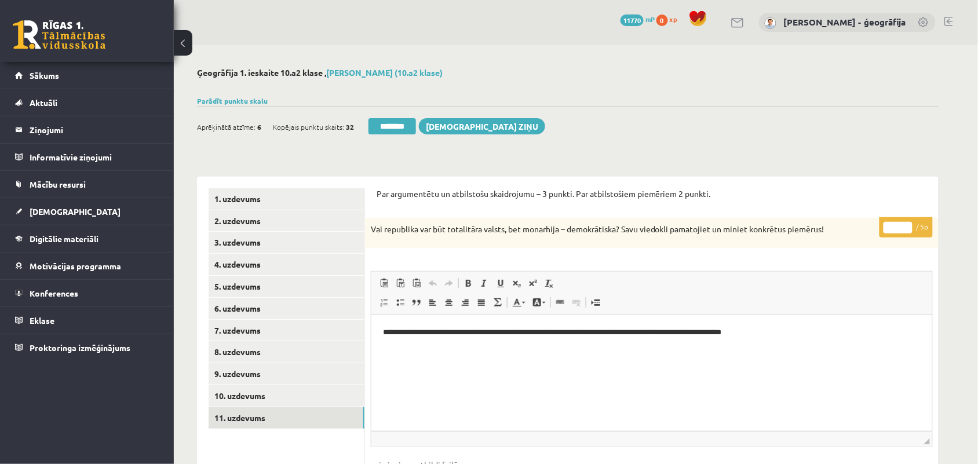
type input "*"
click at [905, 230] on input "*" at bounding box center [898, 228] width 29 height 12
click at [282, 400] on link "10. uzdevums" at bounding box center [287, 395] width 156 height 21
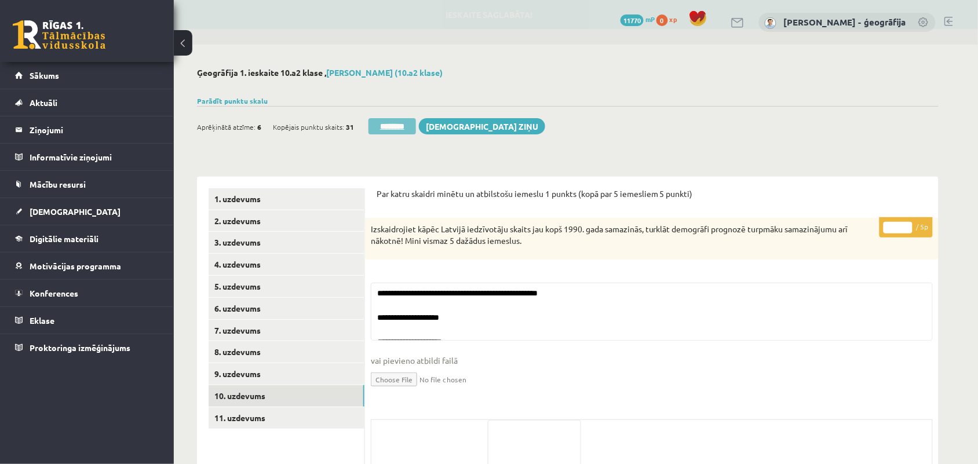
click at [392, 130] on input "********" at bounding box center [393, 126] width 48 height 16
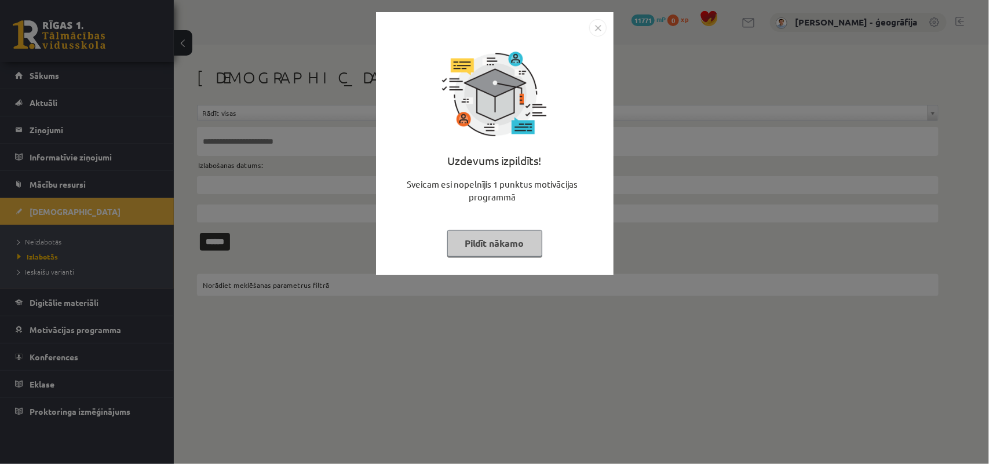
click at [475, 238] on button "Pildīt nākamo" at bounding box center [494, 243] width 95 height 27
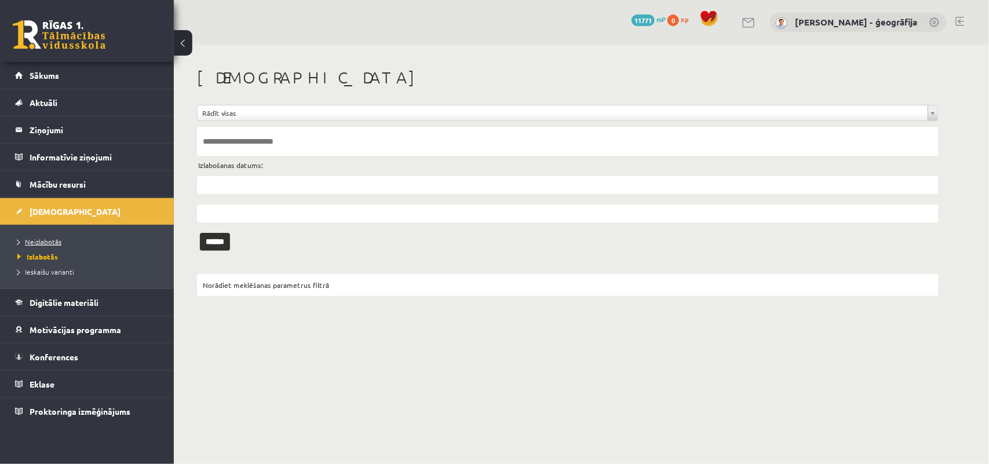
click at [60, 244] on span "Neizlabotās" at bounding box center [39, 241] width 44 height 9
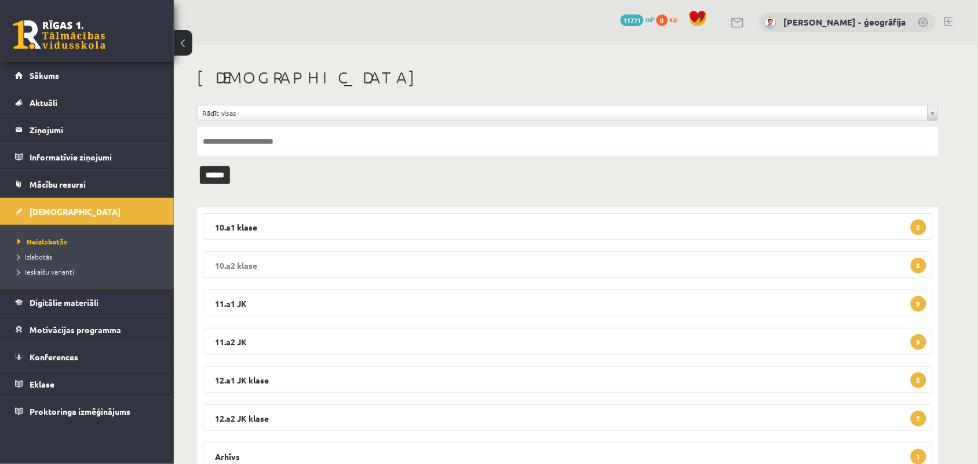
click at [282, 272] on legend "10.a2 klase 5" at bounding box center [568, 265] width 730 height 27
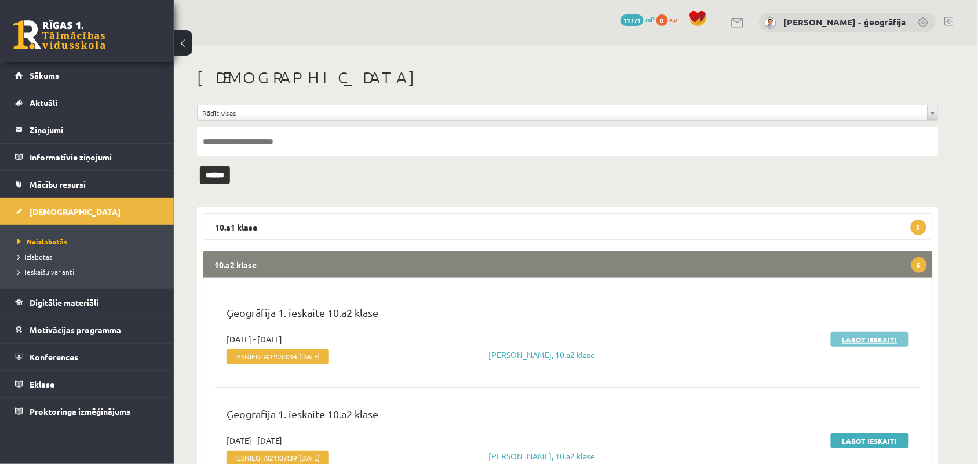
click at [868, 339] on link "Labot ieskaiti" at bounding box center [870, 339] width 78 height 15
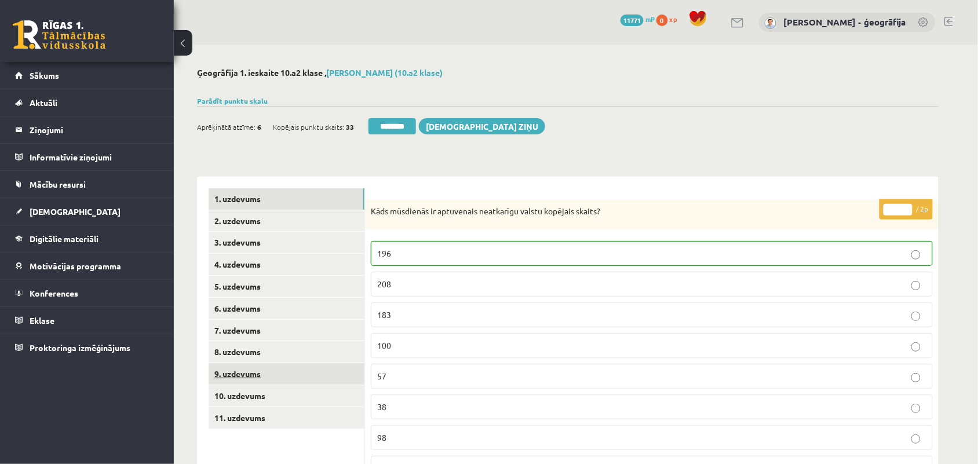
click at [239, 372] on link "9. uzdevums" at bounding box center [287, 373] width 156 height 21
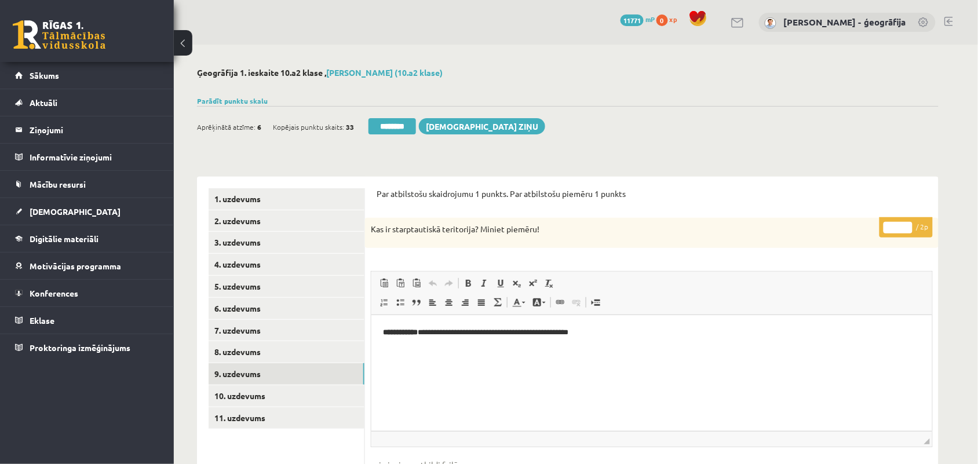
type input "*"
click at [905, 222] on input "*" at bounding box center [898, 228] width 29 height 12
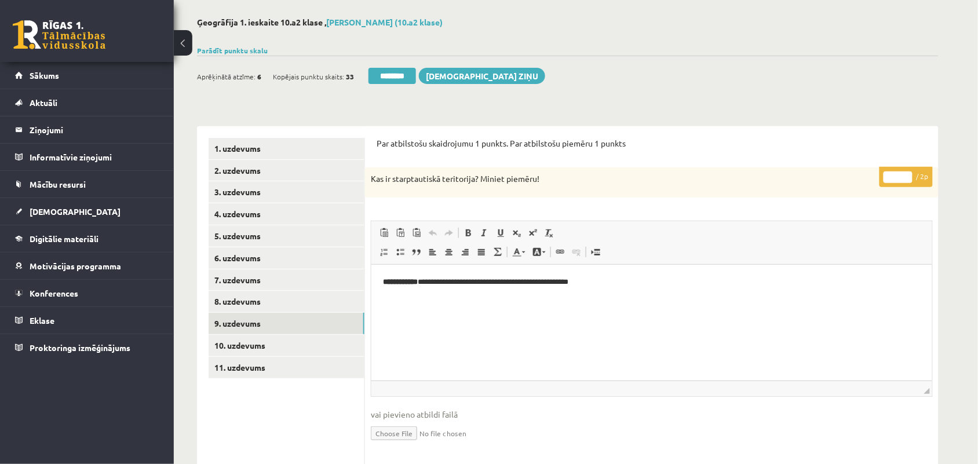
scroll to position [72, 0]
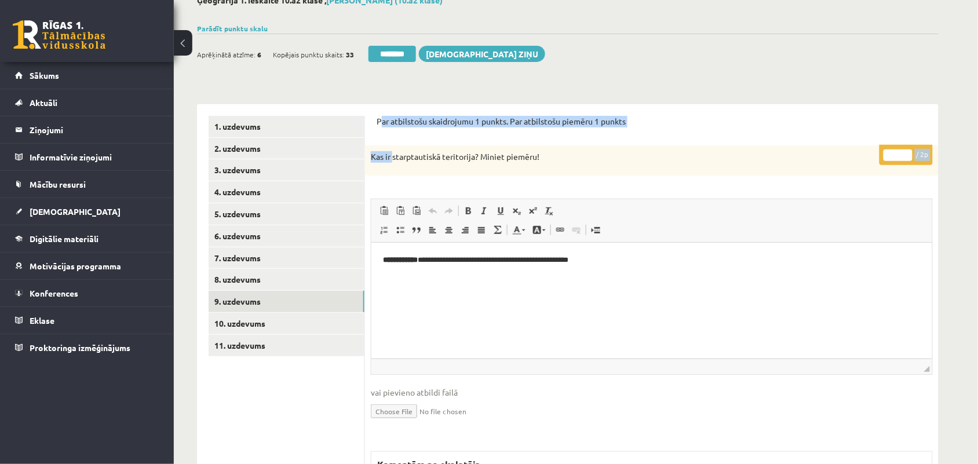
drag, startPoint x: 381, startPoint y: 125, endPoint x: 393, endPoint y: 137, distance: 17.2
click at [393, 137] on form "**********" at bounding box center [652, 402] width 551 height 573
drag, startPoint x: 374, startPoint y: 119, endPoint x: 473, endPoint y: 121, distance: 98.5
click at [473, 121] on div "**********" at bounding box center [652, 402] width 574 height 596
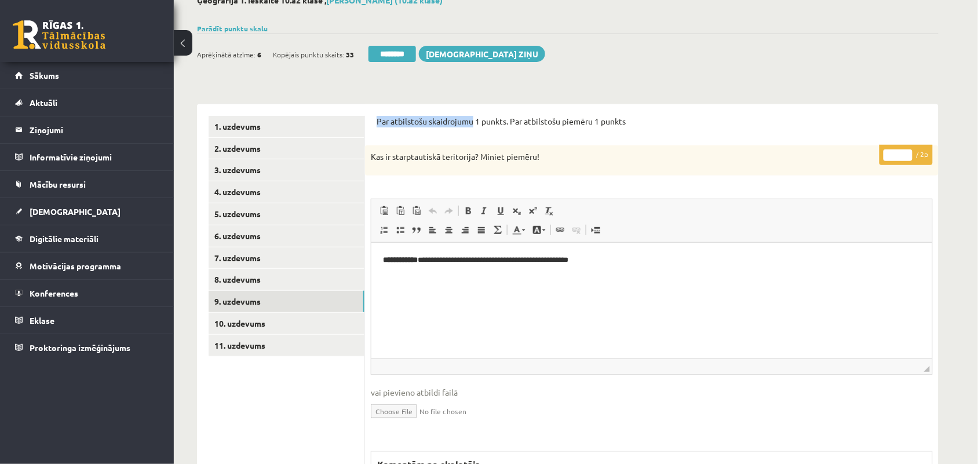
scroll to position [290, 0]
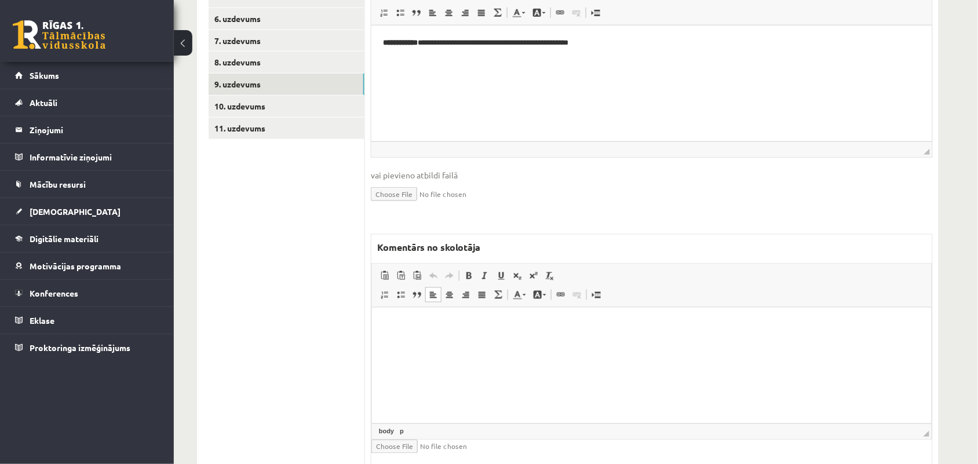
click at [442, 335] on html at bounding box center [652, 324] width 560 height 35
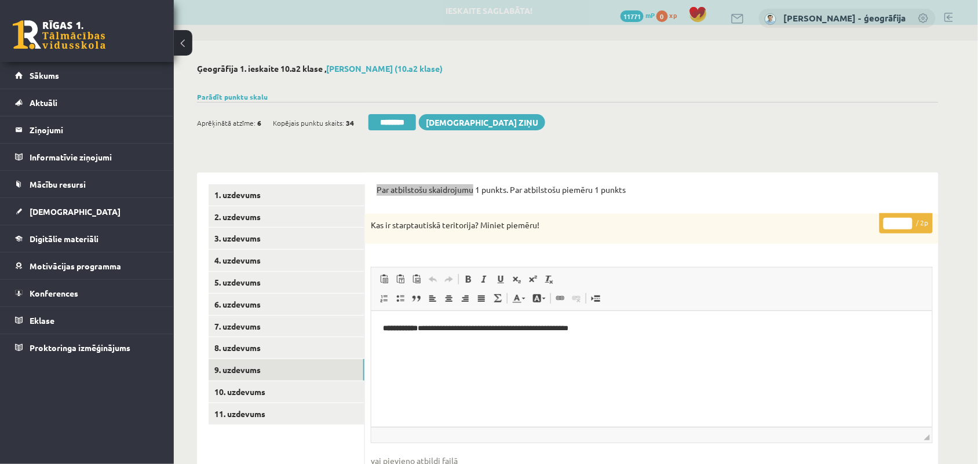
scroll to position [0, 0]
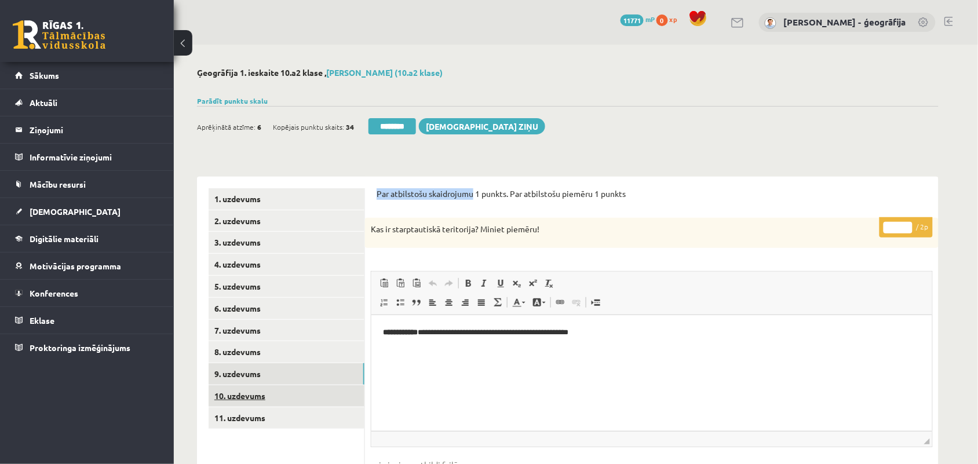
click at [258, 405] on link "10. uzdevums" at bounding box center [287, 395] width 156 height 21
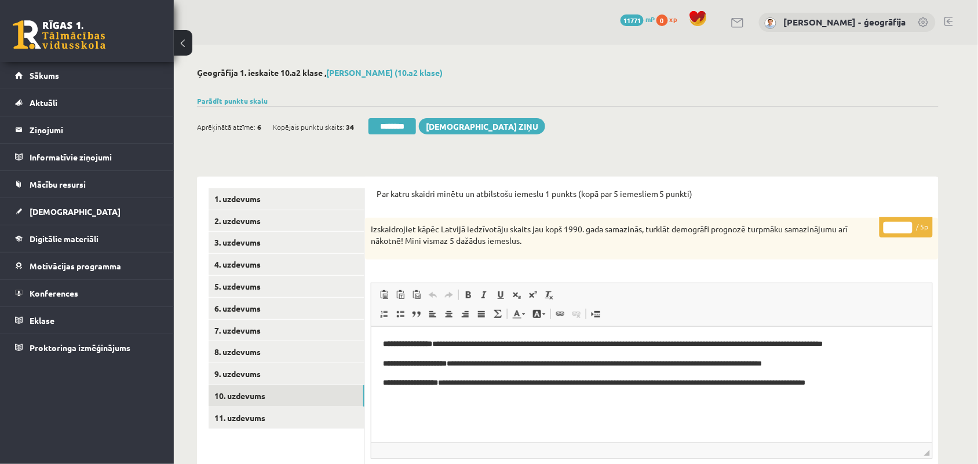
click at [902, 226] on input "*" at bounding box center [898, 228] width 29 height 12
type input "*"
click at [902, 226] on input "*" at bounding box center [898, 228] width 29 height 12
click at [238, 418] on link "11. uzdevums" at bounding box center [287, 417] width 156 height 21
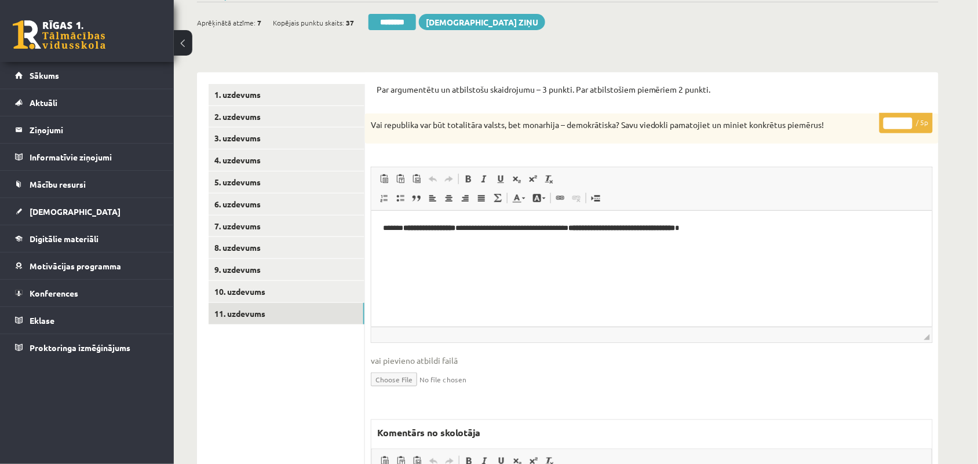
scroll to position [217, 0]
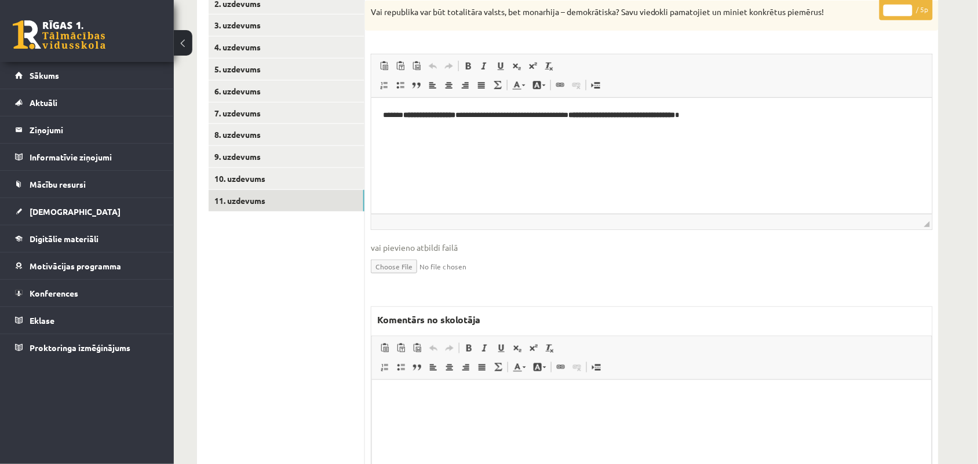
click at [445, 415] on html at bounding box center [652, 397] width 560 height 35
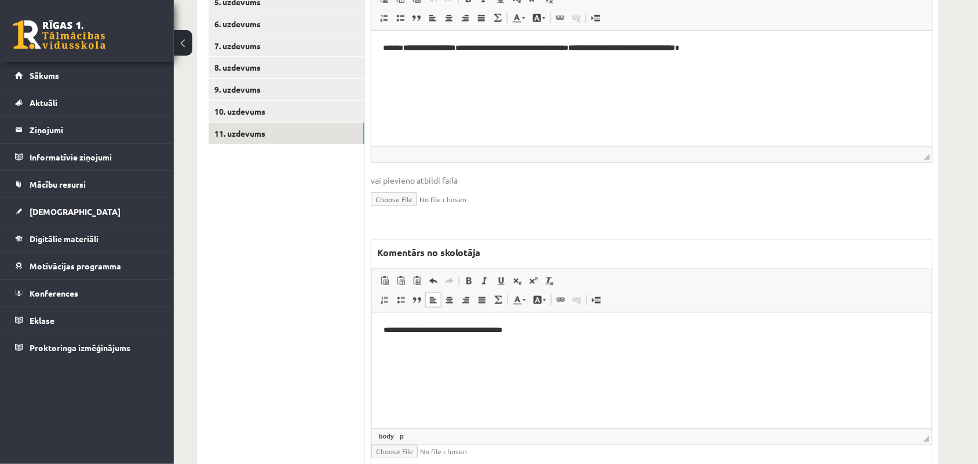
scroll to position [290, 0]
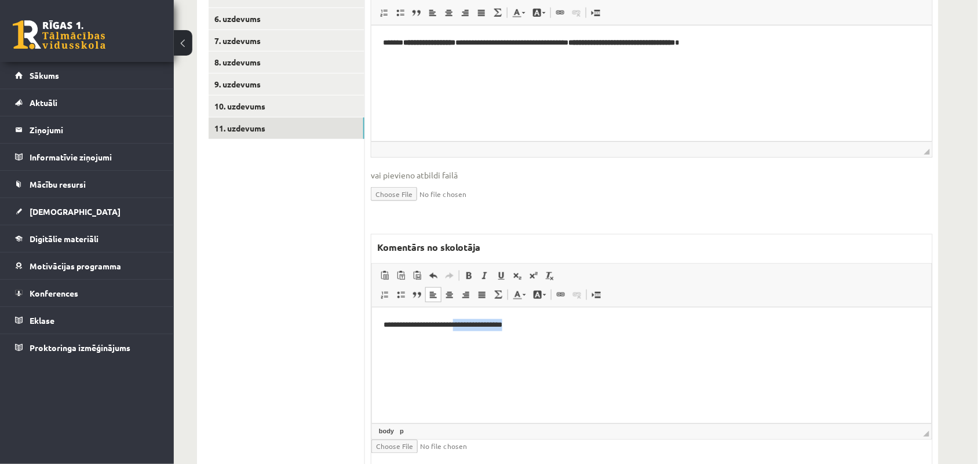
drag, startPoint x: 530, startPoint y: 326, endPoint x: 472, endPoint y: 326, distance: 58.0
click at [472, 326] on p "**********" at bounding box center [651, 325] width 536 height 12
click at [428, 323] on p "**********" at bounding box center [651, 325] width 536 height 12
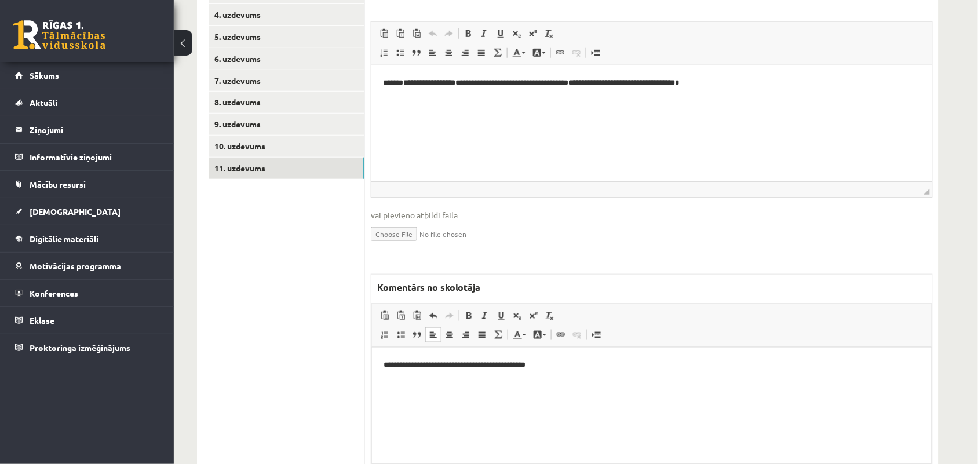
scroll to position [217, 0]
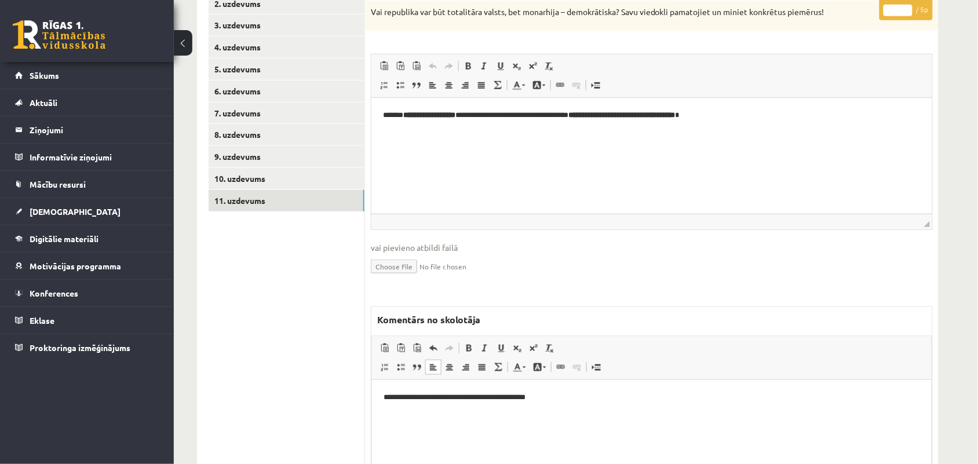
click at [547, 402] on p "**********" at bounding box center [651, 397] width 536 height 12
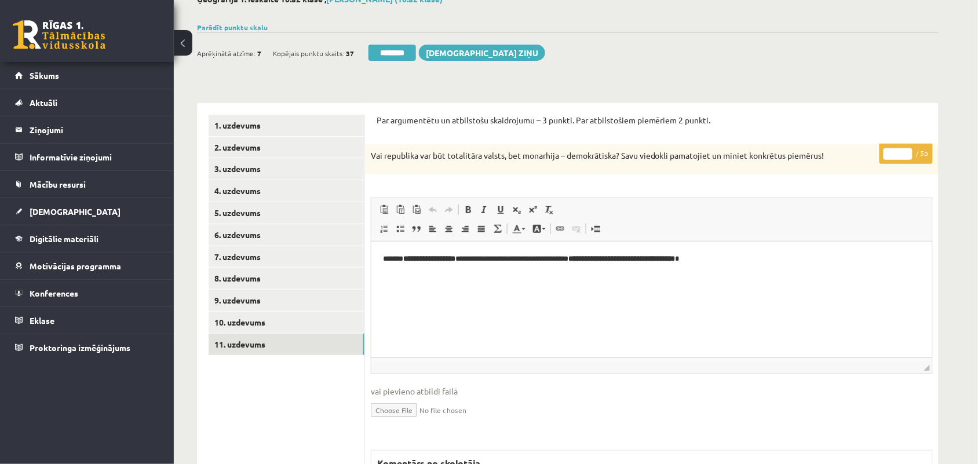
scroll to position [72, 0]
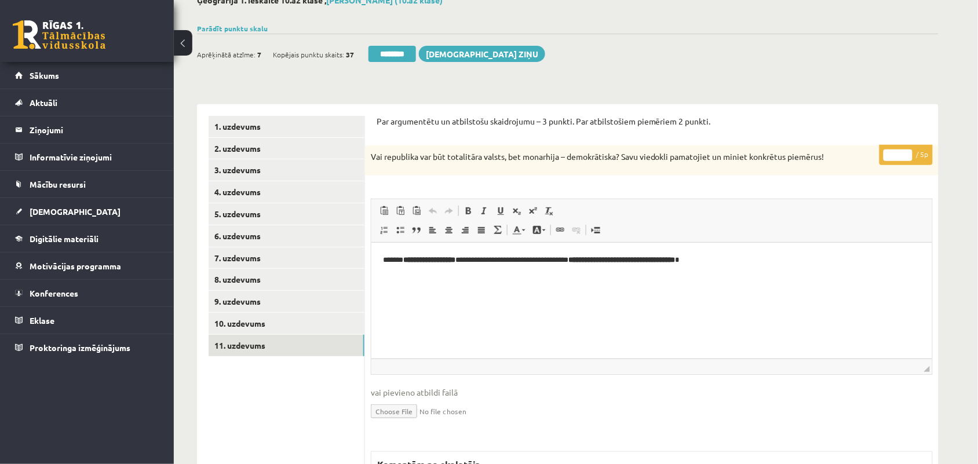
click at [906, 156] on input "*" at bounding box center [898, 156] width 29 height 12
click at [906, 152] on input "*" at bounding box center [898, 156] width 29 height 12
type input "*"
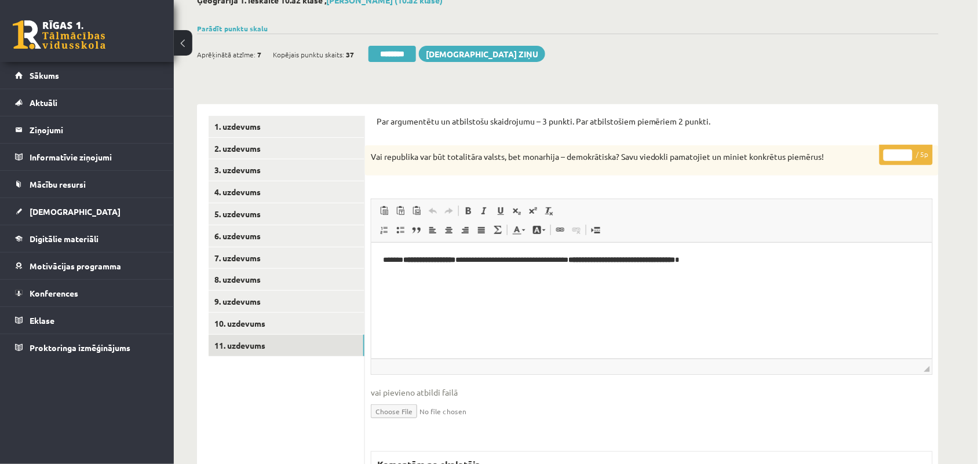
click at [908, 155] on input "*" at bounding box center [898, 156] width 29 height 12
click at [264, 320] on link "10. uzdevums" at bounding box center [287, 323] width 156 height 21
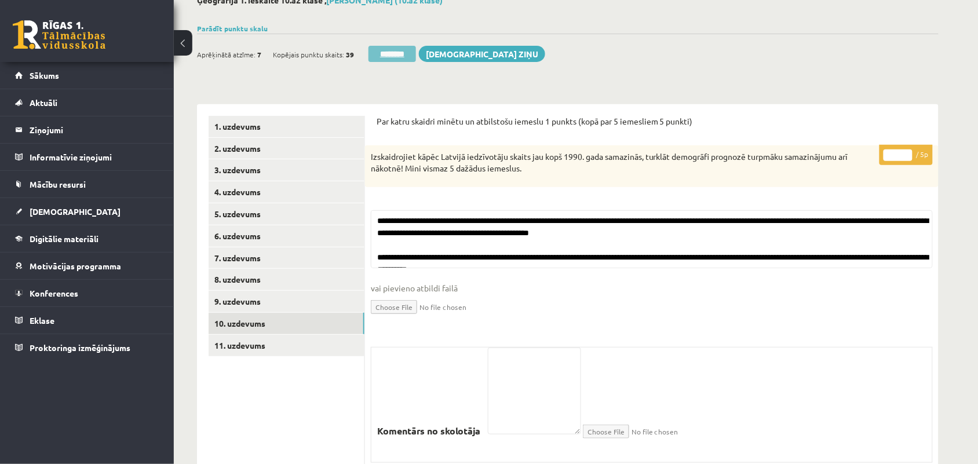
click at [403, 59] on input "********" at bounding box center [393, 54] width 48 height 16
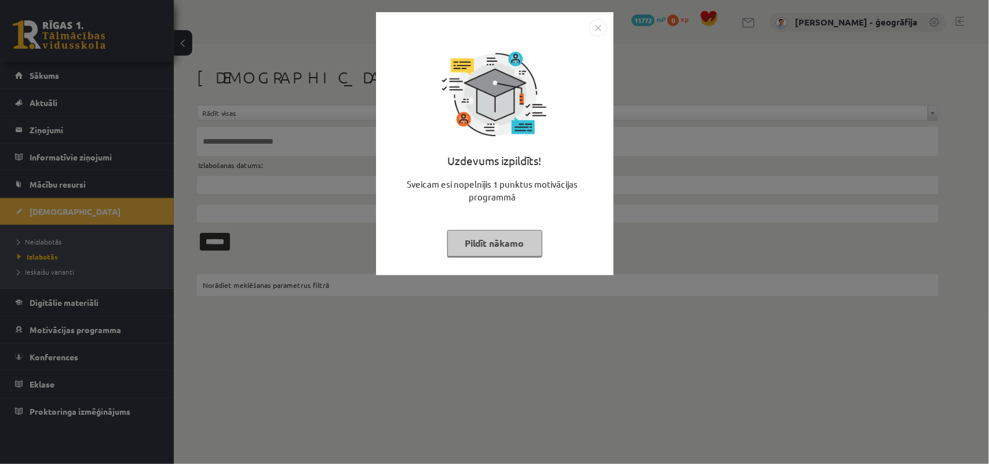
click at [493, 235] on button "Pildīt nākamo" at bounding box center [494, 243] width 95 height 27
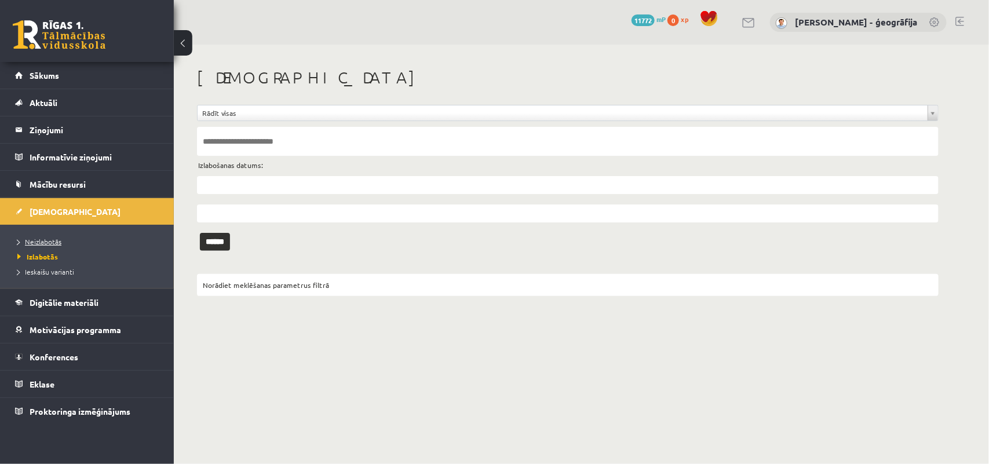
click at [56, 245] on link "Neizlabotās" at bounding box center [89, 241] width 145 height 10
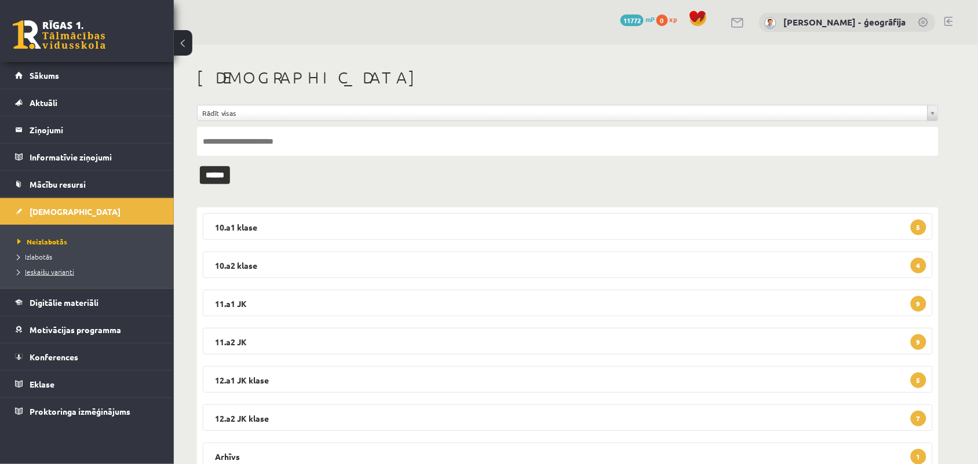
click at [44, 268] on span "Ieskaišu varianti" at bounding box center [45, 271] width 57 height 9
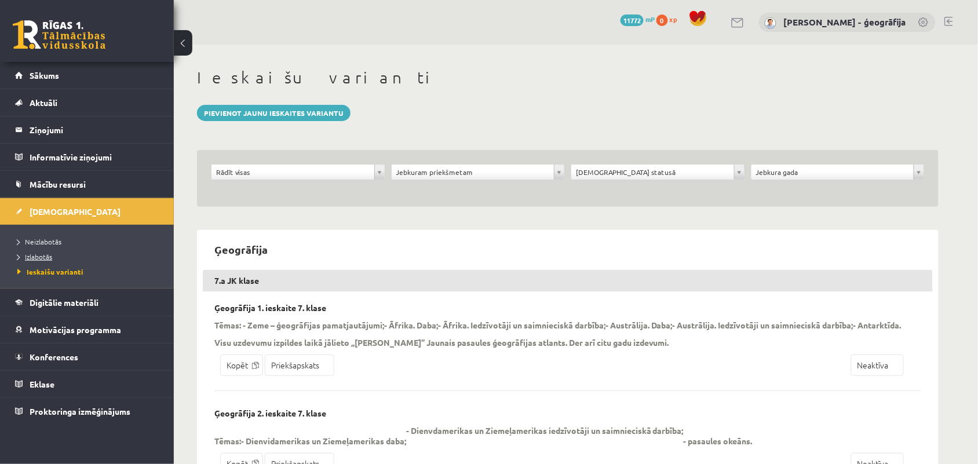
click at [37, 256] on span "Izlabotās" at bounding box center [34, 256] width 35 height 9
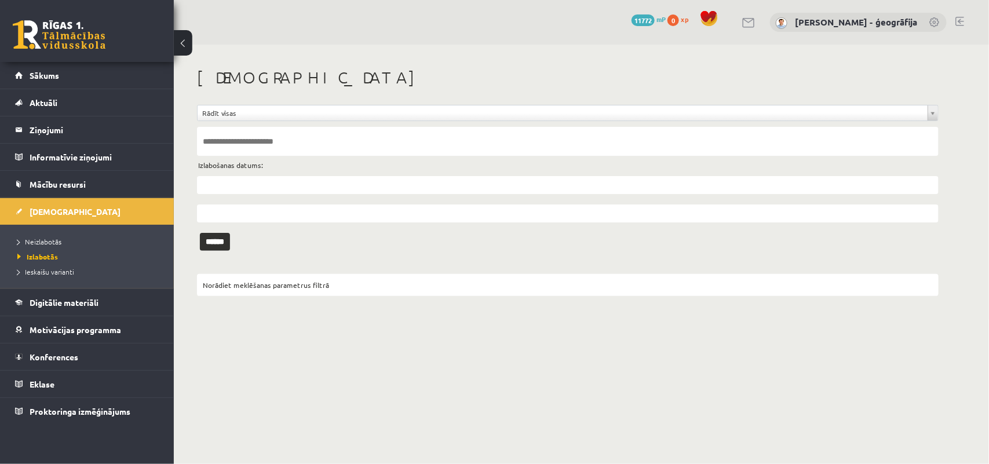
click at [326, 188] on input "text" at bounding box center [568, 185] width 742 height 18
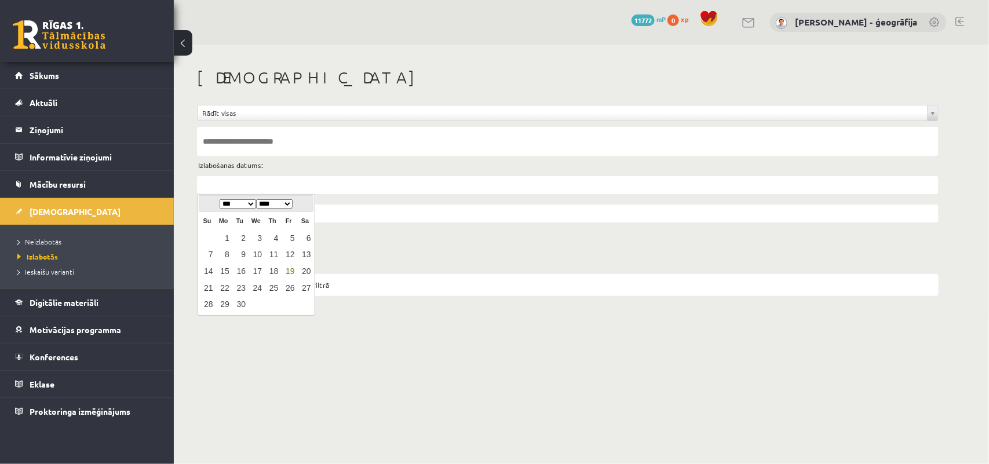
click at [216, 239] on td "1" at bounding box center [224, 238] width 16 height 17
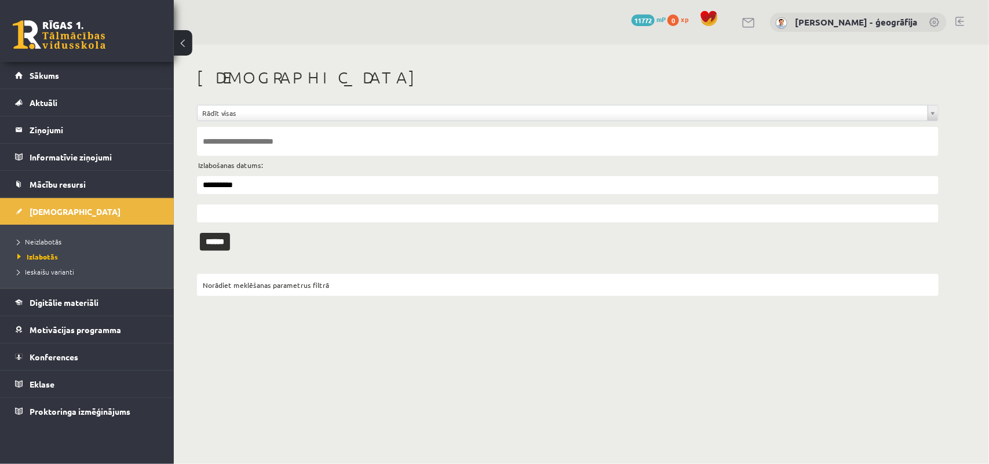
click at [263, 185] on input "**********" at bounding box center [568, 185] width 742 height 18
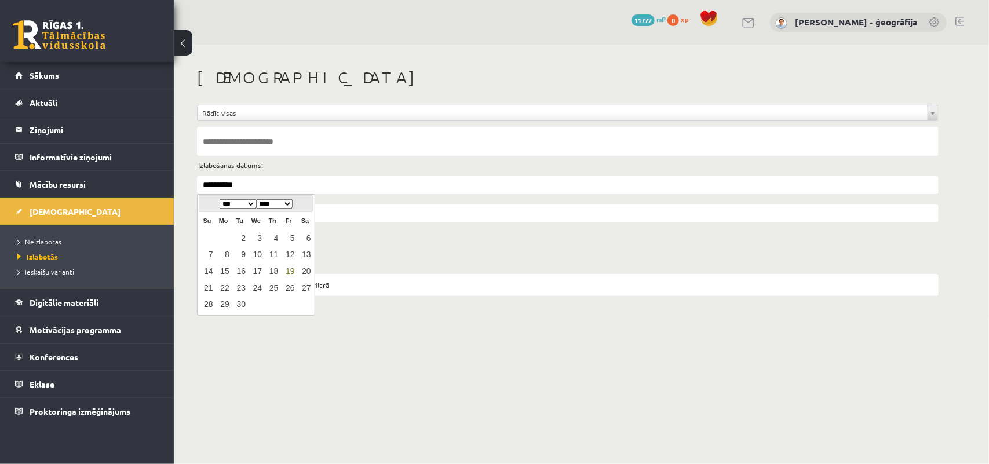
click at [290, 274] on link "19" at bounding box center [288, 272] width 15 height 16
type input "**********"
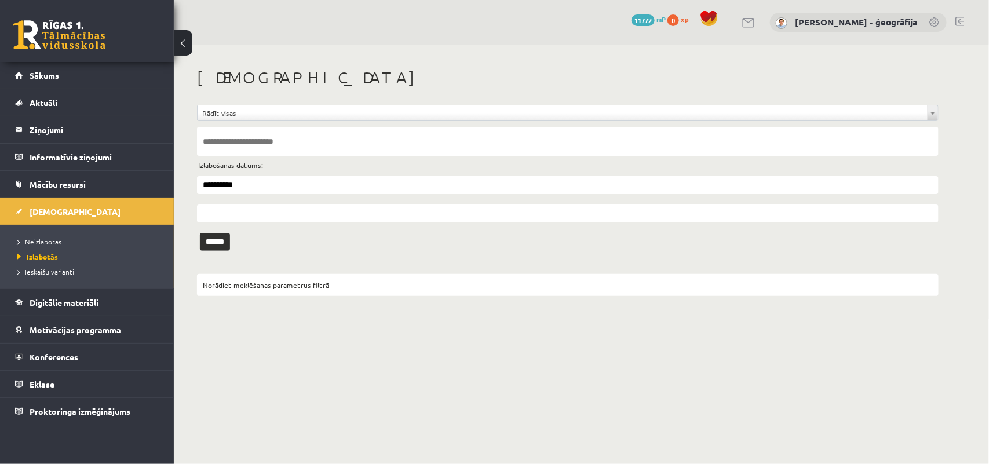
click at [269, 213] on input "text" at bounding box center [568, 214] width 742 height 18
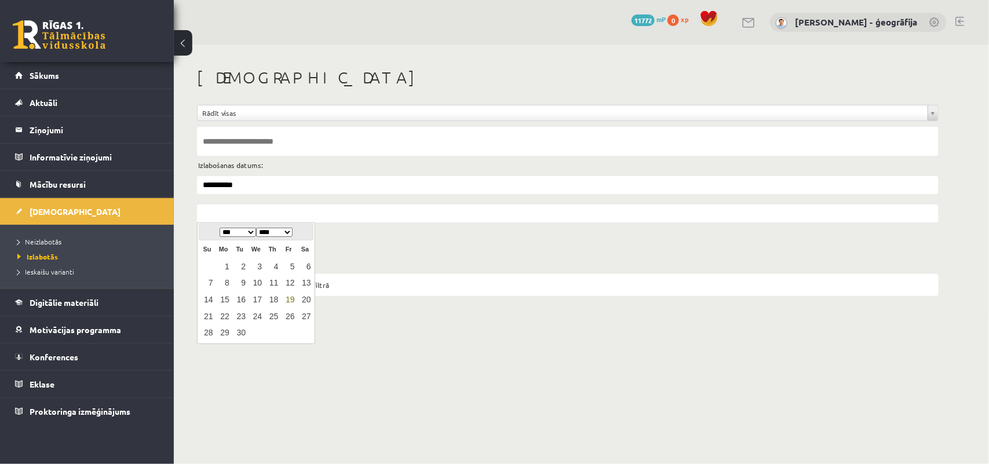
click at [210, 263] on table "Su Mo Tu We Th Fr Sa 1 2 3 4 5 6 7 8 9 10 11 12 13 14 15 16 17 18 19 20 21 22 2…" at bounding box center [256, 291] width 114 height 101
click at [293, 296] on link "19" at bounding box center [288, 300] width 15 height 16
type input "**********"
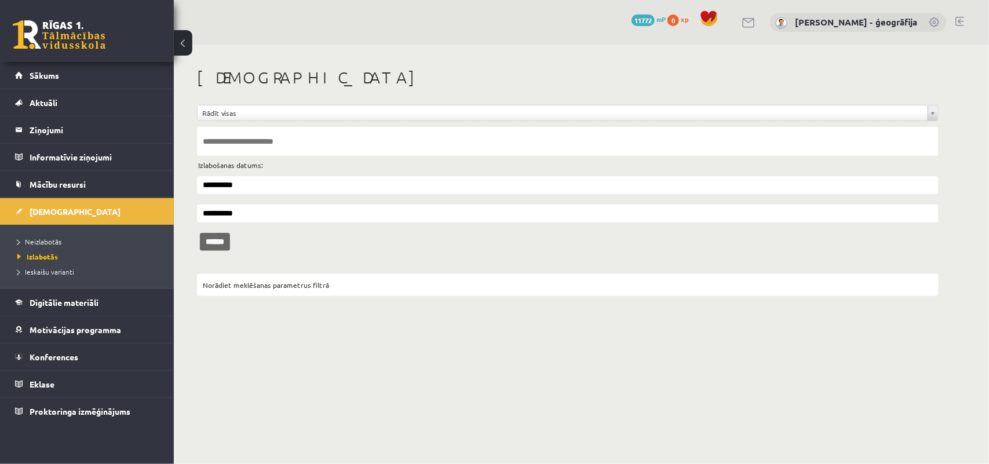
click at [226, 241] on input "******" at bounding box center [215, 242] width 30 height 18
